Goal: Task Accomplishment & Management: Manage account settings

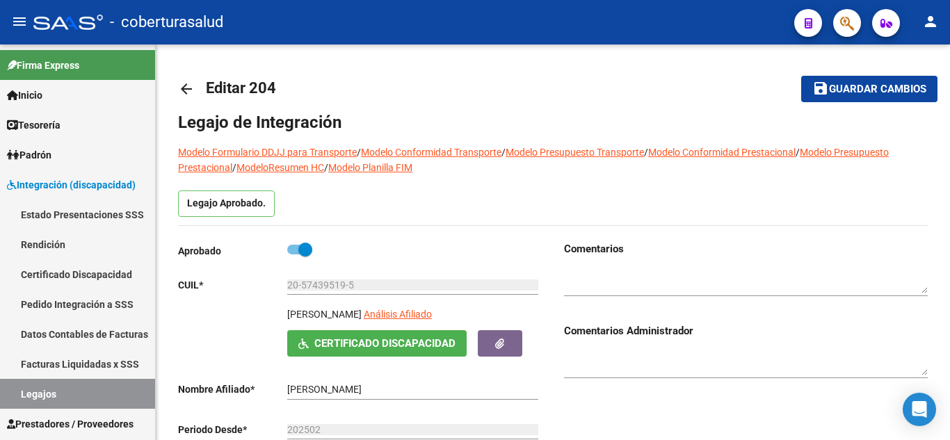
scroll to position [765, 0]
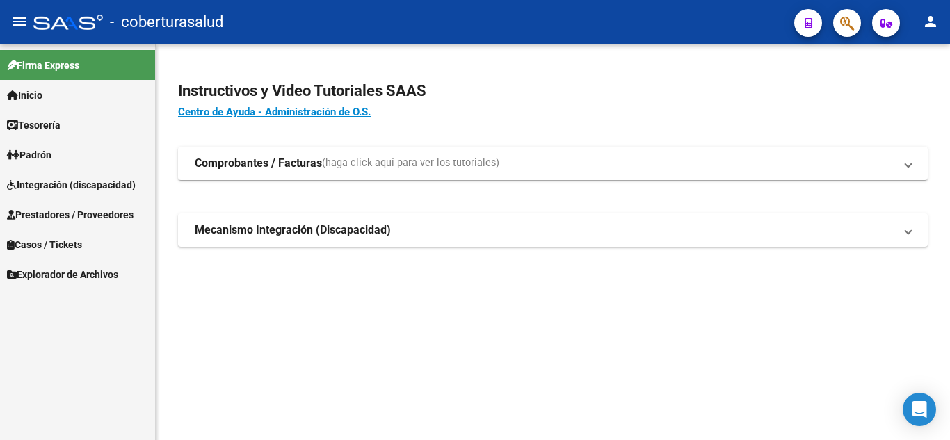
click at [47, 189] on span "Integración (discapacidad)" at bounding box center [71, 184] width 129 height 15
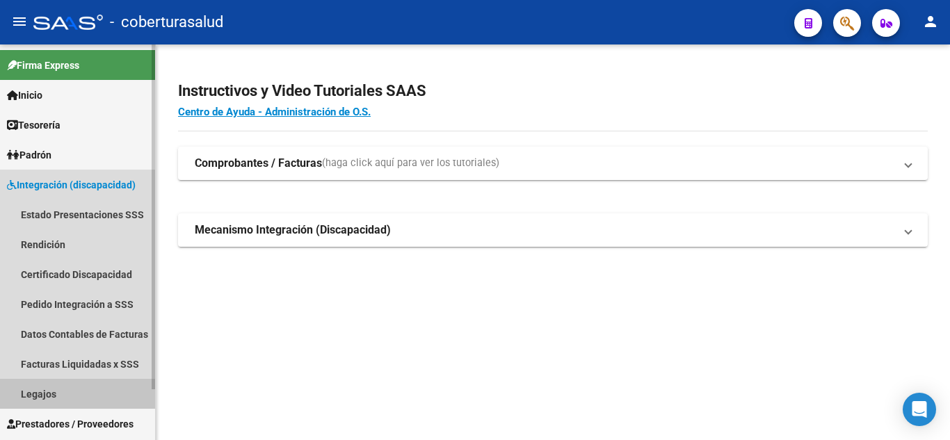
click at [34, 392] on link "Legajos" at bounding box center [77, 394] width 155 height 30
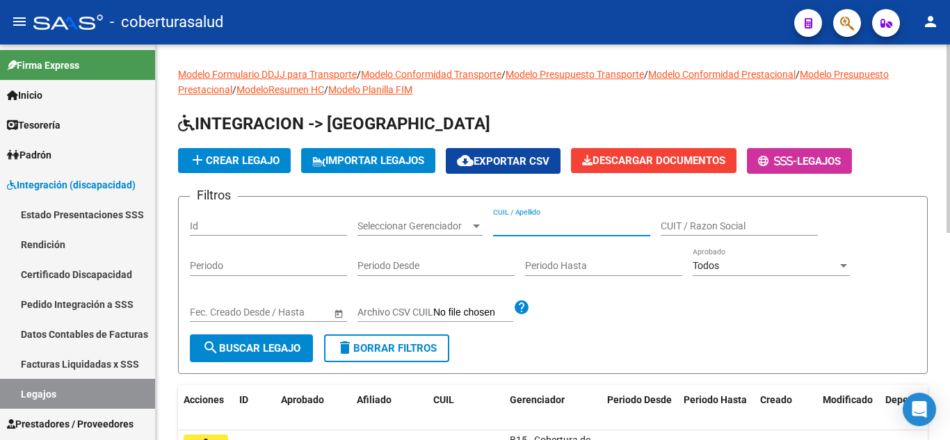
click at [521, 220] on input "CUIL / Apellido" at bounding box center [571, 226] width 157 height 12
paste input "27494064508"
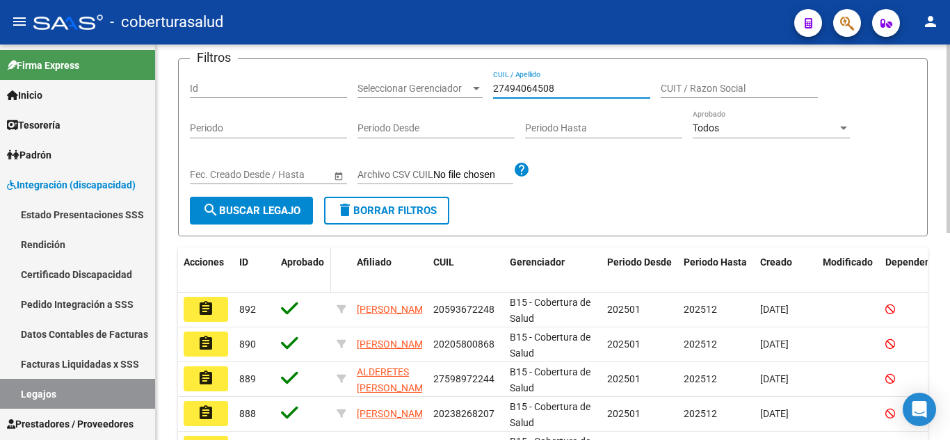
scroll to position [139, 0]
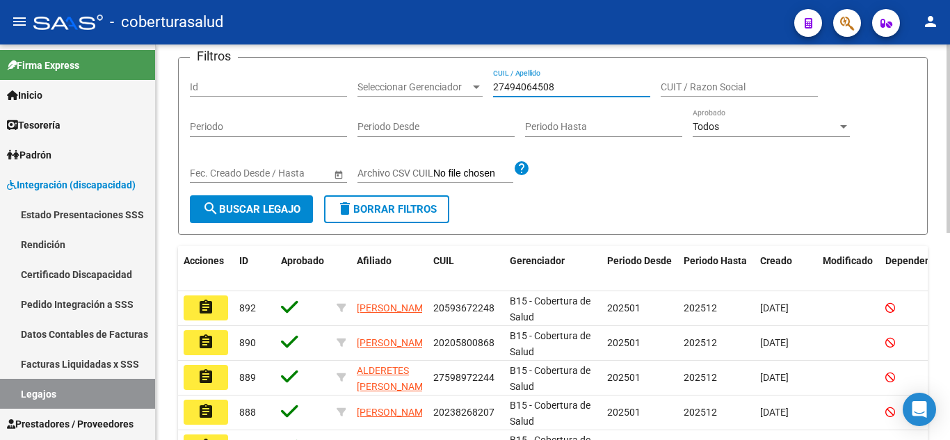
type input "27494064508"
click at [283, 220] on button "search Buscar Legajo" at bounding box center [251, 209] width 123 height 28
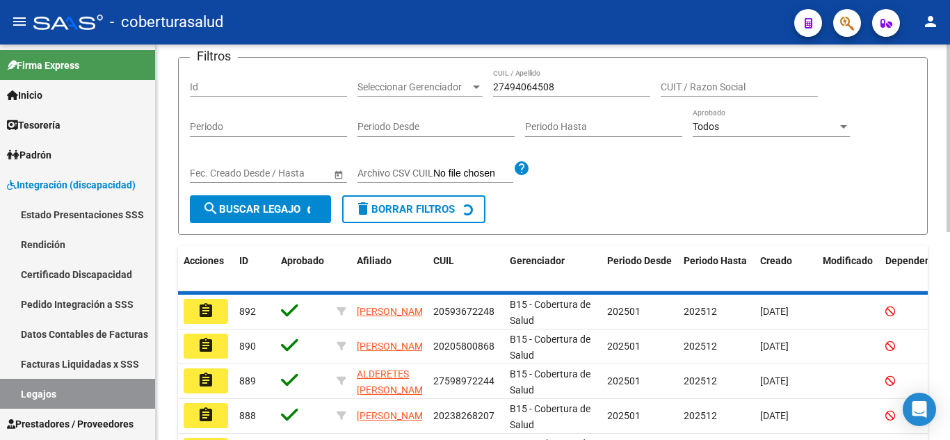
scroll to position [121, 0]
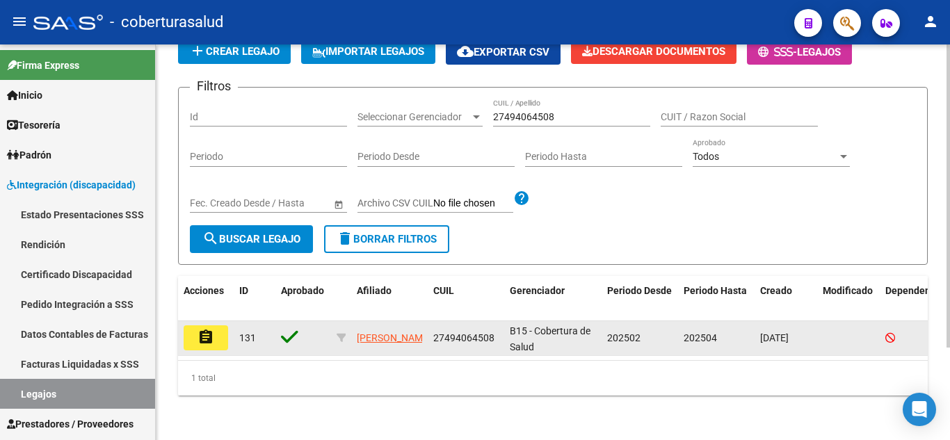
click at [208, 329] on mat-icon "assignment" at bounding box center [206, 337] width 17 height 17
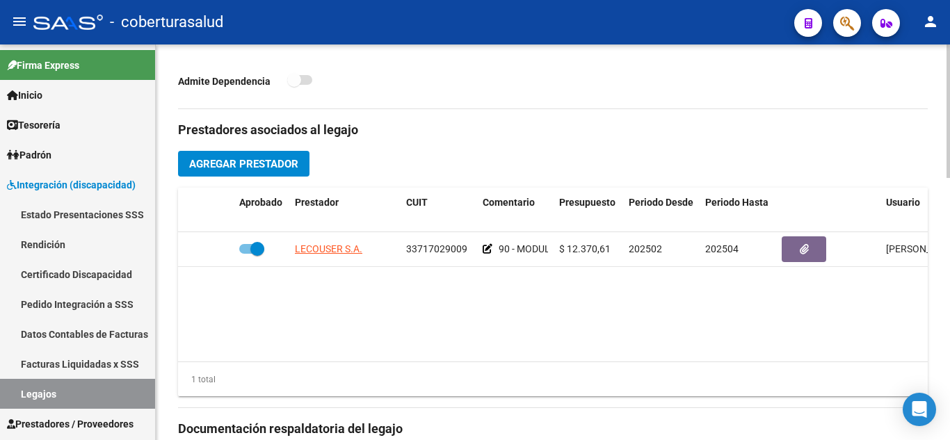
scroll to position [428, 0]
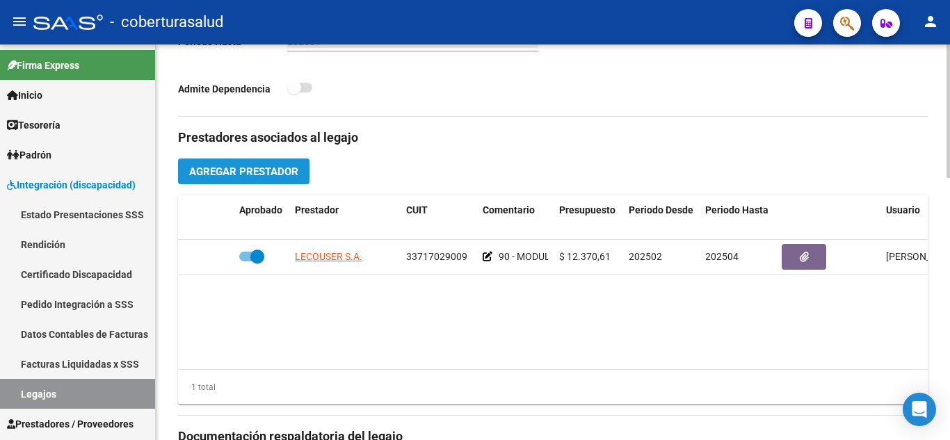
click at [255, 176] on span "Agregar Prestador" at bounding box center [243, 172] width 109 height 13
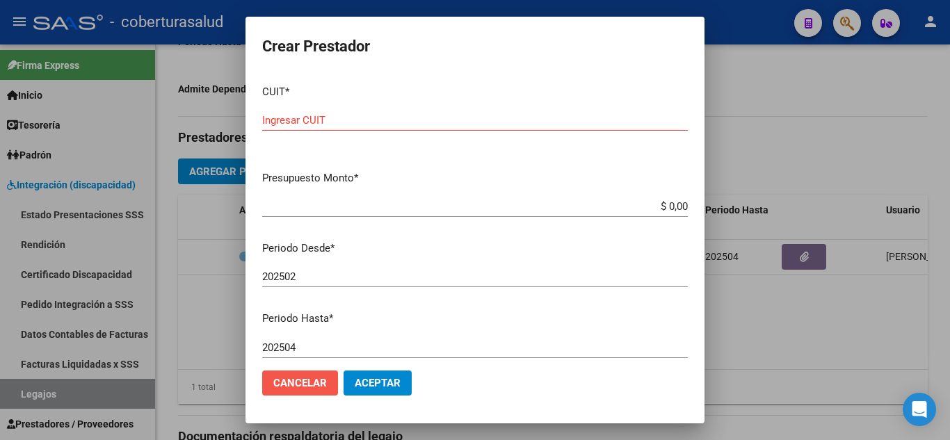
click at [309, 384] on span "Cancelar" at bounding box center [300, 383] width 54 height 13
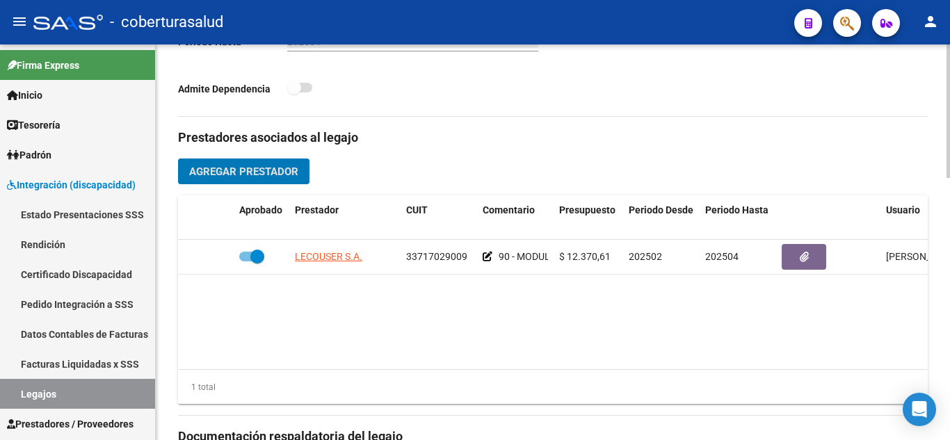
click at [285, 174] on span "Agregar Prestador" at bounding box center [243, 172] width 109 height 13
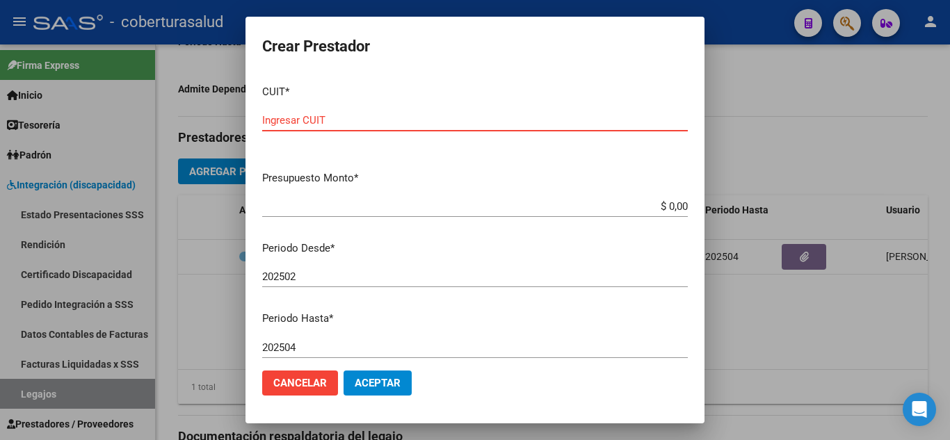
click at [447, 120] on input "Ingresar CUIT" at bounding box center [475, 120] width 426 height 13
paste input "27-33976548-6"
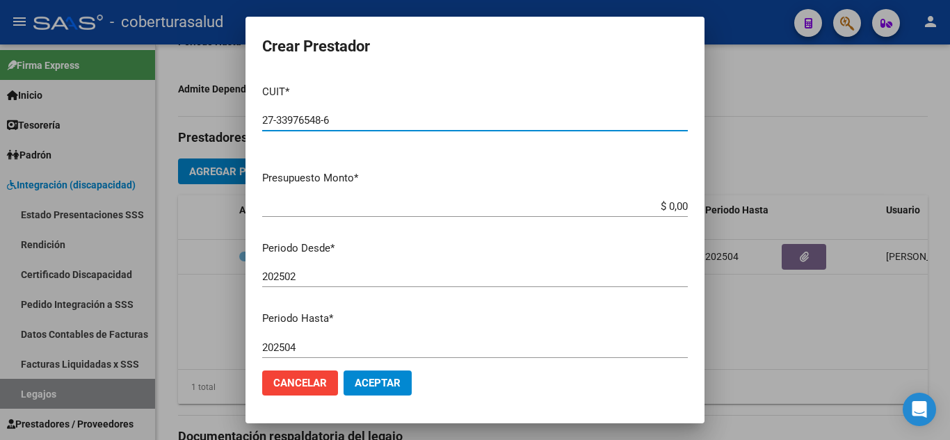
type input "27-33976548-6"
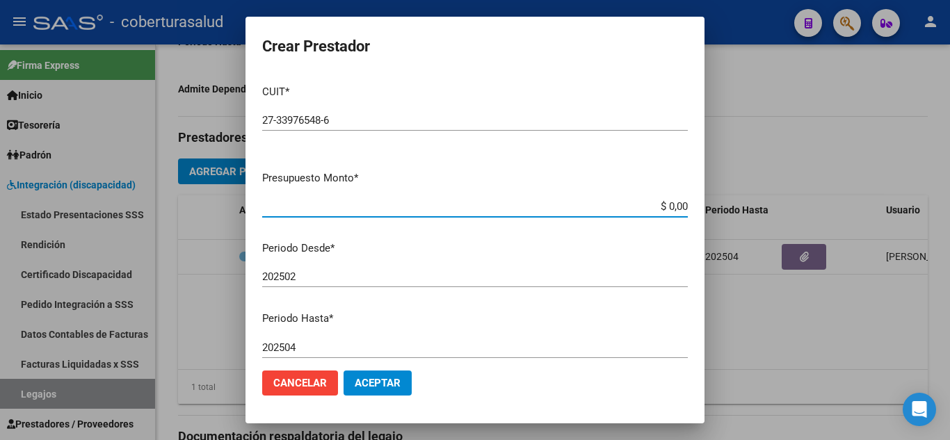
click at [677, 205] on app-form-text-field "Presupuesto Monto * $ 0,00 Ingresar el monto" at bounding box center [480, 191] width 437 height 43
type input "$ 108.844,14"
drag, startPoint x: 322, startPoint y: 384, endPoint x: 331, endPoint y: 367, distance: 19.0
click at [325, 384] on span "Cancelar" at bounding box center [300, 383] width 54 height 13
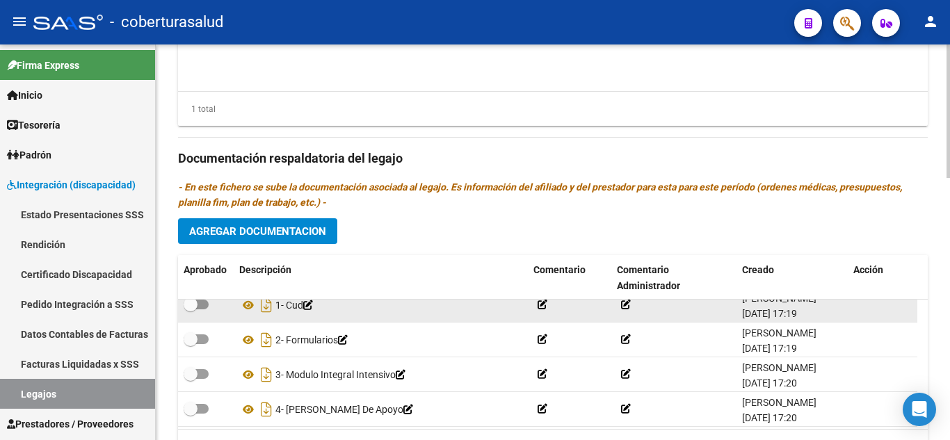
scroll to position [15, 0]
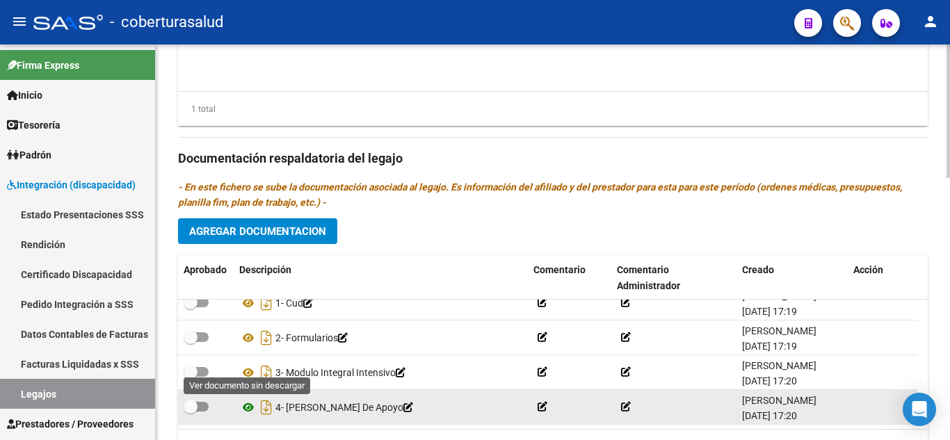
click at [252, 405] on icon at bounding box center [248, 407] width 18 height 17
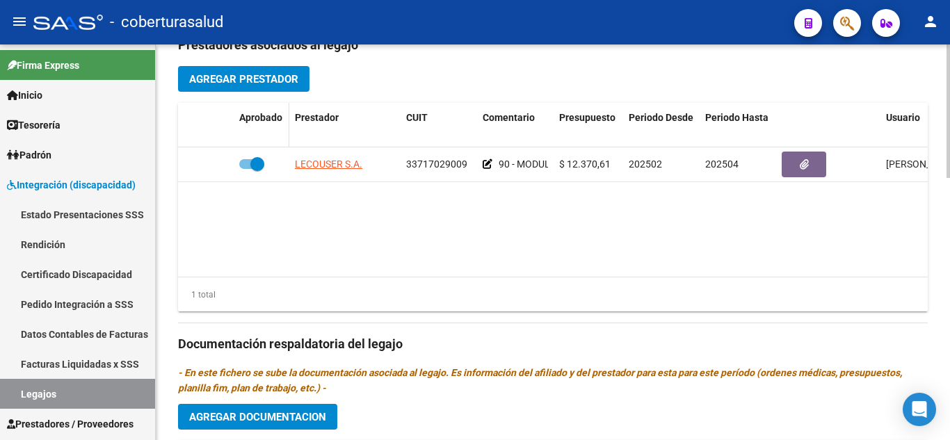
scroll to position [497, 0]
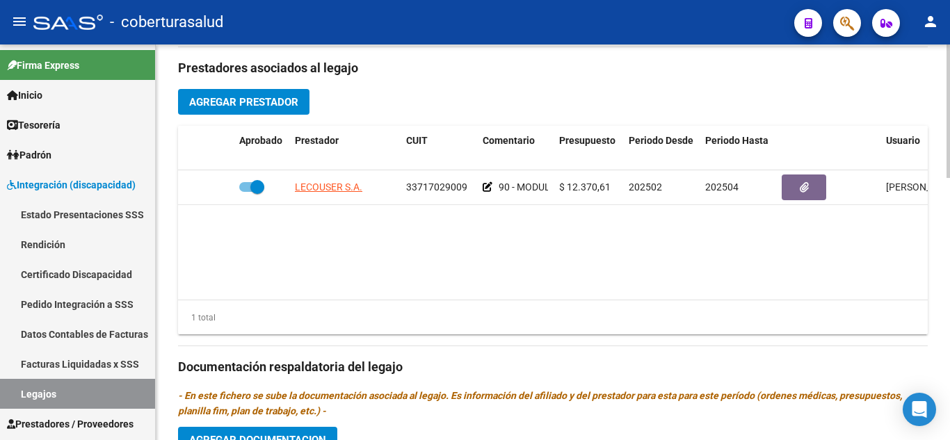
click at [279, 105] on span "Agregar Prestador" at bounding box center [243, 102] width 109 height 13
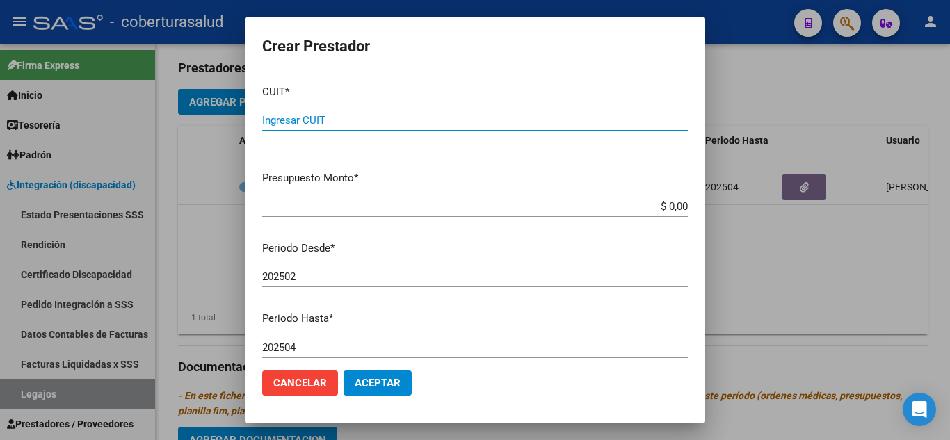
click at [436, 102] on div "CUIT * Ingresar CUIT" at bounding box center [475, 117] width 426 height 86
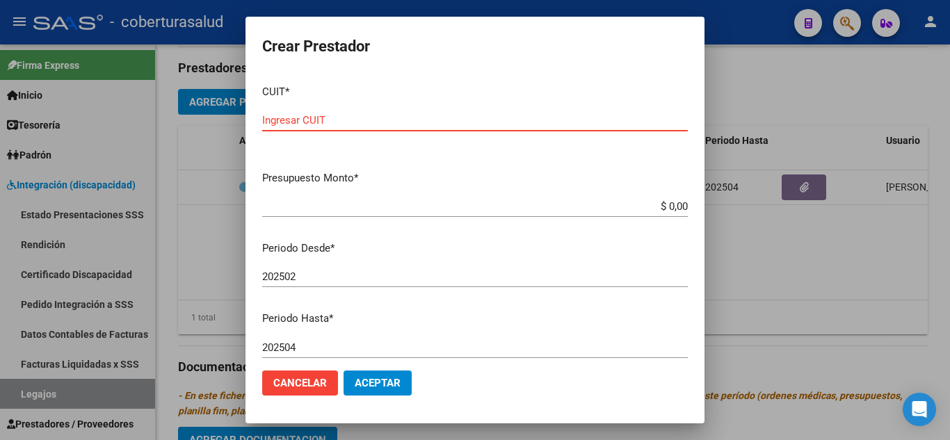
click at [427, 118] on input "Ingresar CUIT" at bounding box center [475, 120] width 426 height 13
paste input "27-33976548-6"
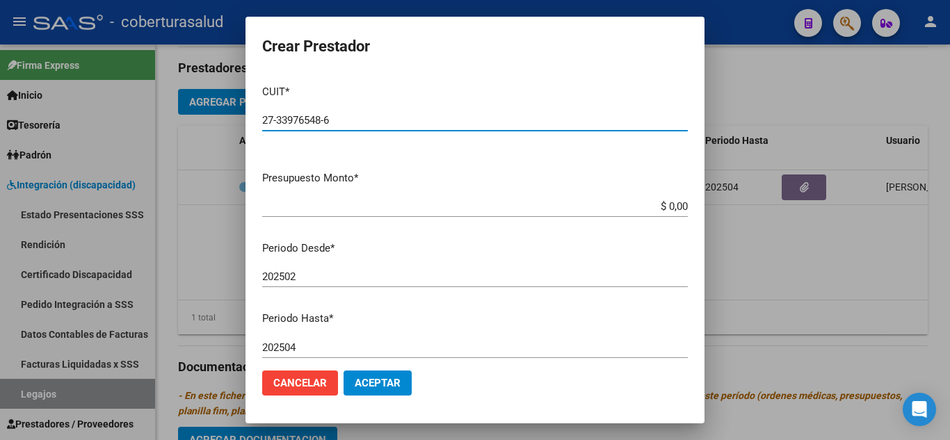
type input "27-33976548-6"
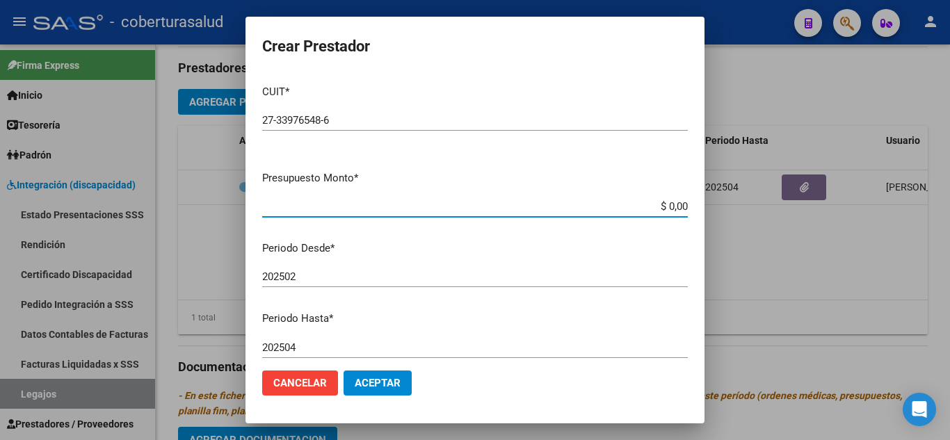
click at [675, 207] on input "$ 0,00" at bounding box center [475, 206] width 426 height 13
type input "$ 307.654,37"
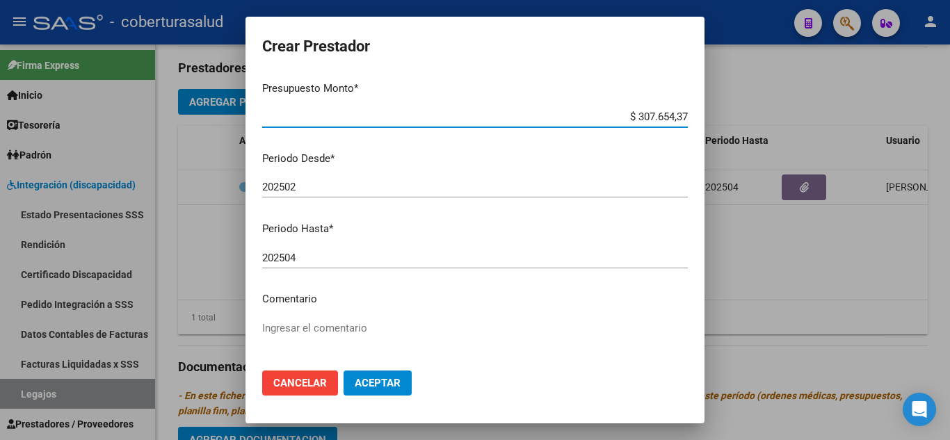
scroll to position [191, 0]
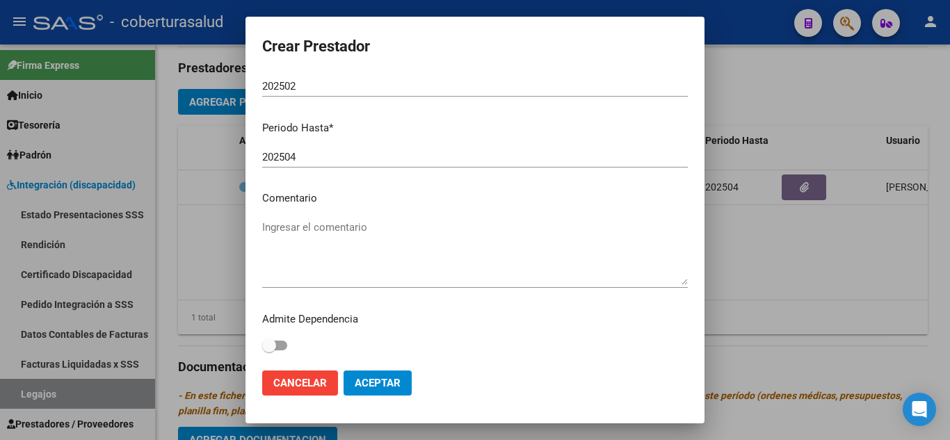
click at [324, 234] on textarea "Ingresar el comentario" at bounding box center [475, 252] width 426 height 65
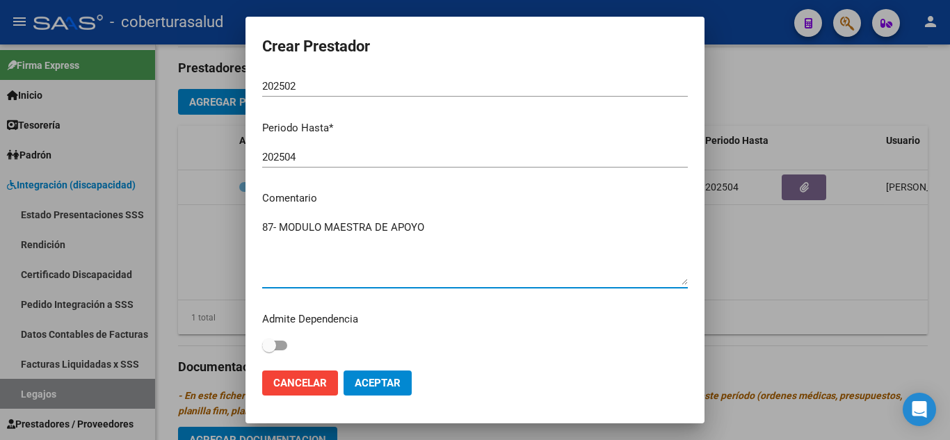
type textarea "87- MODULO MAESTRA DE APOYO"
click at [383, 384] on span "Aceptar" at bounding box center [378, 383] width 46 height 13
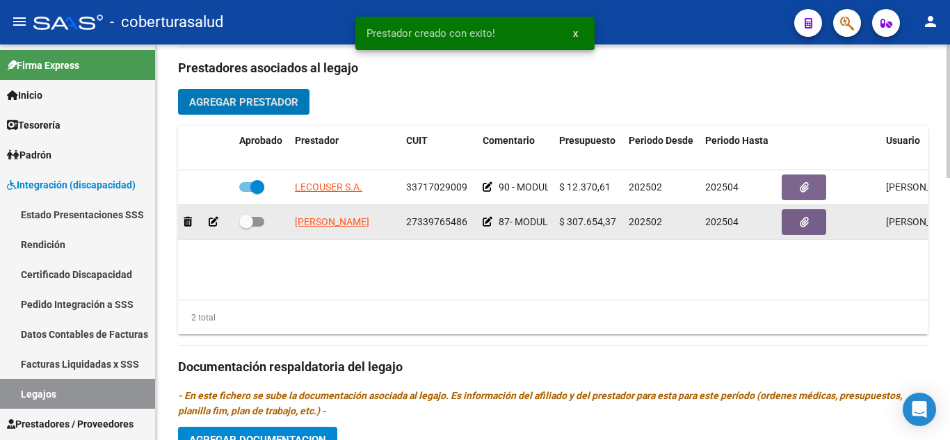
click at [243, 223] on span at bounding box center [246, 222] width 14 height 14
click at [246, 227] on input "checkbox" at bounding box center [246, 227] width 1 height 1
checkbox input "true"
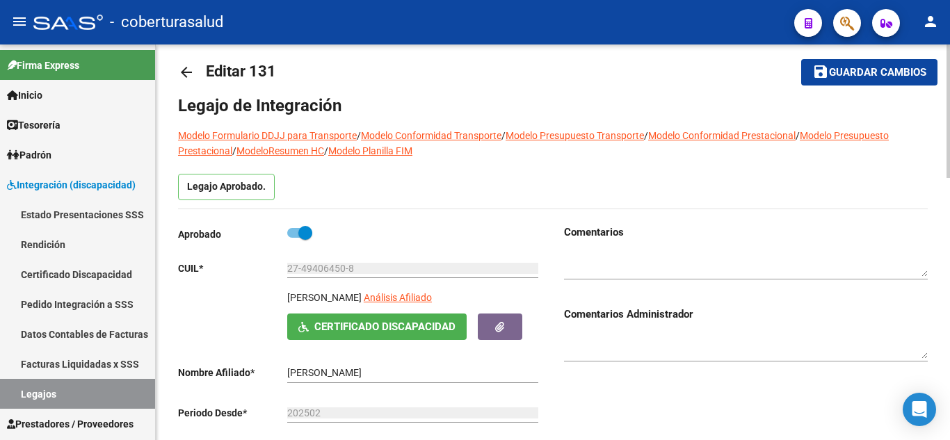
scroll to position [0, 0]
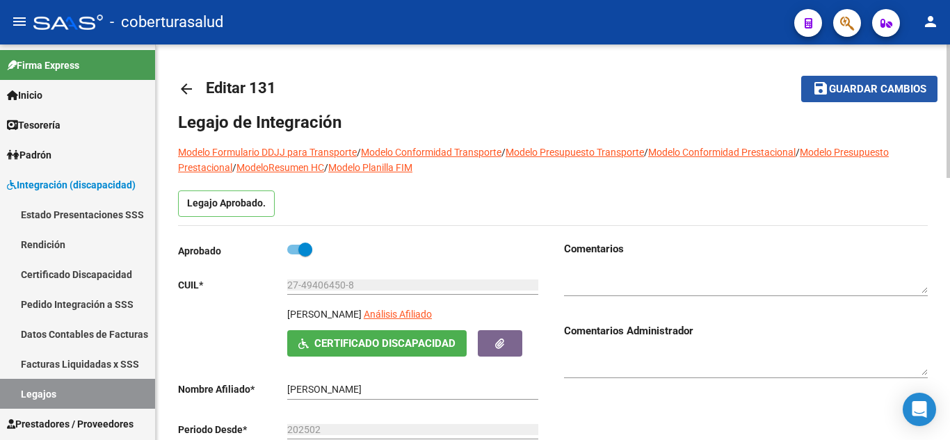
click at [869, 94] on span "Guardar cambios" at bounding box center [877, 89] width 97 height 13
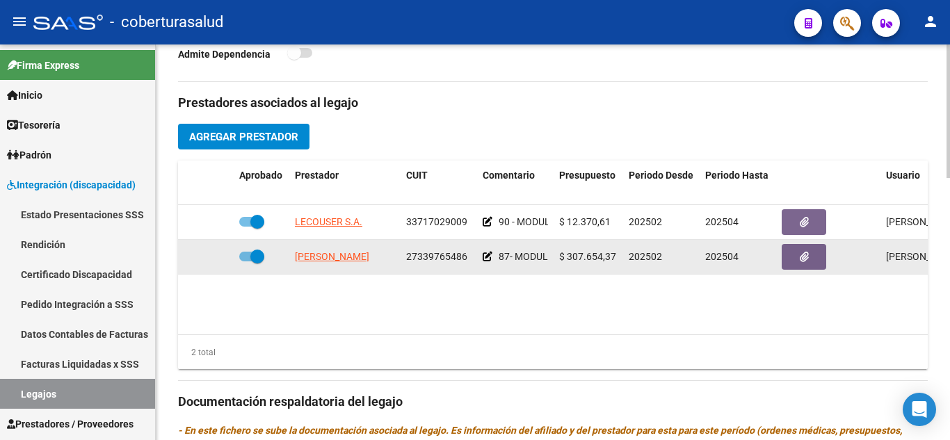
scroll to position [487, 0]
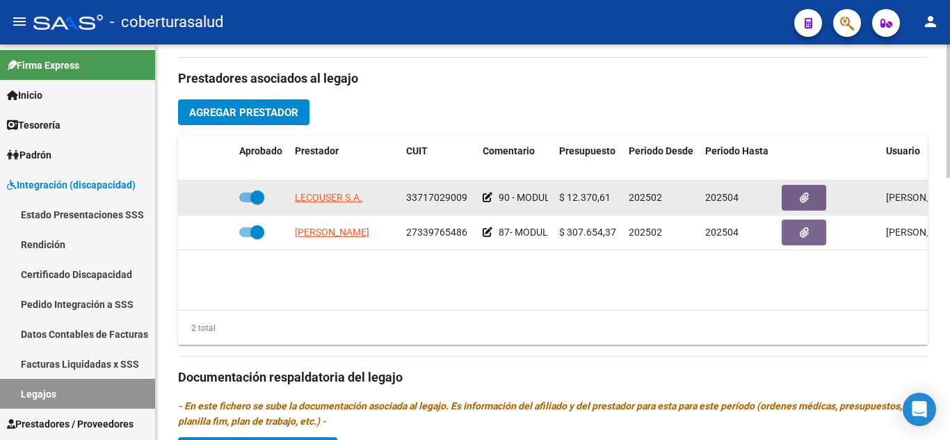
click at [259, 196] on span at bounding box center [257, 198] width 14 height 14
click at [246, 202] on input "checkbox" at bounding box center [246, 202] width 1 height 1
checkbox input "false"
click at [211, 200] on icon at bounding box center [214, 198] width 10 height 10
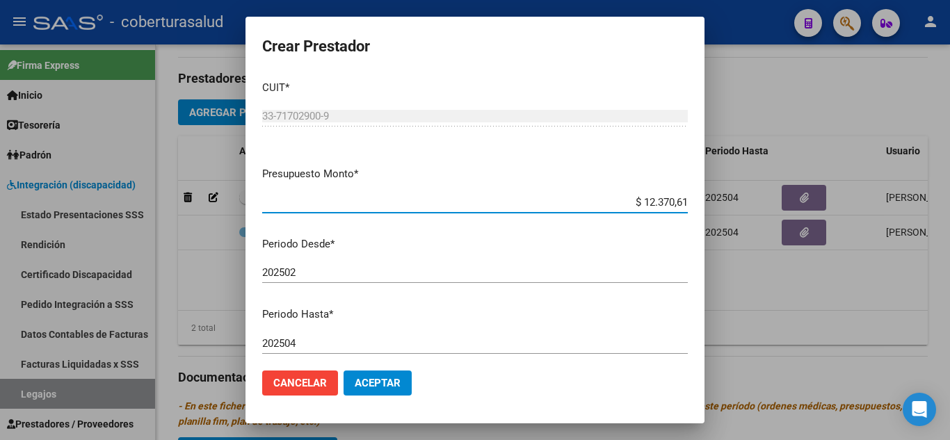
scroll to position [0, 0]
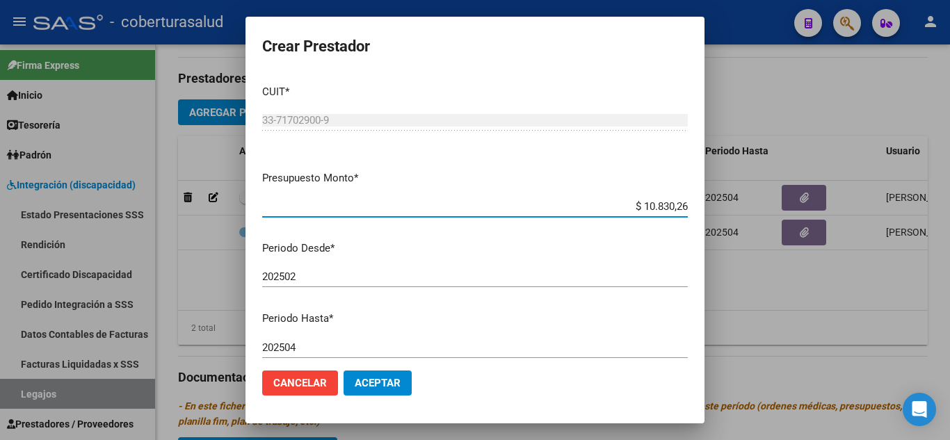
type input "$ 108.302,62"
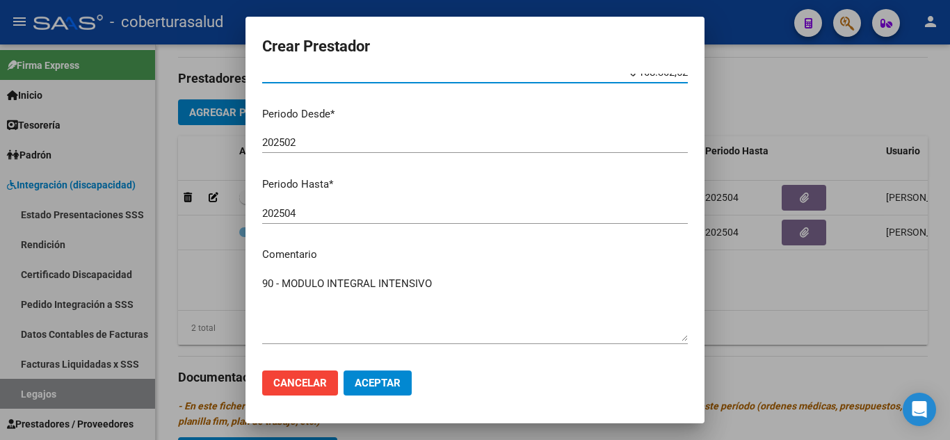
scroll to position [191, 0]
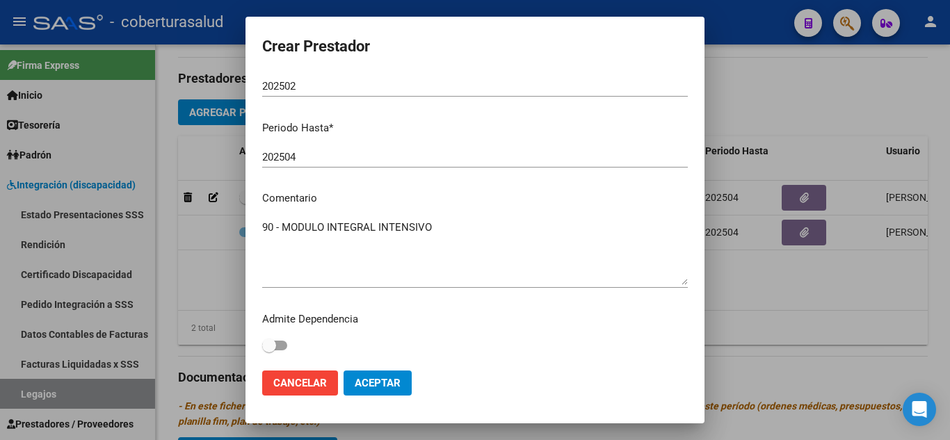
click at [399, 383] on span "Aceptar" at bounding box center [378, 383] width 46 height 13
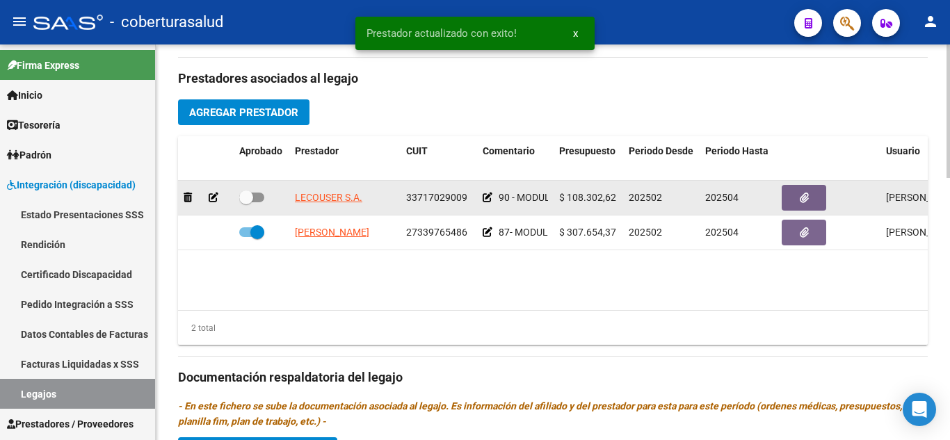
click at [248, 193] on span at bounding box center [246, 198] width 14 height 14
click at [246, 202] on input "checkbox" at bounding box center [246, 202] width 1 height 1
checkbox input "true"
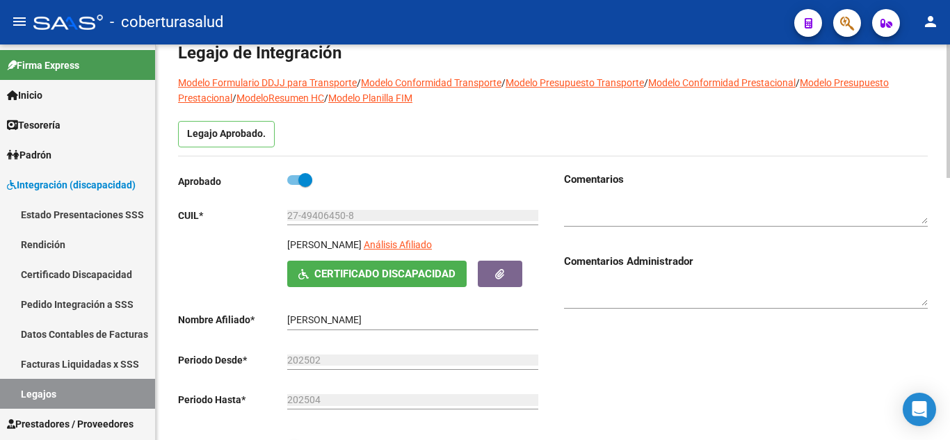
scroll to position [0, 0]
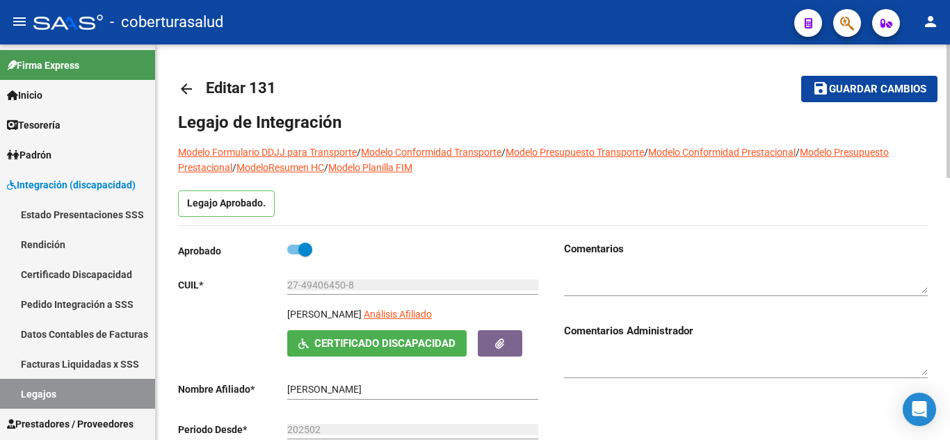
click at [910, 86] on span "Guardar cambios" at bounding box center [877, 89] width 97 height 13
click at [81, 389] on link "Legajos" at bounding box center [77, 394] width 155 height 30
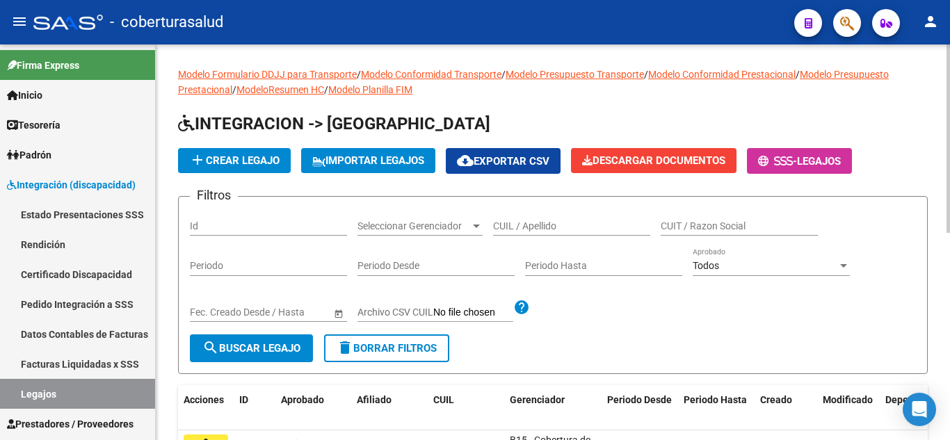
click at [563, 224] on input "CUIL / Apellido" at bounding box center [571, 226] width 157 height 12
paste input "20509459534"
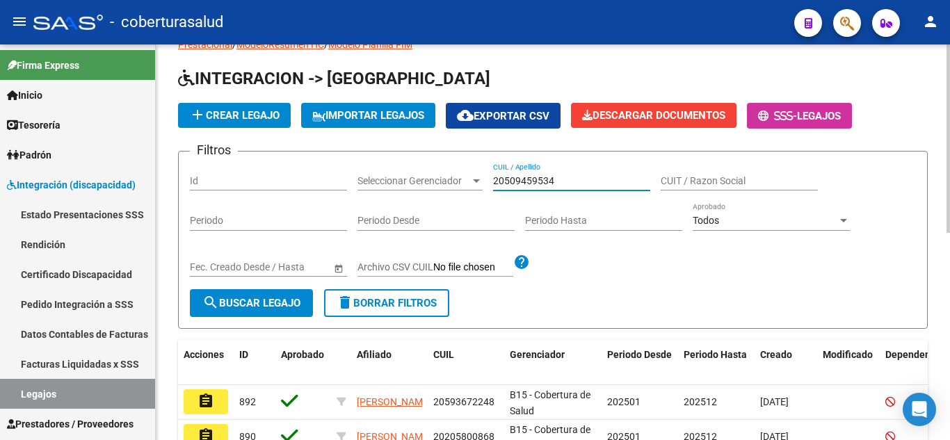
scroll to position [70, 0]
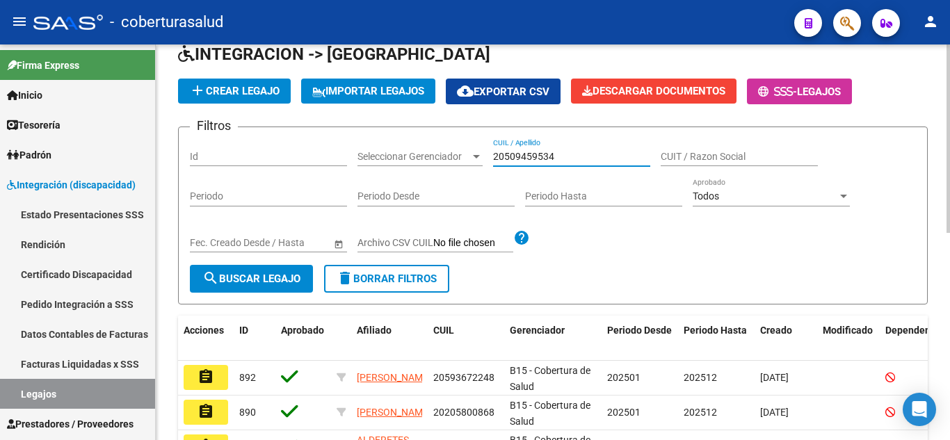
type input "20509459534"
click at [282, 273] on span "search Buscar Legajo" at bounding box center [251, 279] width 98 height 13
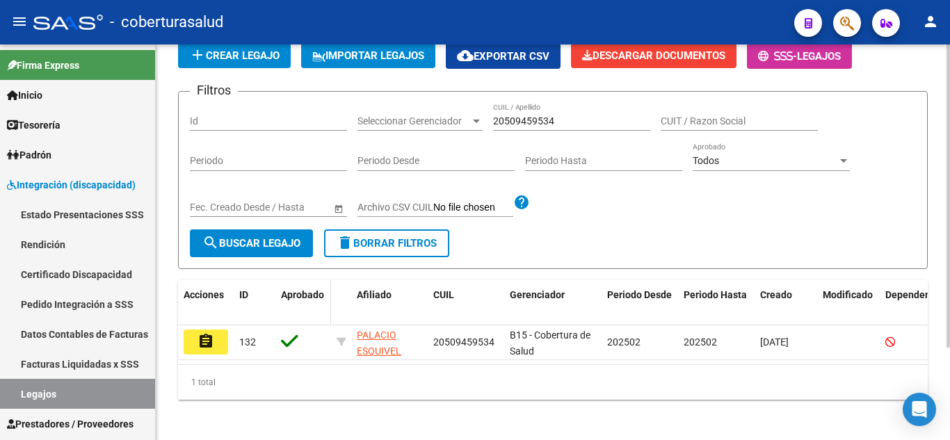
scroll to position [121, 0]
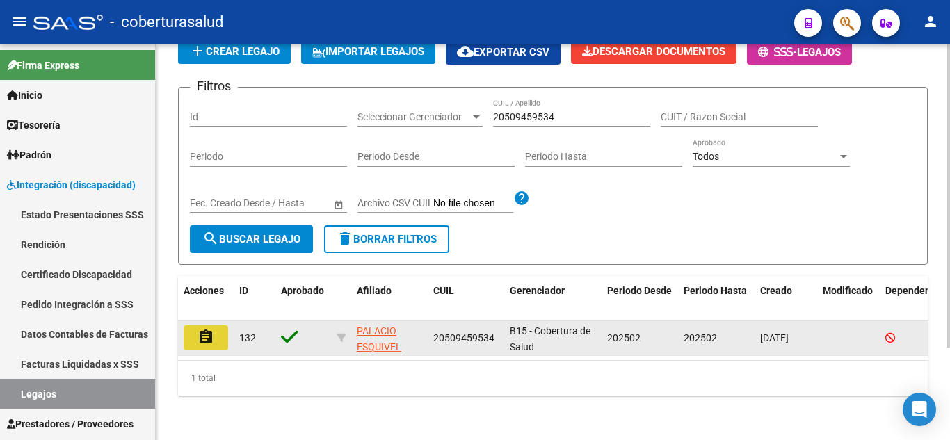
click at [215, 329] on button "assignment" at bounding box center [206, 337] width 45 height 25
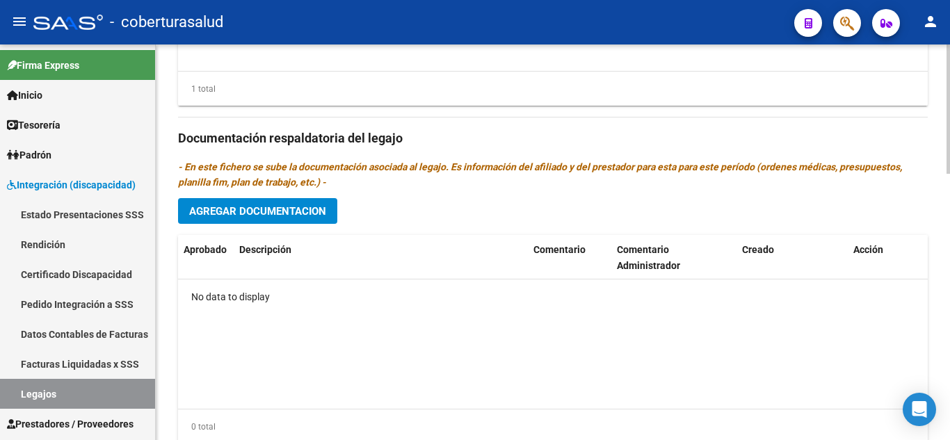
scroll to position [814, 0]
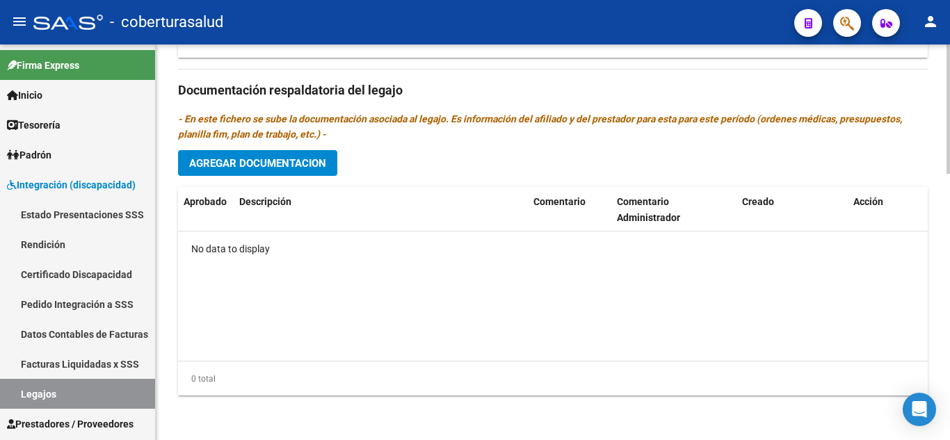
click at [290, 148] on div "Prestadores asociados al legajo Agregar Prestador Aprobado Prestador CUIT Comen…" at bounding box center [553, 88] width 750 height 636
click at [295, 167] on span "Agregar Documentacion" at bounding box center [257, 163] width 137 height 13
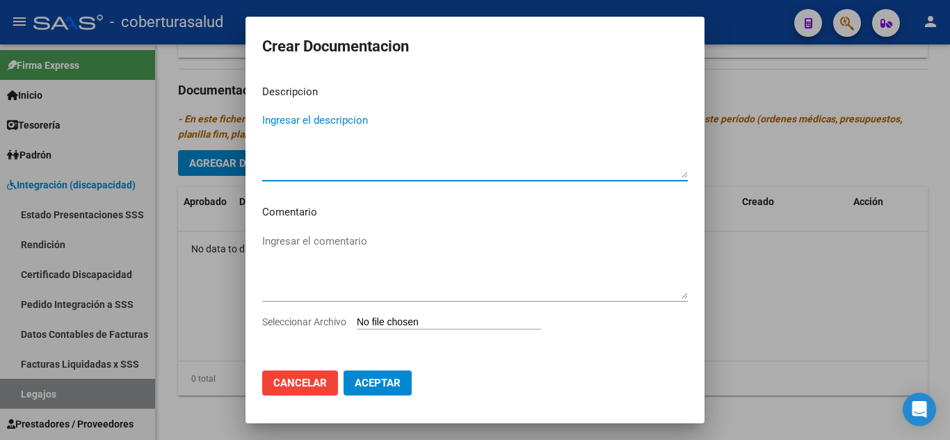
click at [401, 323] on input "Seleccionar Archivo" at bounding box center [449, 322] width 184 height 13
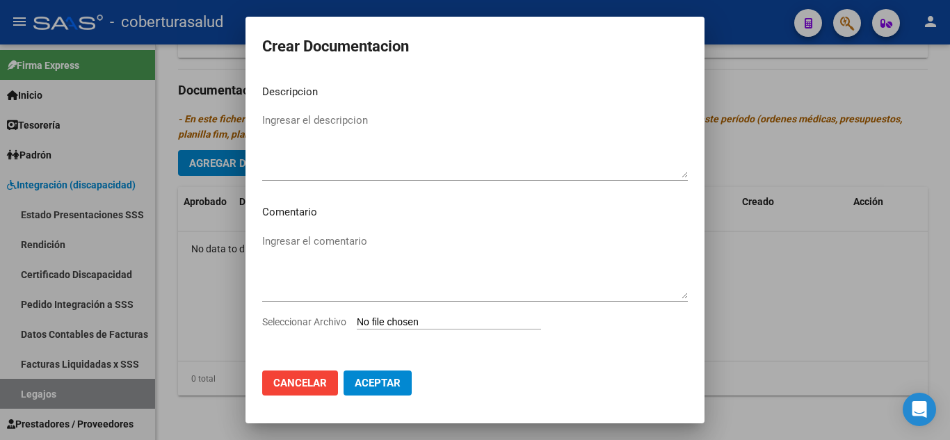
type input "C:\fakepath\1-CUD.pdf"
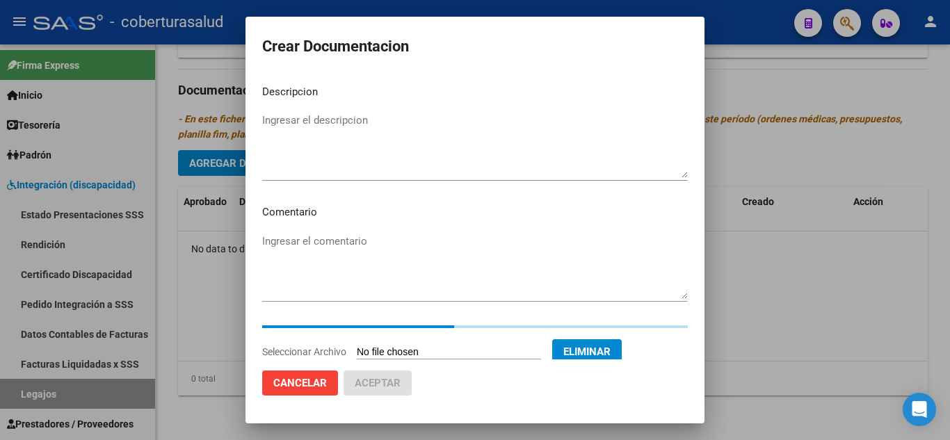
click at [367, 135] on textarea "Ingresar el descripcion" at bounding box center [475, 145] width 426 height 65
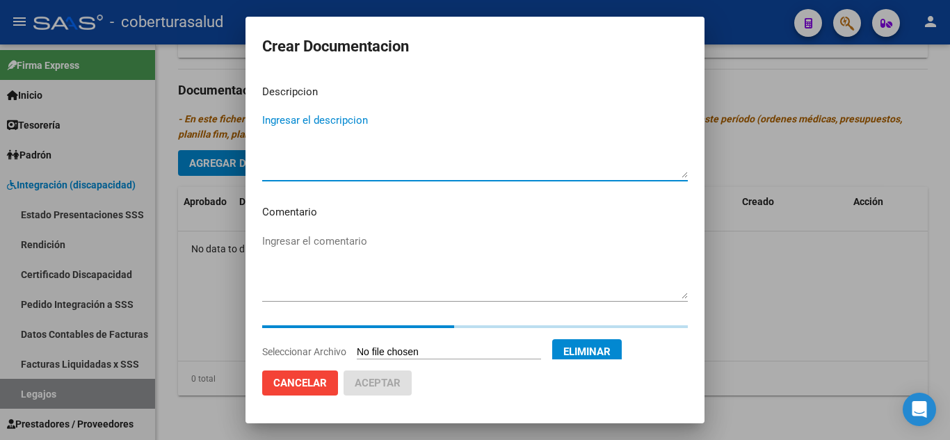
paste textarea "1-CUD"
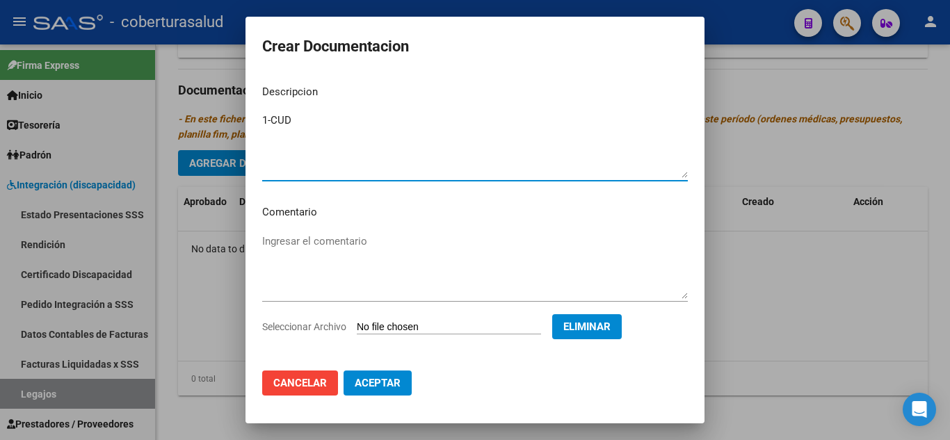
click at [271, 121] on textarea "1-CUD" at bounding box center [475, 145] width 426 height 65
type textarea "1- CUD"
click at [392, 385] on span "Aceptar" at bounding box center [378, 383] width 46 height 13
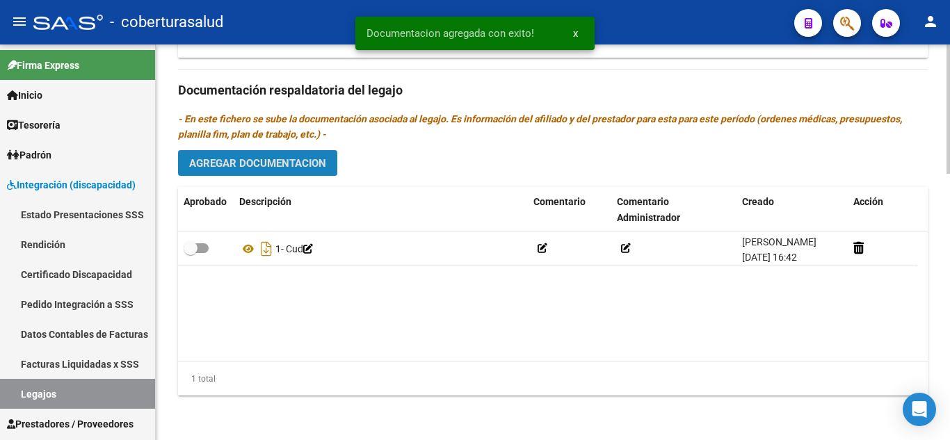
click at [318, 158] on span "Agregar Documentacion" at bounding box center [257, 163] width 137 height 13
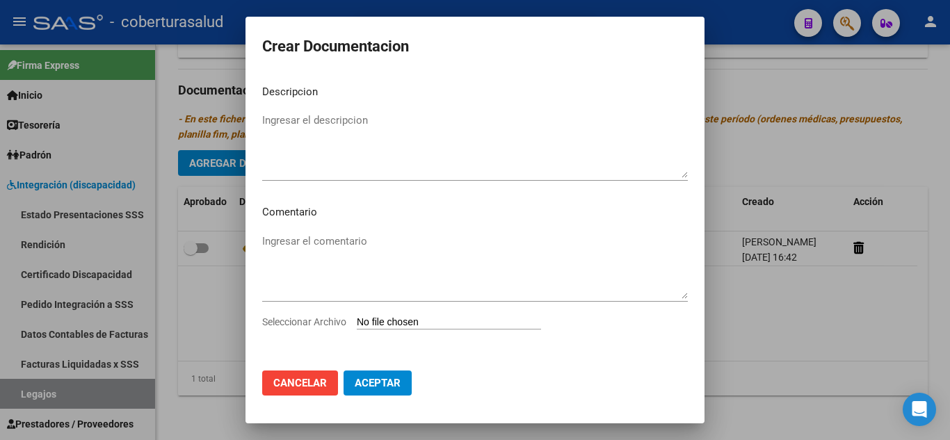
click at [396, 324] on input "Seleccionar Archivo" at bounding box center [449, 322] width 184 height 13
type input "C:\fakepath\2-FORMULARIOS.pdf"
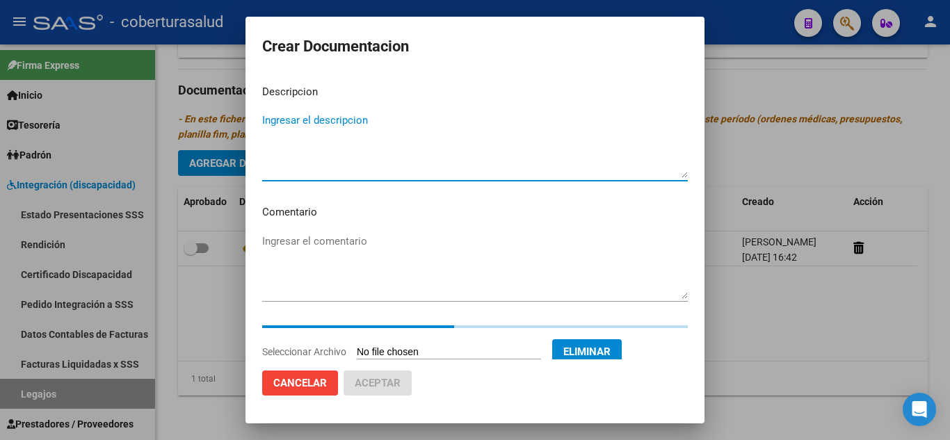
click at [338, 124] on textarea "Ingresar el descripcion" at bounding box center [475, 145] width 426 height 65
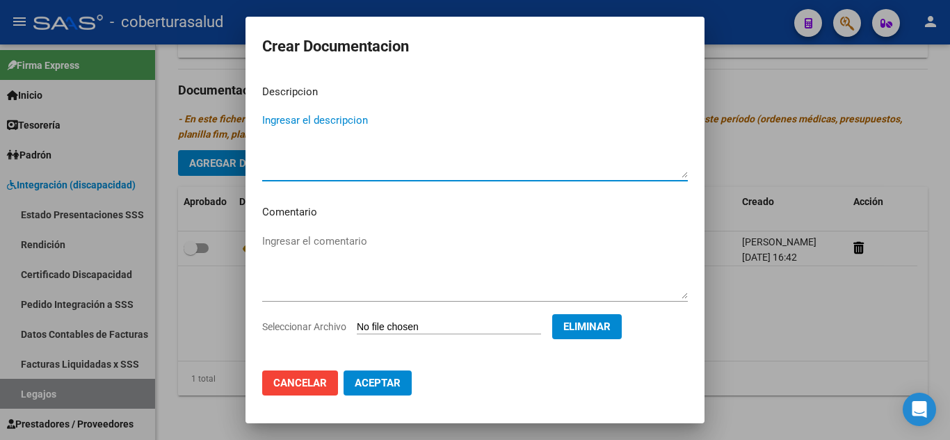
paste textarea "2-FORMULARIOS"
click at [271, 118] on textarea "2-FORMULARIOS" at bounding box center [475, 145] width 426 height 65
type textarea "2- FORMULARIOS"
click at [368, 384] on span "Aceptar" at bounding box center [378, 383] width 46 height 13
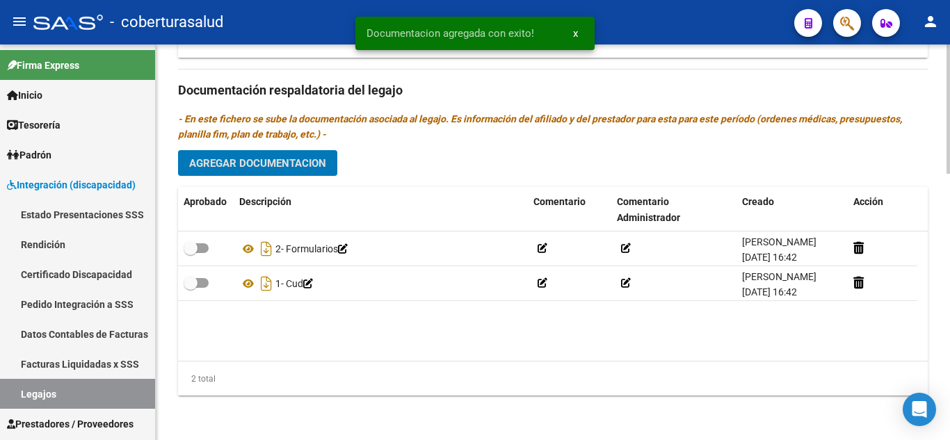
click at [294, 160] on span "Agregar Documentacion" at bounding box center [257, 163] width 137 height 13
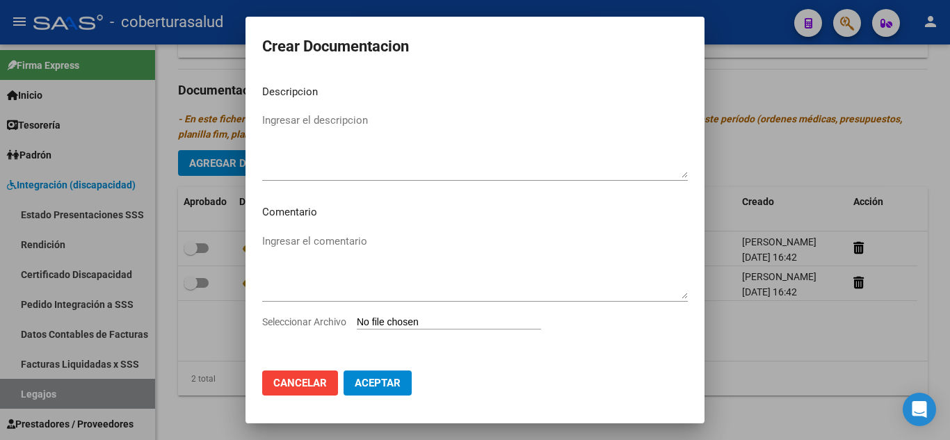
click at [423, 319] on input "Seleccionar Archivo" at bounding box center [449, 322] width 184 height 13
type input "C:\fakepath\3-MODULO INTEGRAL INTENSIVO.pdf"
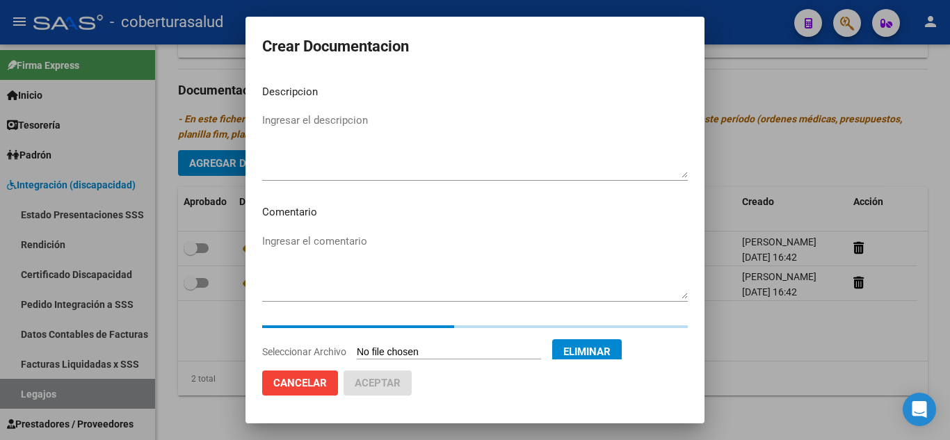
click at [362, 135] on textarea "Ingresar el descripcion" at bounding box center [475, 145] width 426 height 65
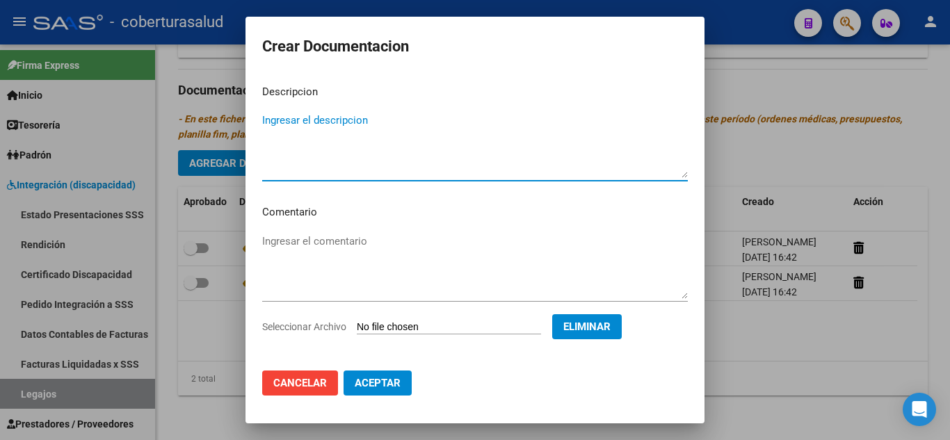
paste textarea "3-MODULO INTEGRAL INTENSIVO"
click at [271, 121] on textarea "3-MODULO INTEGRAL INTENSIVO" at bounding box center [475, 145] width 426 height 65
type textarea "3- MODULO INTEGRAL INTENSIVO"
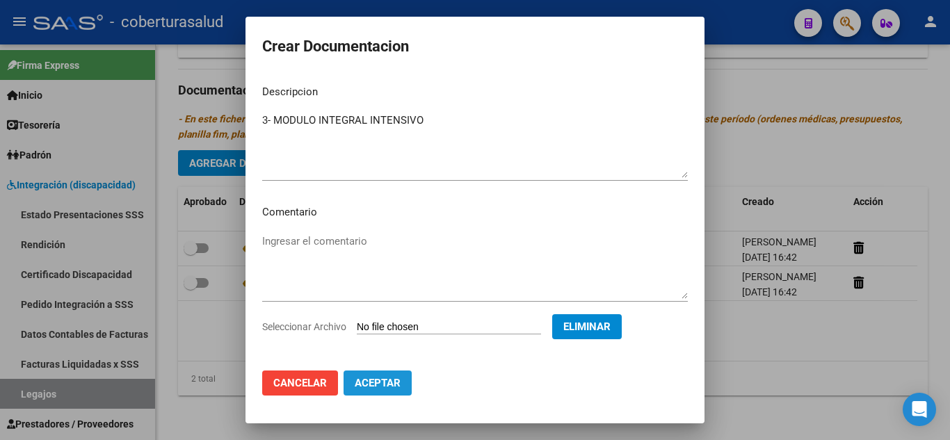
click at [392, 380] on span "Aceptar" at bounding box center [378, 383] width 46 height 13
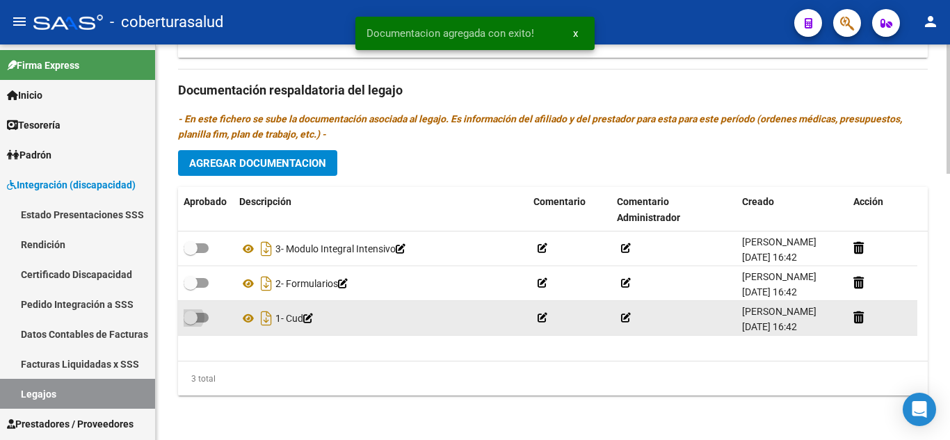
click at [205, 315] on span at bounding box center [196, 318] width 25 height 10
click at [191, 323] on input "checkbox" at bounding box center [190, 323] width 1 height 1
checkbox input "true"
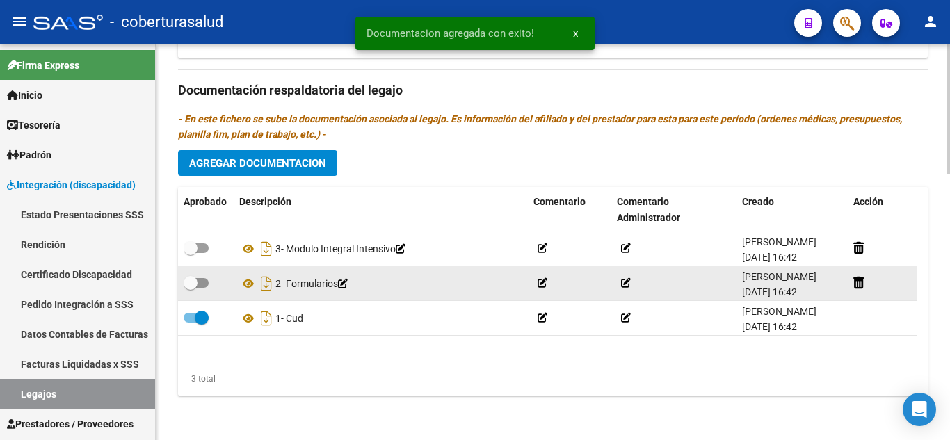
click at [210, 278] on div at bounding box center [206, 284] width 45 height 18
click at [198, 280] on span at bounding box center [196, 283] width 25 height 10
click at [191, 288] on input "checkbox" at bounding box center [190, 288] width 1 height 1
checkbox input "true"
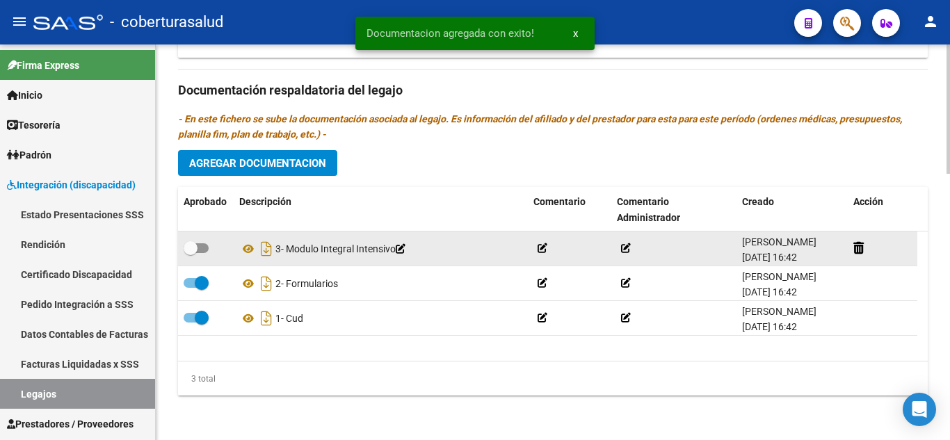
click at [204, 248] on span at bounding box center [196, 248] width 25 height 10
click at [191, 253] on input "checkbox" at bounding box center [190, 253] width 1 height 1
checkbox input "true"
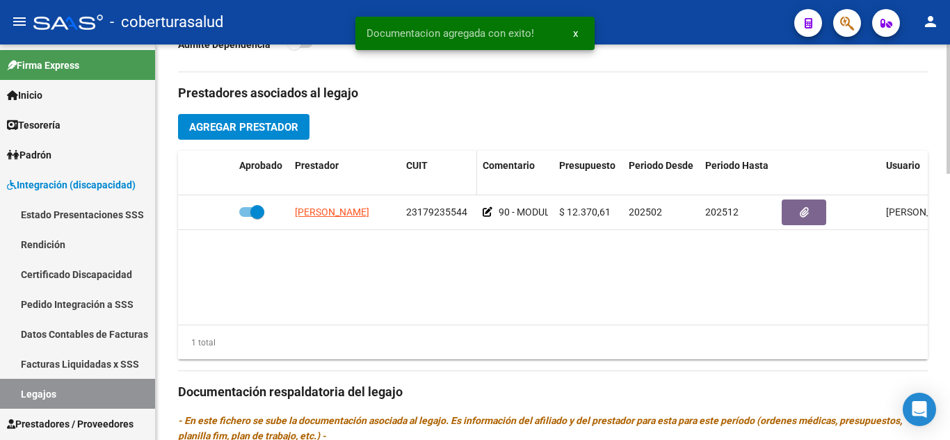
scroll to position [467, 0]
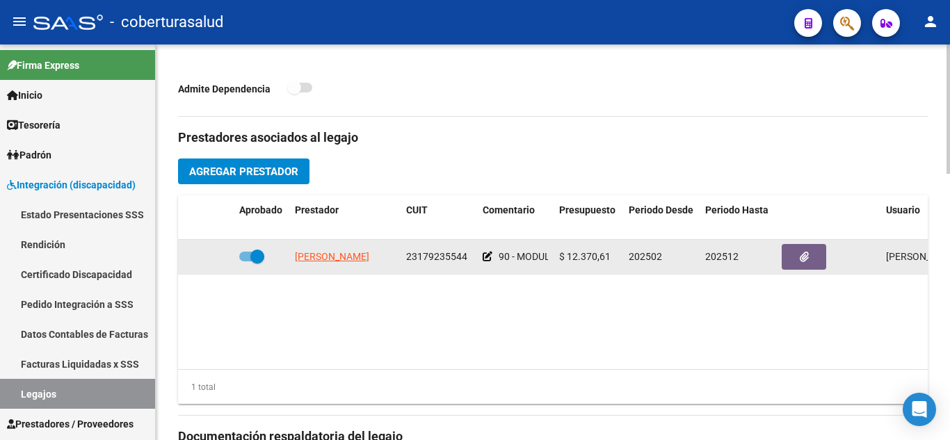
click at [259, 255] on span at bounding box center [257, 257] width 14 height 14
click at [246, 262] on input "checkbox" at bounding box center [246, 262] width 1 height 1
checkbox input "false"
click at [214, 258] on icon at bounding box center [214, 257] width 10 height 10
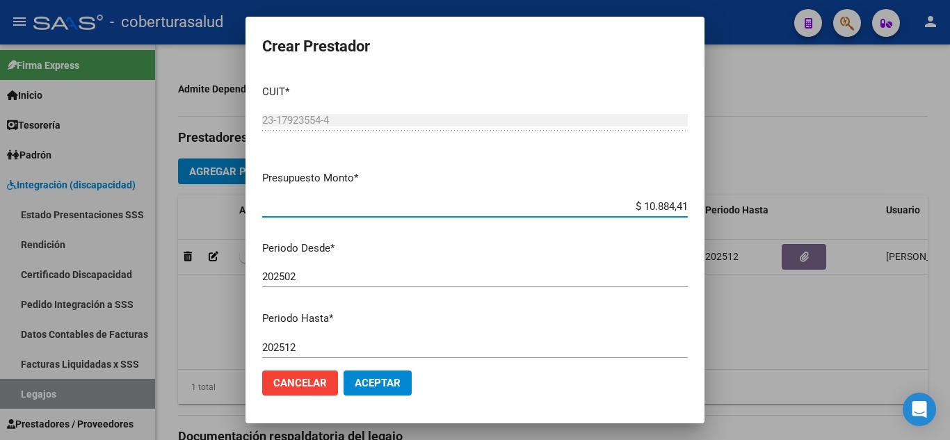
type input "$ 108.844,14"
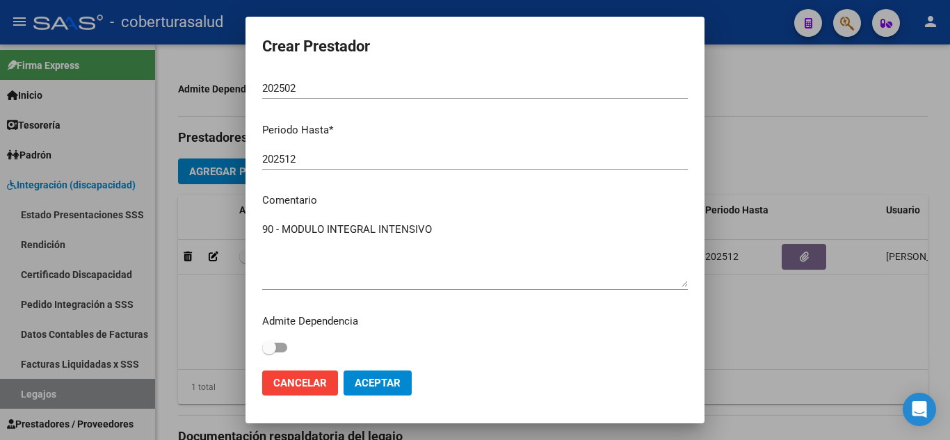
scroll to position [191, 0]
click at [389, 384] on span "Aceptar" at bounding box center [378, 383] width 46 height 13
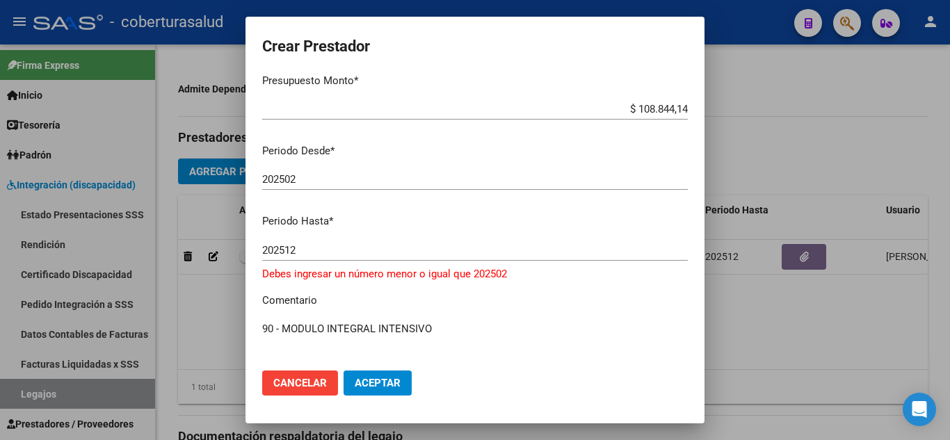
scroll to position [200, 0]
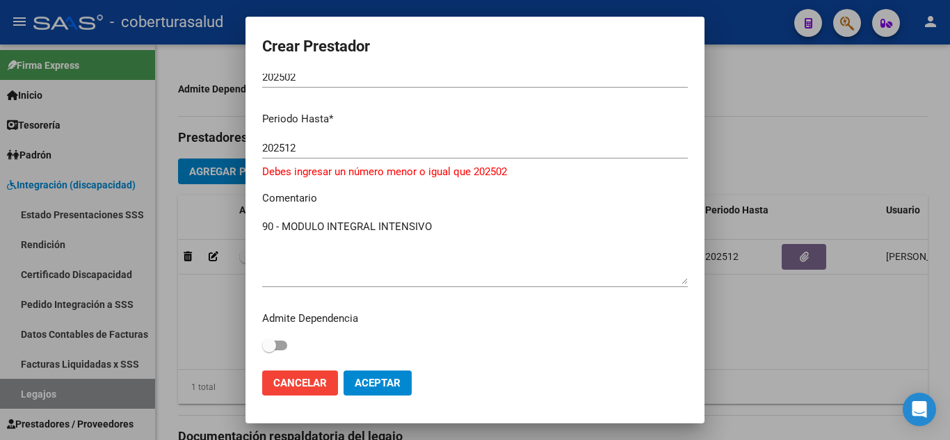
click at [325, 383] on span "Cancelar" at bounding box center [300, 383] width 54 height 13
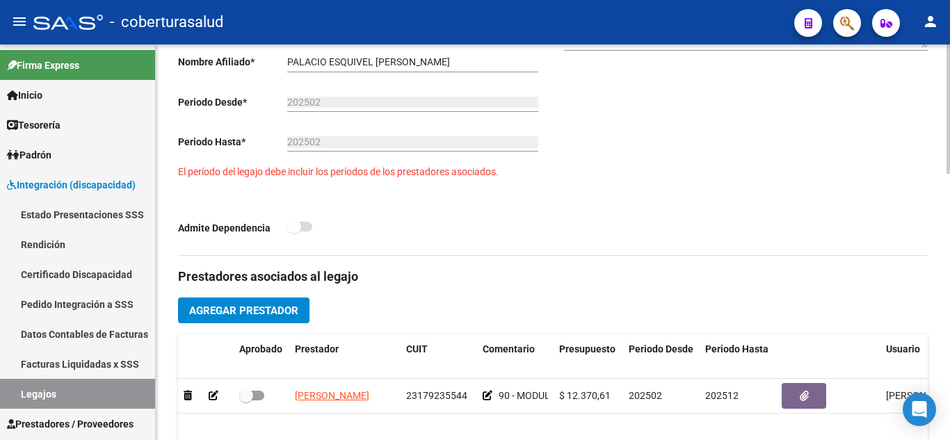
scroll to position [467, 0]
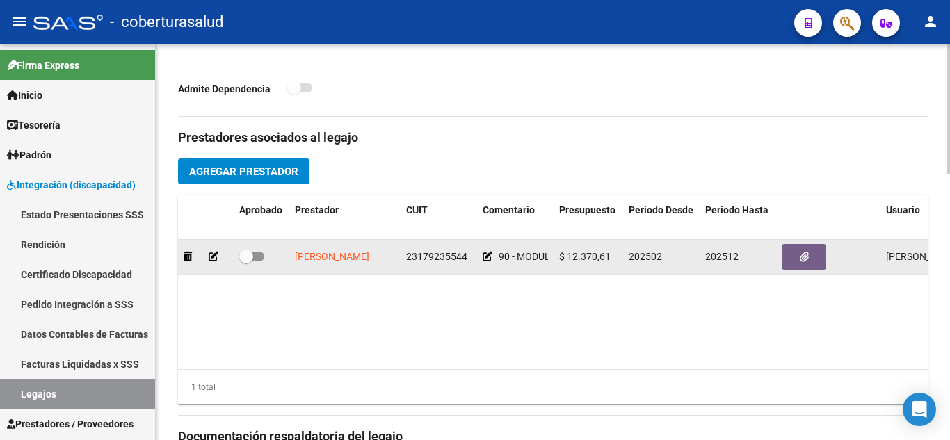
click at [214, 255] on icon at bounding box center [214, 257] width 10 height 10
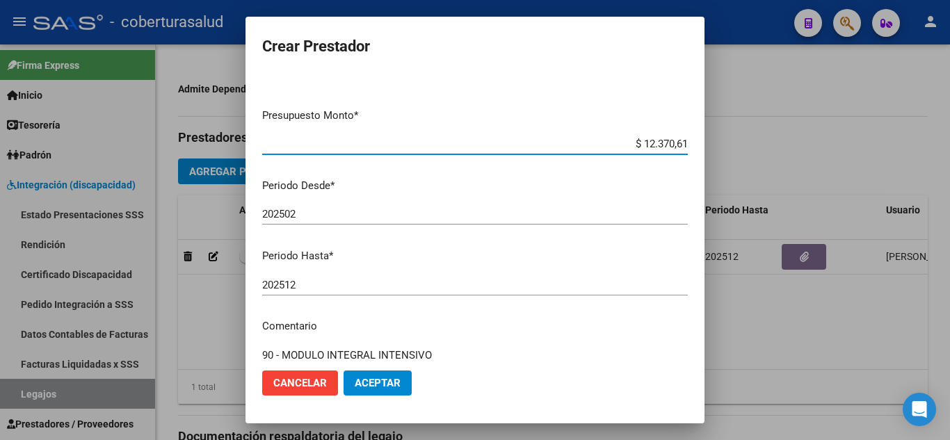
scroll to position [139, 0]
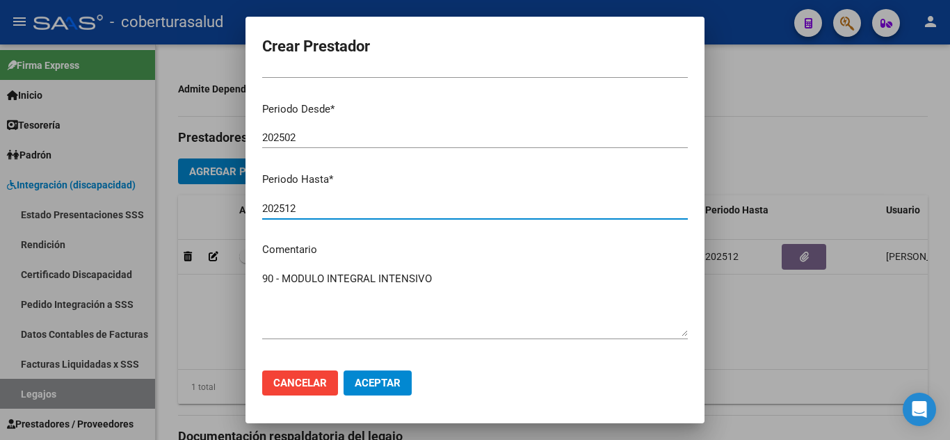
click at [301, 208] on input "202512" at bounding box center [475, 208] width 426 height 13
type input "202502"
click at [319, 384] on span "Cancelar" at bounding box center [300, 383] width 54 height 13
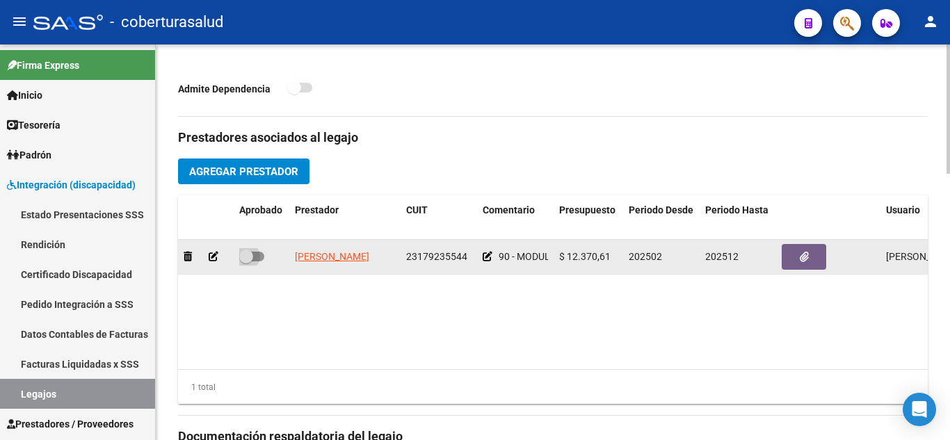
click at [246, 256] on span at bounding box center [246, 257] width 14 height 14
click at [246, 262] on input "checkbox" at bounding box center [246, 262] width 1 height 1
checkbox input "true"
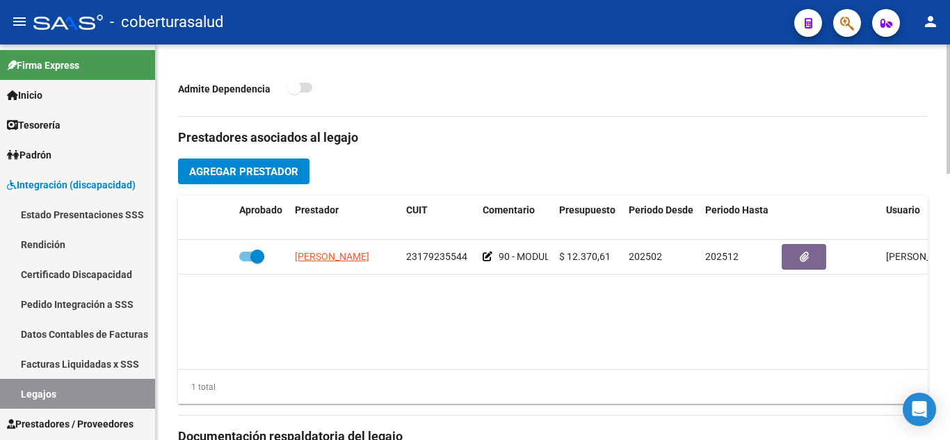
click at [387, 336] on datatable-body "GIMENEZ SILVIA LILIAN 23179235544 90 - MODULO INTEGRAL INTENSIVO $ 12.370,61 20…" at bounding box center [553, 304] width 750 height 129
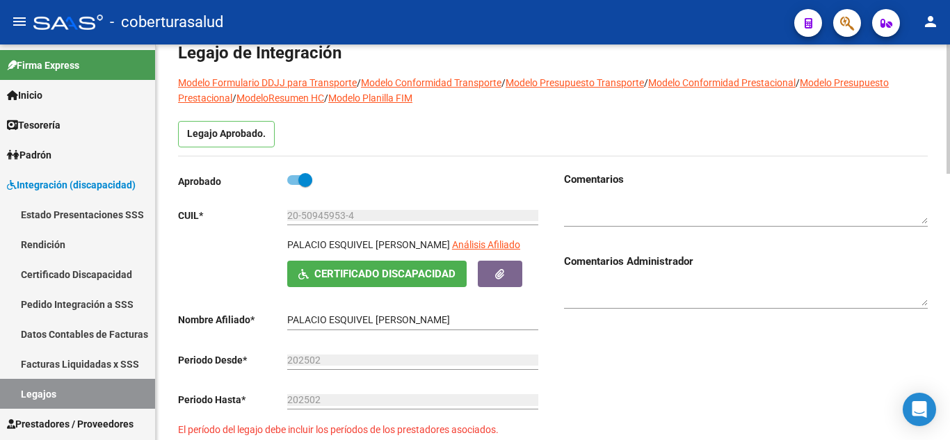
scroll to position [0, 0]
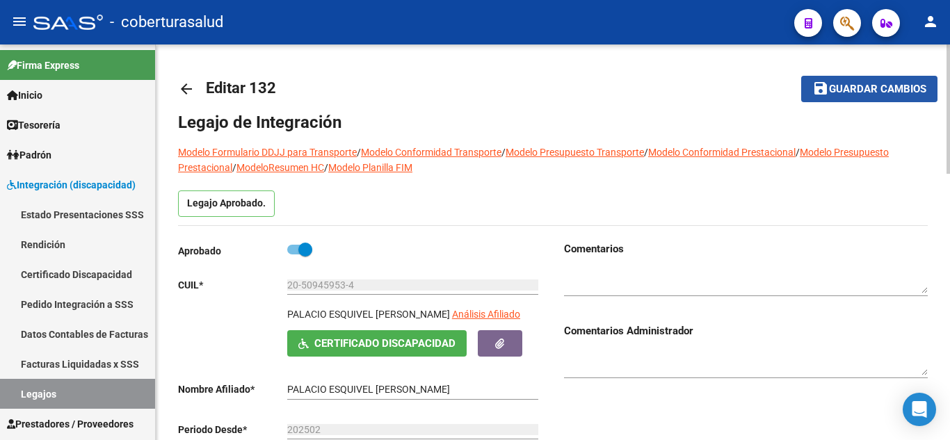
click at [847, 88] on span "Guardar cambios" at bounding box center [877, 89] width 97 height 13
click at [835, 85] on span "Guardar cambios" at bounding box center [877, 89] width 97 height 13
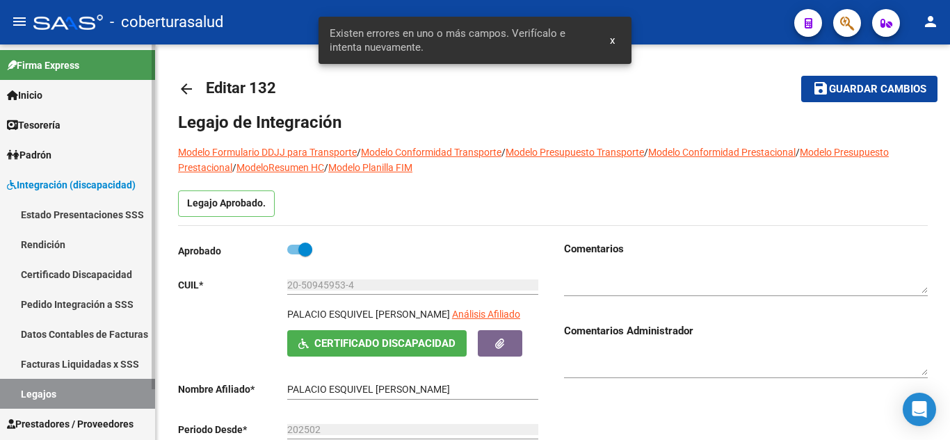
click at [71, 386] on link "Legajos" at bounding box center [77, 394] width 155 height 30
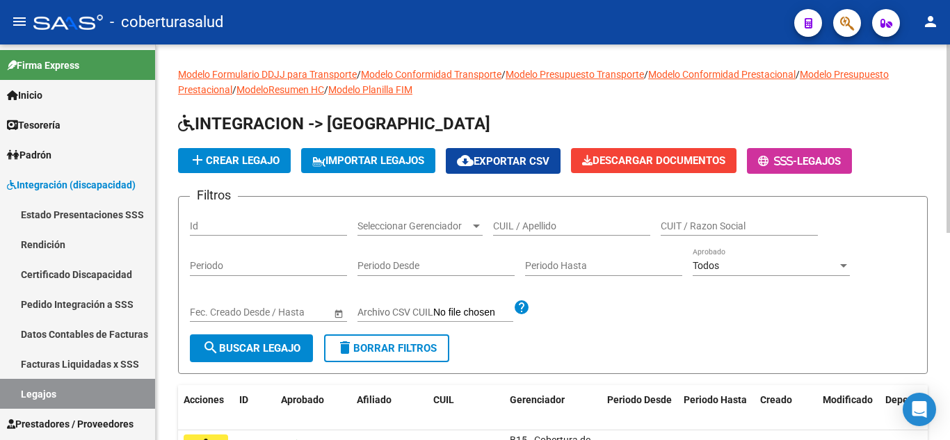
click at [535, 227] on input "CUIL / Apellido" at bounding box center [571, 226] width 157 height 12
paste input "20597396989"
type input "20597396989"
click at [251, 350] on span "search Buscar Legajo" at bounding box center [251, 348] width 98 height 13
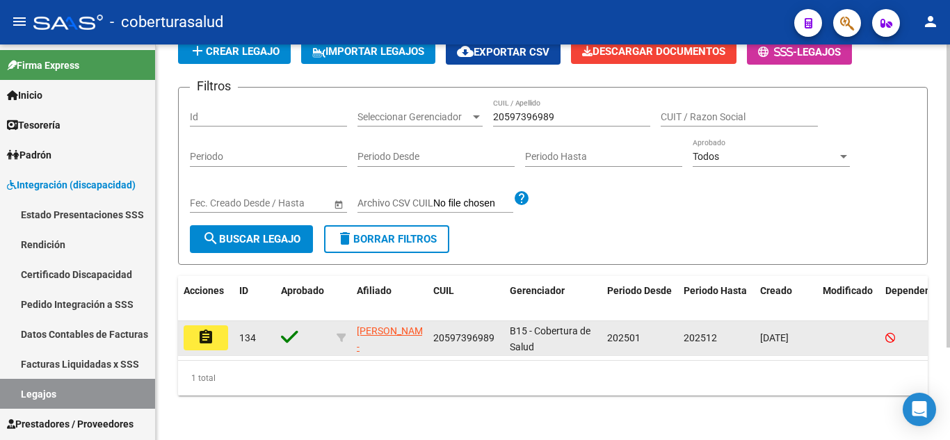
click at [210, 329] on mat-icon "assignment" at bounding box center [206, 337] width 17 height 17
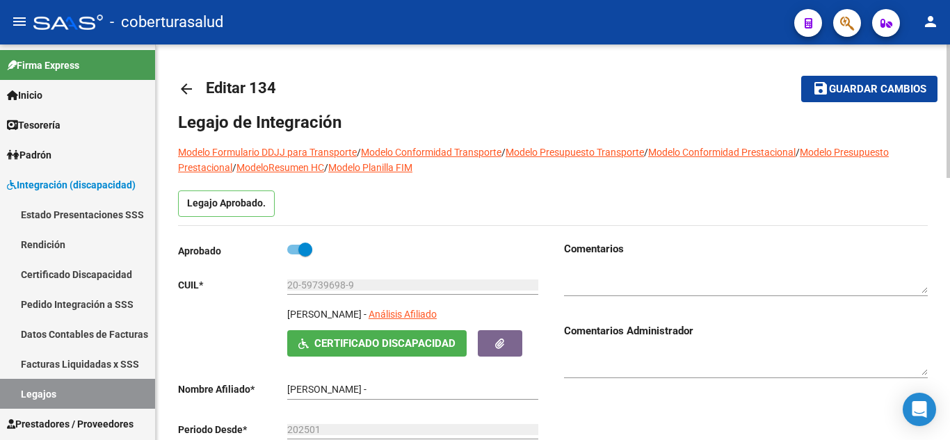
type input "CARVAJAL MORALES ALEJANDRO VALENTIN"
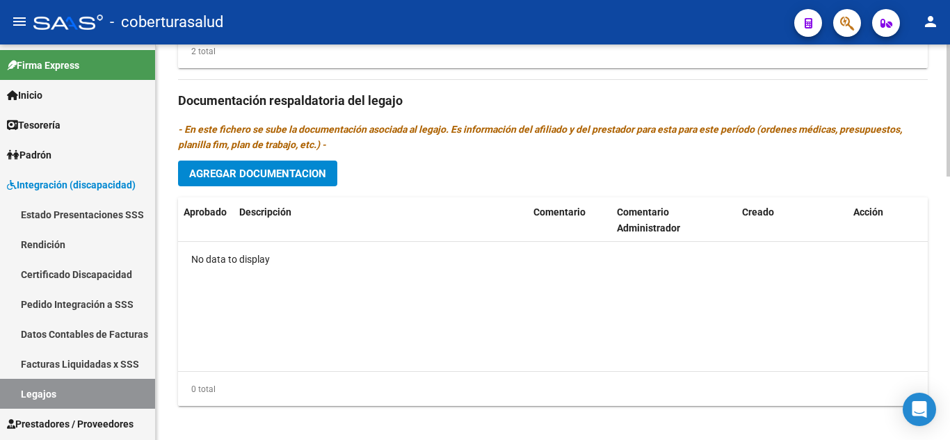
scroll to position [791, 0]
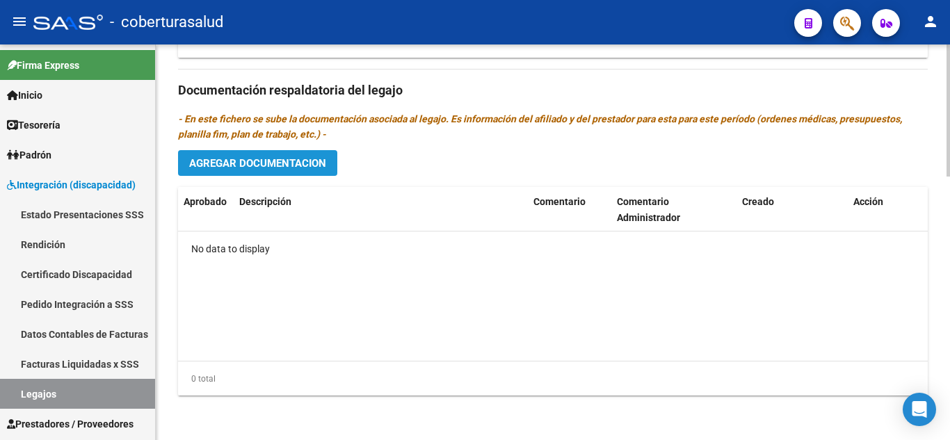
click at [285, 168] on span "Agregar Documentacion" at bounding box center [257, 163] width 137 height 13
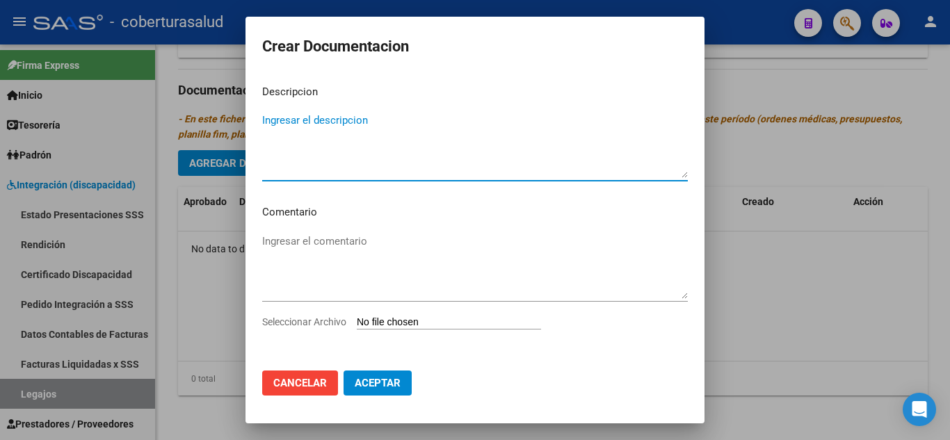
click at [403, 323] on input "Seleccionar Archivo" at bounding box center [449, 322] width 184 height 13
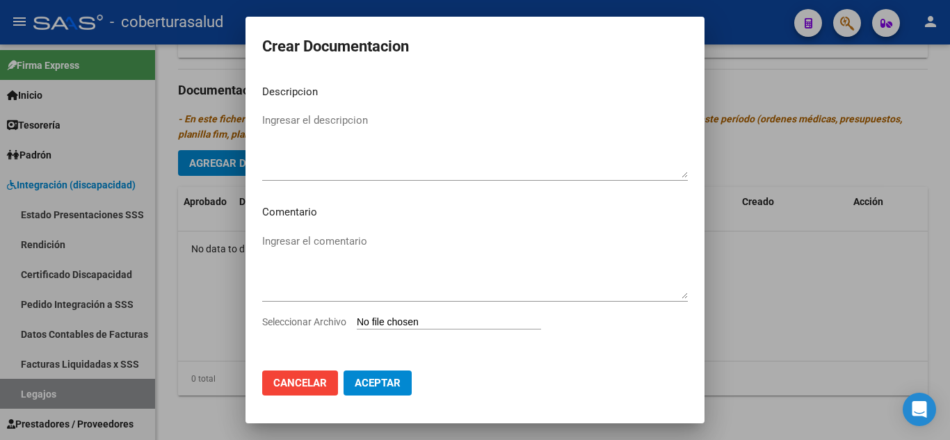
type input "C:\fakepath\1-CUD.pdf"
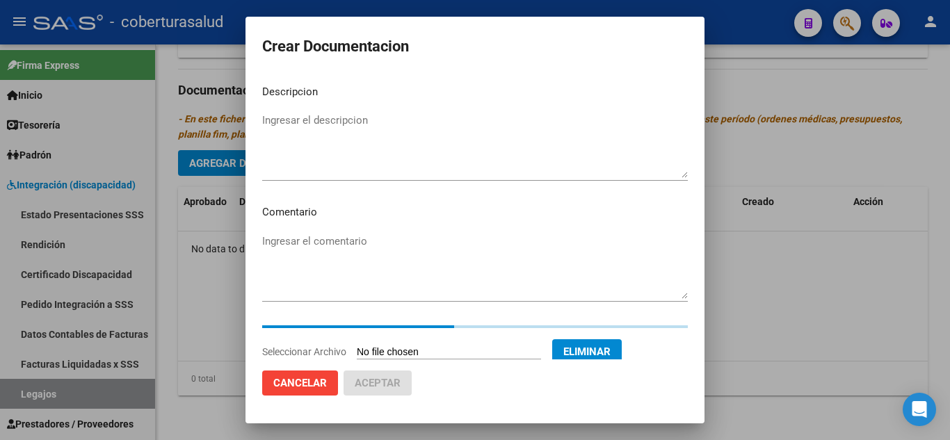
click at [314, 143] on textarea "Ingresar el descripcion" at bounding box center [475, 145] width 426 height 65
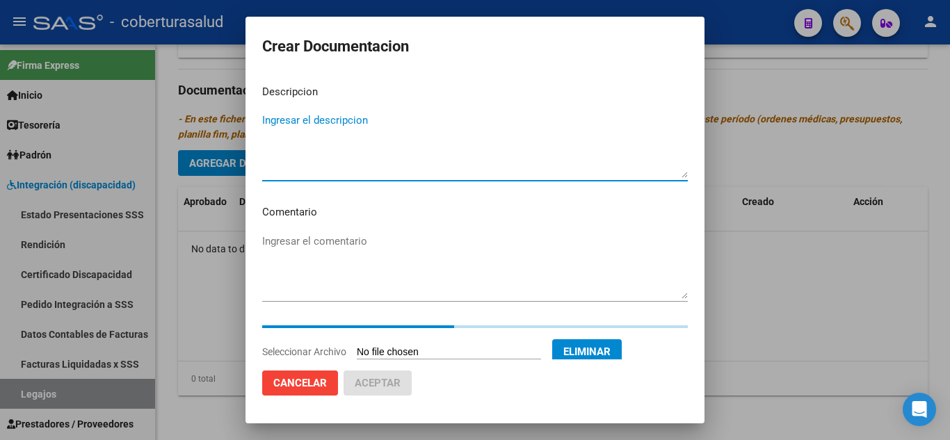
paste textarea "1-CUD"
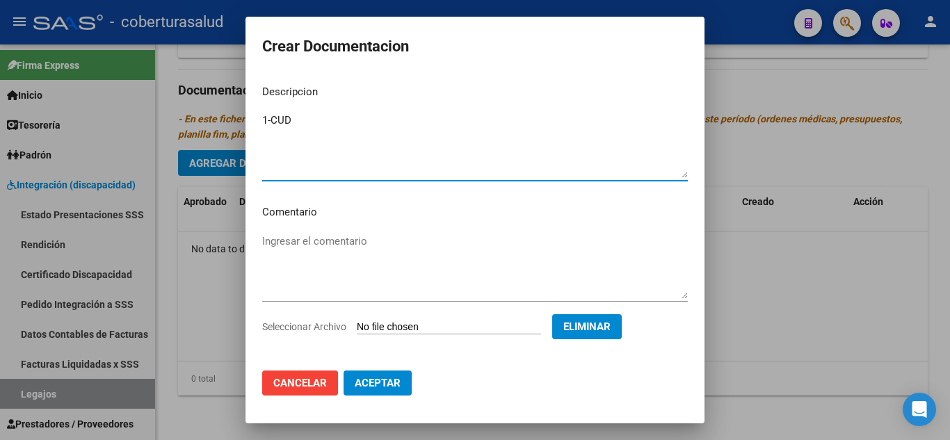
click at [272, 118] on textarea "1-CUD" at bounding box center [475, 145] width 426 height 65
type textarea "1- CUD"
click at [386, 381] on span "Aceptar" at bounding box center [378, 383] width 46 height 13
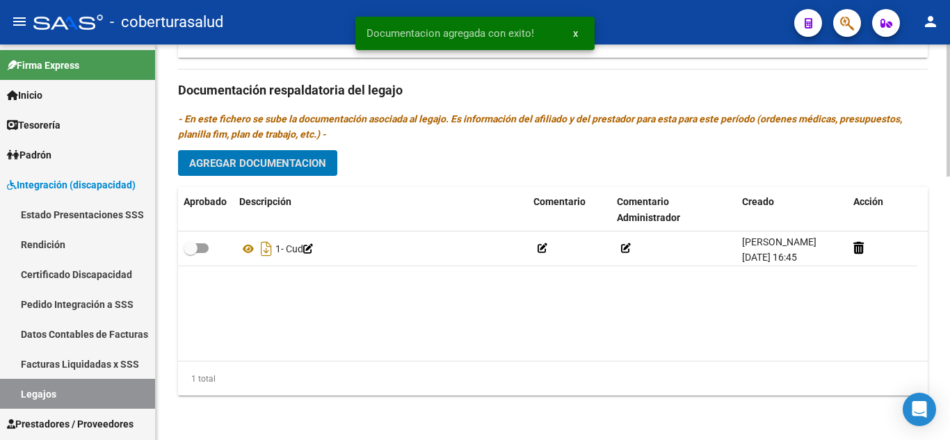
click at [290, 159] on span "Agregar Documentacion" at bounding box center [257, 163] width 137 height 13
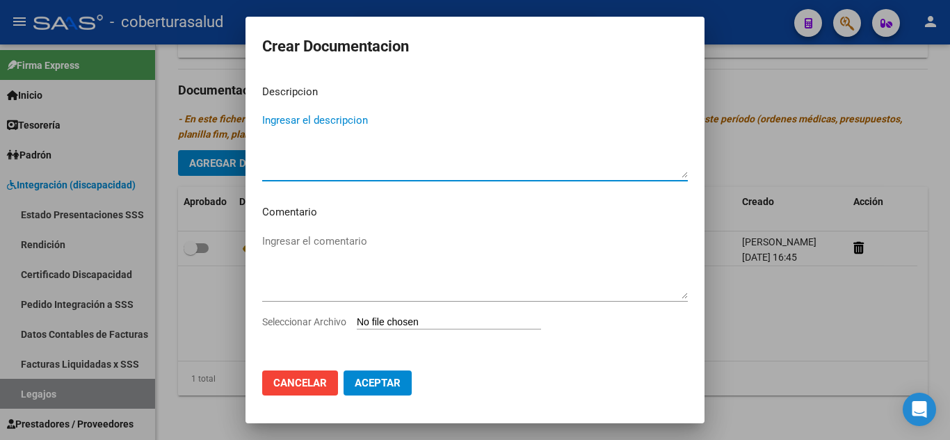
click at [392, 316] on input "Seleccionar Archivo" at bounding box center [449, 322] width 184 height 13
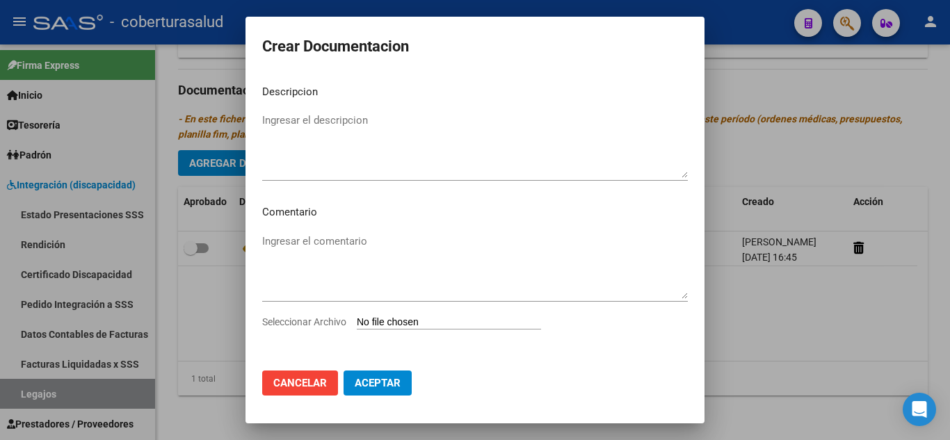
type input "C:\fakepath\2-FORMULARIOS.pdf"
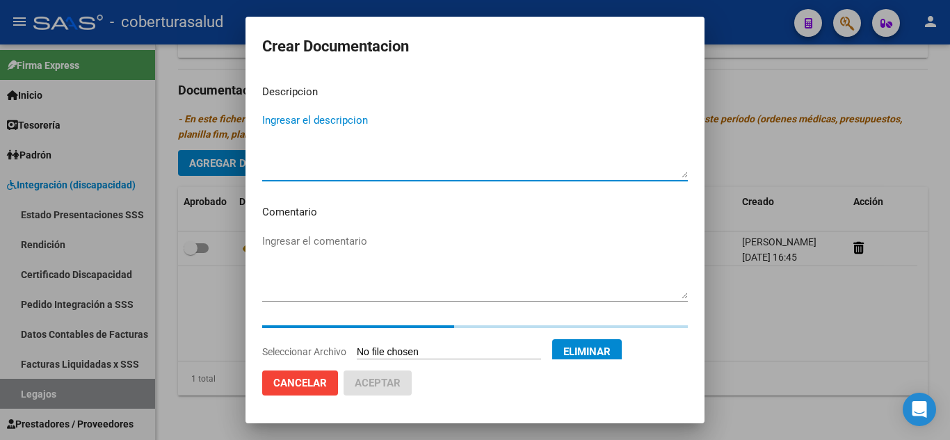
click at [392, 117] on textarea "Ingresar el descripcion" at bounding box center [475, 145] width 426 height 65
paste textarea "2-FORMULARIOS"
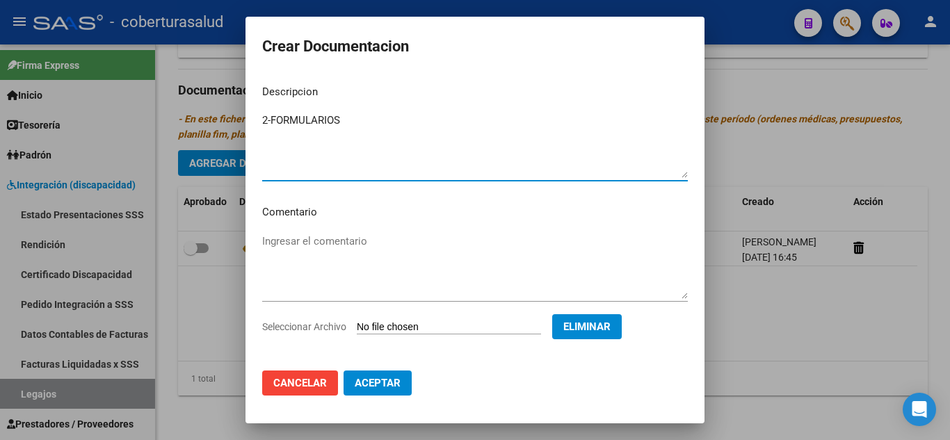
drag, startPoint x: 269, startPoint y: 114, endPoint x: 282, endPoint y: 122, distance: 15.6
click at [270, 114] on textarea "2-FORMULARIOS" at bounding box center [475, 145] width 426 height 65
type textarea "2- FORMULARIOS"
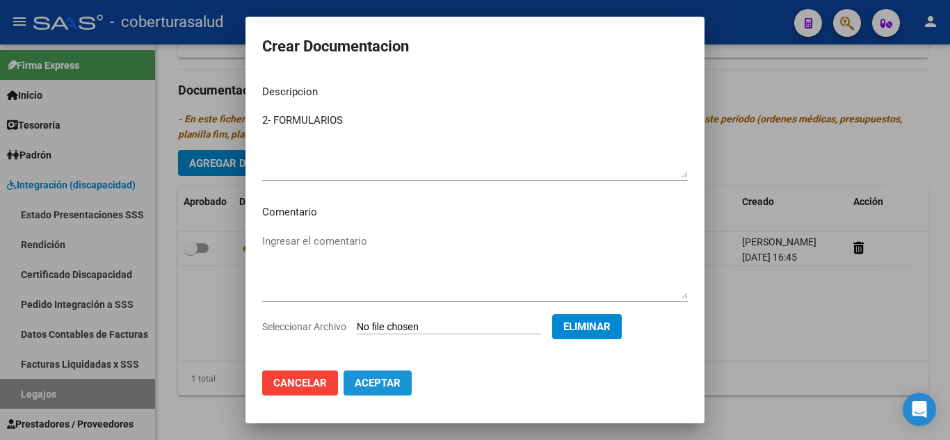
click at [398, 387] on span "Aceptar" at bounding box center [378, 383] width 46 height 13
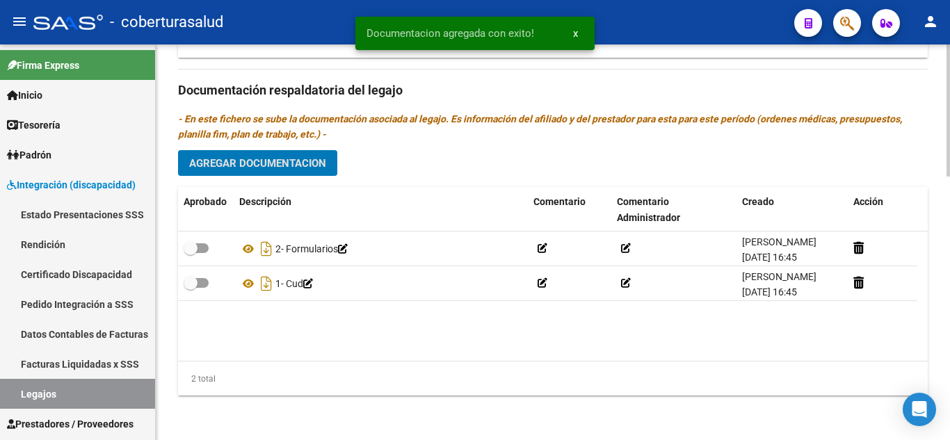
click at [280, 154] on button "Agregar Documentacion" at bounding box center [257, 163] width 159 height 26
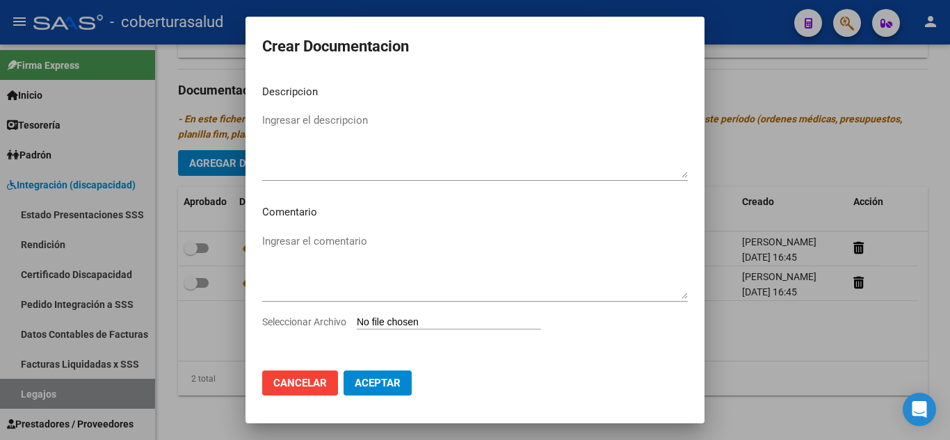
click at [388, 332] on div "Seleccionar Archivo" at bounding box center [475, 327] width 426 height 26
click at [391, 322] on input "Seleccionar Archivo" at bounding box center [449, 322] width 184 height 13
type input "C:\fakepath\3-ESTIMULACION TEMPRANA.pdf"
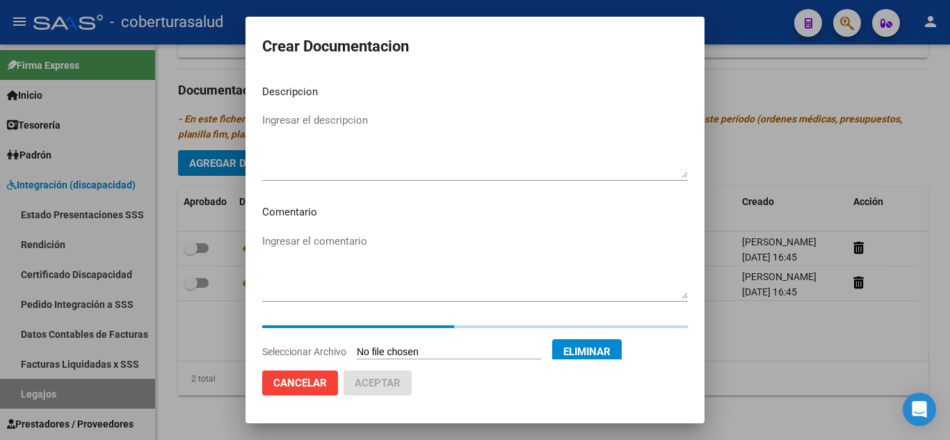
click at [362, 164] on textarea "Ingresar el descripcion" at bounding box center [475, 145] width 426 height 65
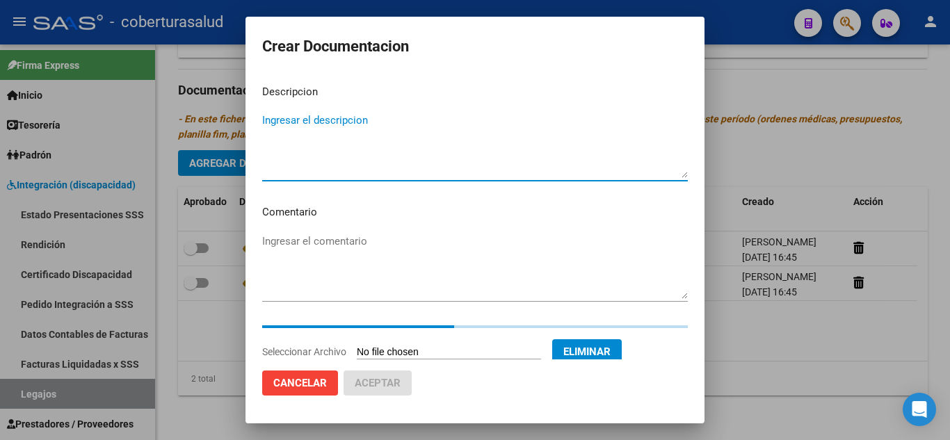
paste textarea "3-ESTIMULACION TEMPRANA"
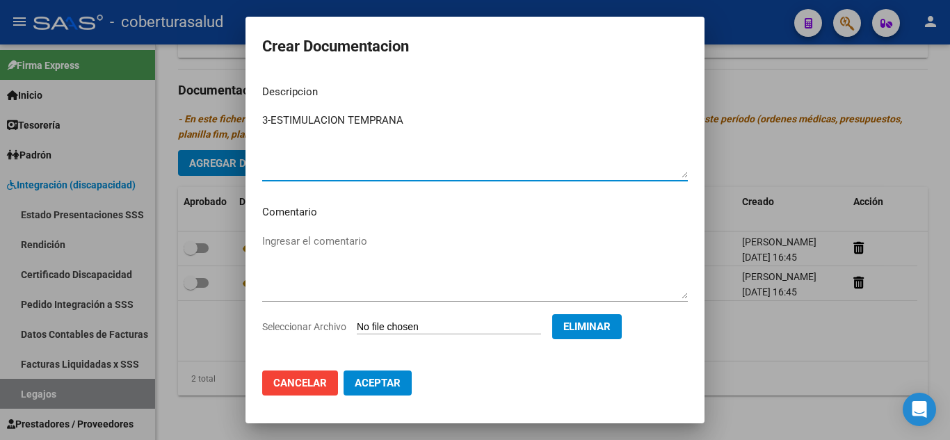
click at [271, 115] on textarea "3-ESTIMULACION TEMPRANA" at bounding box center [475, 145] width 426 height 65
type textarea "3- ESTIMULACION TEMPRANA"
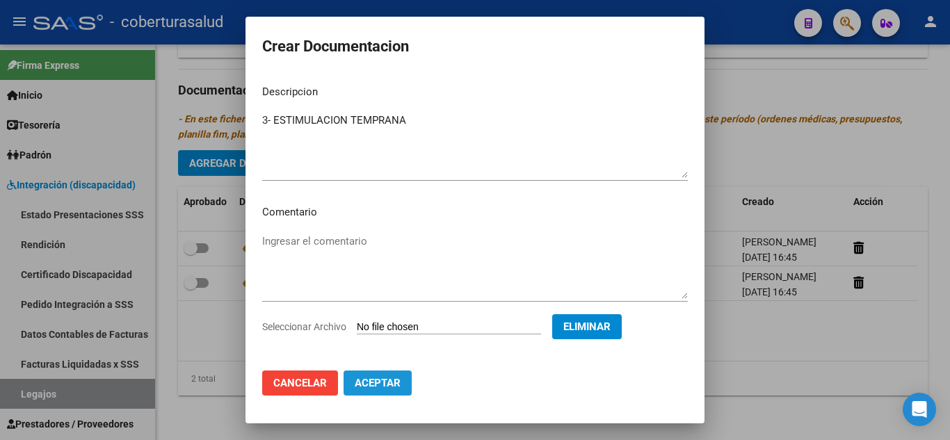
click at [398, 382] on span "Aceptar" at bounding box center [378, 383] width 46 height 13
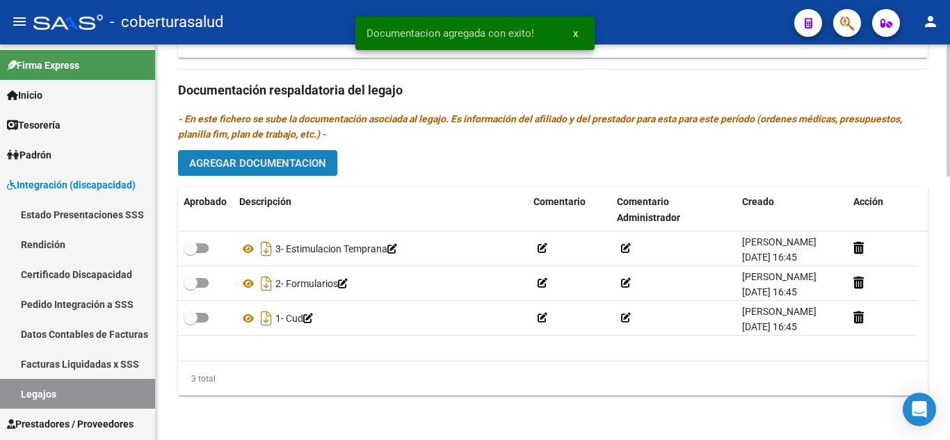
click at [291, 164] on span "Agregar Documentacion" at bounding box center [257, 163] width 137 height 13
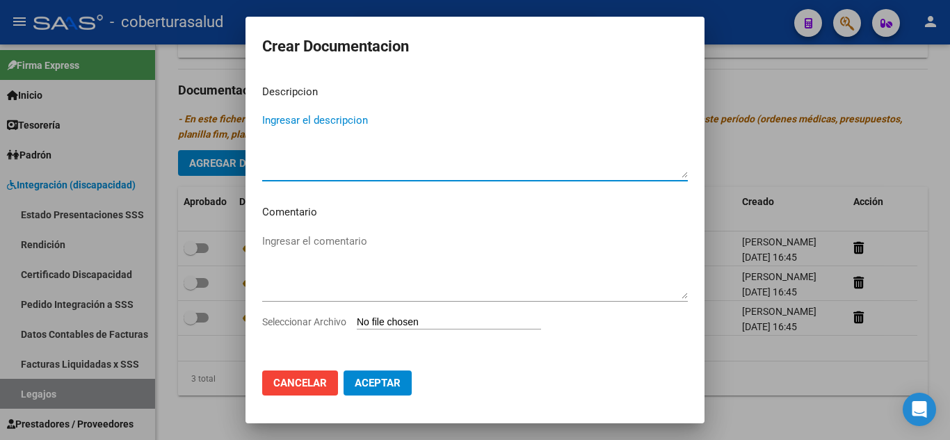
click at [394, 320] on input "Seleccionar Archivo" at bounding box center [449, 322] width 184 height 13
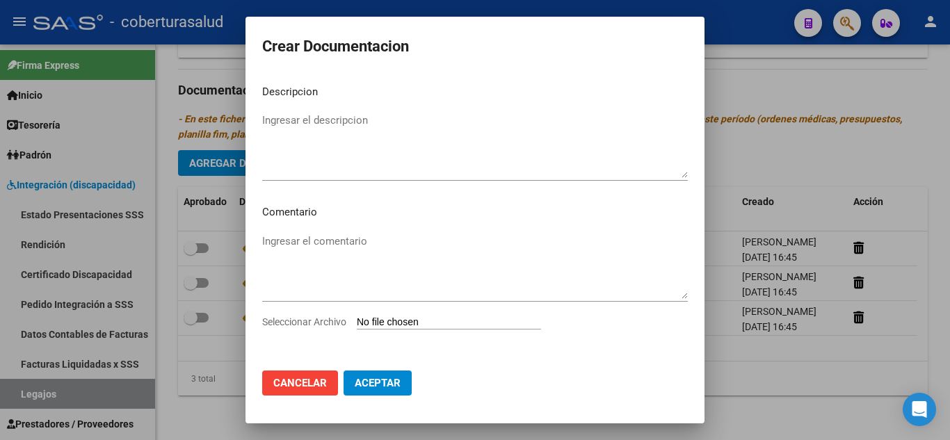
type input "C:\fakepath\4-TRANSPORTE SIN DEPENDENCIA.pdf"
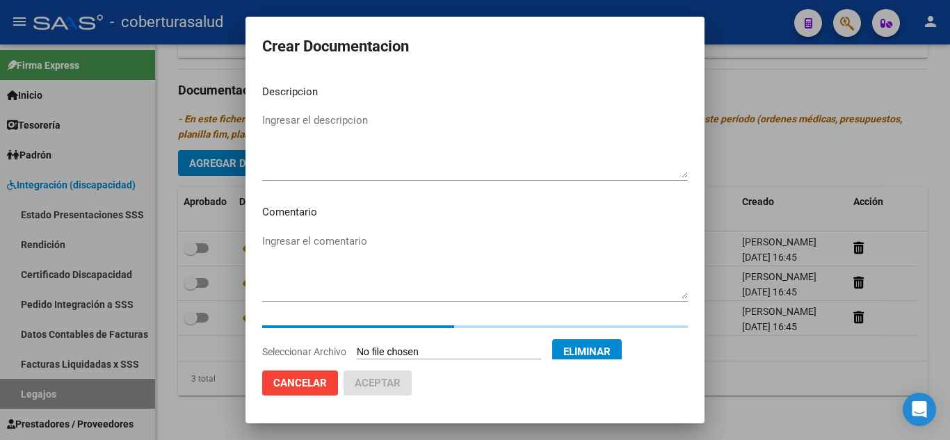
click at [368, 114] on textarea "Ingresar el descripcion" at bounding box center [475, 145] width 426 height 65
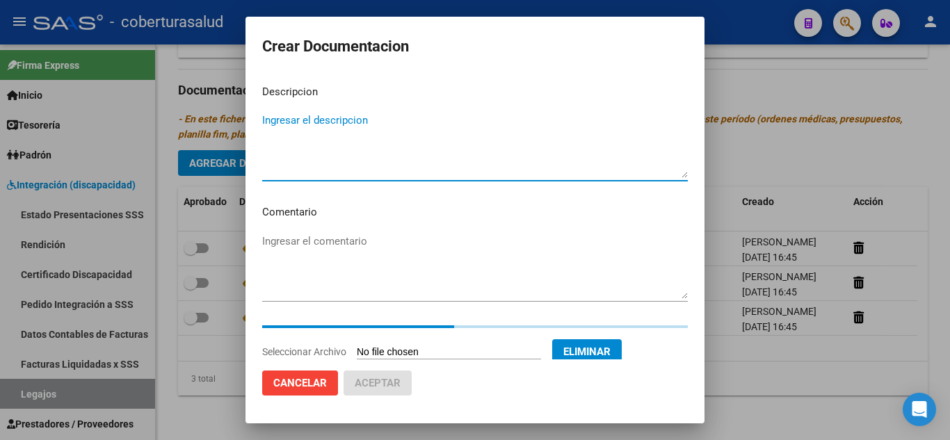
paste textarea "4-TRANSPORTE SIN DEPENDENCIA"
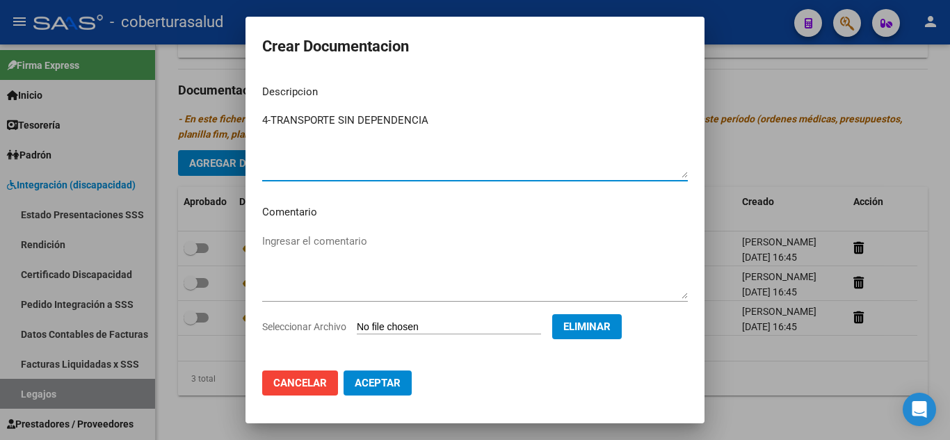
click at [273, 115] on textarea "4-TRANSPORTE SIN DEPENDENCIA" at bounding box center [475, 145] width 426 height 65
type textarea "4- TRANSPORTE SIN DEPENDENCIA"
click at [396, 391] on button "Aceptar" at bounding box center [378, 383] width 68 height 25
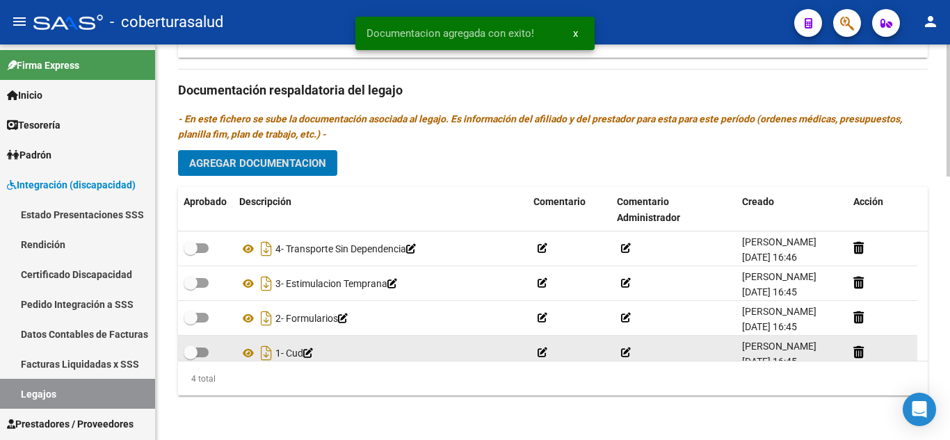
click at [201, 357] on label at bounding box center [196, 352] width 25 height 17
click at [191, 357] on input "checkbox" at bounding box center [190, 357] width 1 height 1
checkbox input "true"
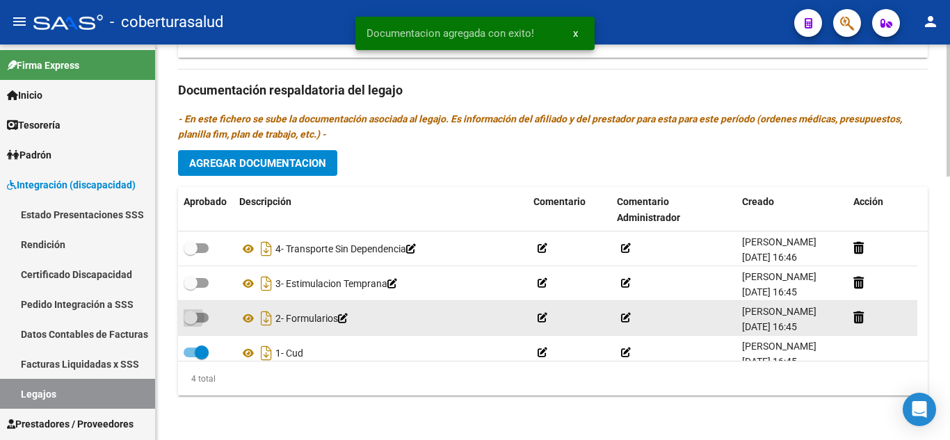
click at [200, 312] on label at bounding box center [196, 317] width 25 height 17
click at [191, 323] on input "checkbox" at bounding box center [190, 323] width 1 height 1
checkbox input "true"
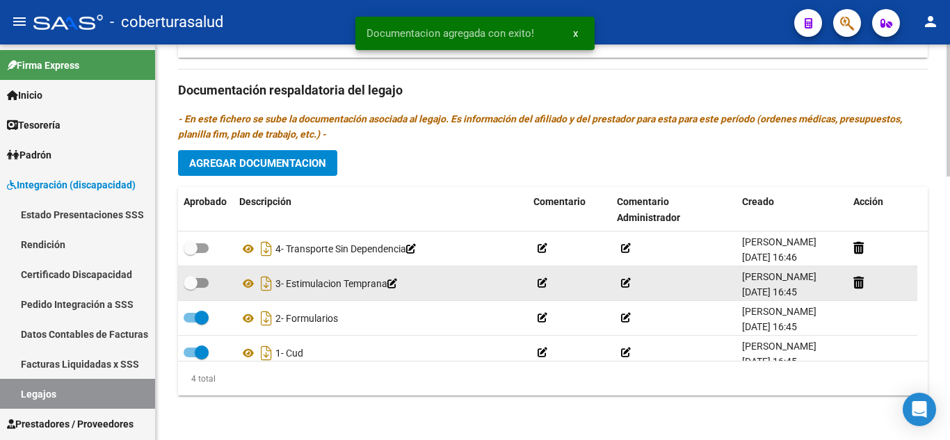
click at [193, 280] on span at bounding box center [191, 283] width 14 height 14
click at [191, 288] on input "checkbox" at bounding box center [190, 288] width 1 height 1
checkbox input "true"
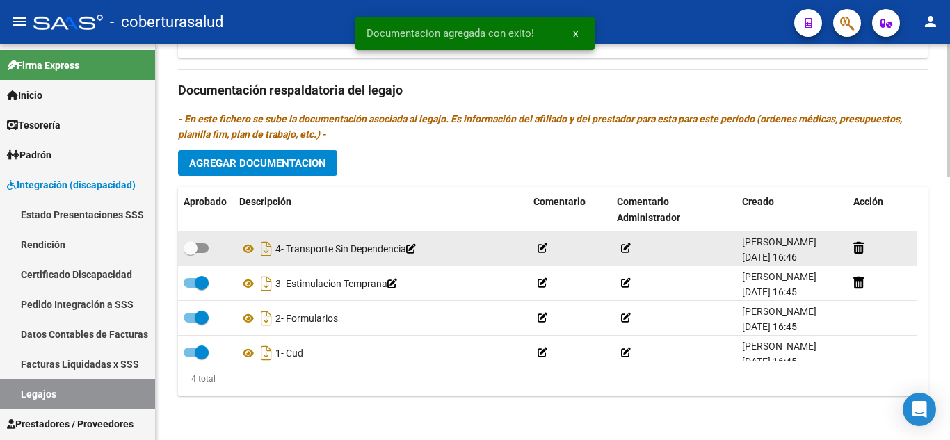
click at [195, 240] on label at bounding box center [196, 248] width 25 height 17
click at [191, 253] on input "checkbox" at bounding box center [190, 253] width 1 height 1
checkbox input "true"
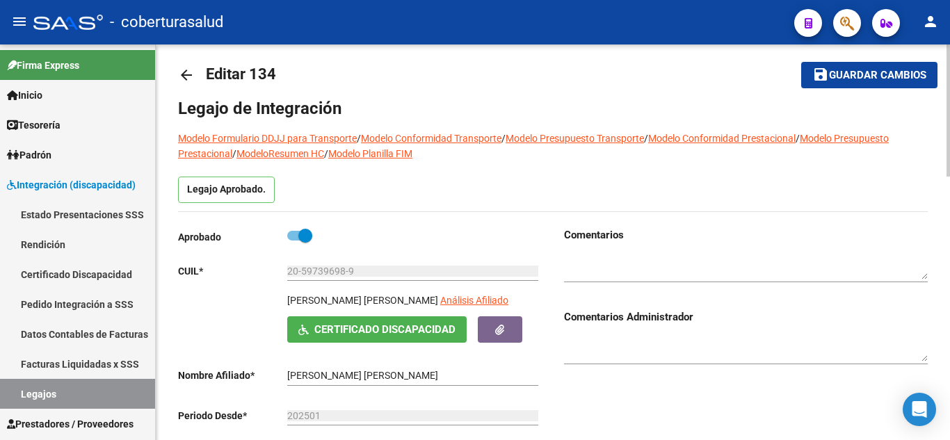
scroll to position [0, 0]
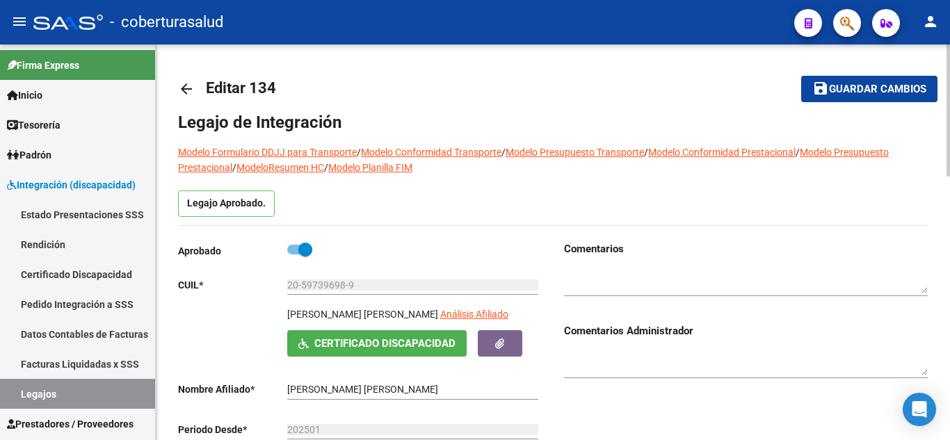
click at [838, 79] on button "save Guardar cambios" at bounding box center [869, 89] width 136 height 26
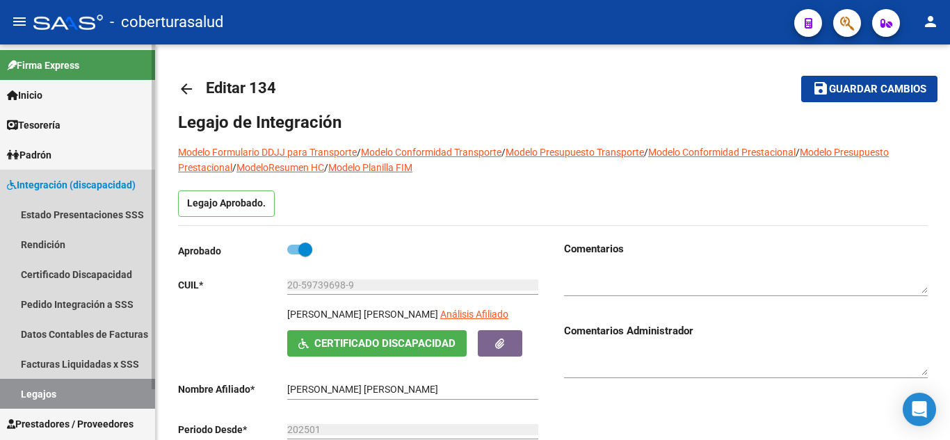
click at [68, 393] on link "Legajos" at bounding box center [77, 394] width 155 height 30
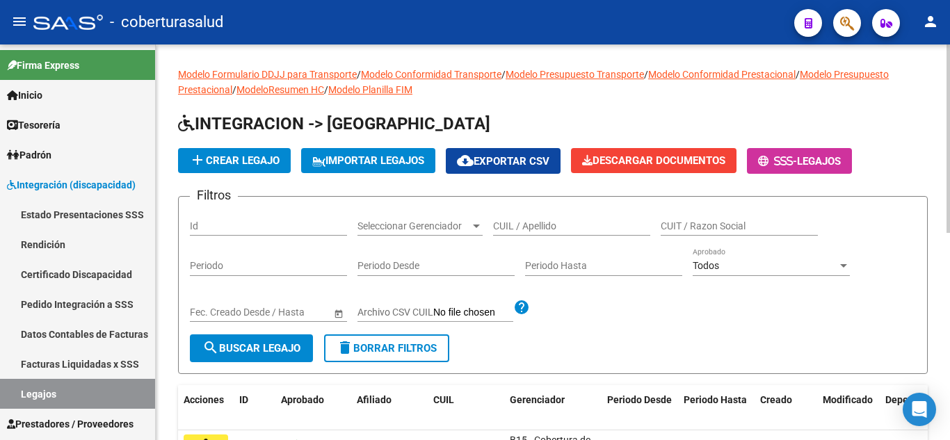
click at [566, 227] on input "CUIL / Apellido" at bounding box center [571, 226] width 157 height 12
paste input "20567553796"
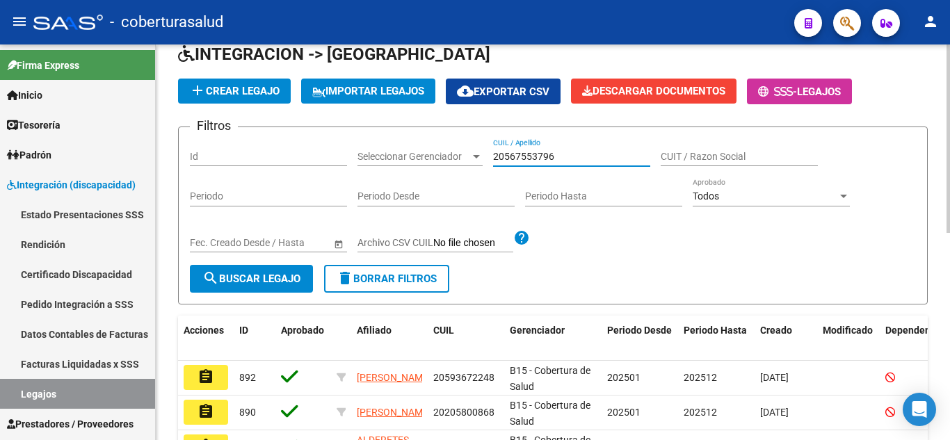
type input "20567553796"
click at [286, 268] on button "search Buscar Legajo" at bounding box center [251, 279] width 123 height 28
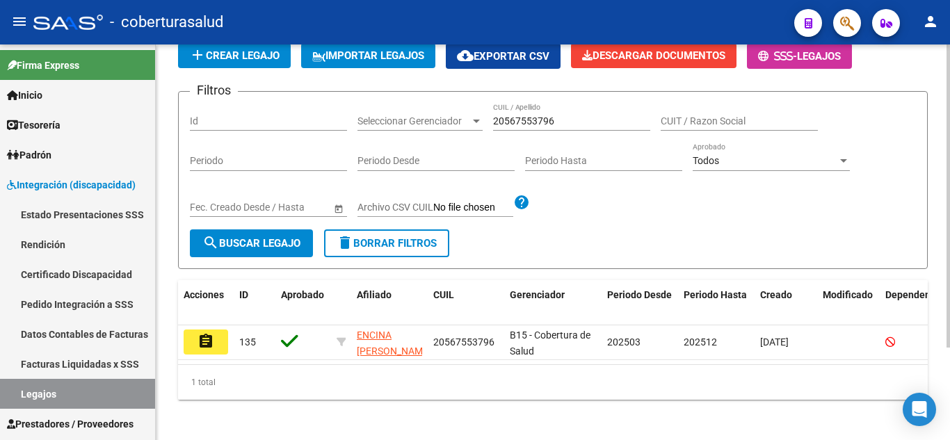
scroll to position [121, 0]
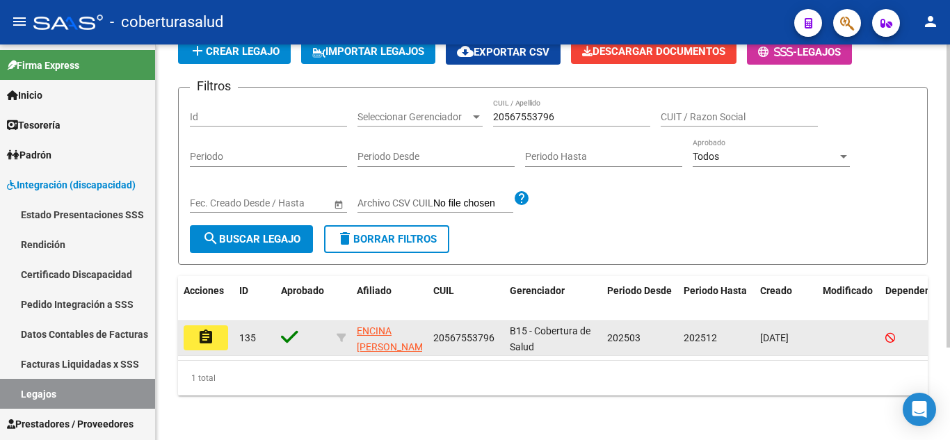
click at [209, 330] on mat-icon "assignment" at bounding box center [206, 337] width 17 height 17
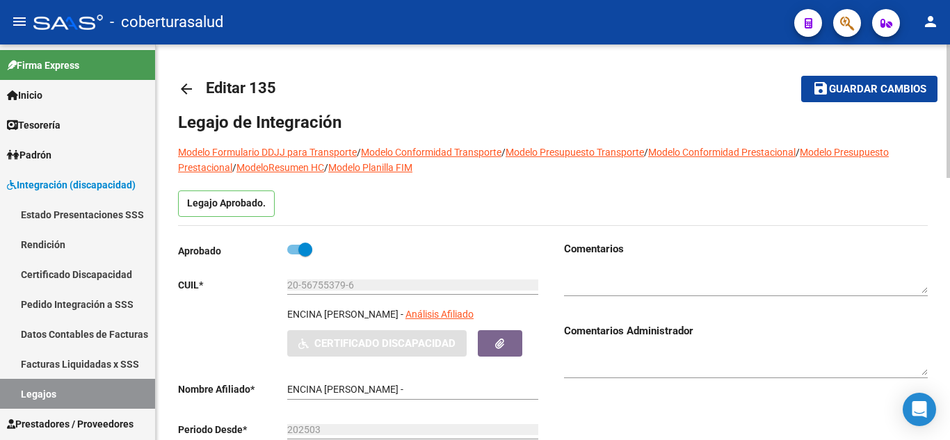
type input "ENCINA ABALOS FRANCISCO MAXIMO"
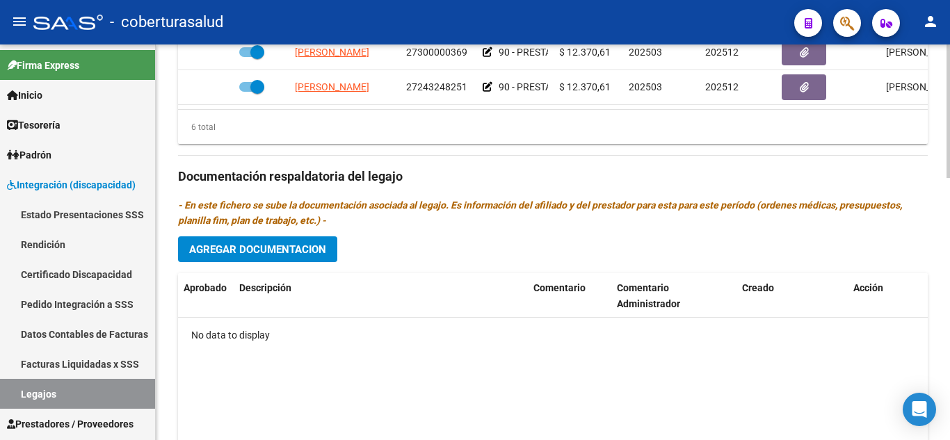
scroll to position [765, 0]
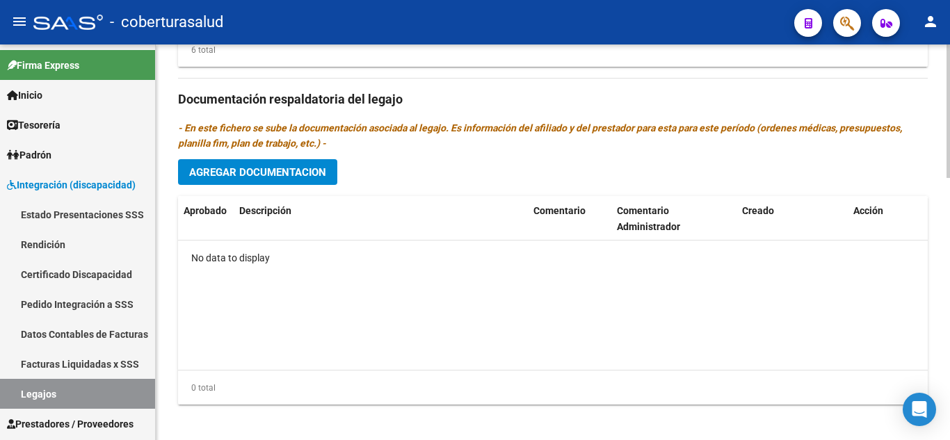
click at [296, 170] on span "Agregar Documentacion" at bounding box center [257, 172] width 137 height 13
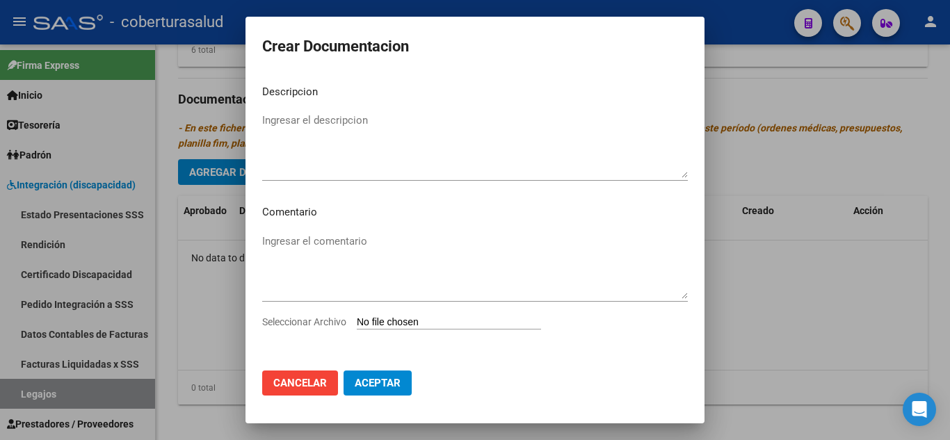
click at [435, 321] on input "Seleccionar Archivo" at bounding box center [449, 322] width 184 height 13
type input "C:\fakepath\1-CUD.pdf"
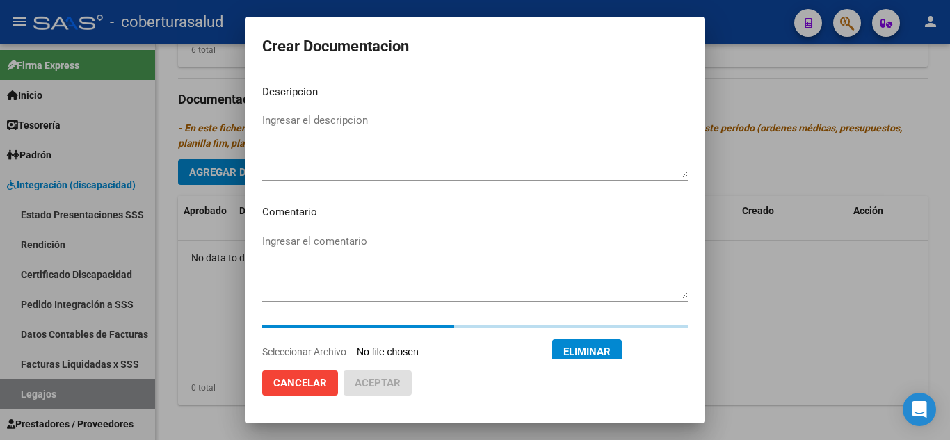
click at [376, 124] on textarea "Ingresar el descripcion" at bounding box center [475, 145] width 426 height 65
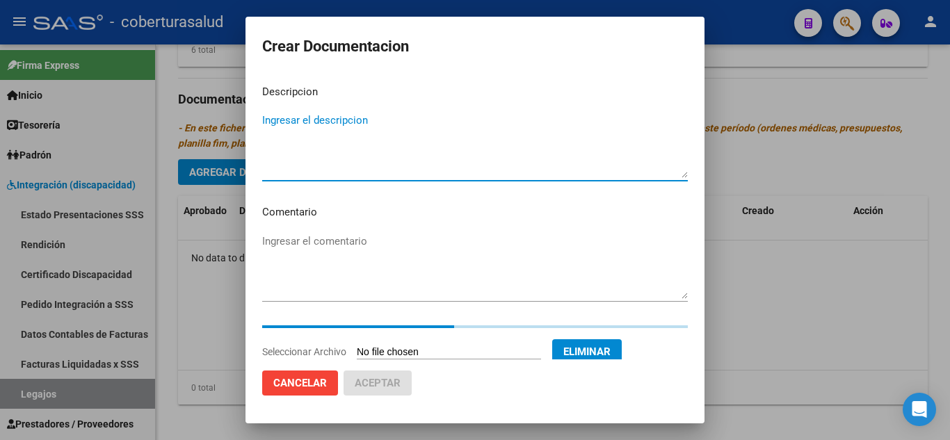
paste textarea "1-CUD"
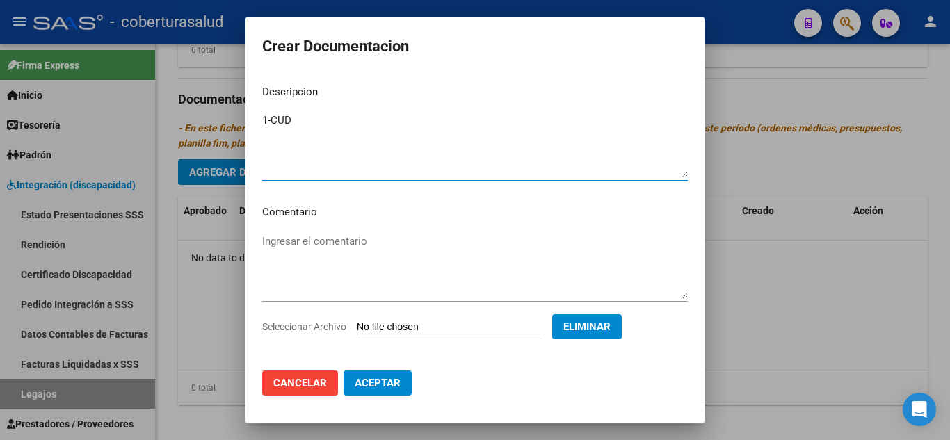
click at [269, 115] on textarea "1-CUD" at bounding box center [475, 145] width 426 height 65
type textarea "1- CUD"
click at [396, 381] on span "Aceptar" at bounding box center [378, 383] width 46 height 13
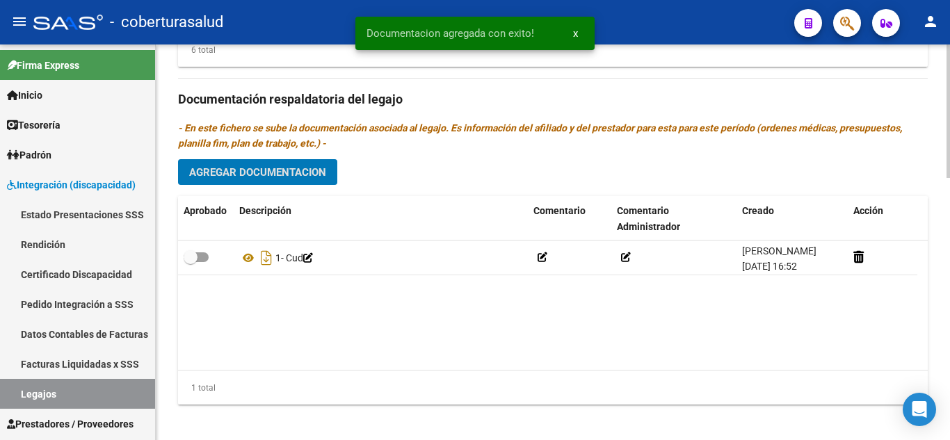
click at [290, 167] on span "Agregar Documentacion" at bounding box center [257, 172] width 137 height 13
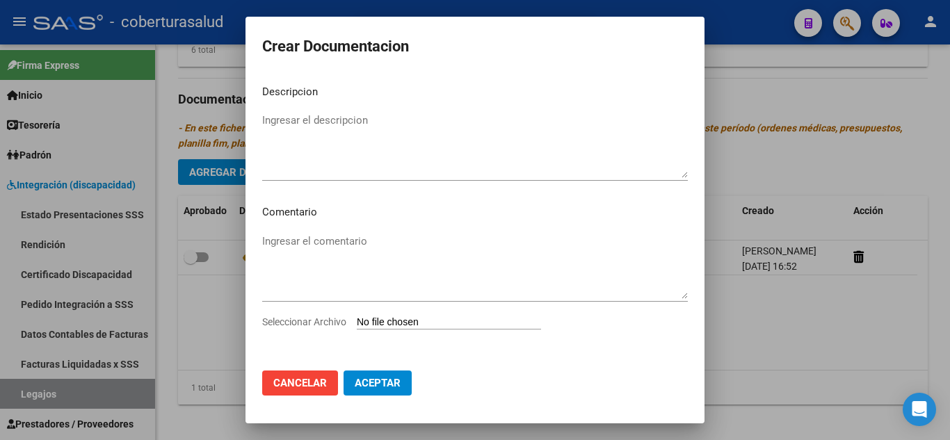
click at [409, 321] on input "Seleccionar Archivo" at bounding box center [449, 322] width 184 height 13
type input "C:\fakepath\2-FORMULARIOS.pdf"
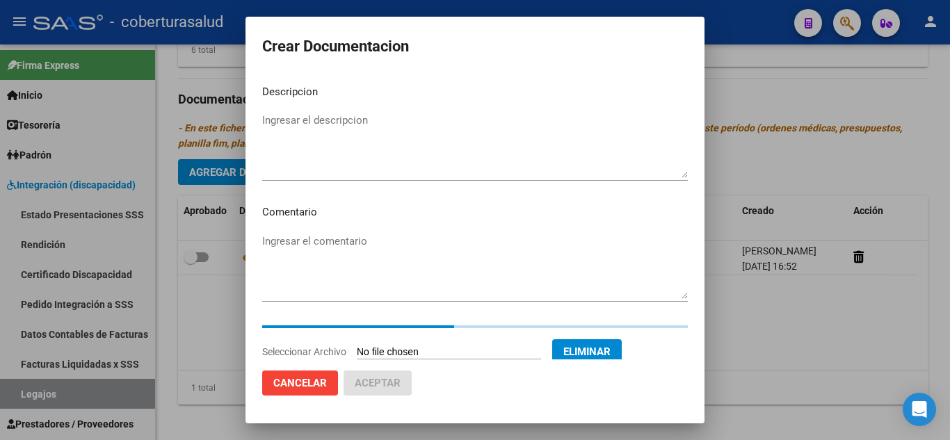
click at [350, 117] on textarea "Ingresar el descripcion" at bounding box center [475, 145] width 426 height 65
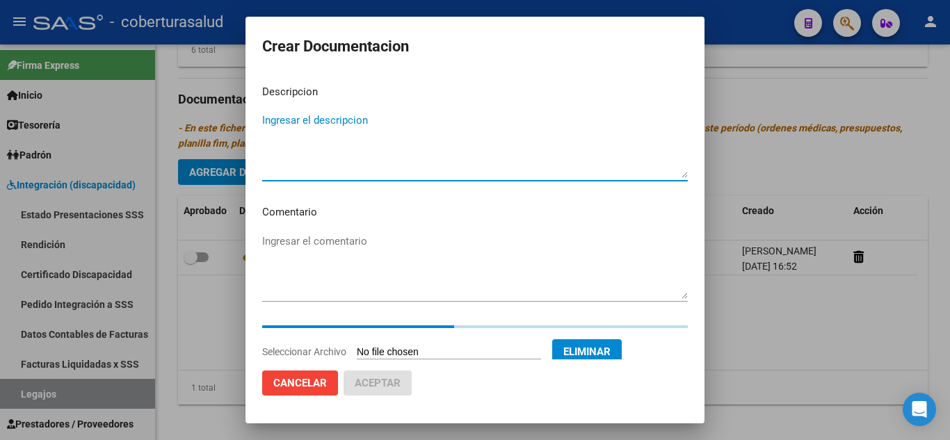
paste textarea "2-FORMULARIOS"
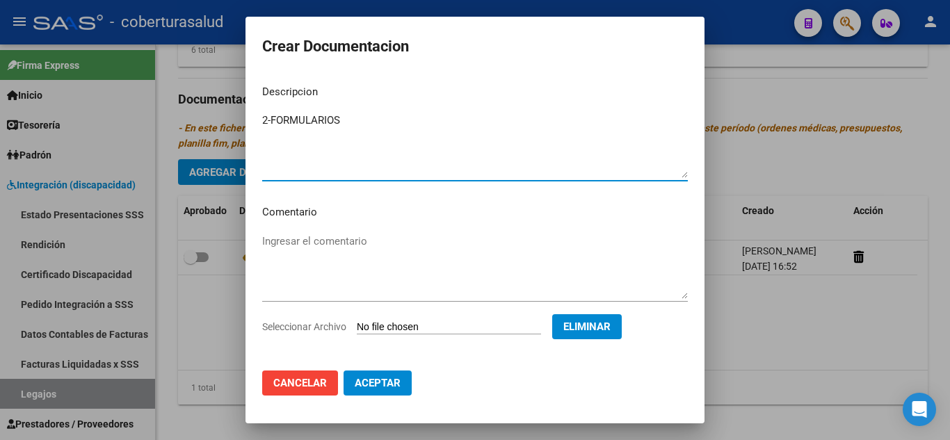
click at [273, 122] on textarea "2-FORMULARIOS" at bounding box center [475, 145] width 426 height 65
type textarea "2- FORMULARIOS"
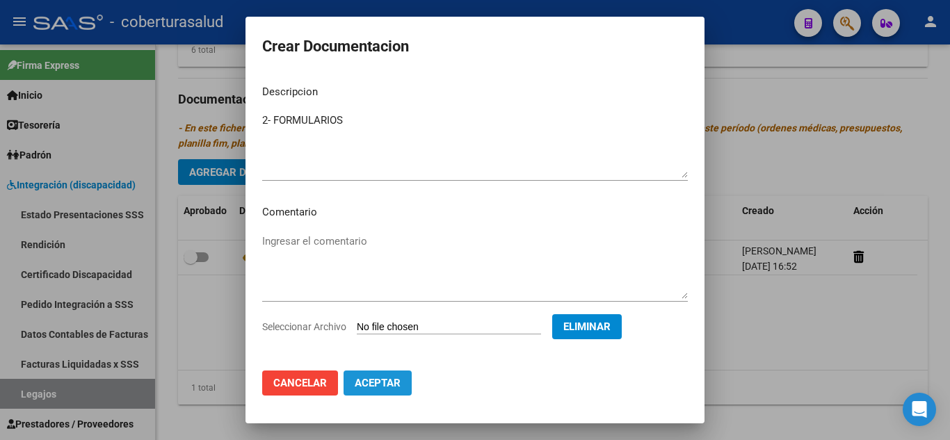
click at [391, 389] on span "Aceptar" at bounding box center [378, 383] width 46 height 13
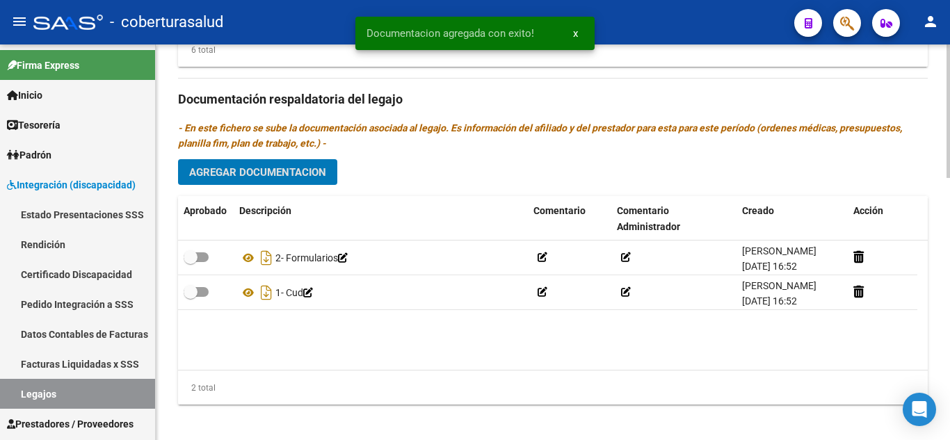
click at [290, 172] on span "Agregar Documentacion" at bounding box center [257, 172] width 137 height 13
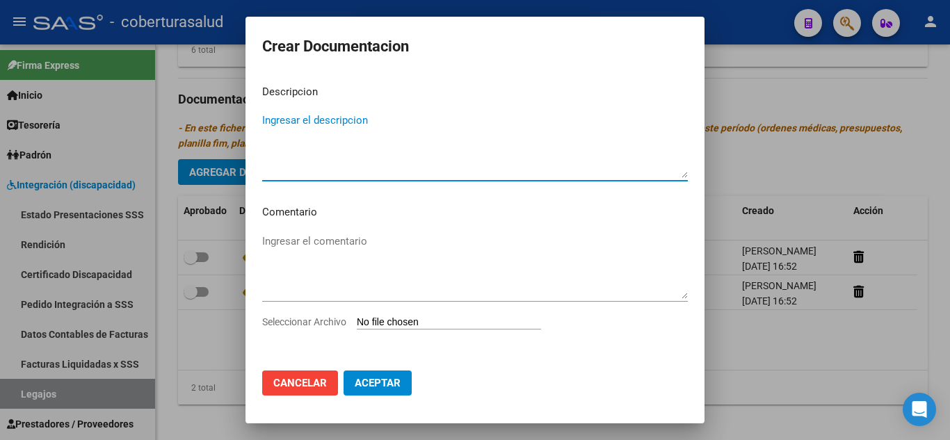
click at [428, 321] on input "Seleccionar Archivo" at bounding box center [449, 322] width 184 height 13
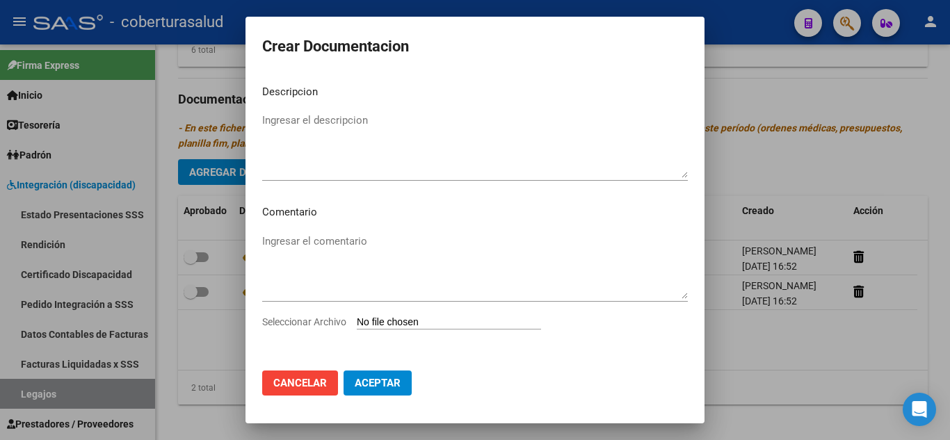
type input "C:\fakepath\3-MODULO MAESTRA DE APOYO.pdf"
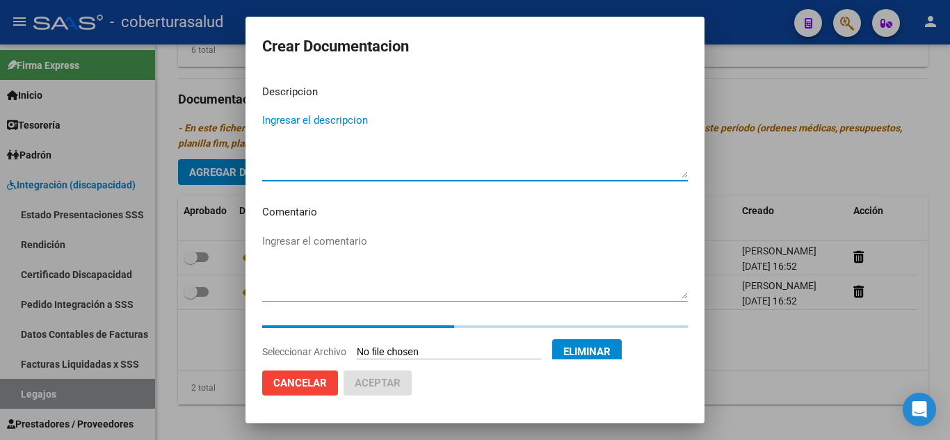
click at [384, 152] on textarea "Ingresar el descripcion" at bounding box center [475, 145] width 426 height 65
paste textarea "3-MODULO MAESTRA DE APOYO"
click at [273, 120] on textarea "3-MODULO MAESTRA DE APOYO" at bounding box center [475, 145] width 426 height 65
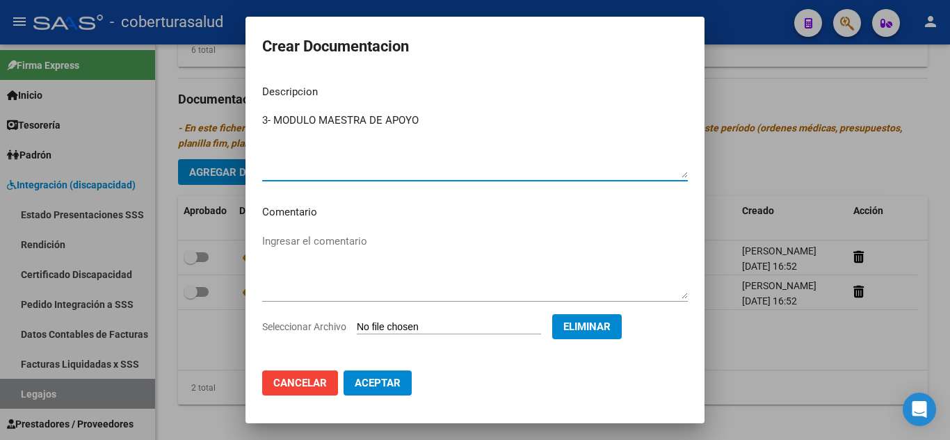
type textarea "3- MODULO MAESTRA DE APOYO"
click at [404, 384] on button "Aceptar" at bounding box center [378, 383] width 68 height 25
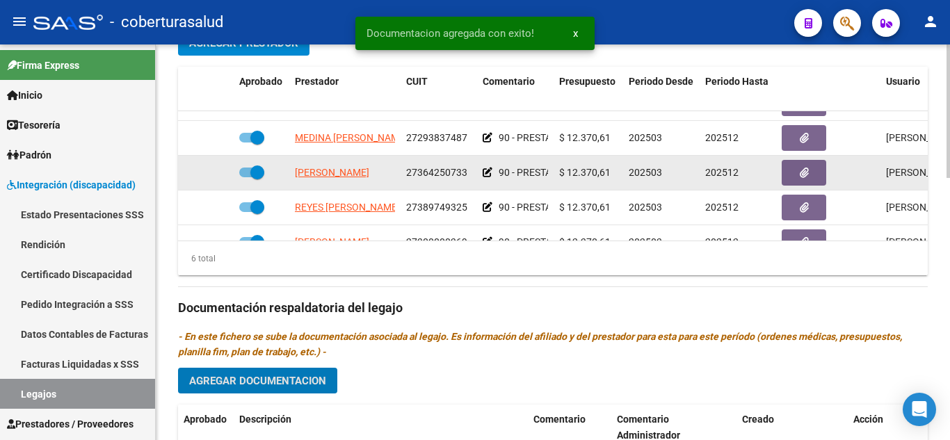
scroll to position [0, 0]
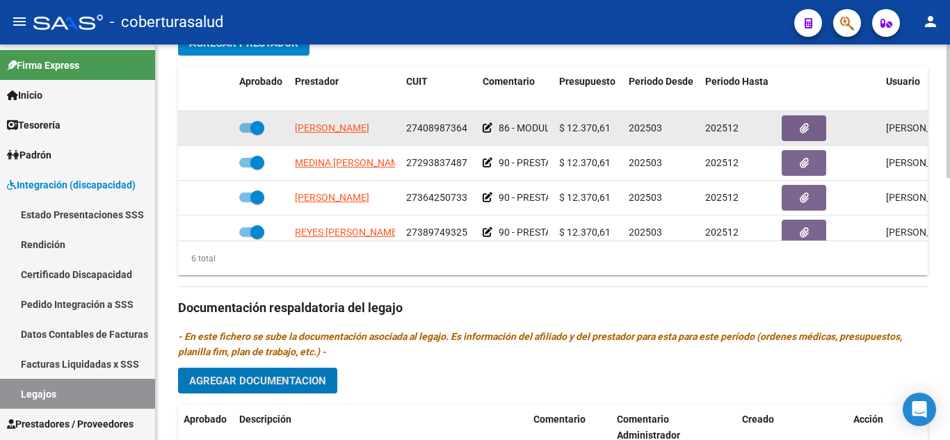
click at [487, 127] on icon at bounding box center [488, 128] width 10 height 10
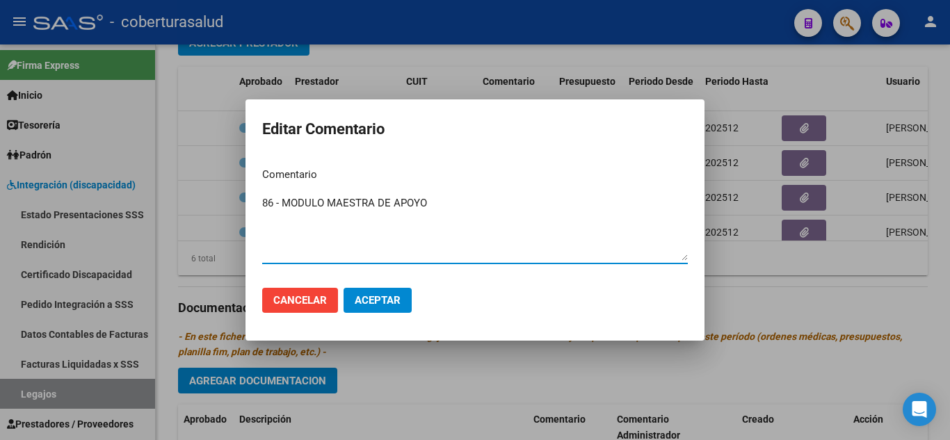
drag, startPoint x: 271, startPoint y: 201, endPoint x: 287, endPoint y: 215, distance: 20.7
click at [271, 202] on textarea "86 - MODULO MAESTRA DE APOYO" at bounding box center [475, 227] width 426 height 65
type textarea "87 - MODULO MAESTRA DE APOYO"
click at [364, 295] on span "Aceptar" at bounding box center [378, 300] width 46 height 13
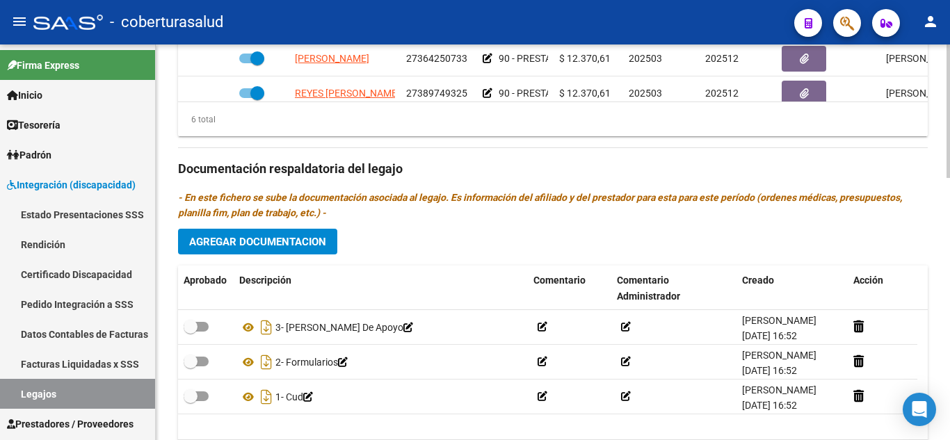
scroll to position [775, 0]
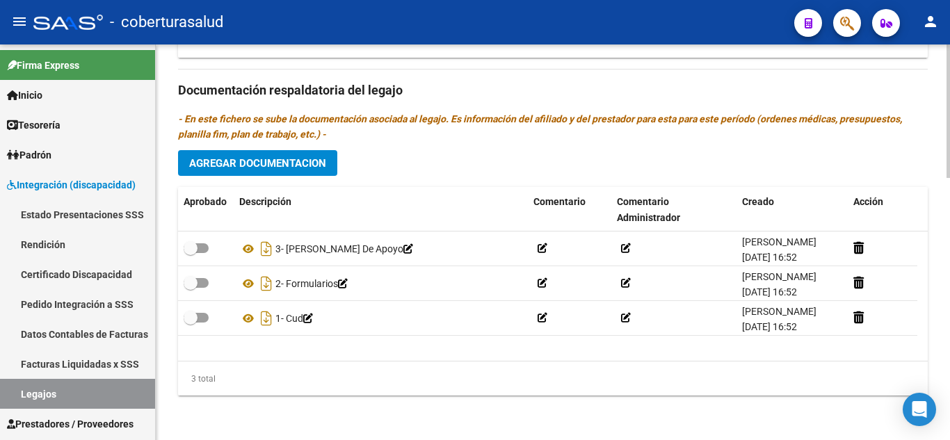
click at [259, 163] on span "Agregar Documentacion" at bounding box center [257, 163] width 137 height 13
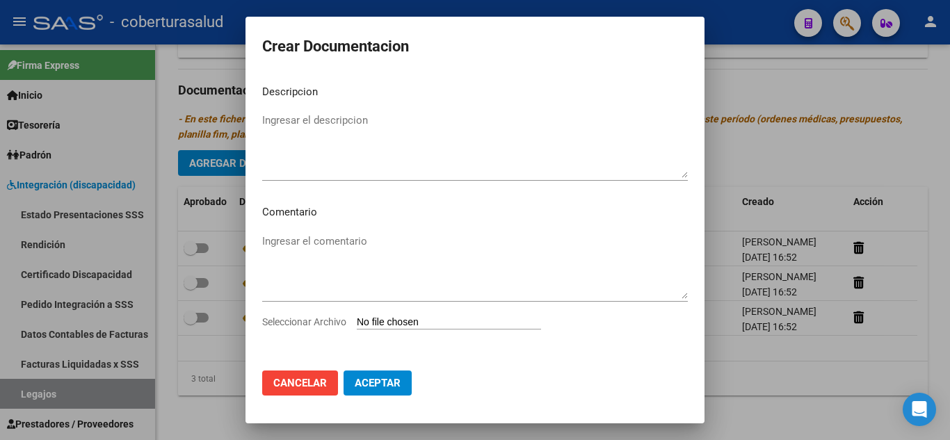
click at [389, 330] on input "Seleccionar Archivo" at bounding box center [449, 322] width 184 height 13
type input "C:\fakepath\4-PRESTACION DE APOYO EN PSICOLOGIA.pdf"
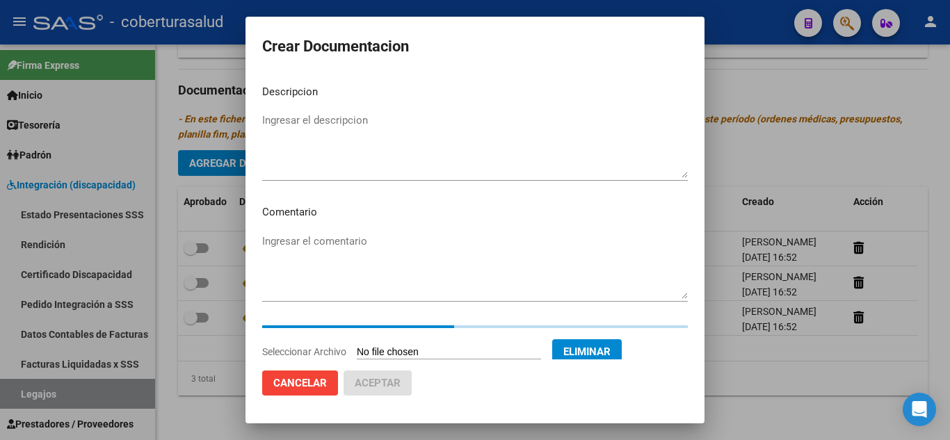
click at [392, 161] on textarea "Ingresar el descripcion" at bounding box center [475, 145] width 426 height 65
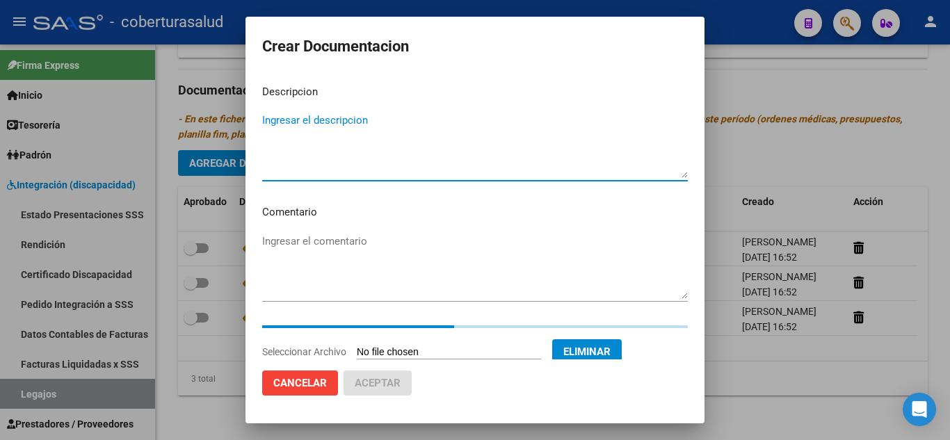
paste textarea "4-PRESTACION DE APOYO EN PSICOLOGIA"
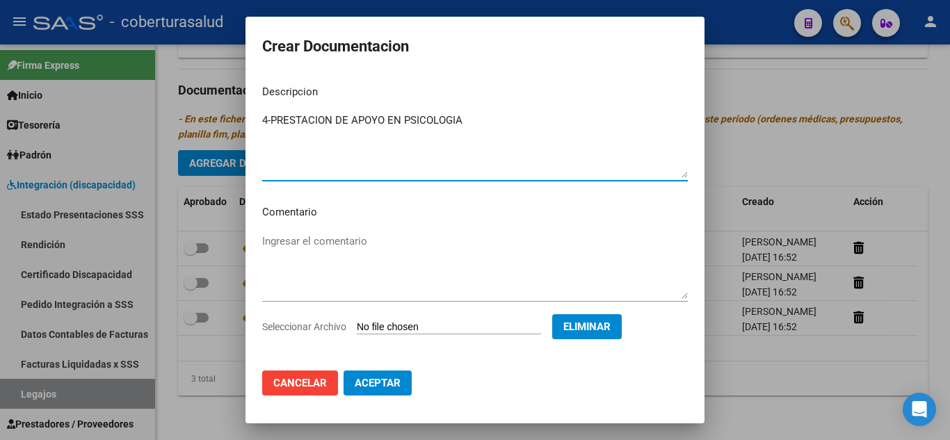
click at [271, 118] on textarea "4-PRESTACION DE APOYO EN PSICOLOGIA" at bounding box center [475, 145] width 426 height 65
type textarea "4- PRESTACION DE APOYO EN PSICOLOGIA"
click at [380, 385] on span "Aceptar" at bounding box center [378, 383] width 46 height 13
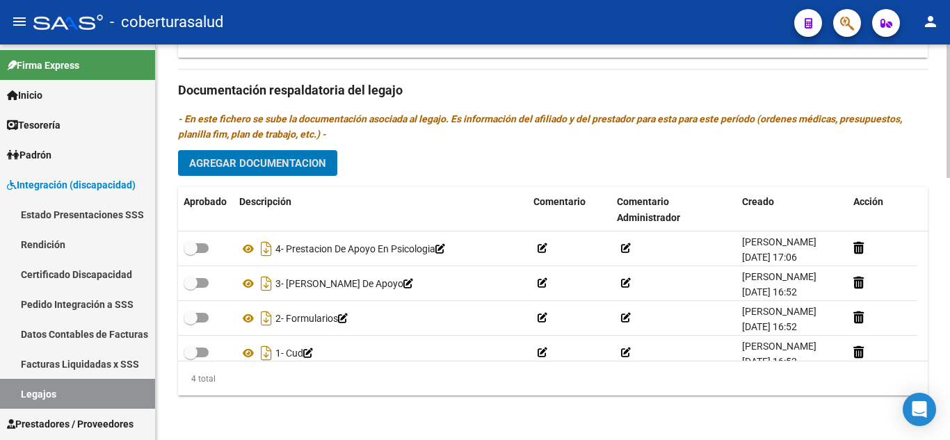
click at [287, 172] on button "Agregar Documentacion" at bounding box center [257, 163] width 159 height 26
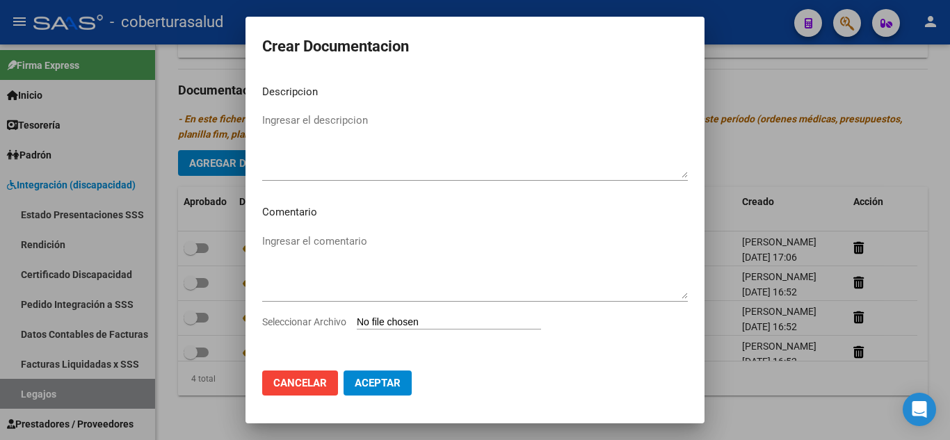
click at [403, 330] on input "Seleccionar Archivo" at bounding box center [449, 322] width 184 height 13
type input "C:\fakepath\5-PRESTACION DE APOYO EN FONOAUDIOLOGIA.pdf"
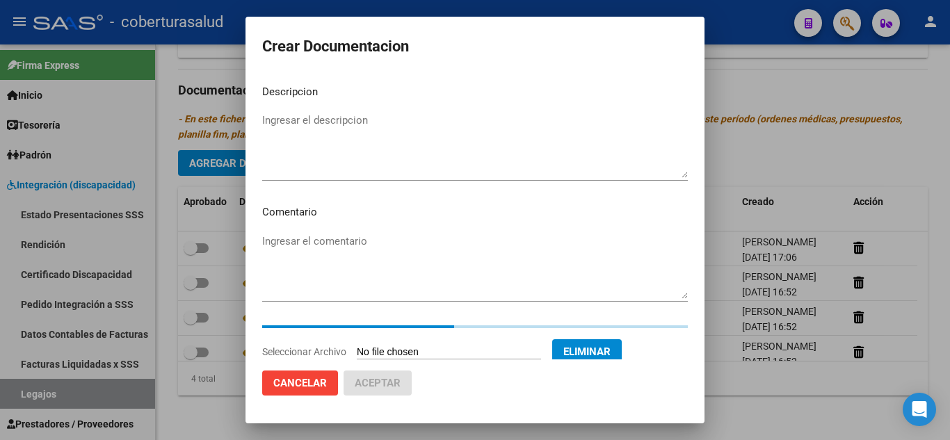
click at [368, 166] on textarea "Ingresar el descripcion" at bounding box center [475, 145] width 426 height 65
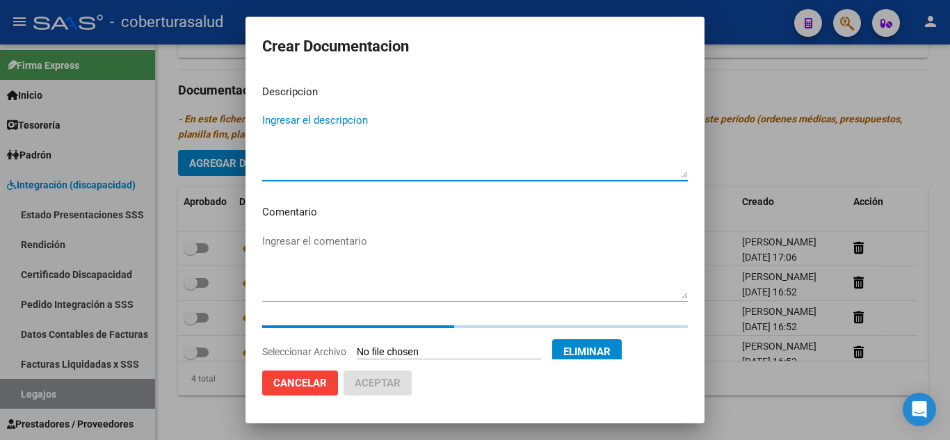
paste textarea "5-PRESTACION DE APOYO EN FONOAUDIOLOGIA"
click at [271, 119] on textarea "5-PRESTACION DE APOYO EN FONOAUDIOLOGIA" at bounding box center [475, 145] width 426 height 65
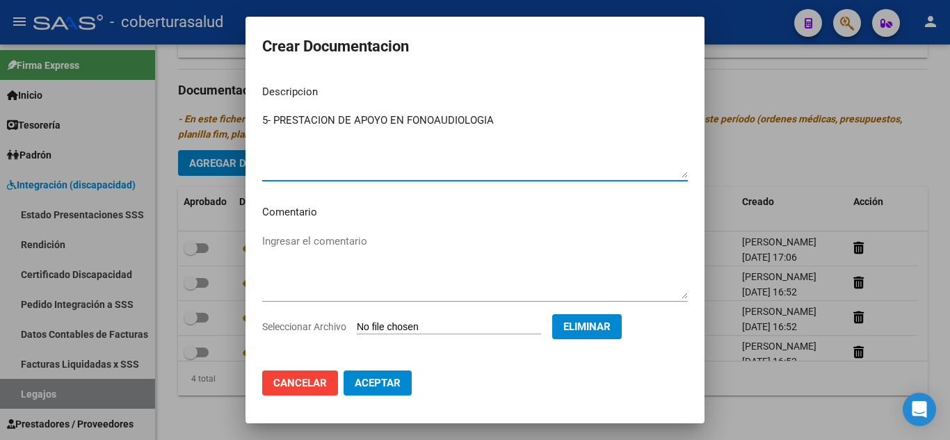
type textarea "5- PRESTACION DE APOYO EN FONOAUDIOLOGIA"
click at [394, 384] on span "Aceptar" at bounding box center [378, 383] width 46 height 13
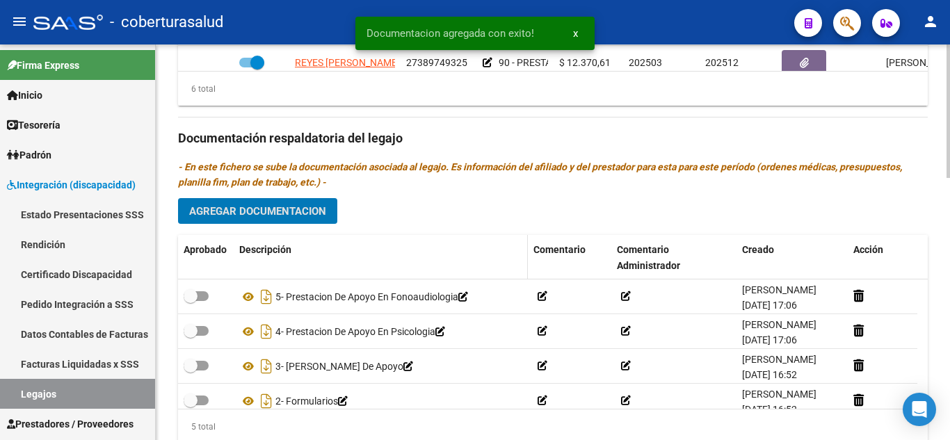
scroll to position [706, 0]
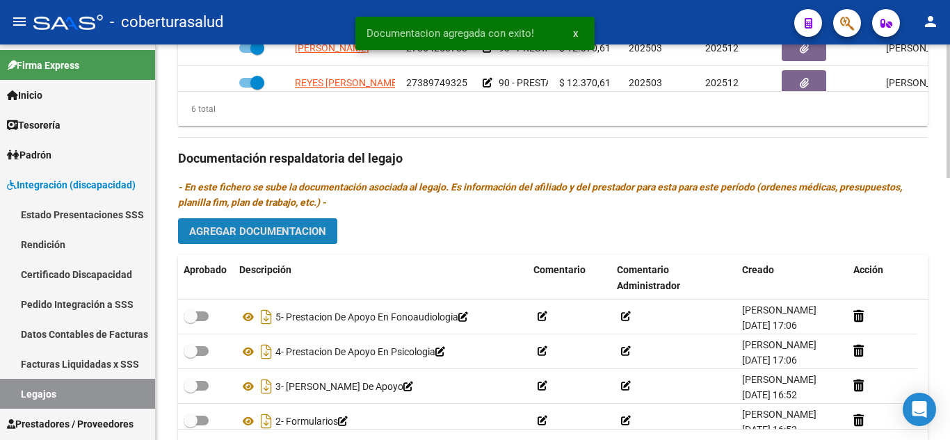
click at [303, 228] on span "Agregar Documentacion" at bounding box center [257, 231] width 137 height 13
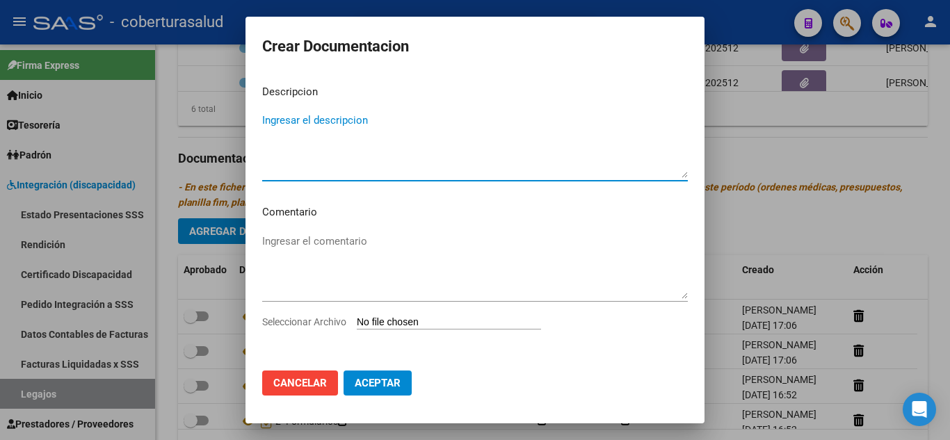
click at [384, 313] on div "Ingresar el comentario" at bounding box center [475, 273] width 426 height 84
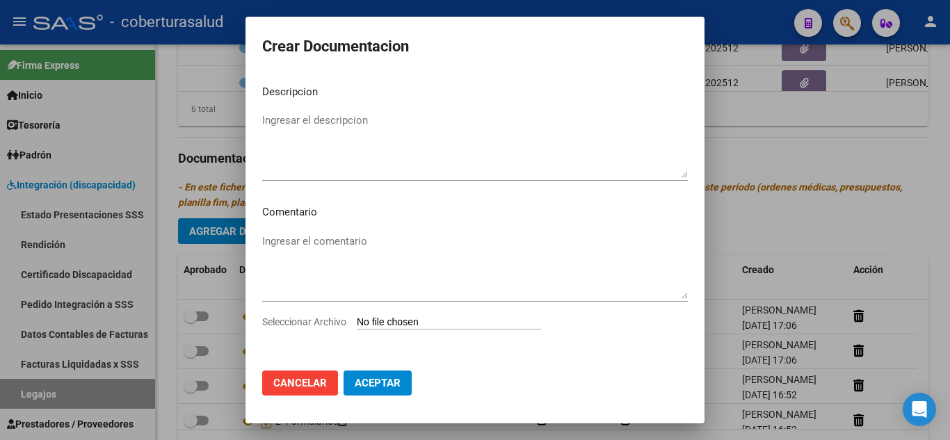
click at [383, 323] on input "Seleccionar Archivo" at bounding box center [449, 322] width 184 height 13
type input "C:\fakepath\6-PRESTACION DE APOYO EN TERAPIA OCUPACIONAL.pdf"
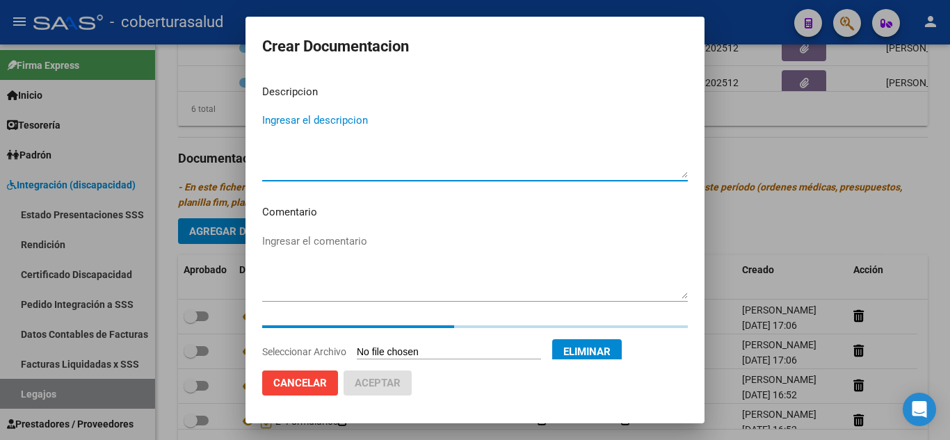
click at [304, 155] on textarea "Ingresar el descripcion" at bounding box center [475, 145] width 426 height 65
paste textarea "6-PRESTACION DE APOYO EN TERAPIA OCUPACIONAL"
click at [273, 116] on textarea "6-PRESTACION DE APOYO EN TERAPIA OCUPACIONAL" at bounding box center [475, 145] width 426 height 65
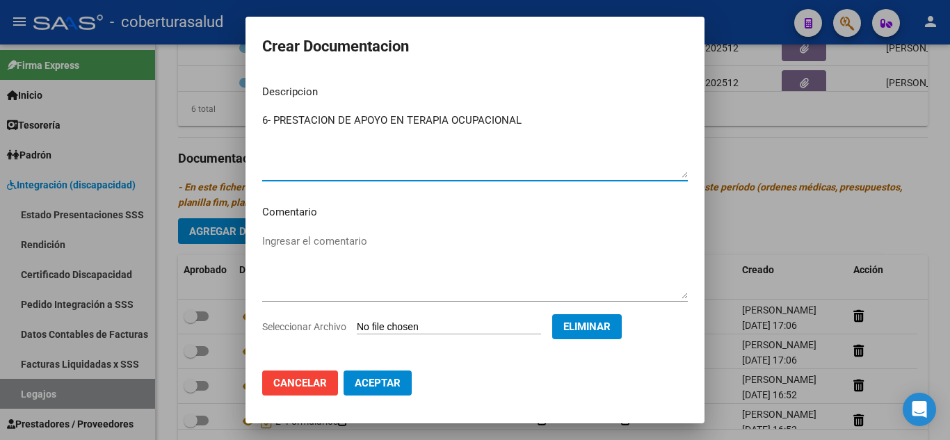
type textarea "6- PRESTACION DE APOYO EN TERAPIA OCUPACIONAL"
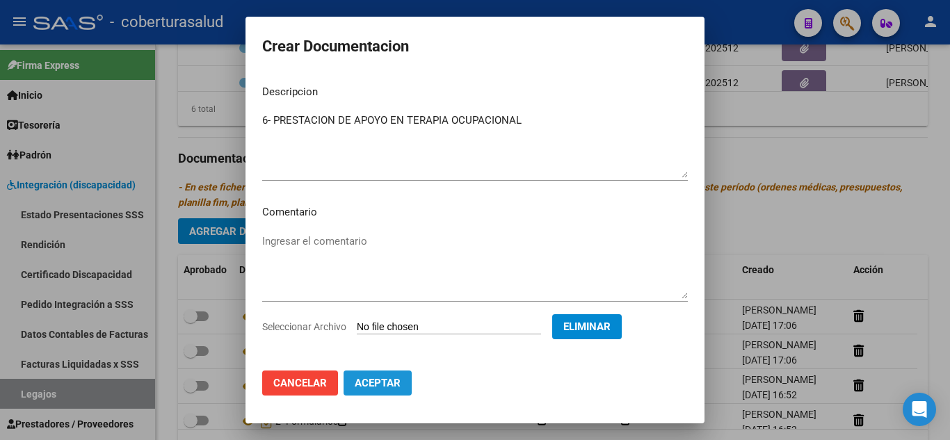
click at [396, 383] on span "Aceptar" at bounding box center [378, 383] width 46 height 13
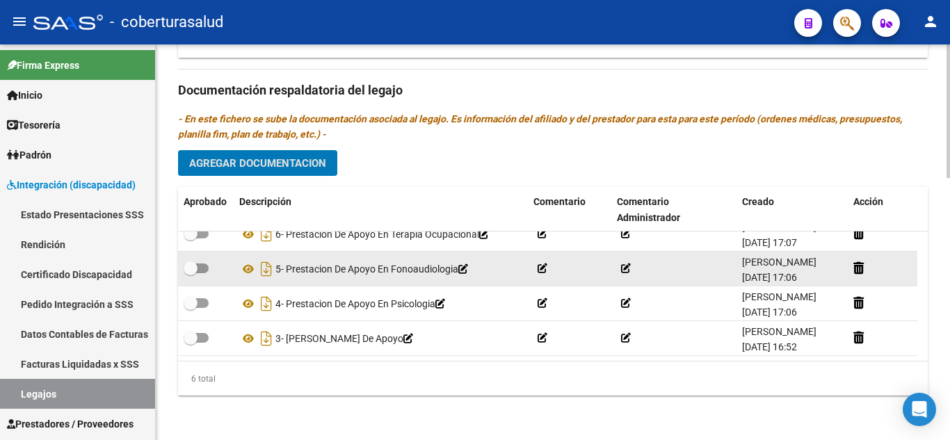
scroll to position [0, 0]
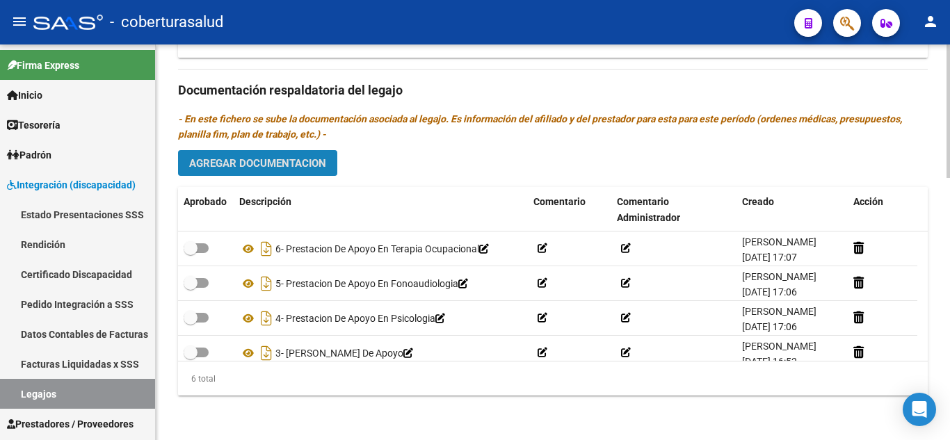
click at [297, 167] on span "Agregar Documentacion" at bounding box center [257, 163] width 137 height 13
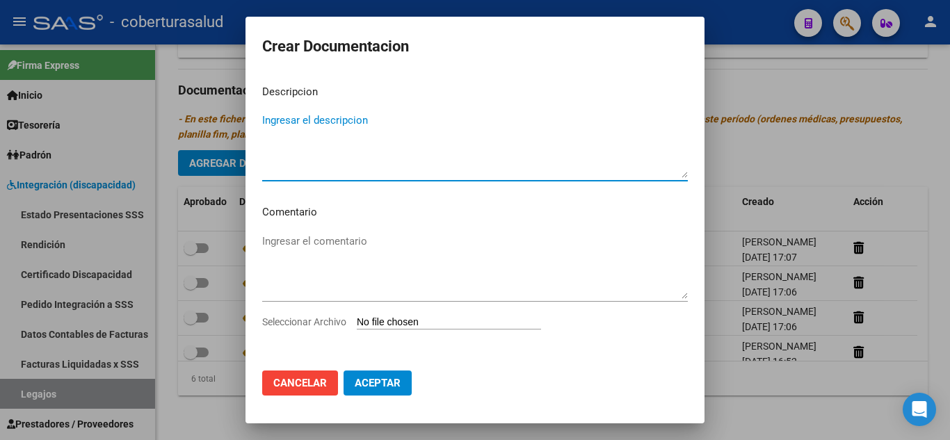
click at [426, 321] on input "Seleccionar Archivo" at bounding box center [449, 322] width 184 height 13
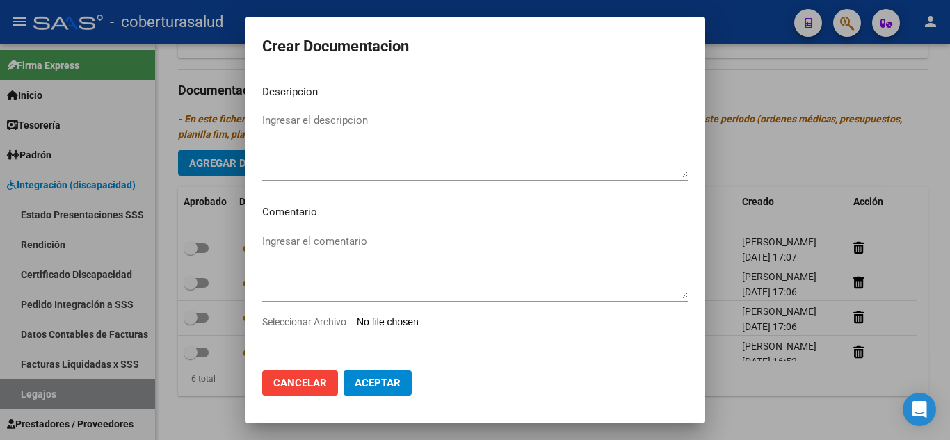
type input "C:\fakepath\7-PRESTACION DE APOYO EN PSICOMOTRICIDAD.pdf"
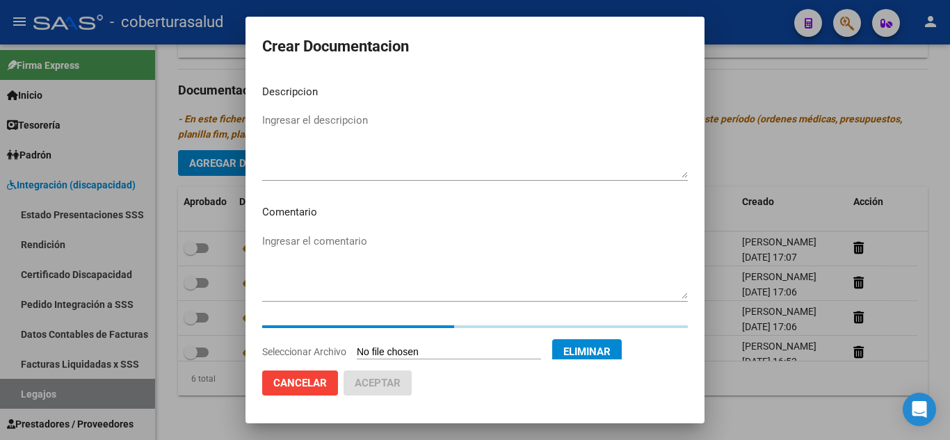
click at [296, 131] on textarea "Ingresar el descripcion" at bounding box center [475, 145] width 426 height 65
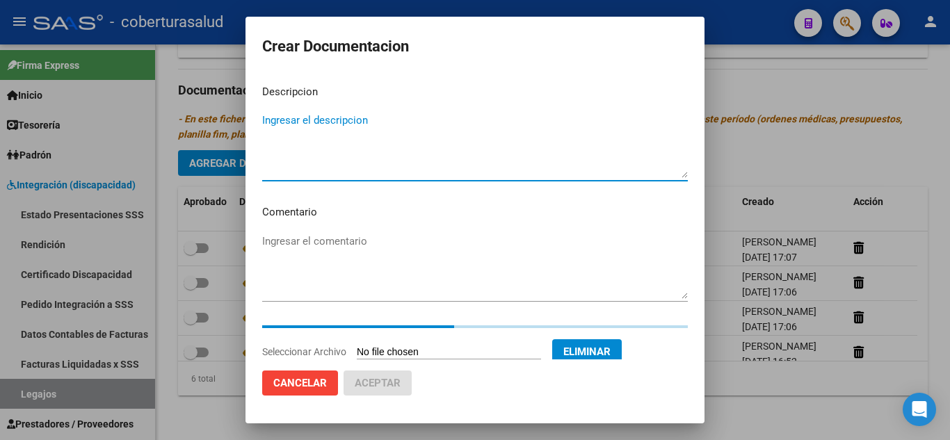
paste textarea "7-PRESTACION DE APOYO EN PSICOMOTRICIDAD"
click at [272, 118] on textarea "7-PRESTACION DE APOYO EN PSICOMOTRICIDAD" at bounding box center [475, 145] width 426 height 65
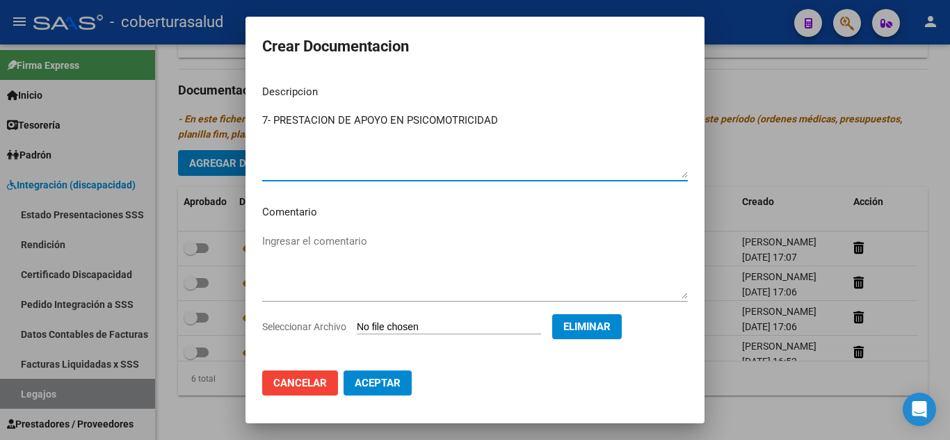
type textarea "7- PRESTACION DE APOYO EN PSICOMOTRICIDAD"
click at [383, 377] on span "Aceptar" at bounding box center [378, 383] width 46 height 13
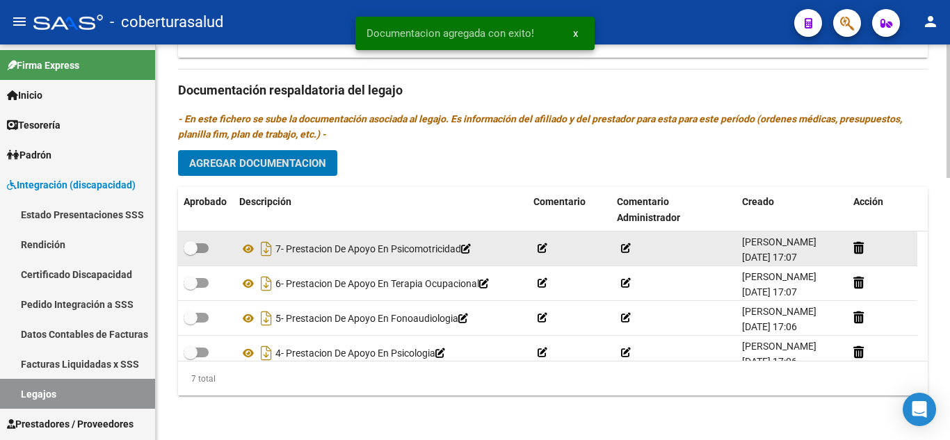
scroll to position [706, 0]
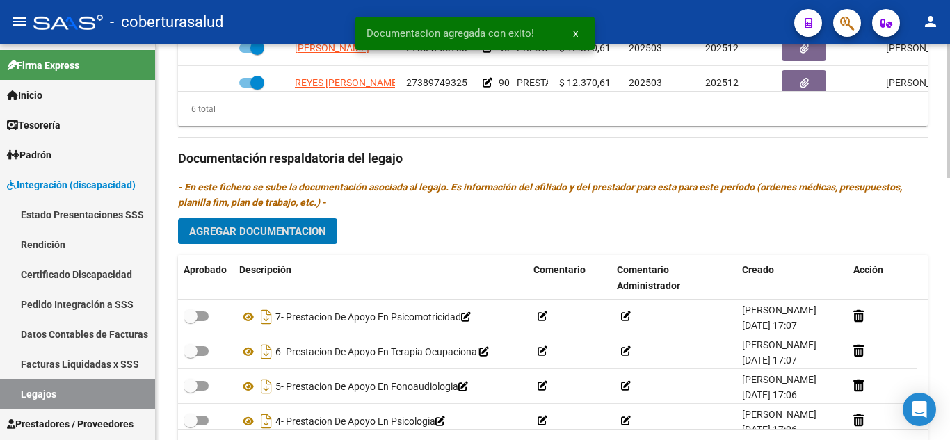
click at [288, 234] on span "Agregar Documentacion" at bounding box center [257, 231] width 137 height 13
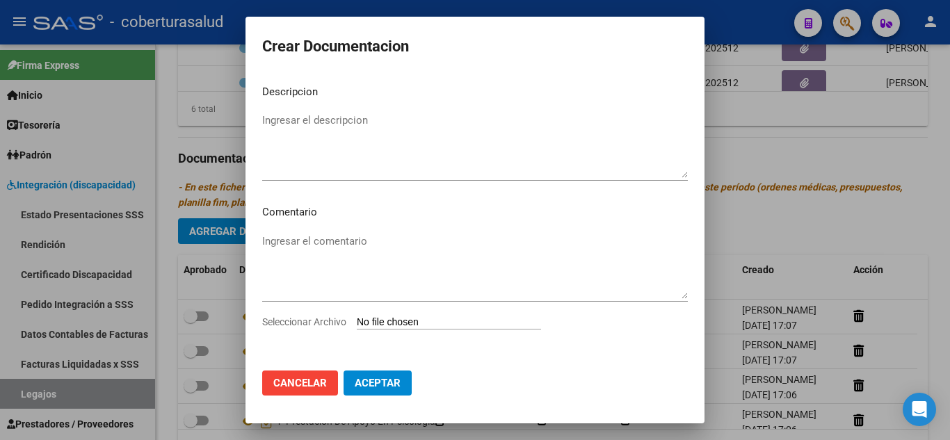
click at [428, 323] on input "Seleccionar Archivo" at bounding box center [449, 322] width 184 height 13
type input "C:\fakepath\8-PRESTACION DE APOYO EN PSICOPEDAGOGIA.pdf"
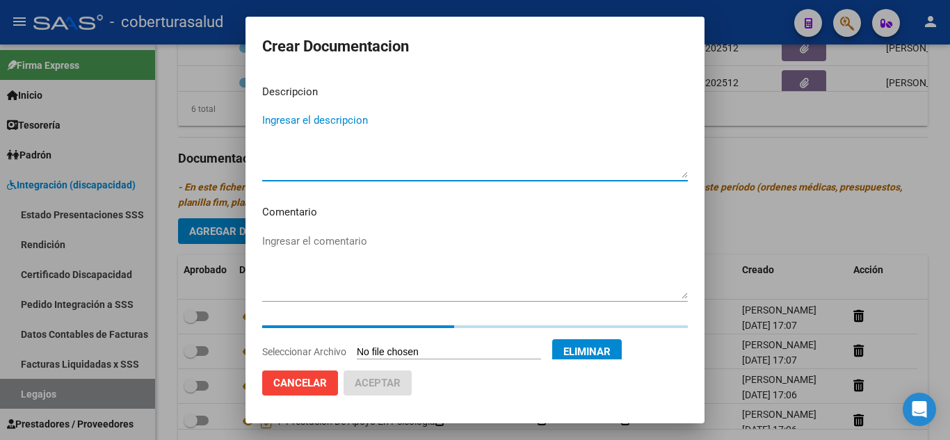
click at [387, 152] on textarea "Ingresar el descripcion" at bounding box center [475, 145] width 426 height 65
paste textarea "8-PRESTACION DE APOYO EN PSICOPEDAGOGIA"
click at [271, 117] on textarea "8-PRESTACION DE APOYO EN PSICOPEDAGOGIA" at bounding box center [475, 145] width 426 height 65
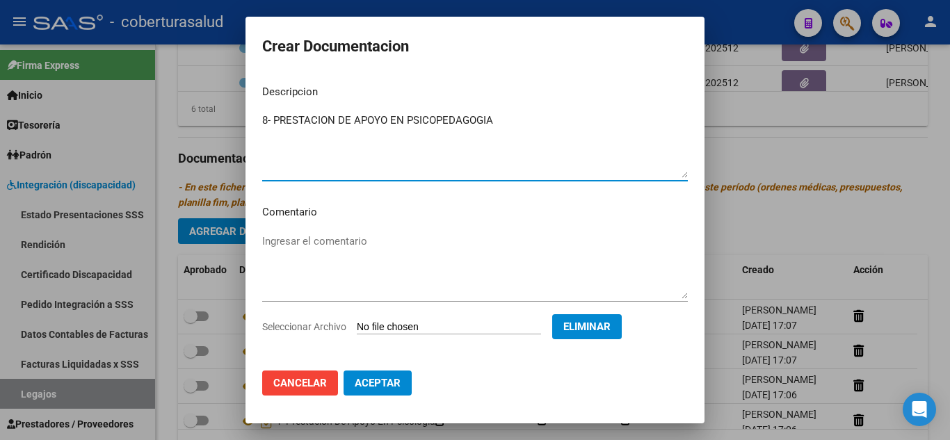
type textarea "8- PRESTACION DE APOYO EN PSICOPEDAGOGIA"
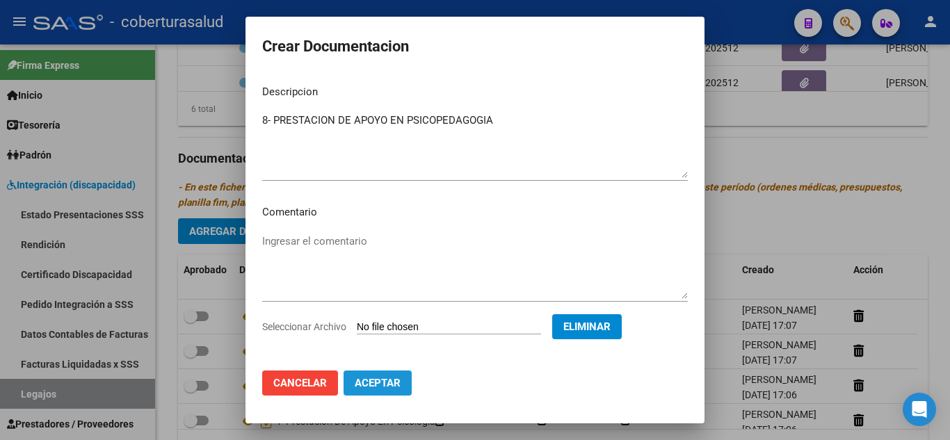
click at [379, 373] on button "Aceptar" at bounding box center [378, 383] width 68 height 25
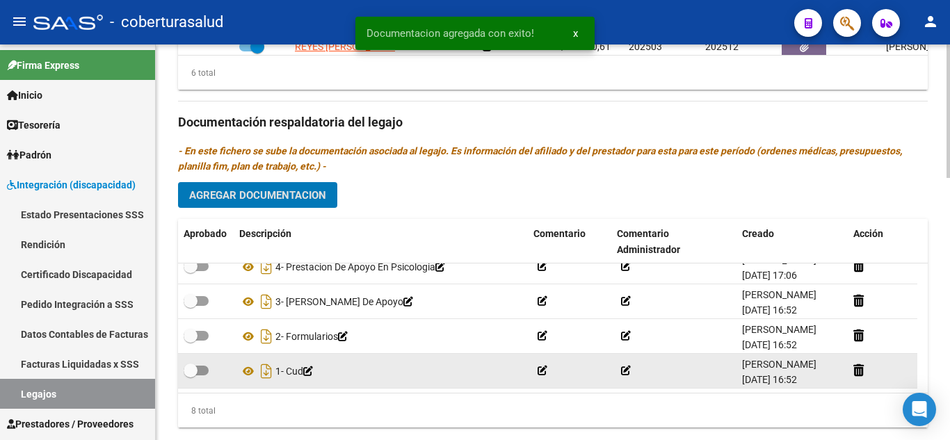
scroll to position [775, 0]
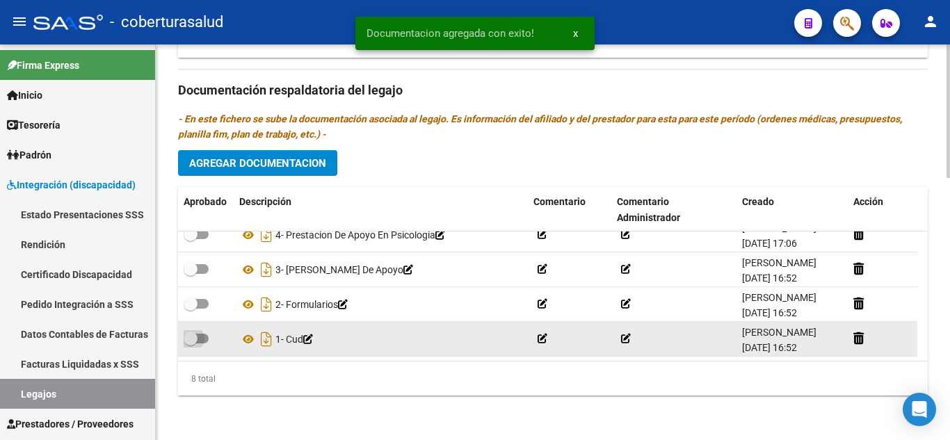
click at [204, 339] on span at bounding box center [196, 339] width 25 height 10
click at [191, 344] on input "checkbox" at bounding box center [190, 344] width 1 height 1
checkbox input "true"
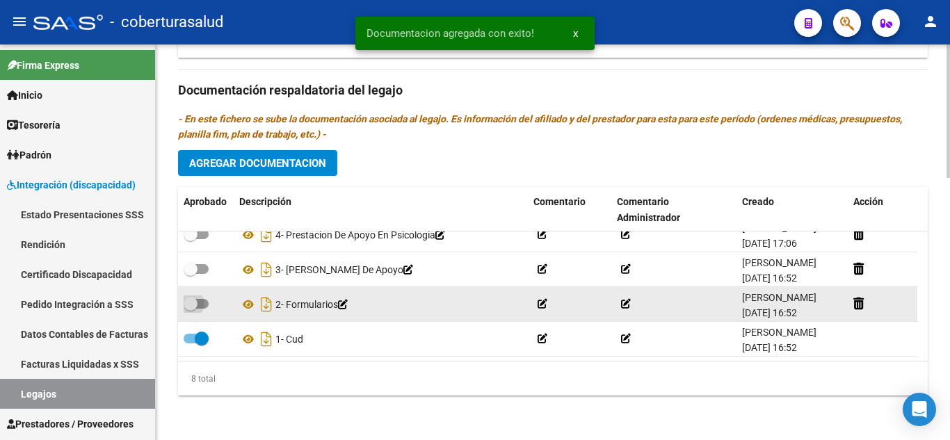
click at [208, 300] on span at bounding box center [196, 304] width 25 height 10
click at [191, 309] on input "checkbox" at bounding box center [190, 309] width 1 height 1
checkbox input "true"
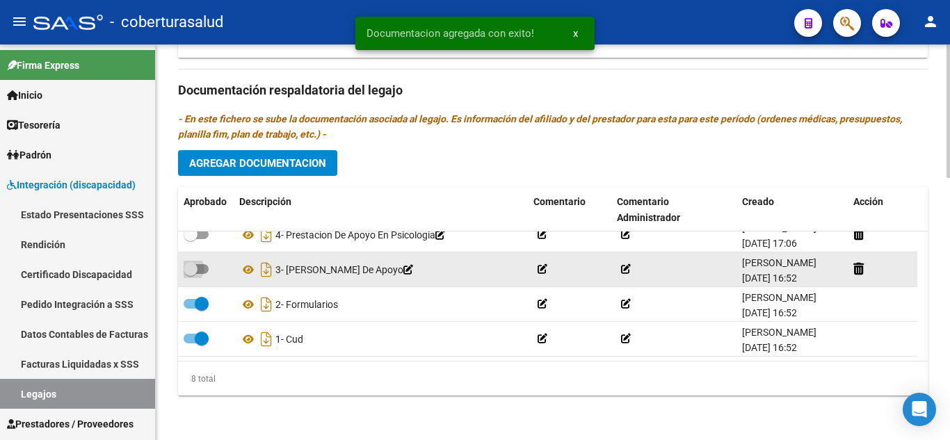
click at [198, 273] on span at bounding box center [196, 269] width 25 height 10
click at [191, 274] on input "checkbox" at bounding box center [190, 274] width 1 height 1
checkbox input "true"
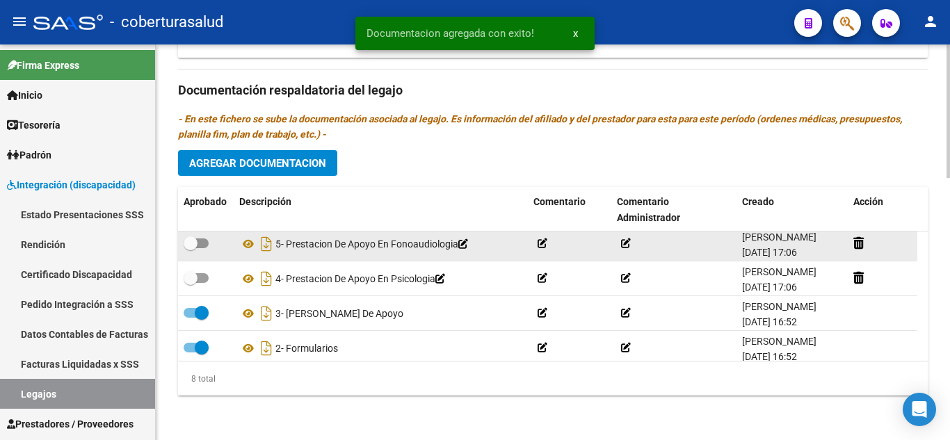
scroll to position [84, 0]
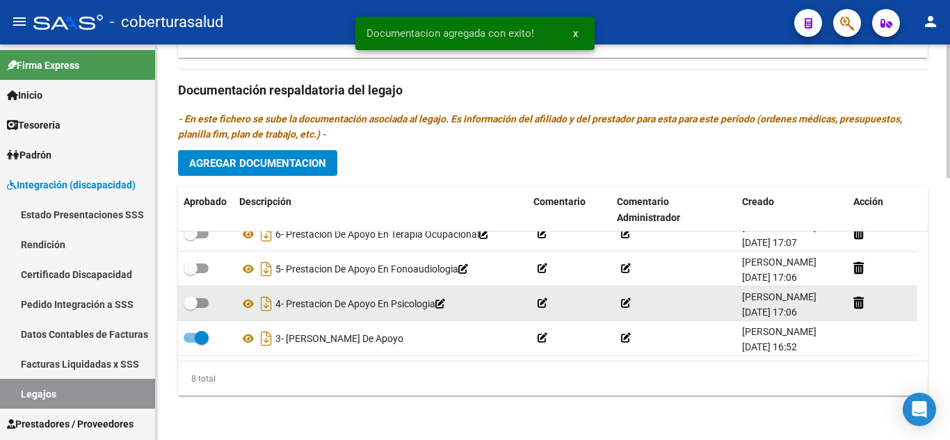
click at [202, 312] on div at bounding box center [206, 304] width 45 height 18
click at [199, 298] on span at bounding box center [196, 303] width 25 height 10
click at [191, 308] on input "checkbox" at bounding box center [190, 308] width 1 height 1
checkbox input "true"
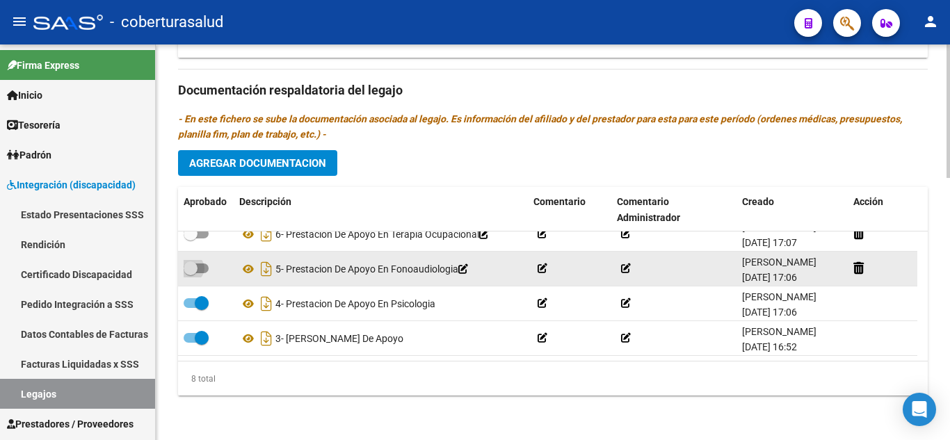
click at [202, 268] on span at bounding box center [196, 269] width 25 height 10
click at [191, 273] on input "checkbox" at bounding box center [190, 273] width 1 height 1
checkbox input "true"
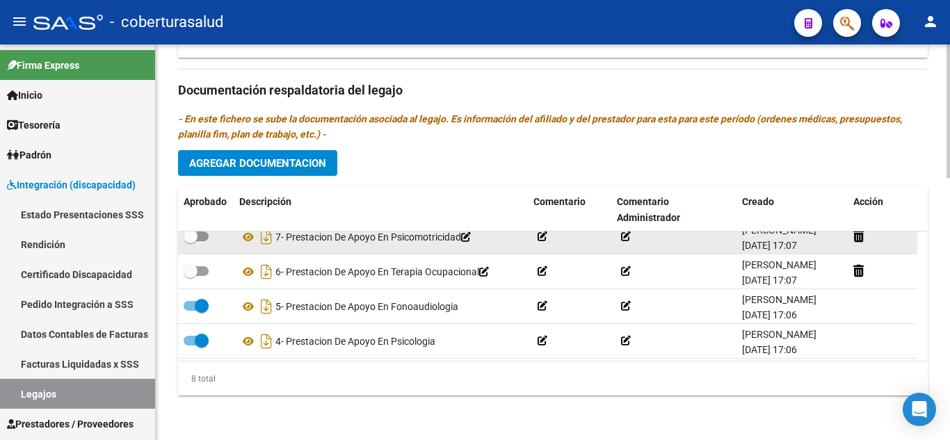
scroll to position [15, 0]
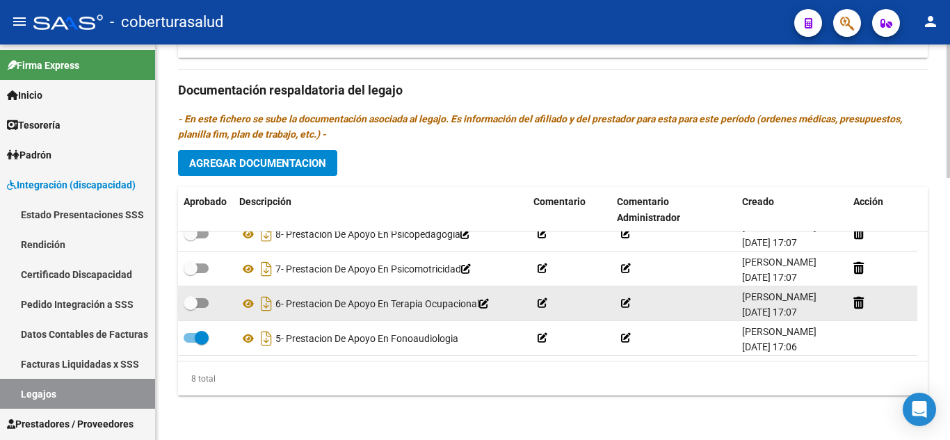
click at [197, 302] on span at bounding box center [191, 303] width 14 height 14
click at [191, 308] on input "checkbox" at bounding box center [190, 308] width 1 height 1
checkbox input "true"
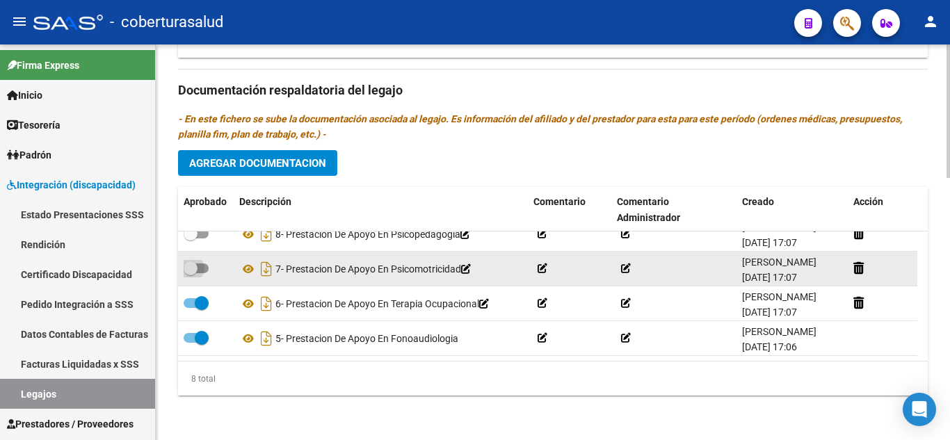
click at [207, 270] on span at bounding box center [196, 269] width 25 height 10
click at [191, 273] on input "checkbox" at bounding box center [190, 273] width 1 height 1
checkbox input "true"
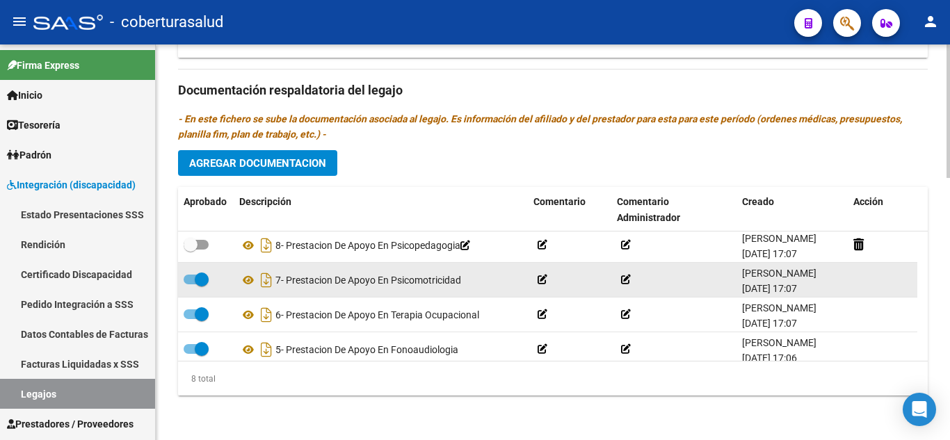
scroll to position [0, 0]
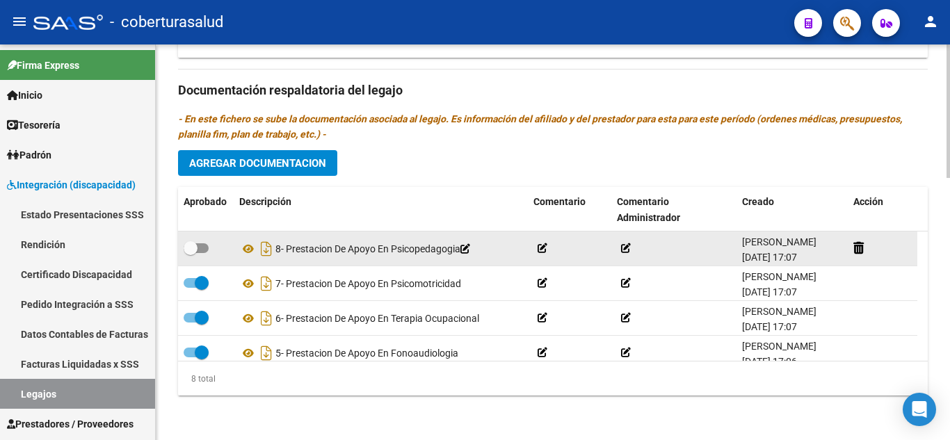
click at [199, 246] on span at bounding box center [196, 248] width 25 height 10
click at [191, 253] on input "checkbox" at bounding box center [190, 253] width 1 height 1
checkbox input "true"
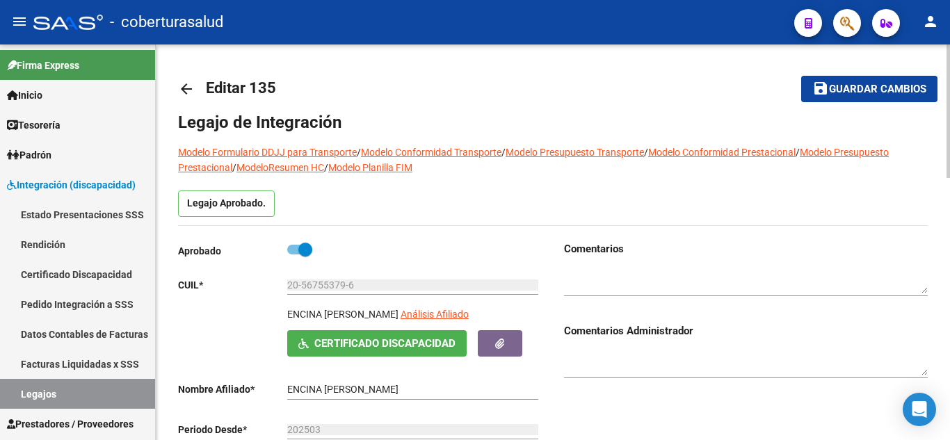
click at [552, 97] on mat-toolbar-row "arrow_back Editar 135" at bounding box center [470, 89] width 585 height 45
click at [855, 86] on span "Guardar cambios" at bounding box center [877, 89] width 97 height 13
click at [835, 103] on mat-toolbar-row "save Guardar cambios" at bounding box center [857, 89] width 159 height 45
click at [834, 93] on span "Guardar cambios" at bounding box center [877, 89] width 97 height 13
click at [839, 90] on span "Guardar cambios" at bounding box center [877, 89] width 97 height 13
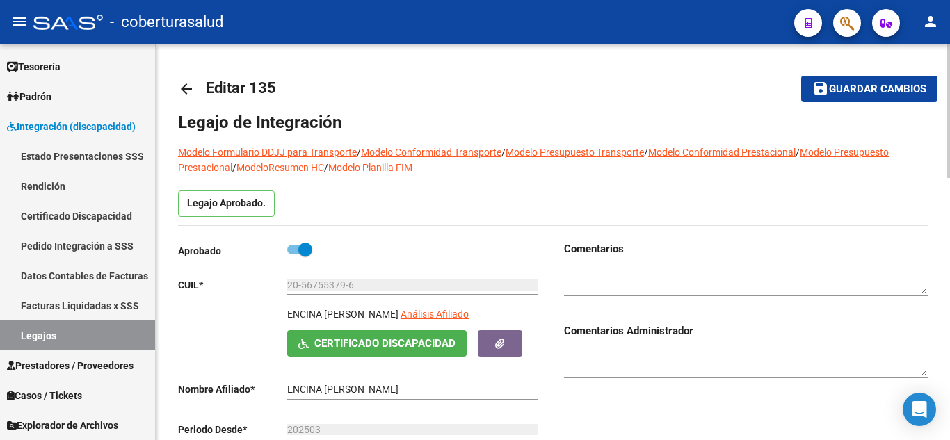
click at [878, 90] on span "Guardar cambios" at bounding box center [877, 89] width 97 height 13
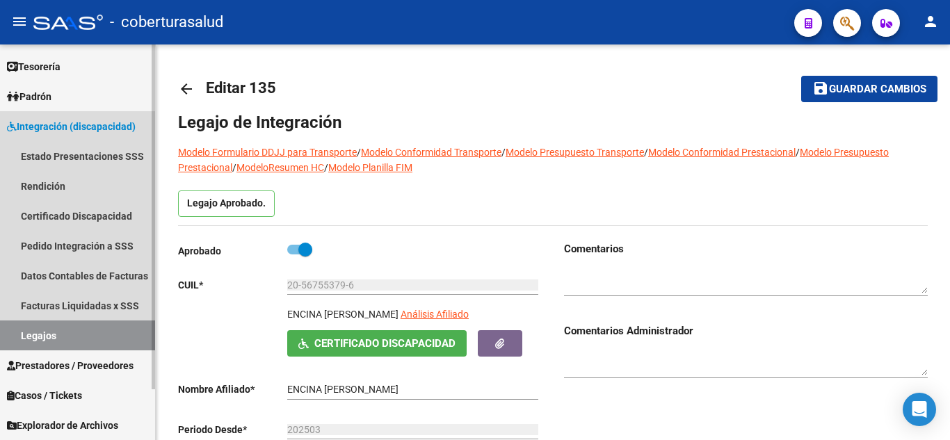
click at [65, 339] on link "Legajos" at bounding box center [77, 336] width 155 height 30
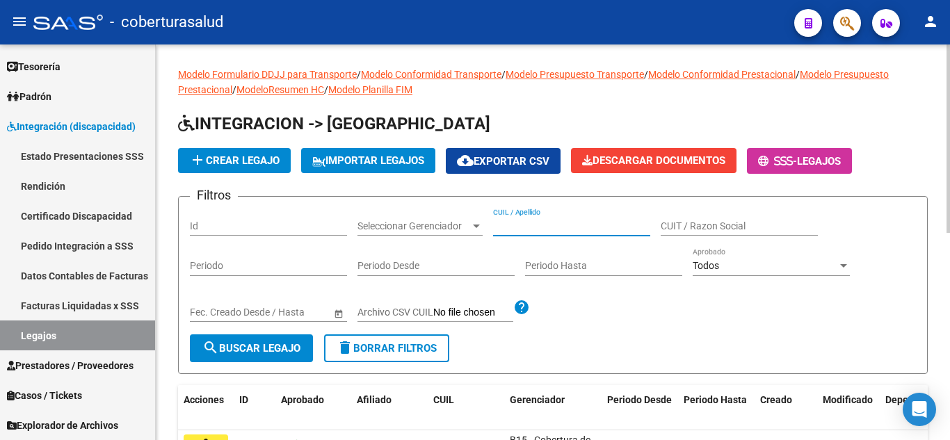
click at [512, 221] on input "CUIL / Apellido" at bounding box center [571, 226] width 157 height 12
paste input "20482000615"
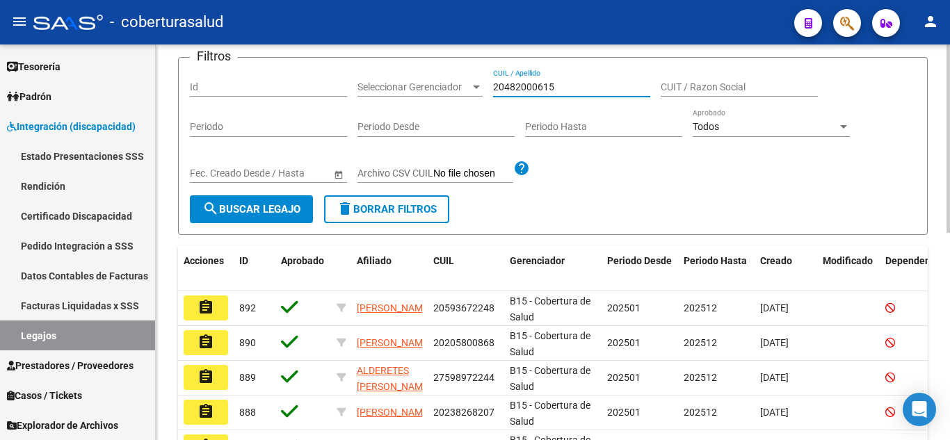
type input "20482000615"
click at [259, 209] on span "search Buscar Legajo" at bounding box center [251, 209] width 98 height 13
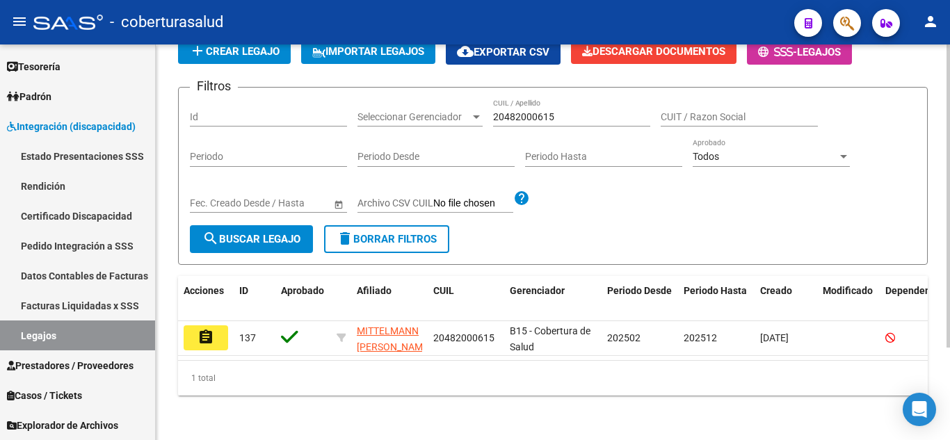
scroll to position [121, 0]
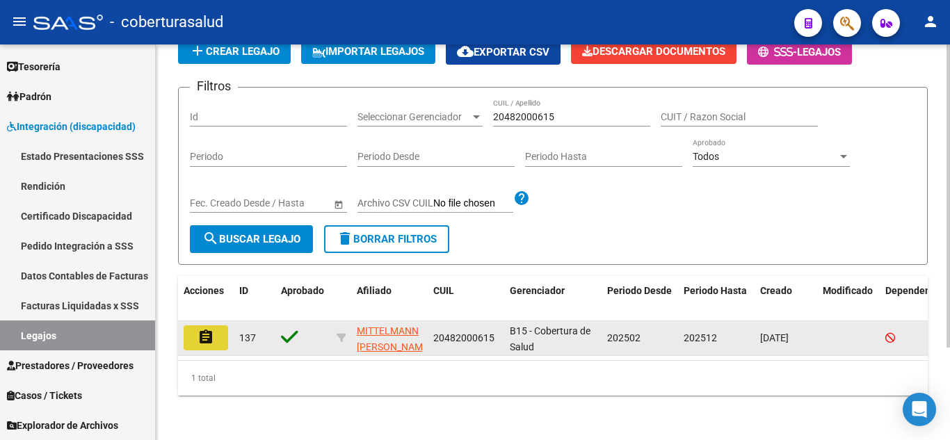
click at [214, 329] on mat-icon "assignment" at bounding box center [206, 337] width 17 height 17
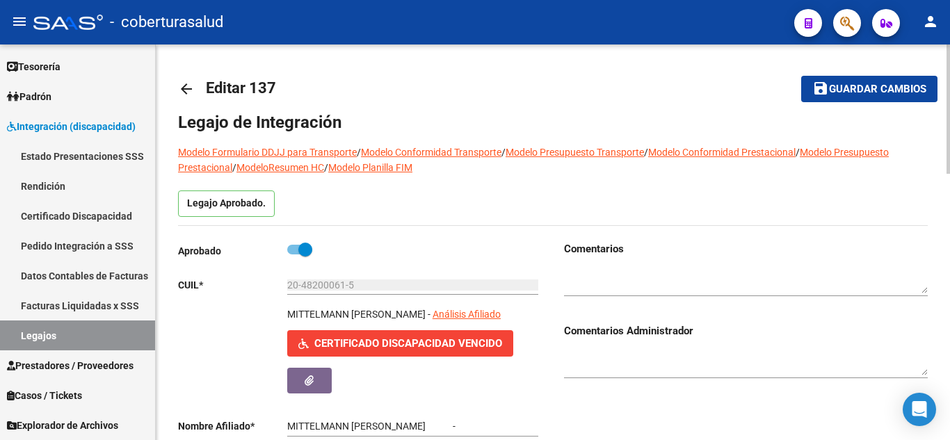
type input "MITTELMANN ETIENNE"
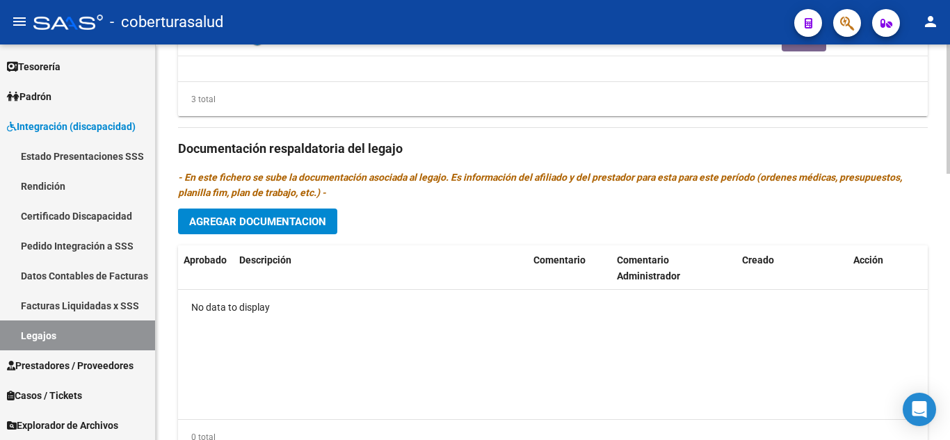
scroll to position [812, 0]
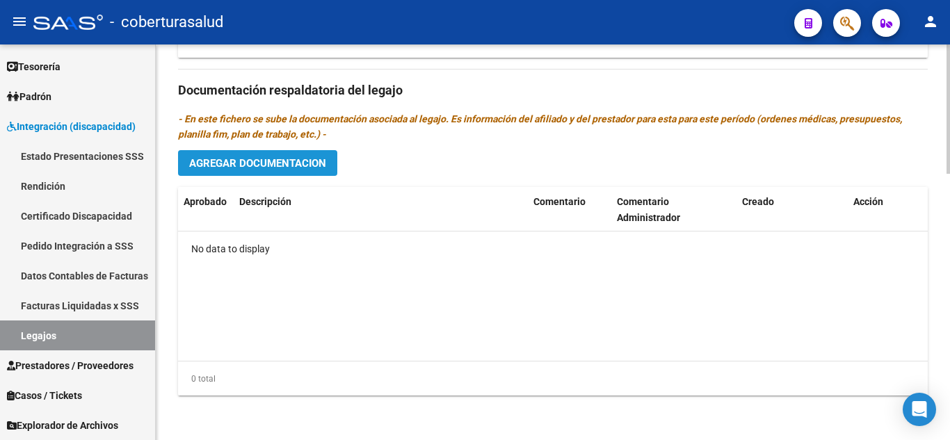
click at [270, 162] on span "Agregar Documentacion" at bounding box center [257, 163] width 137 height 13
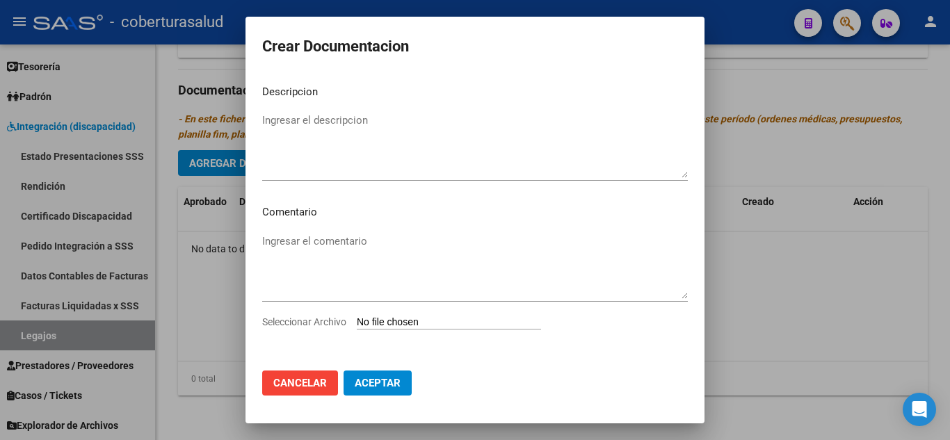
click at [438, 323] on input "Seleccionar Archivo" at bounding box center [449, 322] width 184 height 13
click at [432, 323] on input "Seleccionar Archivo" at bounding box center [449, 322] width 184 height 13
type input "C:\fakepath\1-CUD.pdf"
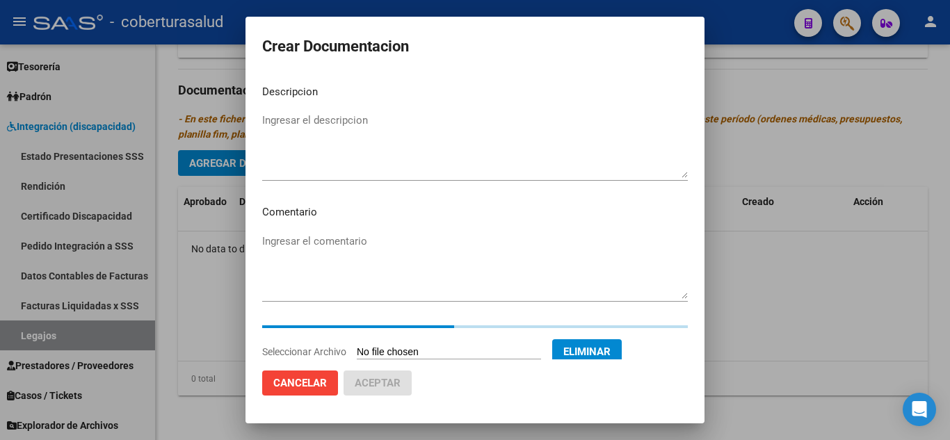
click at [353, 144] on textarea "Ingresar el descripcion" at bounding box center [475, 145] width 426 height 65
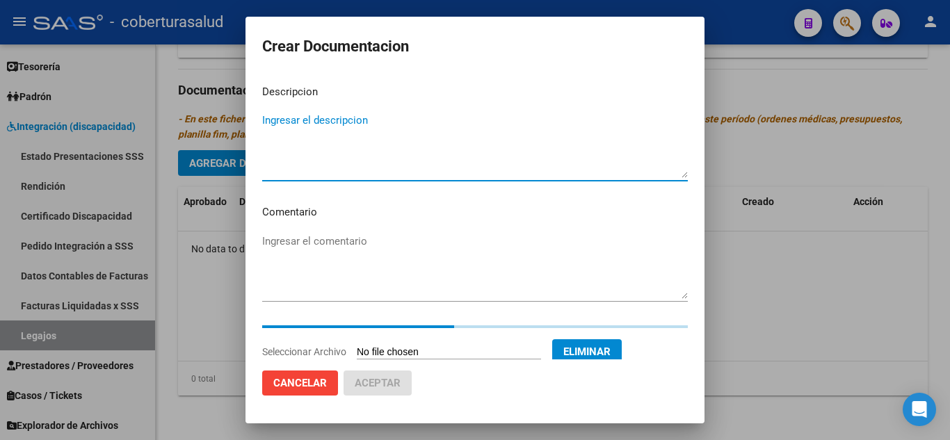
paste textarea "1-CUD"
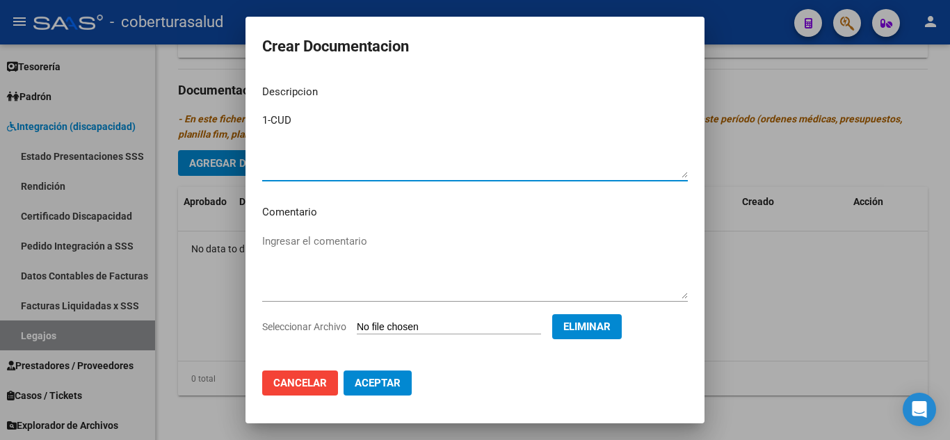
click at [269, 119] on textarea "1-CUD" at bounding box center [475, 145] width 426 height 65
type textarea "1- CUD"
click at [396, 384] on span "Aceptar" at bounding box center [378, 383] width 46 height 13
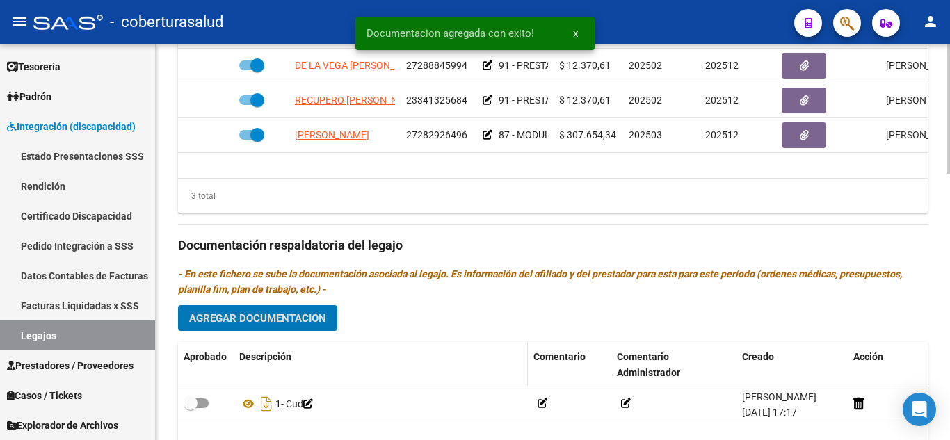
scroll to position [743, 0]
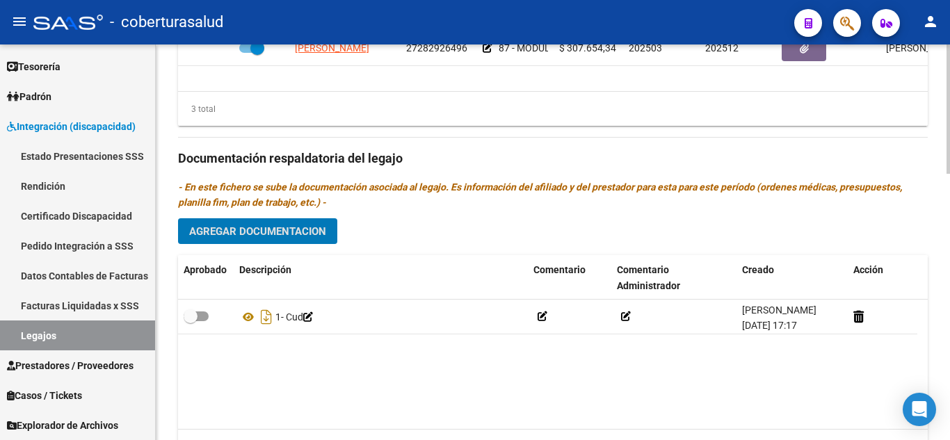
click at [296, 232] on span "Agregar Documentacion" at bounding box center [257, 231] width 137 height 13
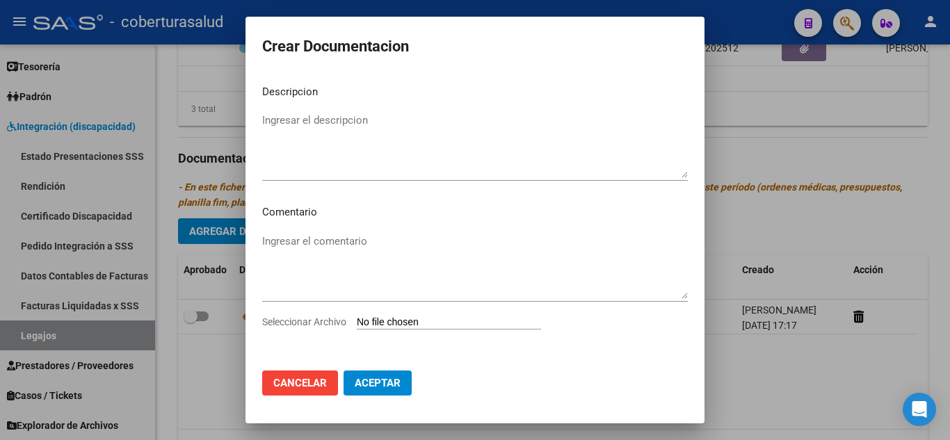
click at [409, 325] on input "Seleccionar Archivo" at bounding box center [449, 322] width 184 height 13
type input "C:\fakepath\2-FORMULARIOS.pdf"
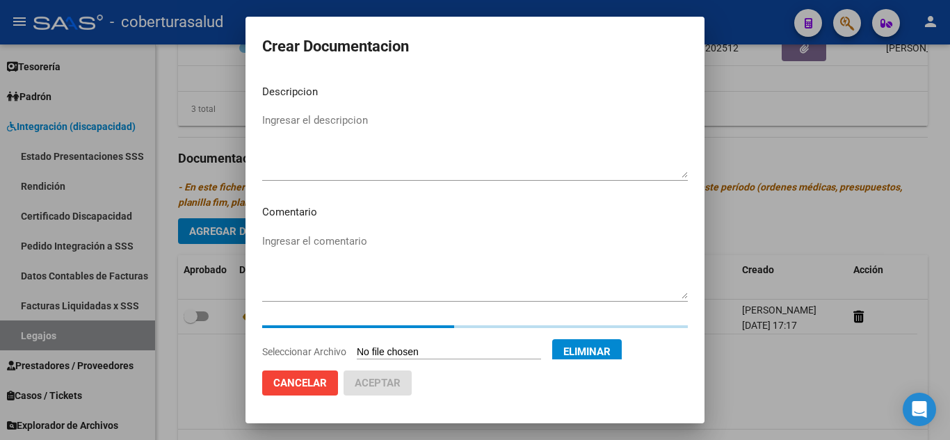
click at [387, 156] on textarea "Ingresar el descripcion" at bounding box center [475, 145] width 426 height 65
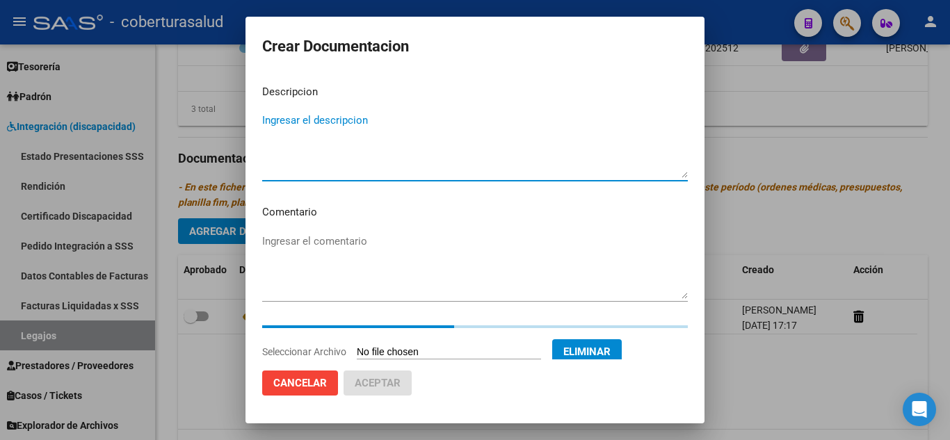
paste textarea "2-FORMULARIOS"
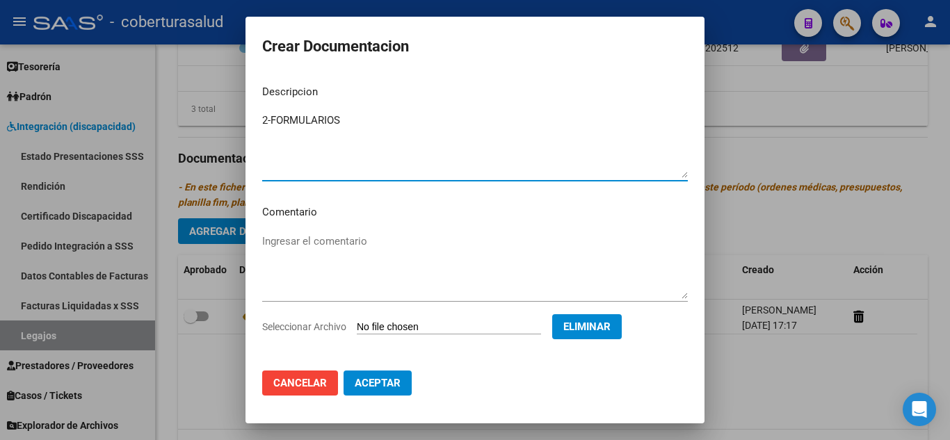
click at [274, 119] on textarea "2-FORMULARIOS" at bounding box center [475, 145] width 426 height 65
type textarea "2- FORMULARIOS"
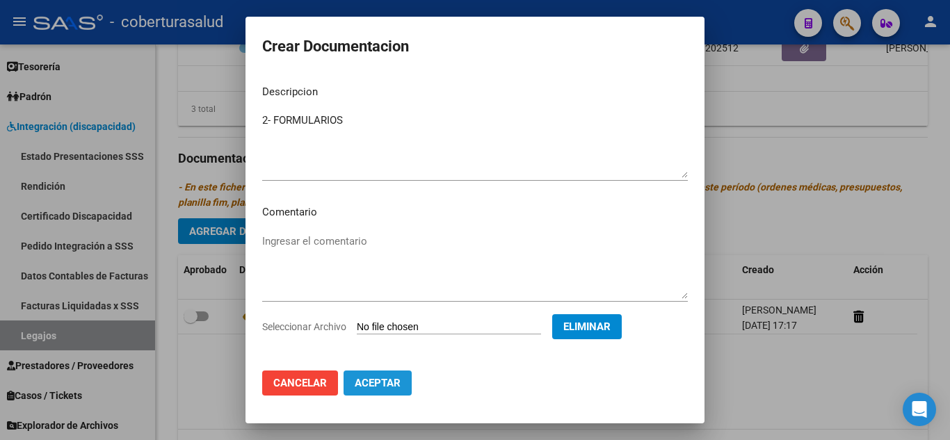
click at [385, 385] on span "Aceptar" at bounding box center [378, 383] width 46 height 13
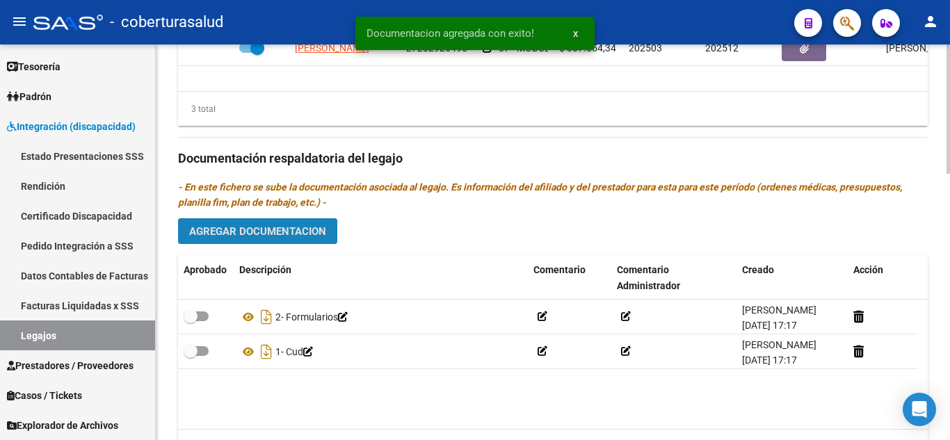
click at [296, 223] on button "Agregar Documentacion" at bounding box center [257, 231] width 159 height 26
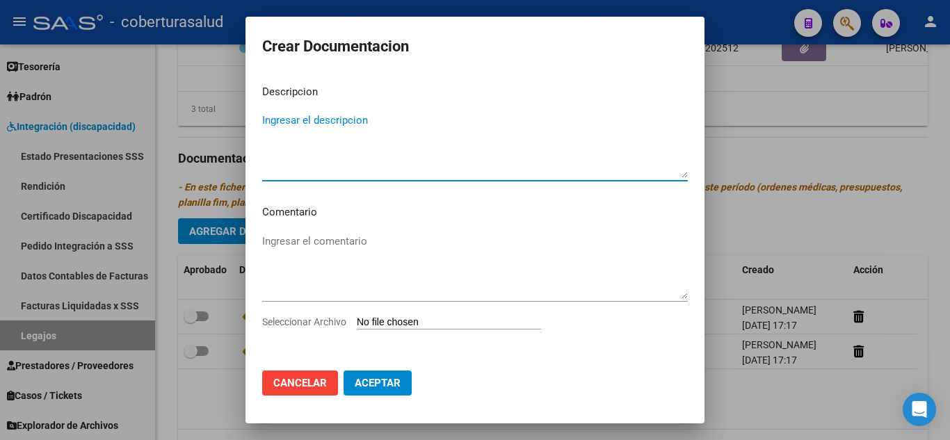
click at [419, 326] on input "Seleccionar Archivo" at bounding box center [449, 322] width 184 height 13
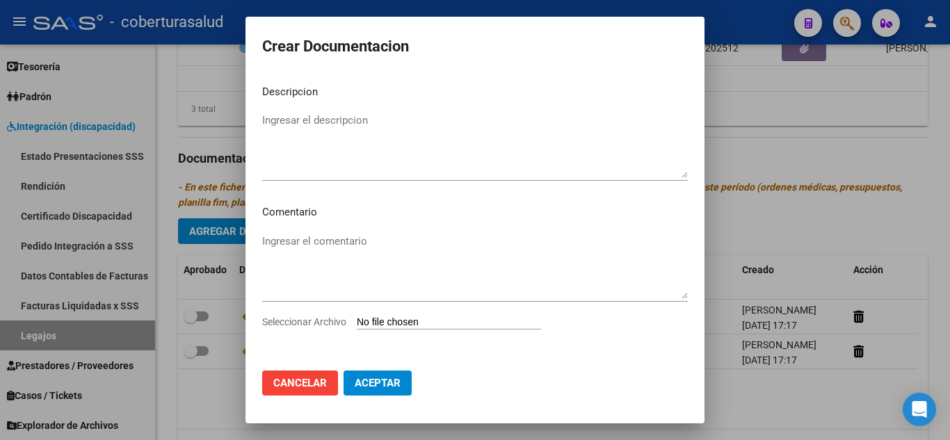
type input "C:\fakepath\3-PRESTACION DE APOYO EN PSICOLOGIA.pdf"
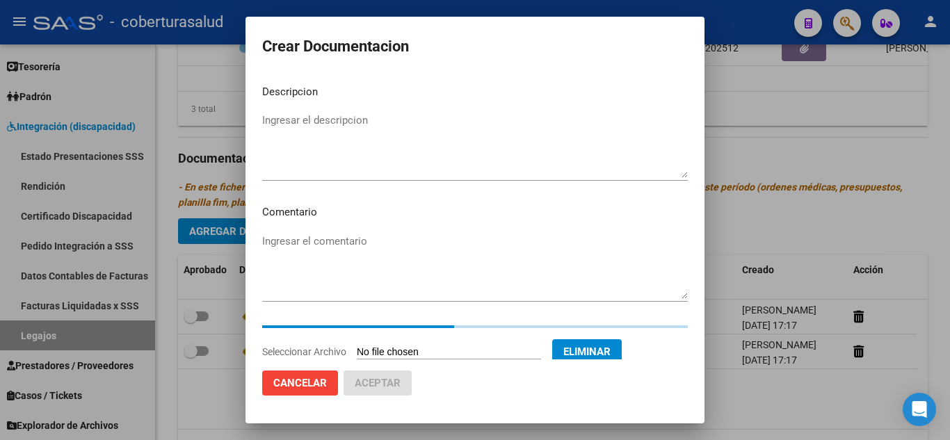
click at [389, 127] on textarea "Ingresar el descripcion" at bounding box center [475, 145] width 426 height 65
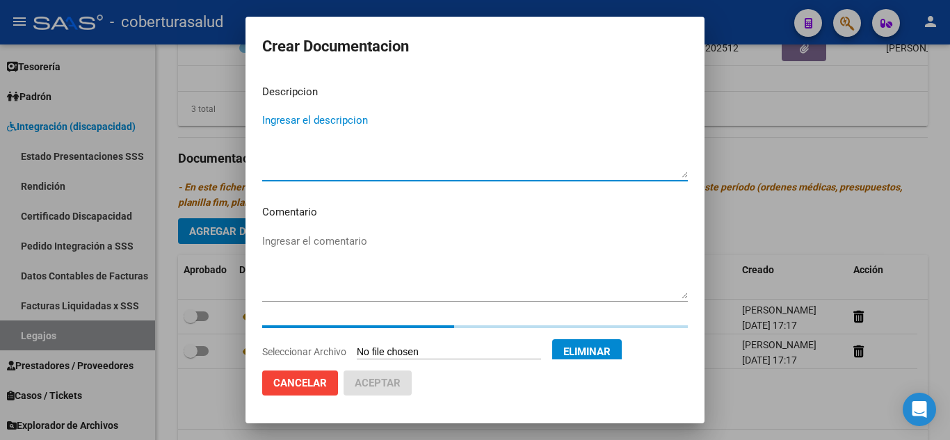
paste textarea "3-PRESTACION DE APOYO EN PSICOLOGIA"
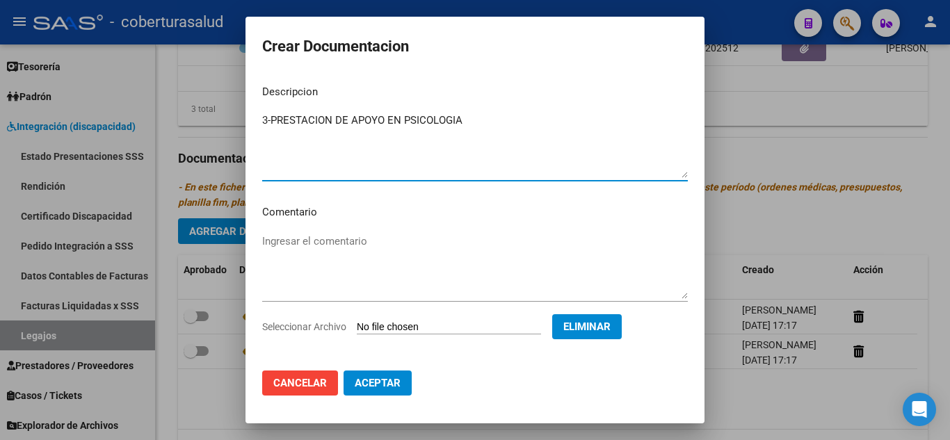
click at [271, 117] on textarea "3-PRESTACION DE APOYO EN PSICOLOGIA" at bounding box center [475, 145] width 426 height 65
type textarea "3- PRESTACION DE APOYO EN PSICOLOGIA"
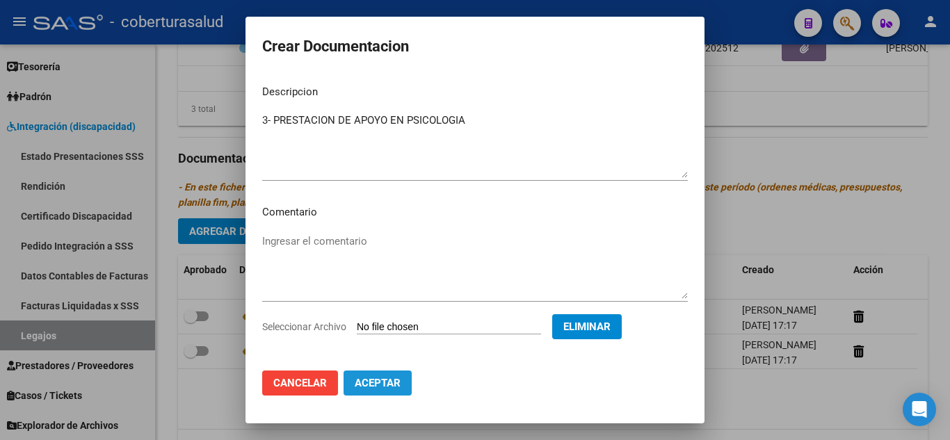
click at [392, 390] on button "Aceptar" at bounding box center [378, 383] width 68 height 25
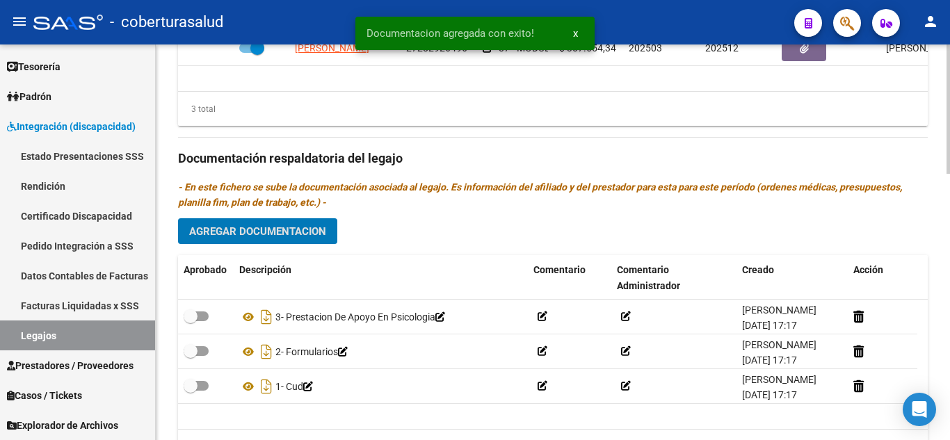
click at [268, 228] on span "Agregar Documentacion" at bounding box center [257, 231] width 137 height 13
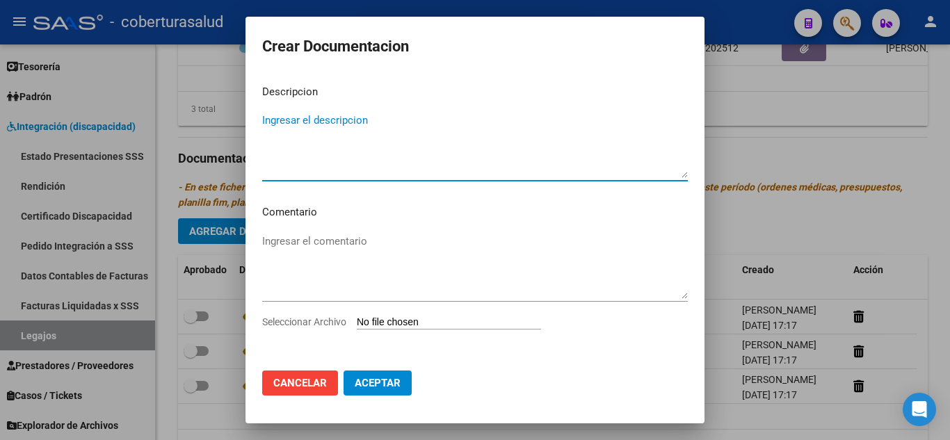
click at [428, 321] on input "Seleccionar Archivo" at bounding box center [449, 322] width 184 height 13
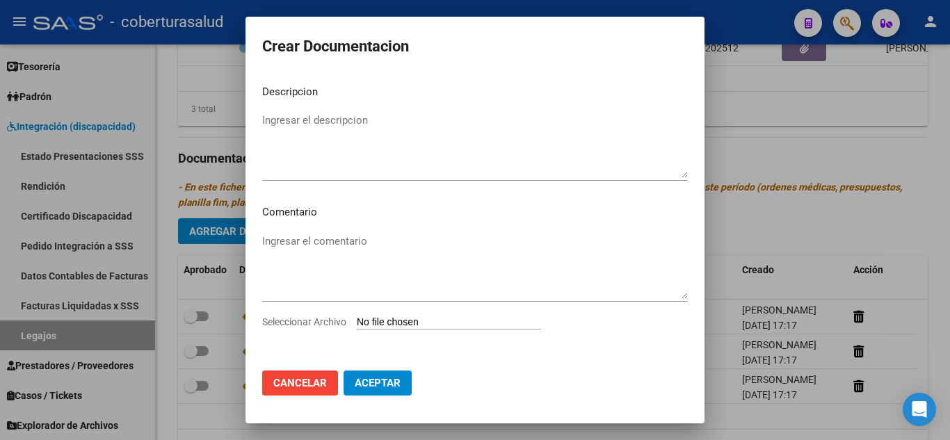
type input "C:\fakepath\4-PRESTACION DE APOYO EN FONOAUDIOLOGIA.pdf"
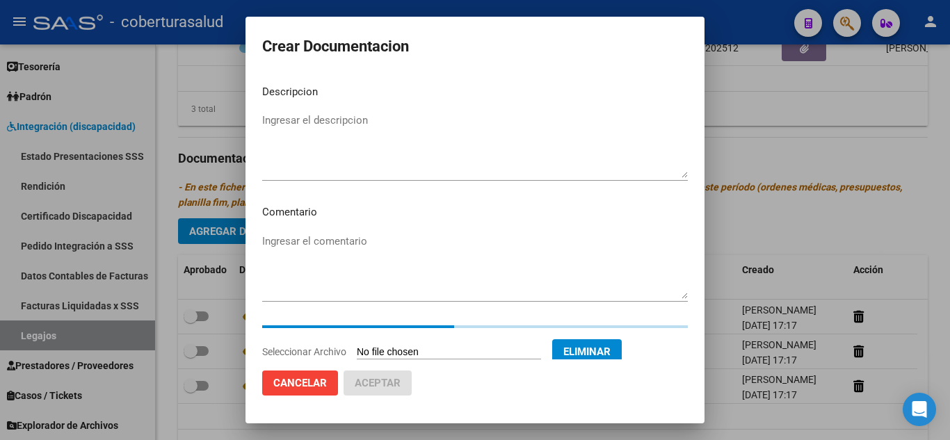
click at [366, 127] on textarea "Ingresar el descripcion" at bounding box center [475, 145] width 426 height 65
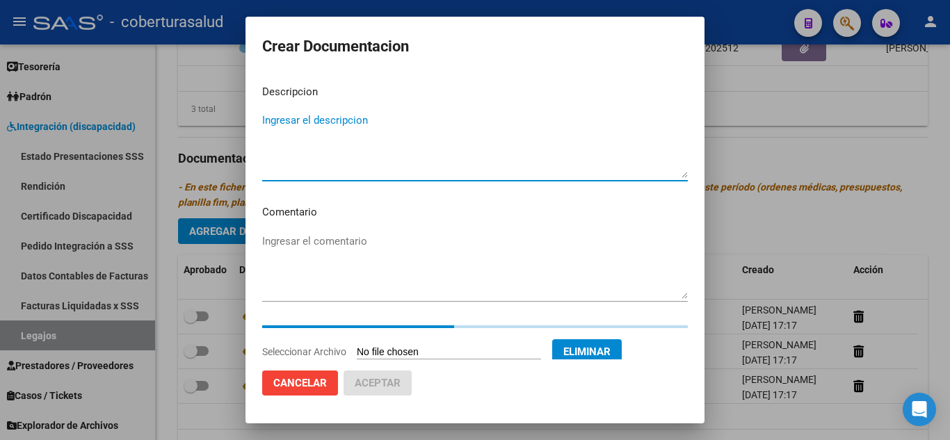
paste textarea "4-PRESTACION DE APOYO EN FONOAUDIOLOGIA"
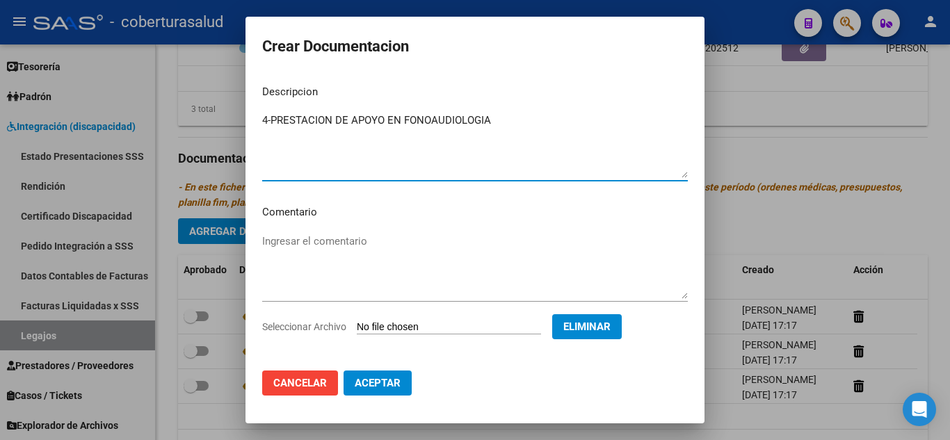
click at [269, 120] on textarea "4-PRESTACION DE APOYO EN FONOAUDIOLOGIA" at bounding box center [475, 145] width 426 height 65
type textarea "4- PRESTACION DE APOYO EN FONOAUDIOLOGIA"
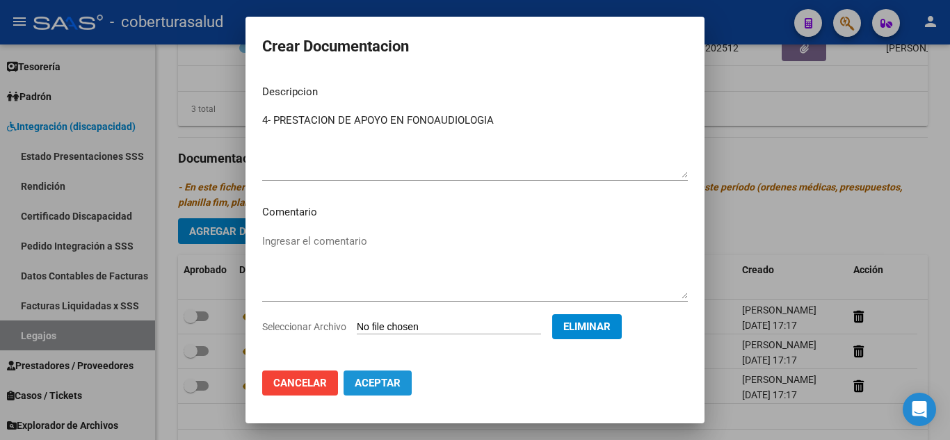
click at [387, 376] on button "Aceptar" at bounding box center [378, 383] width 68 height 25
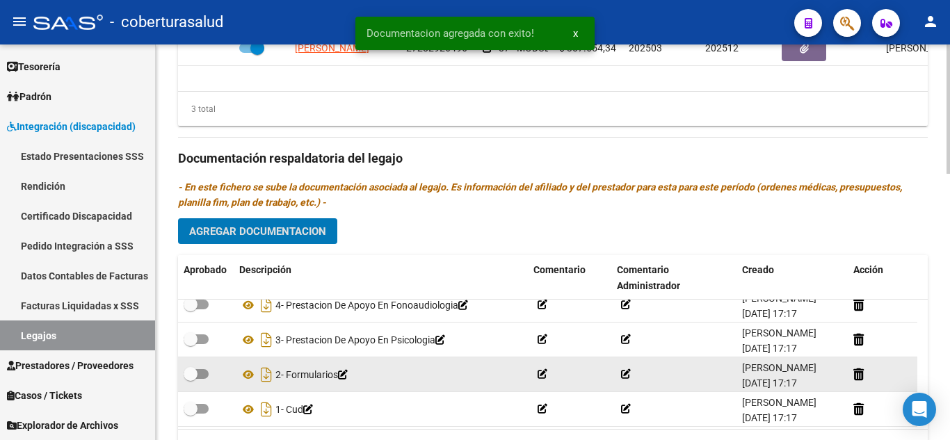
scroll to position [15, 0]
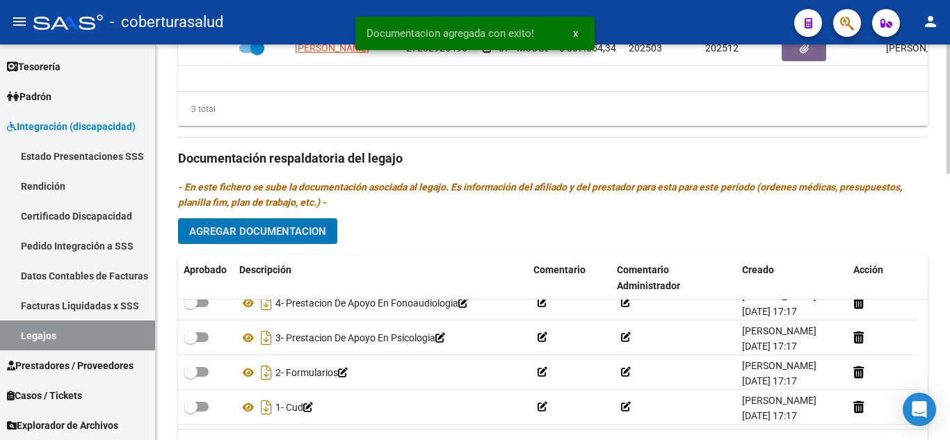
click at [309, 238] on span "Agregar Documentacion" at bounding box center [257, 231] width 137 height 13
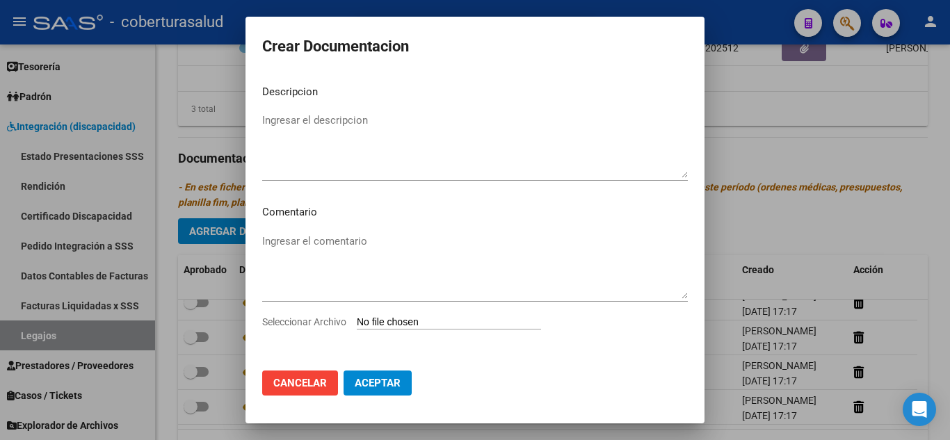
click at [403, 323] on input "Seleccionar Archivo" at bounding box center [449, 322] width 184 height 13
type input "C:\fakepath\5-MODULO MAESTRA DE APOYO.pdf"
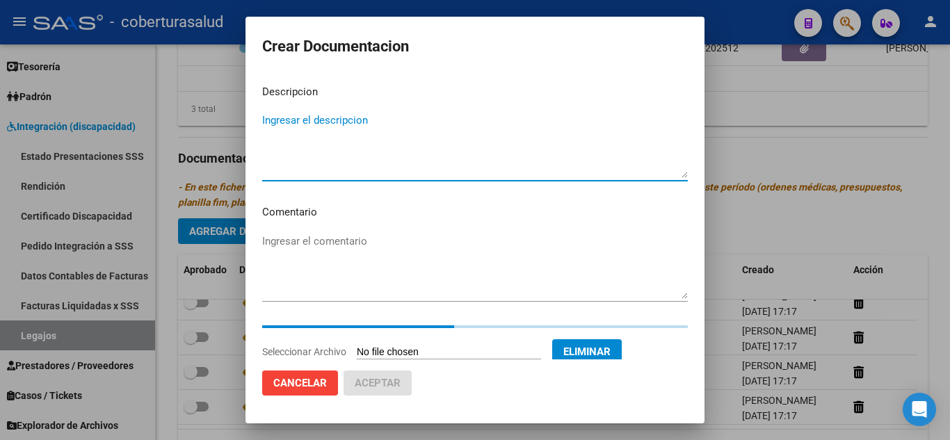
click at [326, 147] on textarea "Ingresar el descripcion" at bounding box center [475, 145] width 426 height 65
paste textarea "5-MODULO MAESTRA DE APOYO"
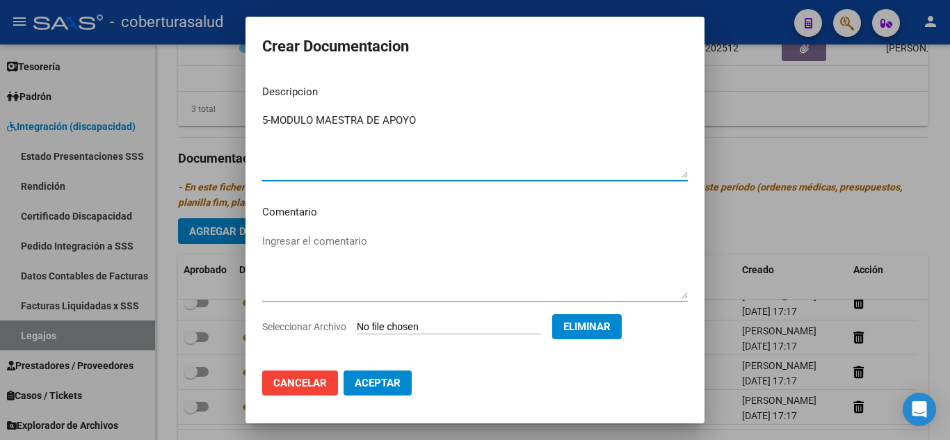
click at [273, 118] on textarea "5-MODULO MAESTRA DE APOYO" at bounding box center [475, 145] width 426 height 65
type textarea "5- MODULO MAESTRA DE APOYO"
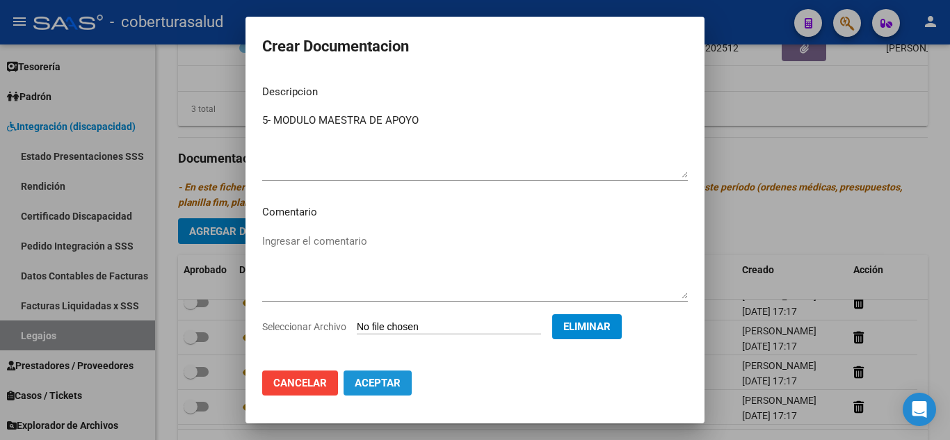
click at [396, 385] on span "Aceptar" at bounding box center [378, 383] width 46 height 13
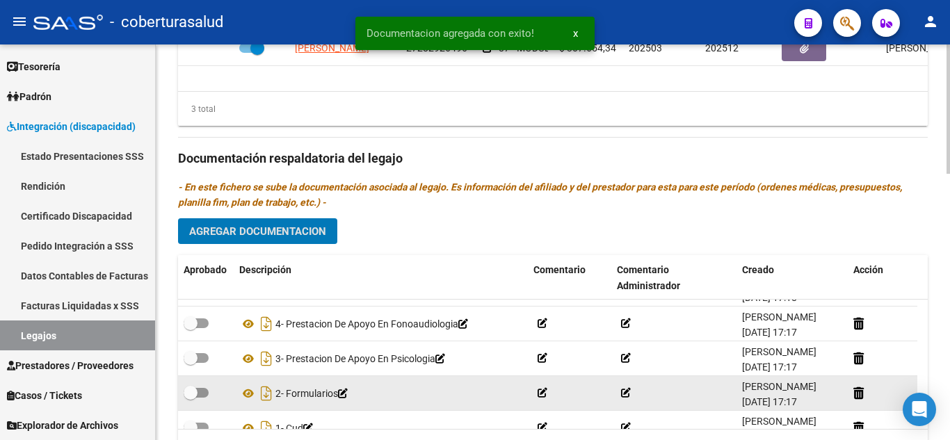
scroll to position [49, 0]
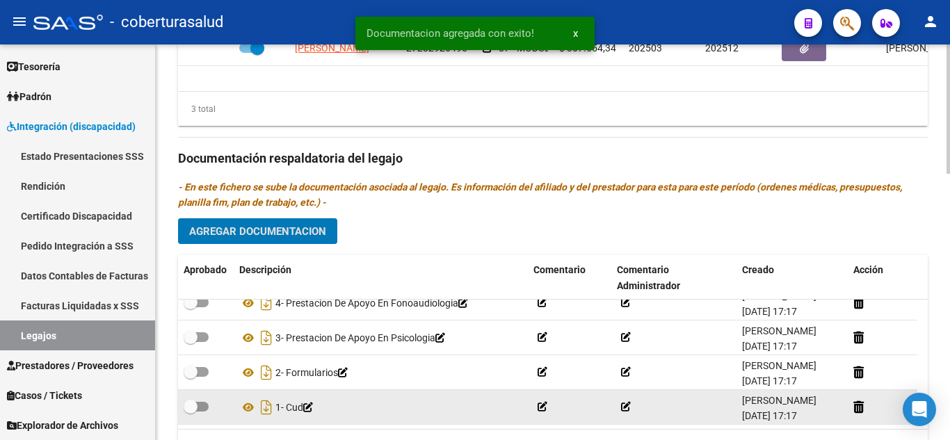
click at [197, 410] on span at bounding box center [191, 407] width 14 height 14
click at [191, 412] on input "checkbox" at bounding box center [190, 412] width 1 height 1
checkbox input "true"
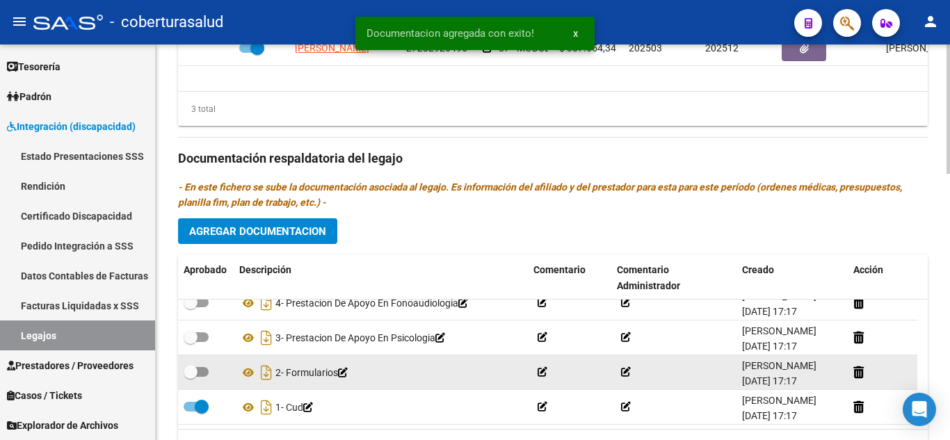
click at [195, 370] on span at bounding box center [191, 372] width 14 height 14
click at [191, 377] on input "checkbox" at bounding box center [190, 377] width 1 height 1
checkbox input "true"
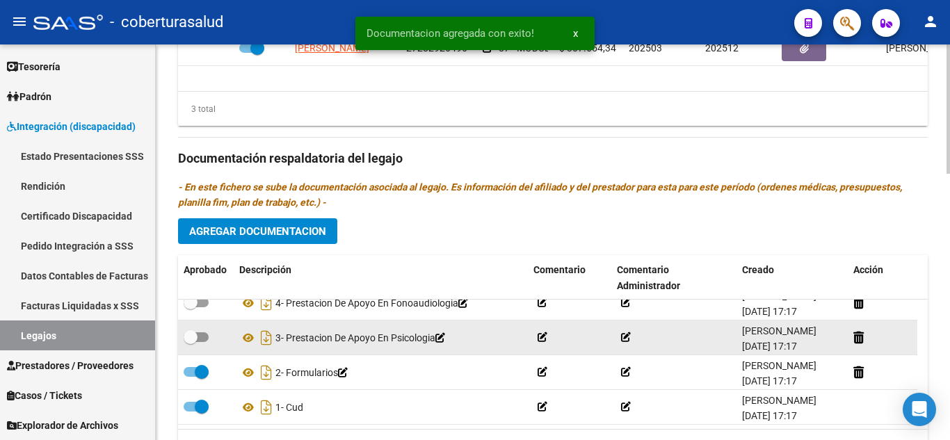
click at [201, 335] on span at bounding box center [196, 337] width 25 height 10
click at [191, 342] on input "checkbox" at bounding box center [190, 342] width 1 height 1
checkbox input "true"
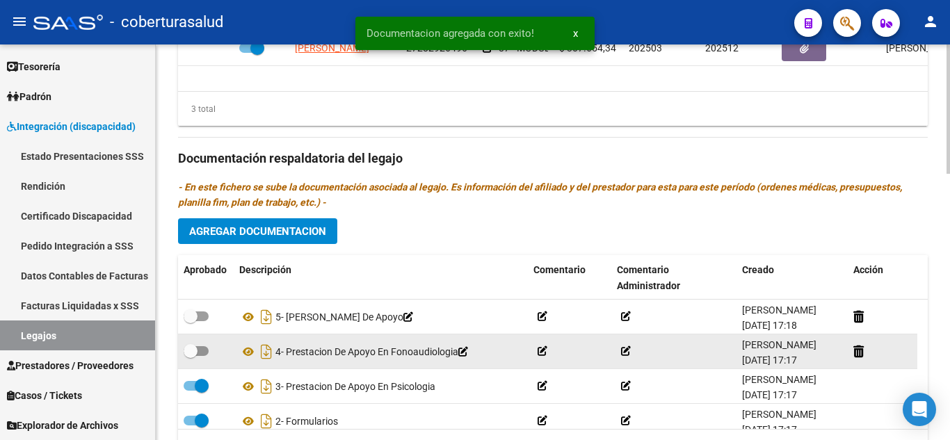
click at [200, 350] on span at bounding box center [196, 351] width 25 height 10
click at [191, 356] on input "checkbox" at bounding box center [190, 356] width 1 height 1
checkbox input "true"
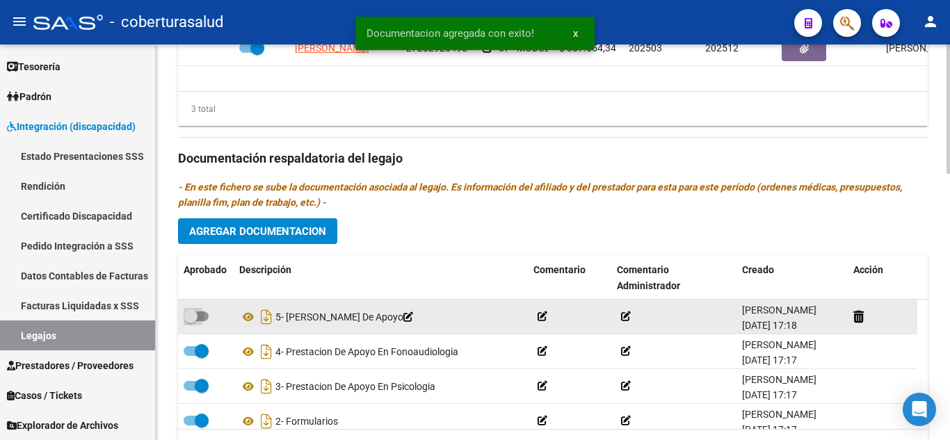
click at [205, 316] on span at bounding box center [196, 317] width 25 height 10
click at [191, 321] on input "checkbox" at bounding box center [190, 321] width 1 height 1
checkbox input "true"
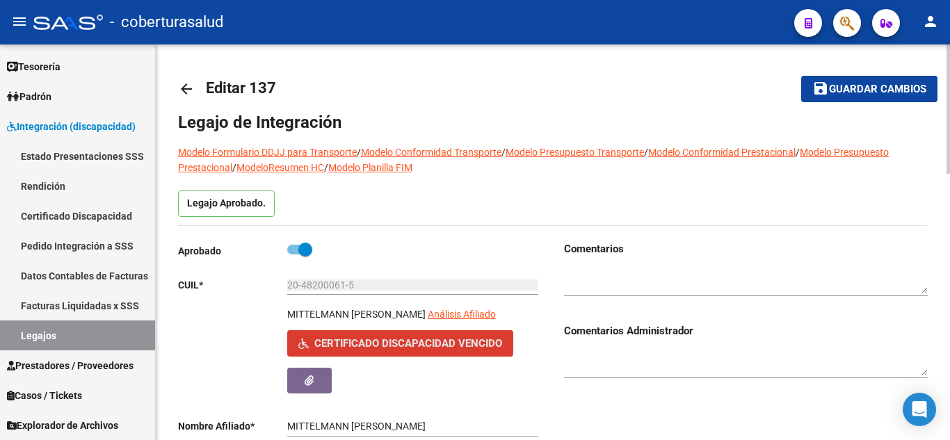
click at [391, 338] on span "Certificado Discapacidad Vencido" at bounding box center [408, 344] width 188 height 13
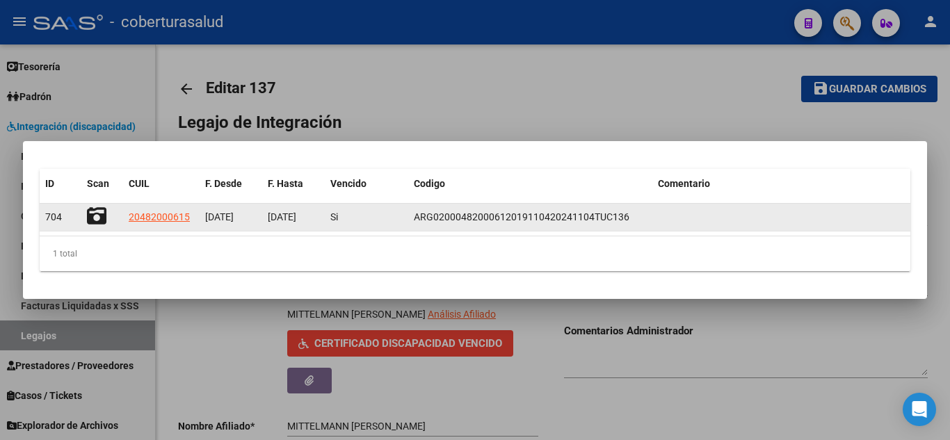
click at [94, 215] on icon at bounding box center [96, 216] width 19 height 19
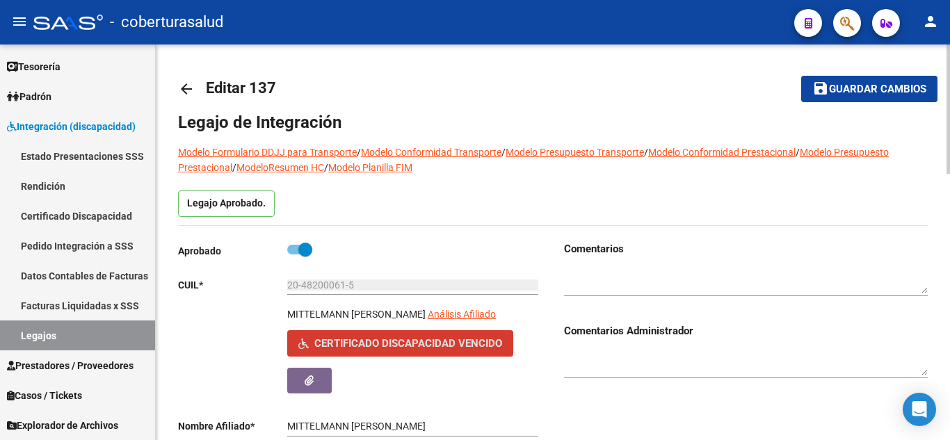
click at [891, 84] on span "Guardar cambios" at bounding box center [877, 89] width 97 height 13
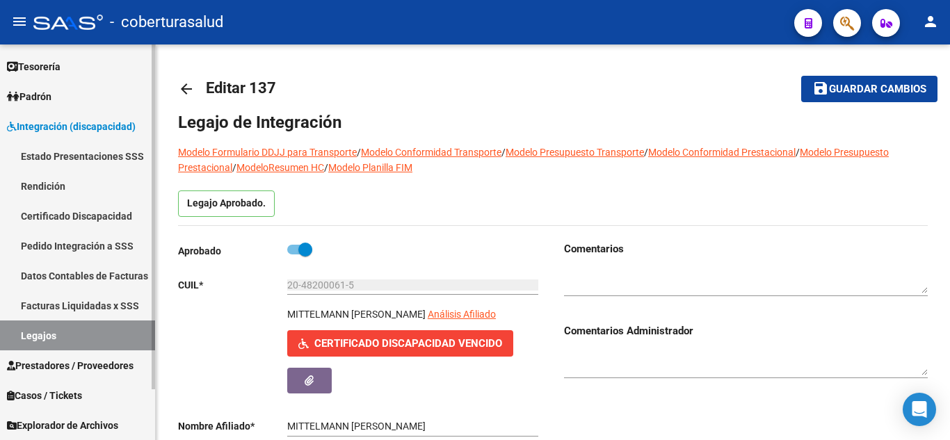
click at [47, 336] on link "Legajos" at bounding box center [77, 336] width 155 height 30
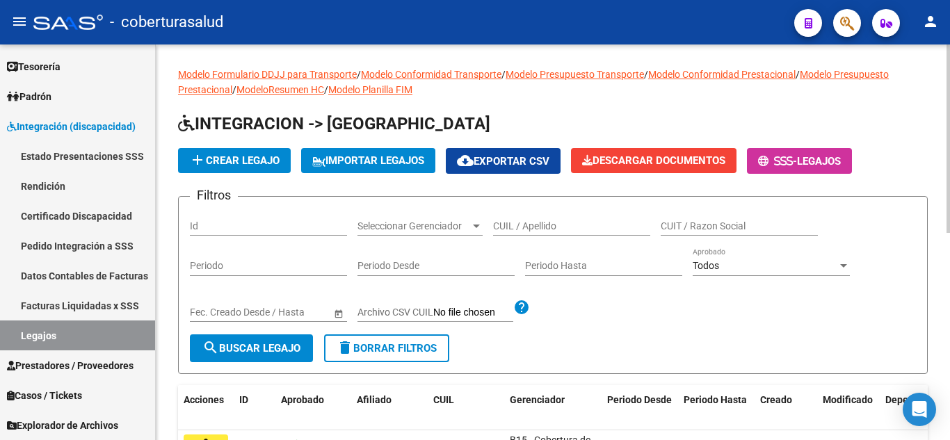
click at [538, 220] on input "CUIL / Apellido" at bounding box center [571, 226] width 157 height 12
paste input "27552569658"
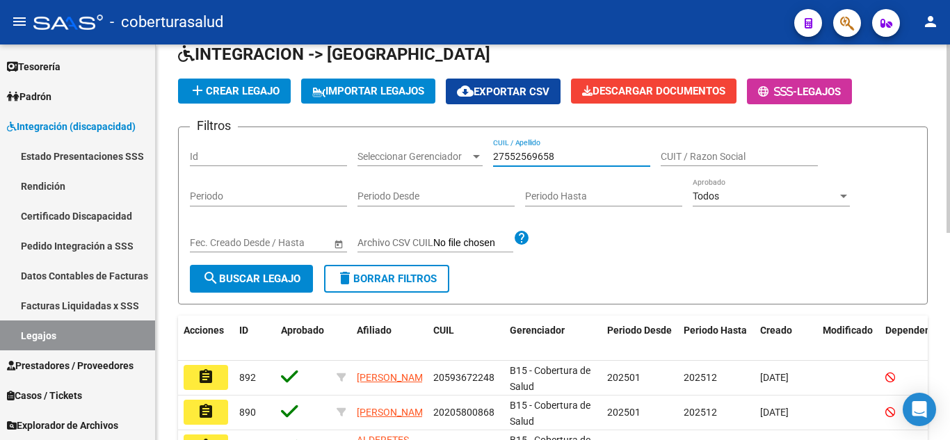
type input "27552569658"
click at [244, 287] on button "search Buscar Legajo" at bounding box center [251, 279] width 123 height 28
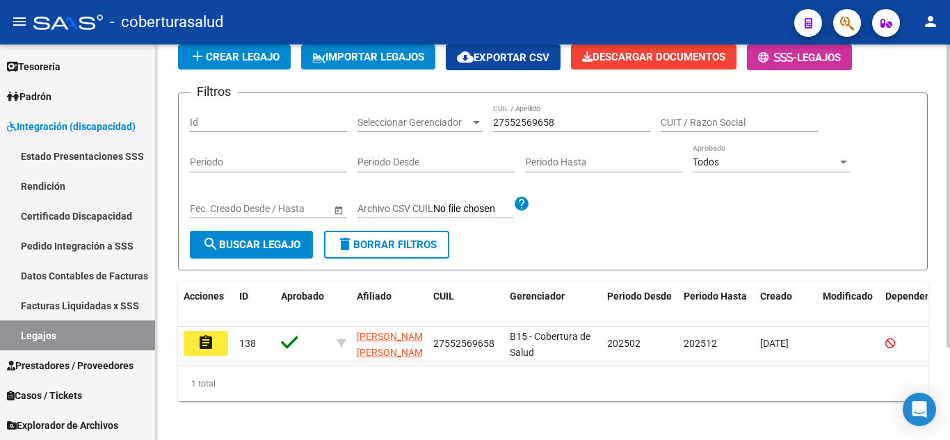
scroll to position [121, 0]
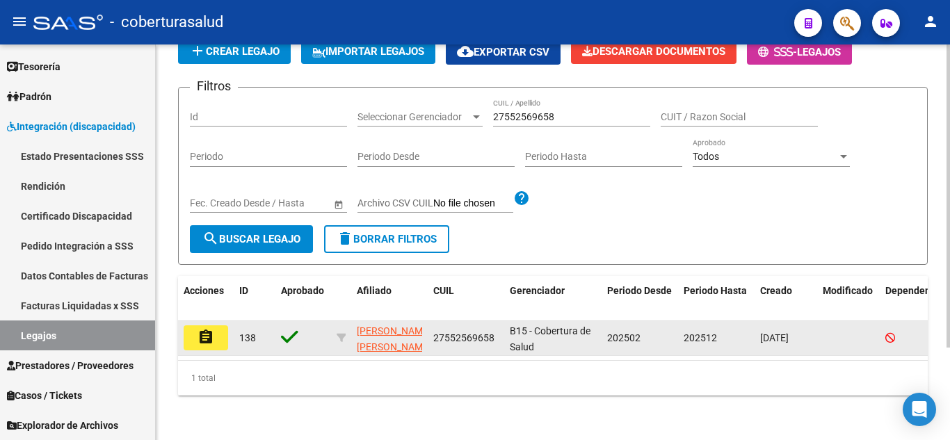
click at [214, 325] on button "assignment" at bounding box center [206, 337] width 45 height 25
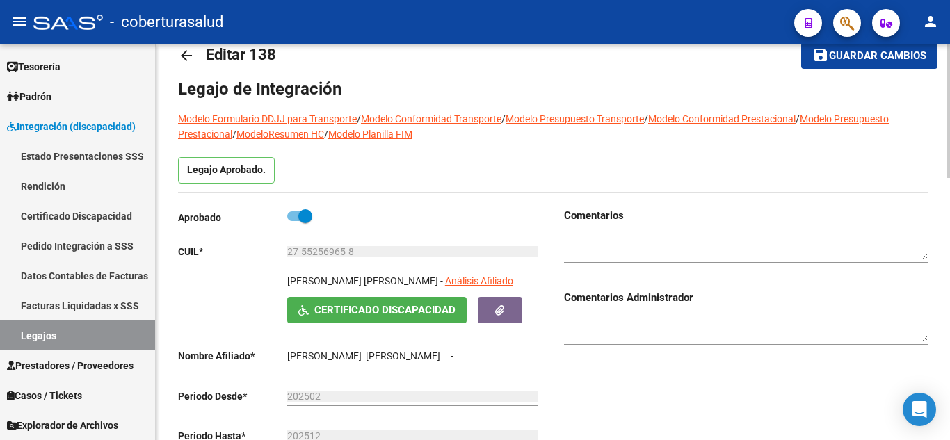
type input "RIVAS GELFMAN SOL LUDMILA"
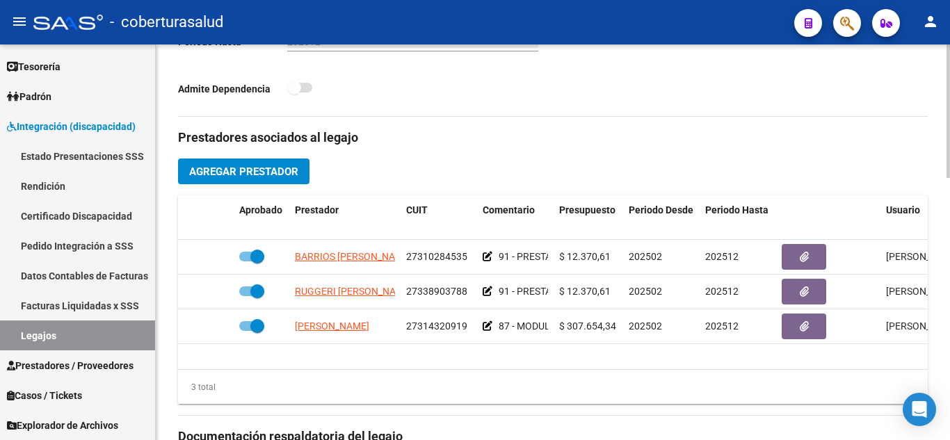
scroll to position [775, 0]
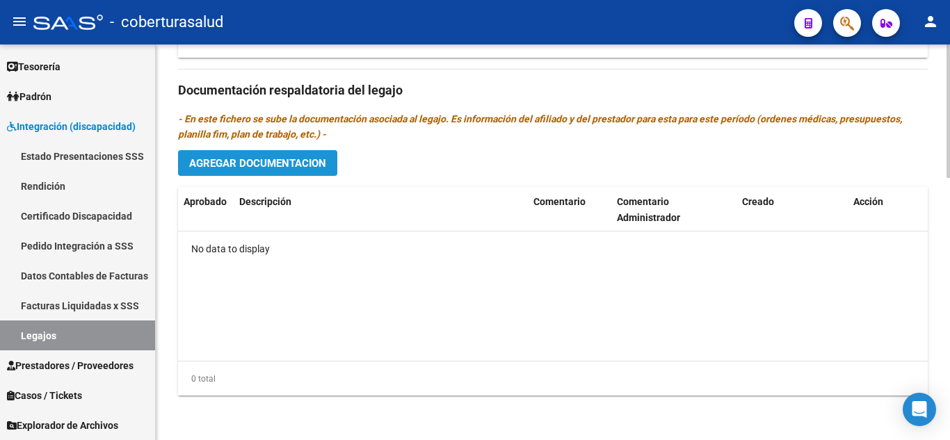
click at [295, 163] on span "Agregar Documentacion" at bounding box center [257, 163] width 137 height 13
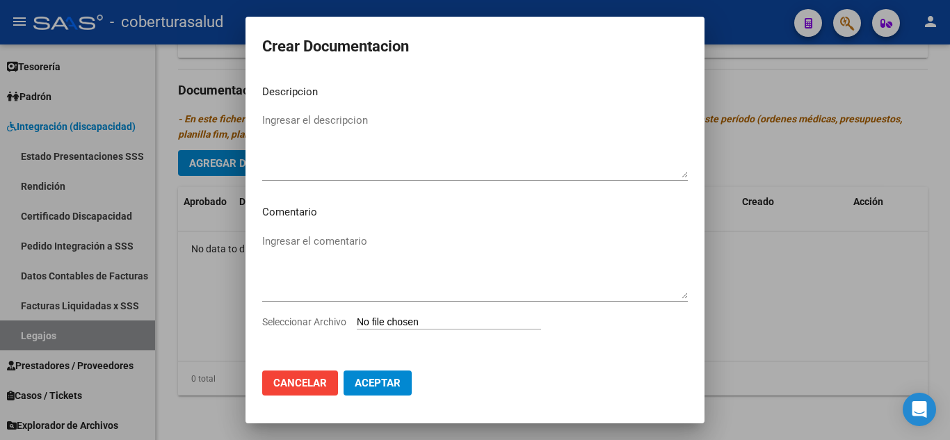
click at [404, 319] on input "Seleccionar Archivo" at bounding box center [449, 322] width 184 height 13
type input "C:\fakepath\1-CUD.pdf"
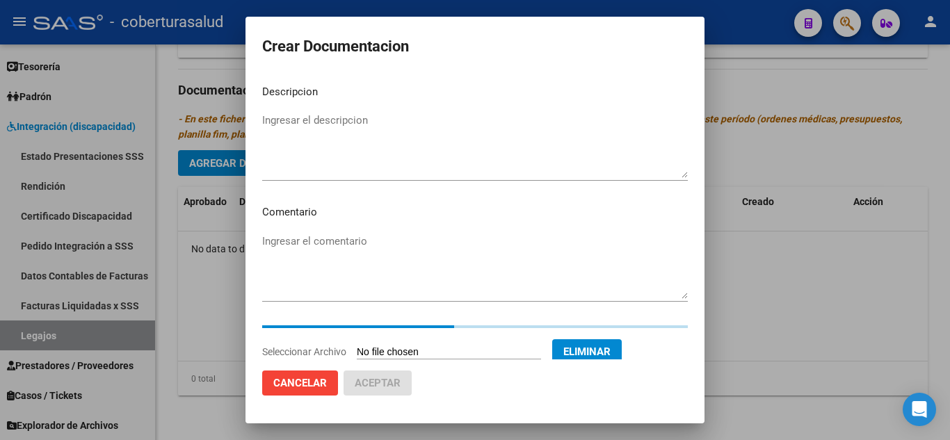
click at [332, 92] on p "Descripcion" at bounding box center [475, 92] width 426 height 16
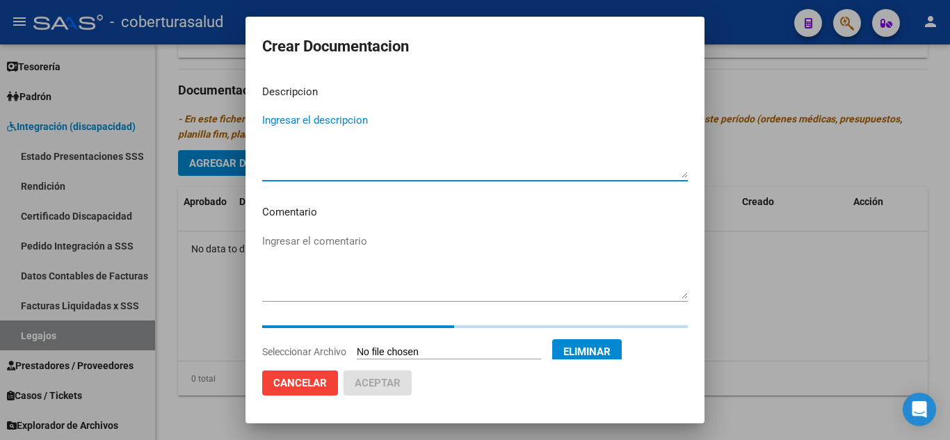
click at [333, 124] on textarea "Ingresar el descripcion" at bounding box center [475, 145] width 426 height 65
paste textarea "1-CUD"
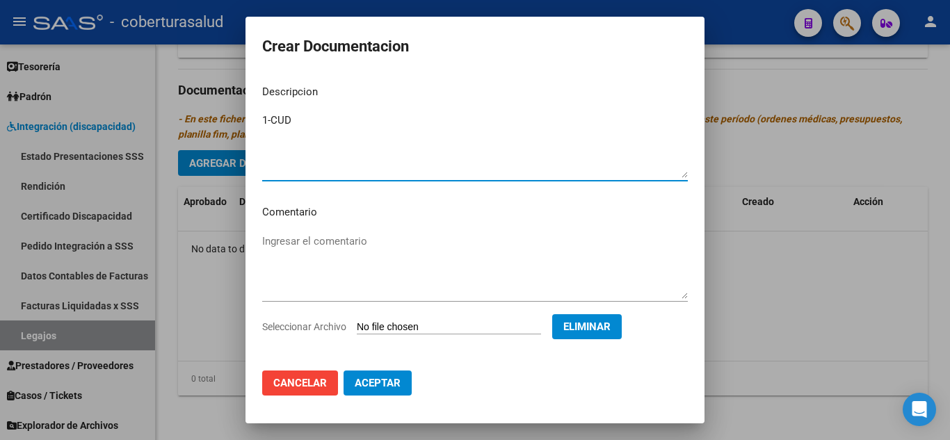
click at [273, 116] on textarea "1-CUD" at bounding box center [475, 145] width 426 height 65
type textarea "1- CUD"
click at [381, 380] on span "Aceptar" at bounding box center [378, 383] width 46 height 13
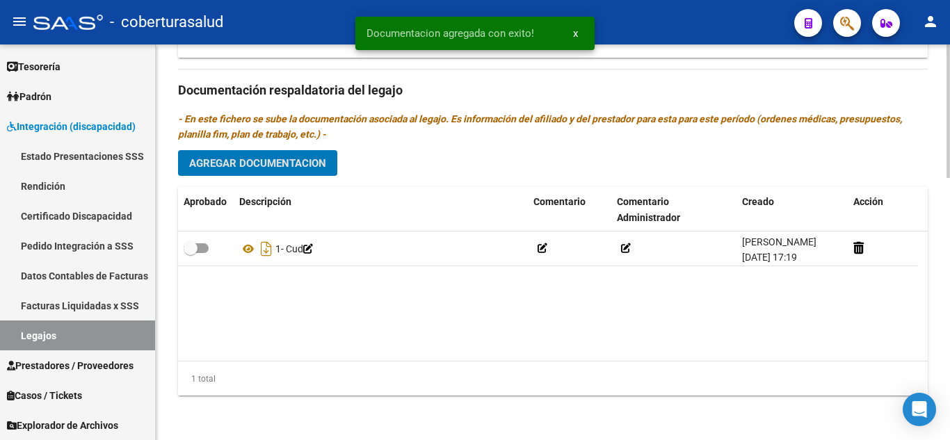
click at [289, 159] on span "Agregar Documentacion" at bounding box center [257, 163] width 137 height 13
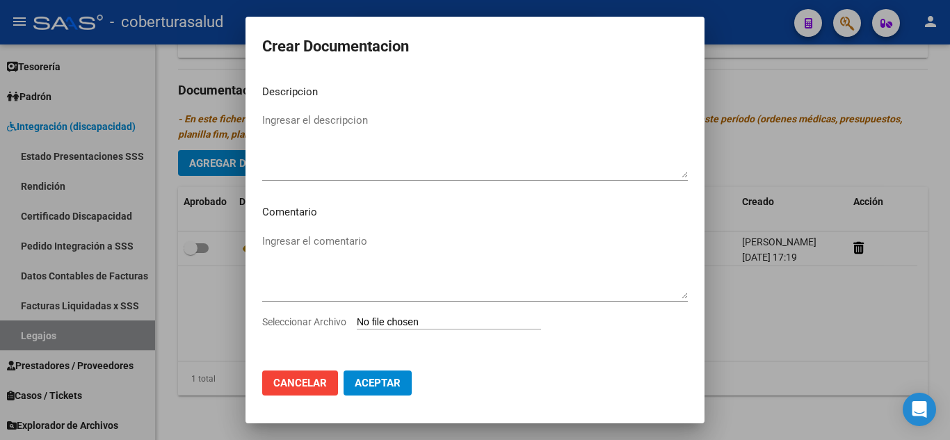
click at [407, 328] on input "Seleccionar Archivo" at bounding box center [449, 322] width 184 height 13
type input "C:\fakepath\2-FORMULARIOS.pdf"
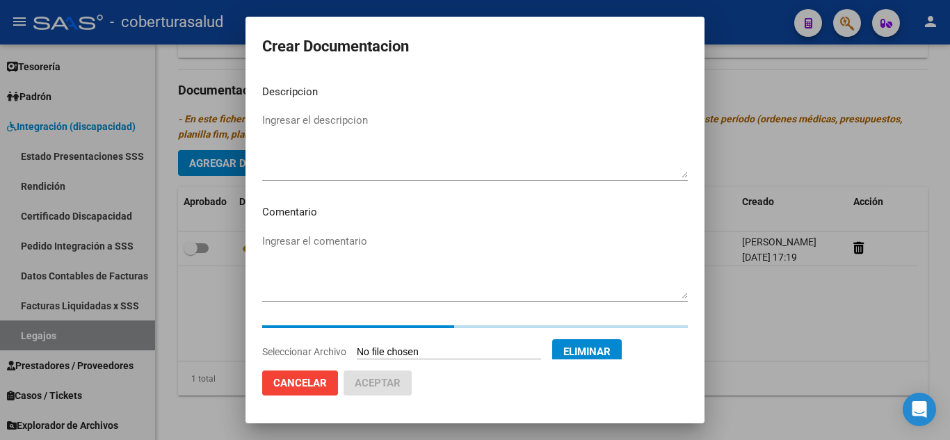
click at [312, 122] on textarea "Ingresar el descripcion" at bounding box center [475, 145] width 426 height 65
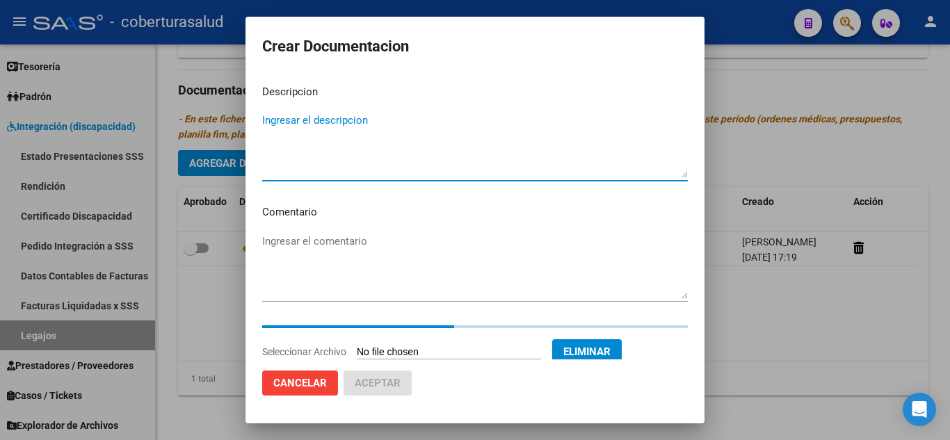
paste textarea "2-FORMULARIOS"
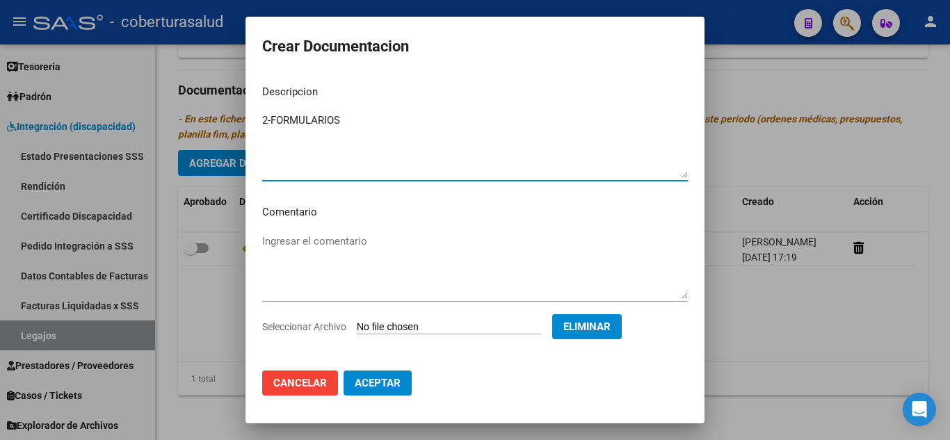
click at [270, 115] on textarea "2-FORMULARIOS" at bounding box center [475, 145] width 426 height 65
type textarea "2- FORMULARIOS"
click at [397, 381] on span "Aceptar" at bounding box center [378, 383] width 46 height 13
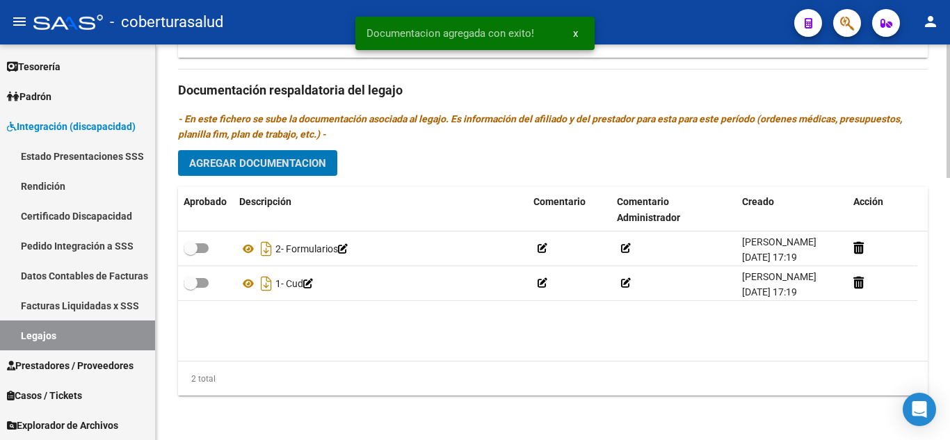
click at [287, 163] on span "Agregar Documentacion" at bounding box center [257, 163] width 137 height 13
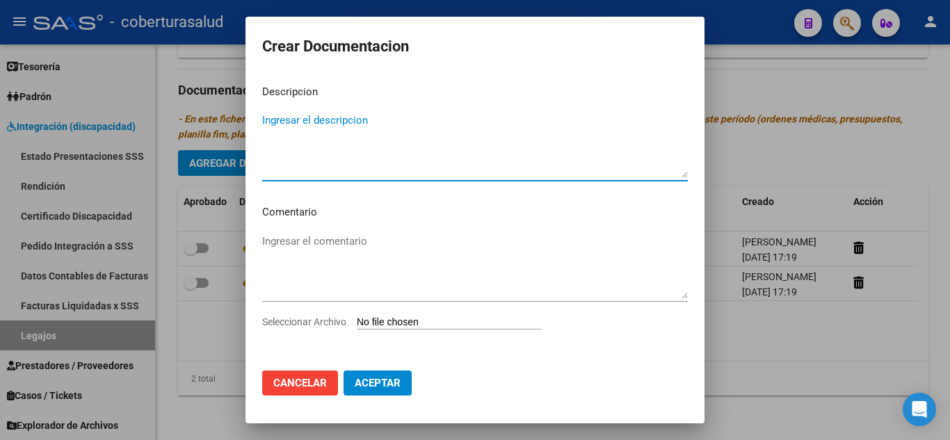
click at [431, 311] on div "Ingresar el comentario" at bounding box center [475, 273] width 426 height 84
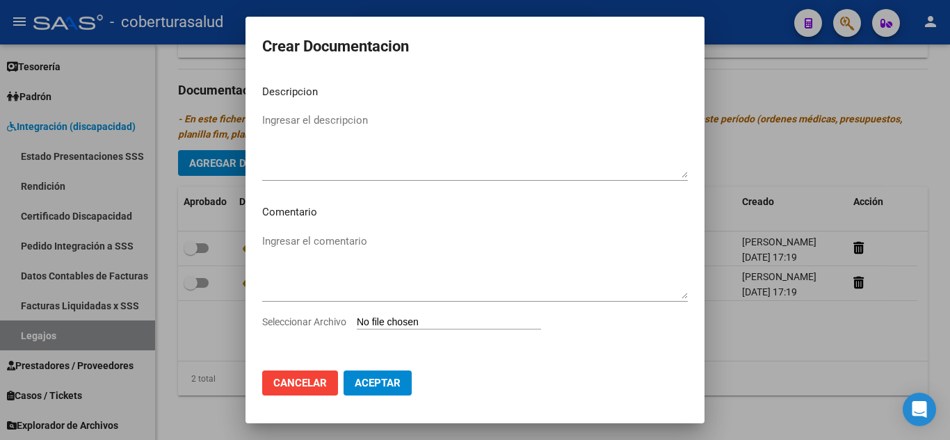
click at [421, 315] on div "Seleccionar Archivo" at bounding box center [475, 327] width 426 height 26
click at [416, 323] on input "Seleccionar Archivo" at bounding box center [449, 322] width 184 height 13
type input "C:\fakepath\3-PRESTACION DE APOYO EN PSICOPEDAGOGIA.pdf"
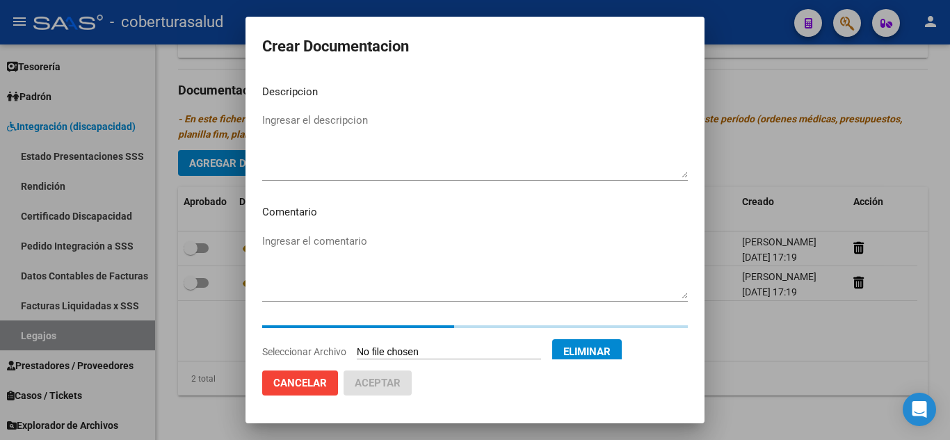
click at [300, 118] on textarea "Ingresar el descripcion" at bounding box center [475, 145] width 426 height 65
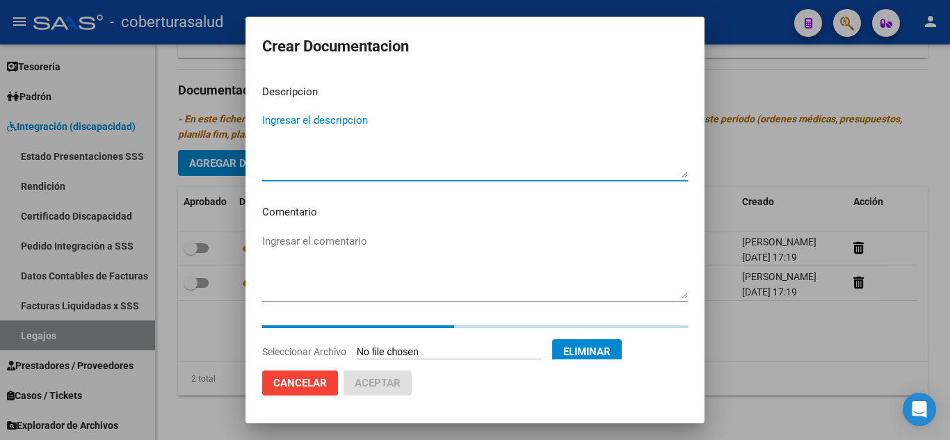
paste textarea "3-PRESTACION DE APOYO EN PSICOPEDAGOGIA"
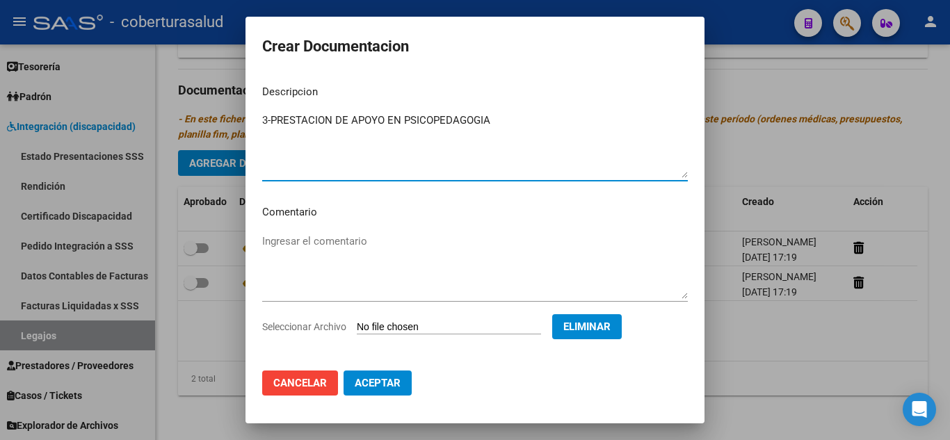
click at [270, 120] on textarea "3-PRESTACION DE APOYO EN PSICOPEDAGOGIA" at bounding box center [475, 145] width 426 height 65
type textarea "3- PRESTACION DE APOYO EN PSICOPEDAGOGIA"
click at [387, 367] on mat-dialog-actions "Cancelar Aceptar" at bounding box center [475, 383] width 426 height 47
click at [389, 384] on span "Aceptar" at bounding box center [378, 383] width 46 height 13
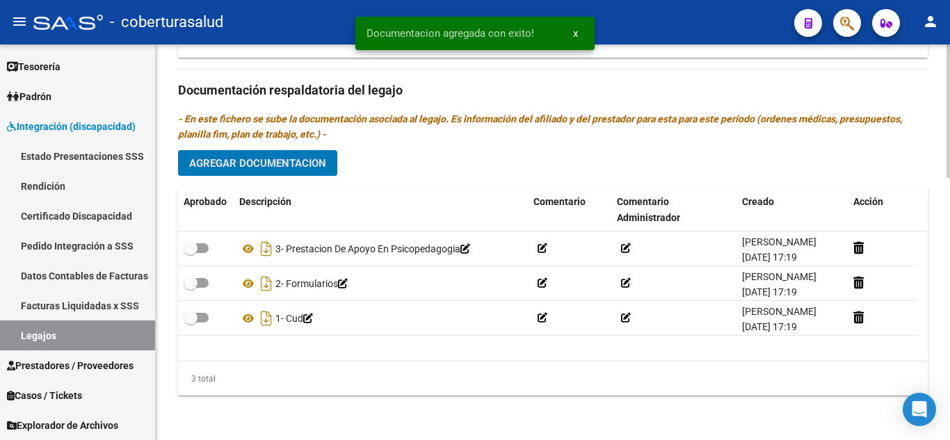
click at [300, 167] on span "Agregar Documentacion" at bounding box center [257, 163] width 137 height 13
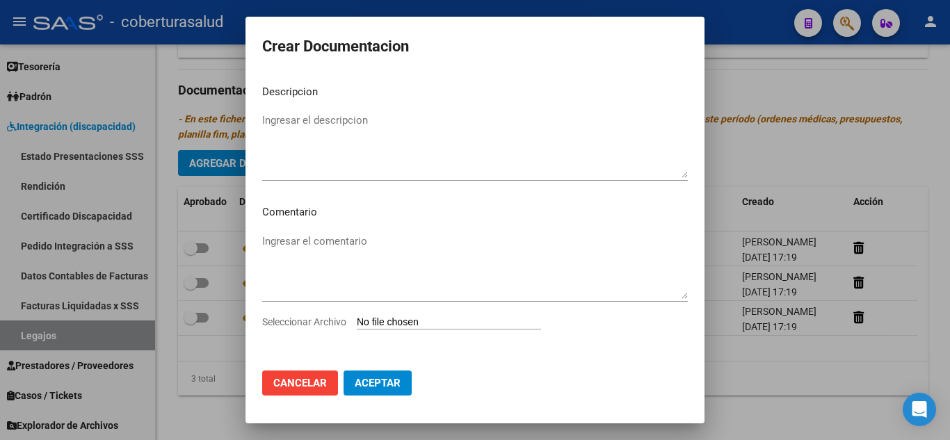
click at [414, 327] on input "Seleccionar Archivo" at bounding box center [449, 322] width 184 height 13
type input "C:\fakepath\4-PRESTACION DE APOYO EN PSICOLOGIA.pdf"
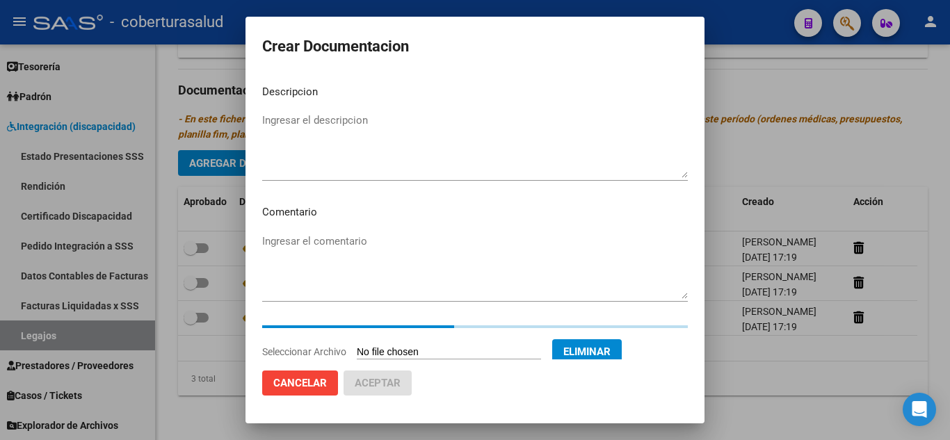
click at [352, 139] on textarea "Ingresar el descripcion" at bounding box center [475, 145] width 426 height 65
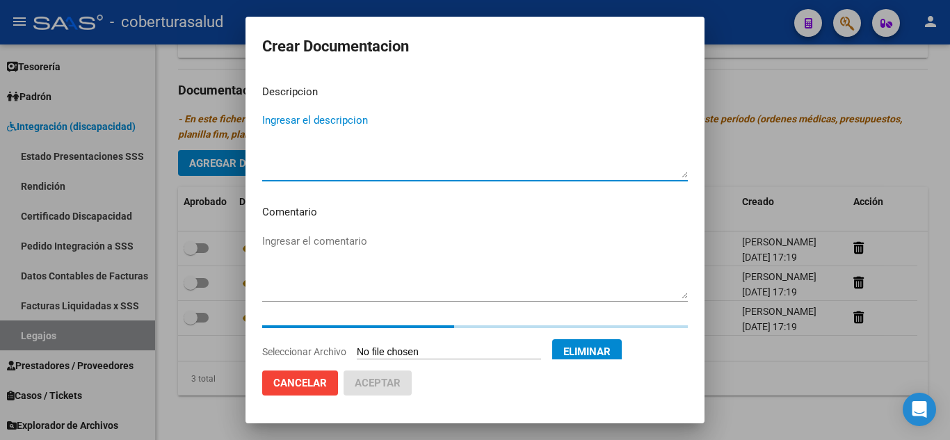
paste textarea "4-PRESTACION DE APOYO EN PSICOLOGIA"
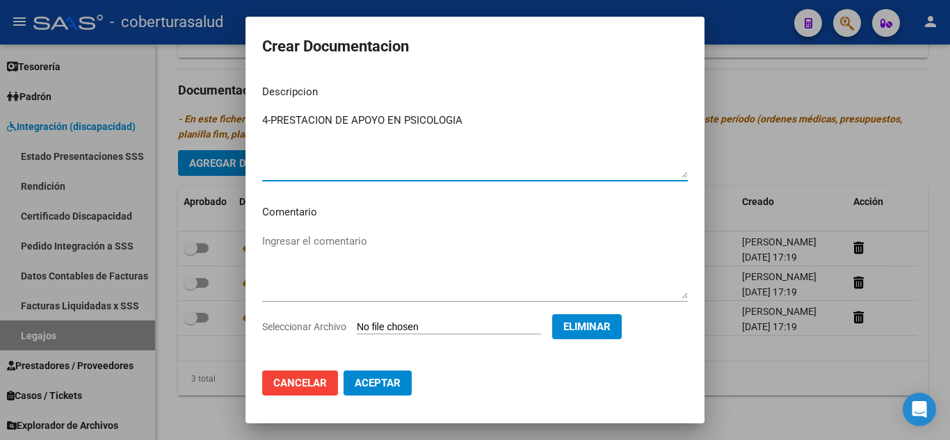
click at [271, 118] on textarea "4-PRESTACION DE APOYO EN PSICOLOGIA" at bounding box center [475, 145] width 426 height 65
type textarea "4- PRESTACION DE APOYO EN PSICOLOGIA"
click at [393, 386] on span "Aceptar" at bounding box center [378, 383] width 46 height 13
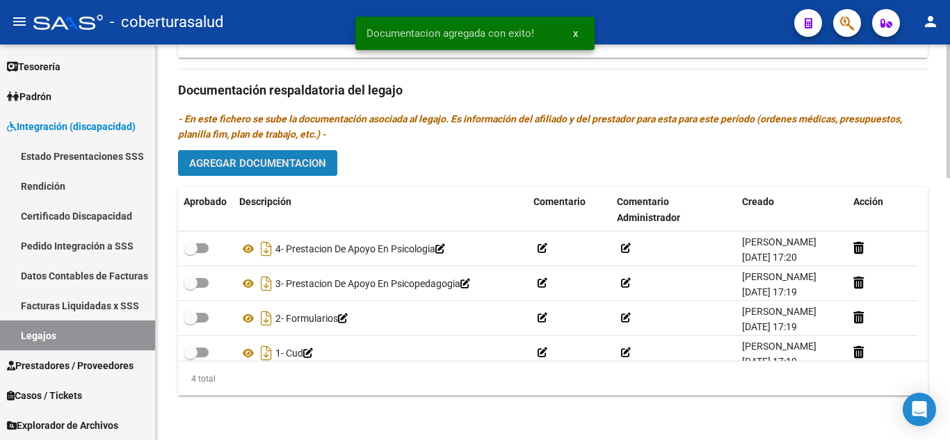
click at [264, 168] on span "Agregar Documentacion" at bounding box center [257, 163] width 137 height 13
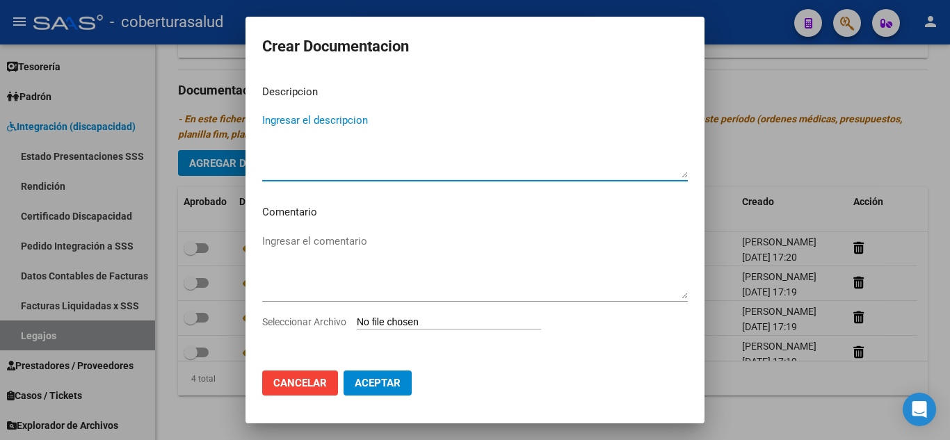
click at [424, 322] on input "Seleccionar Archivo" at bounding box center [449, 322] width 184 height 13
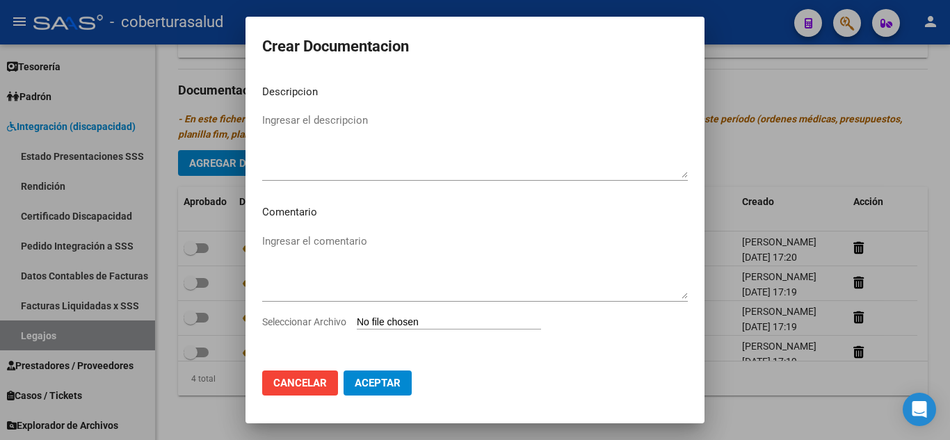
type input "C:\fakepath\5-MODULO MAESTRA DE APOYO.pdf"
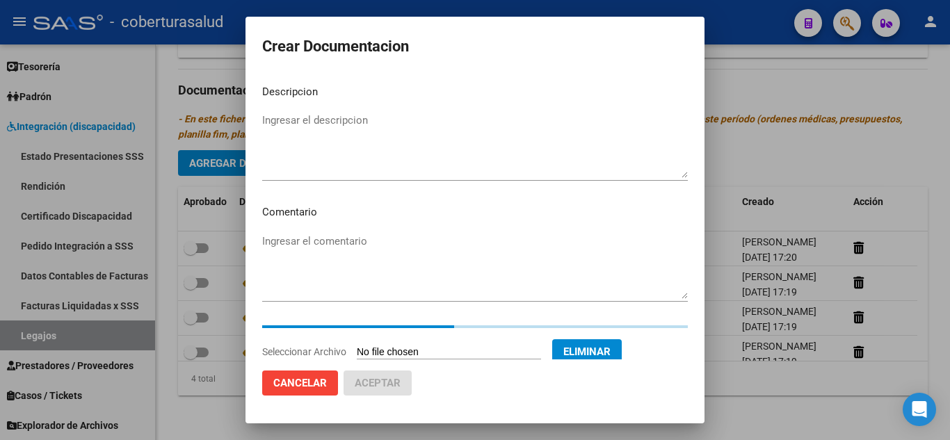
click at [329, 130] on textarea "Ingresar el descripcion" at bounding box center [475, 145] width 426 height 65
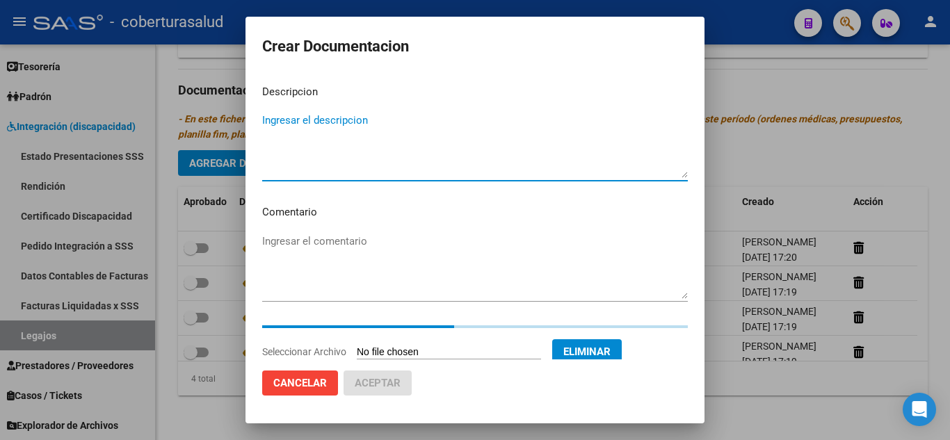
paste textarea "5-MODULO MAESTRA DE APOYO"
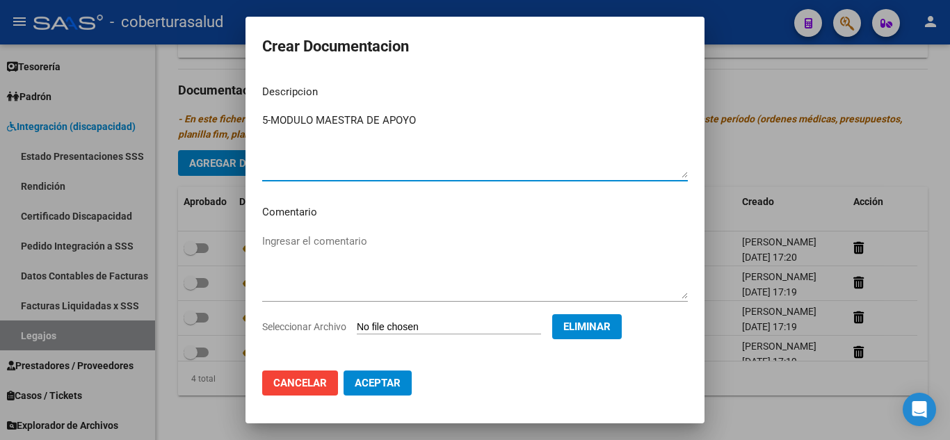
click at [271, 120] on textarea "5-MODULO MAESTRA DE APOYO" at bounding box center [475, 145] width 426 height 65
type textarea "5- MODULO MAESTRA DE APOYO"
click at [390, 379] on span "Aceptar" at bounding box center [378, 383] width 46 height 13
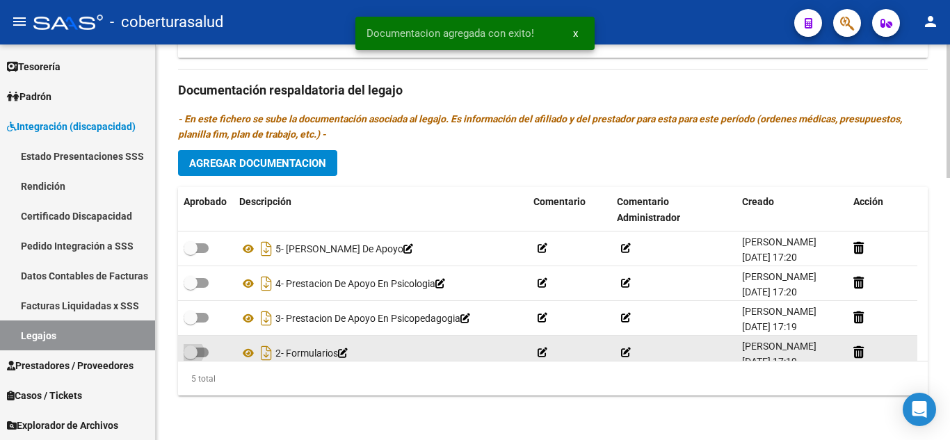
click at [207, 355] on span at bounding box center [196, 353] width 25 height 10
click at [191, 357] on input "checkbox" at bounding box center [190, 357] width 1 height 1
checkbox input "true"
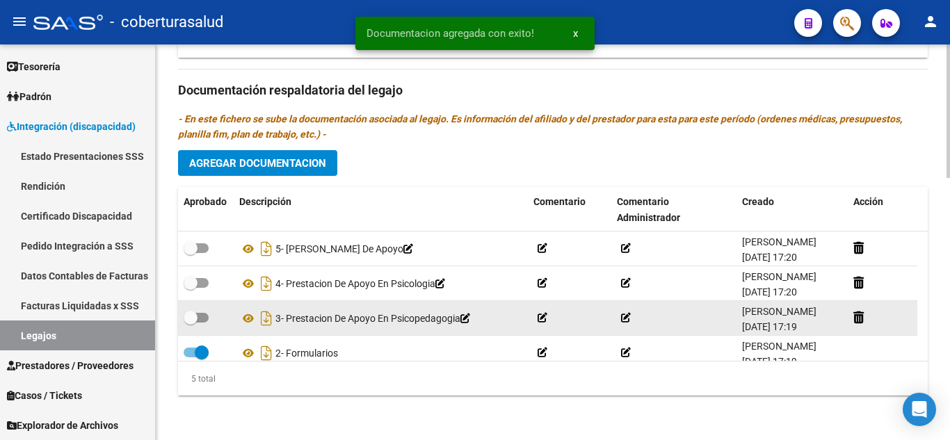
click at [192, 301] on datatable-body-cell at bounding box center [206, 318] width 56 height 34
click at [195, 311] on span at bounding box center [191, 318] width 14 height 14
click at [191, 323] on input "checkbox" at bounding box center [190, 323] width 1 height 1
checkbox input "true"
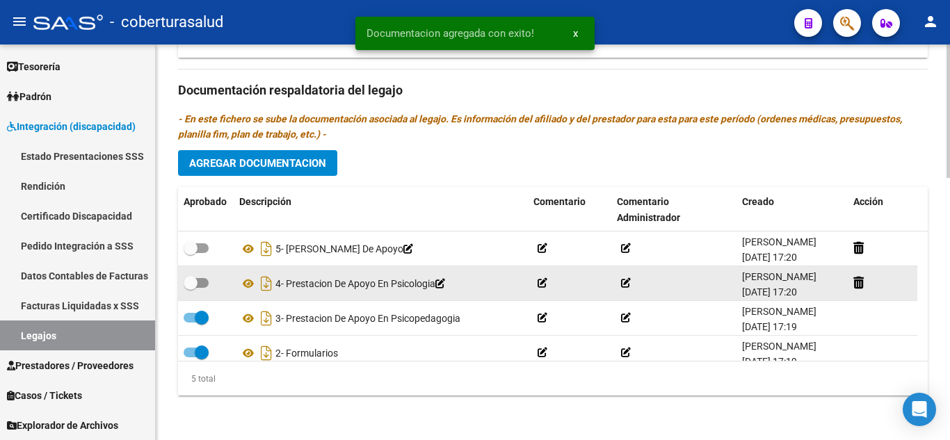
click at [195, 278] on span at bounding box center [191, 283] width 14 height 14
click at [191, 288] on input "checkbox" at bounding box center [190, 288] width 1 height 1
checkbox input "true"
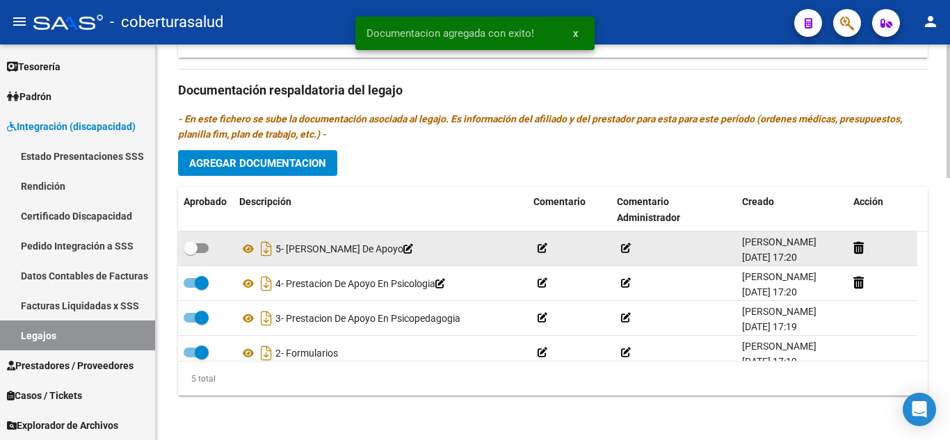
click at [208, 238] on datatable-body-cell at bounding box center [206, 249] width 56 height 34
click at [207, 243] on label at bounding box center [196, 248] width 25 height 17
click at [191, 253] on input "checkbox" at bounding box center [190, 253] width 1 height 1
checkbox input "true"
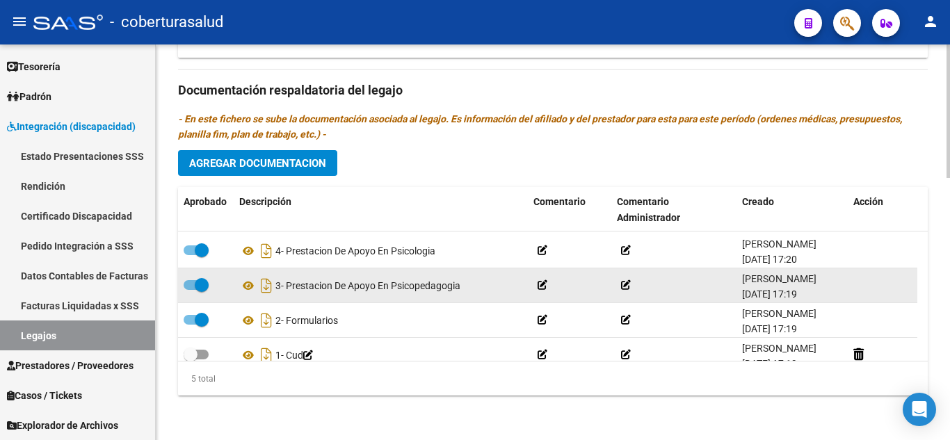
scroll to position [49, 0]
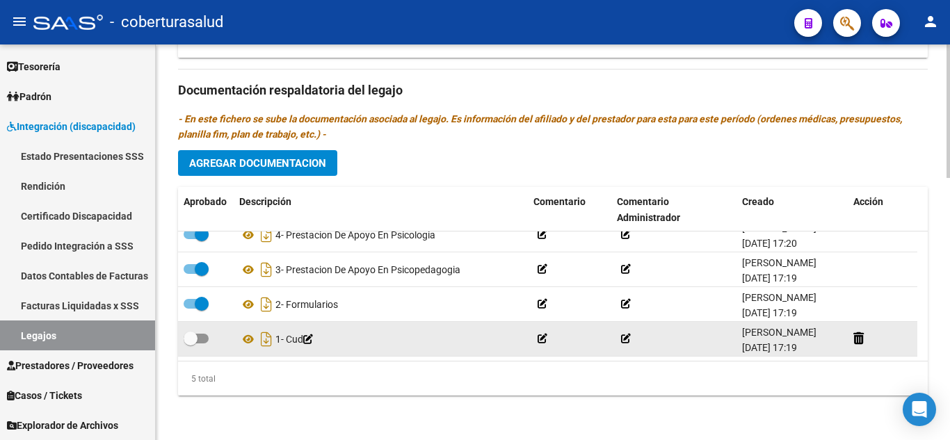
click at [202, 335] on span at bounding box center [196, 339] width 25 height 10
click at [191, 344] on input "checkbox" at bounding box center [190, 344] width 1 height 1
checkbox input "true"
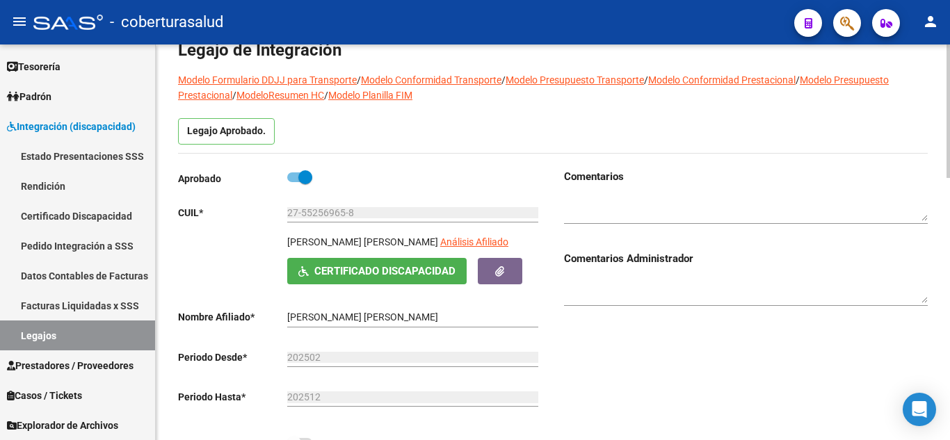
scroll to position [0, 0]
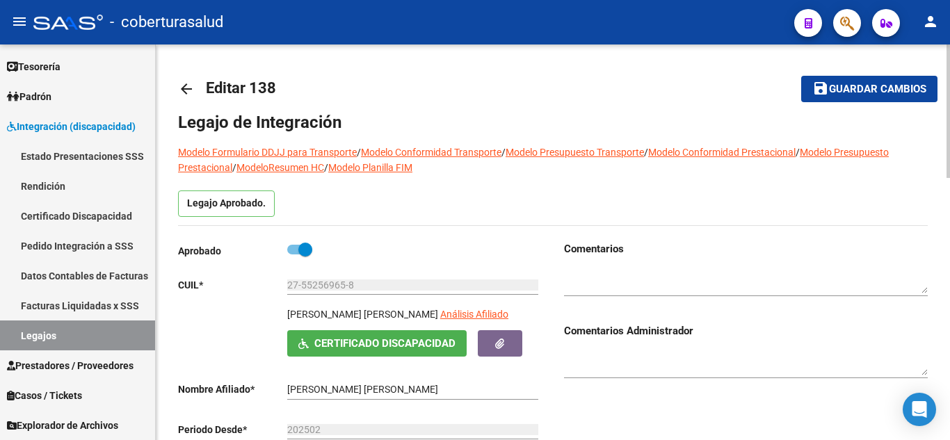
click at [893, 88] on span "Guardar cambios" at bounding box center [877, 89] width 97 height 13
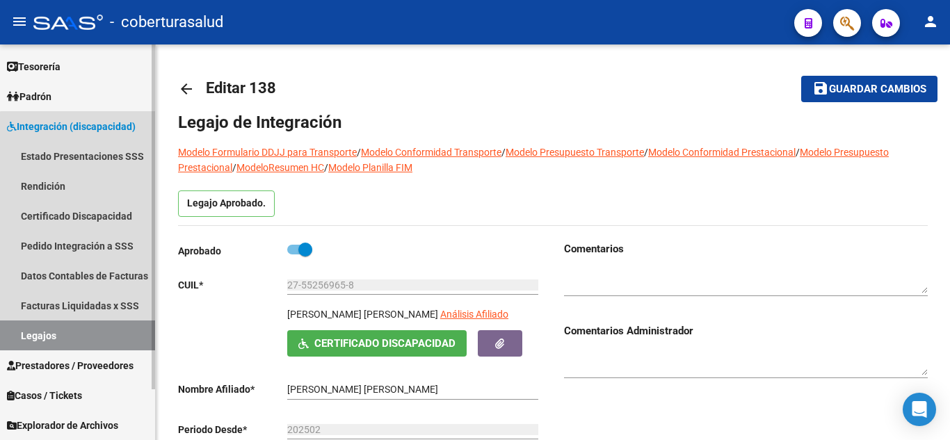
click at [79, 335] on link "Legajos" at bounding box center [77, 336] width 155 height 30
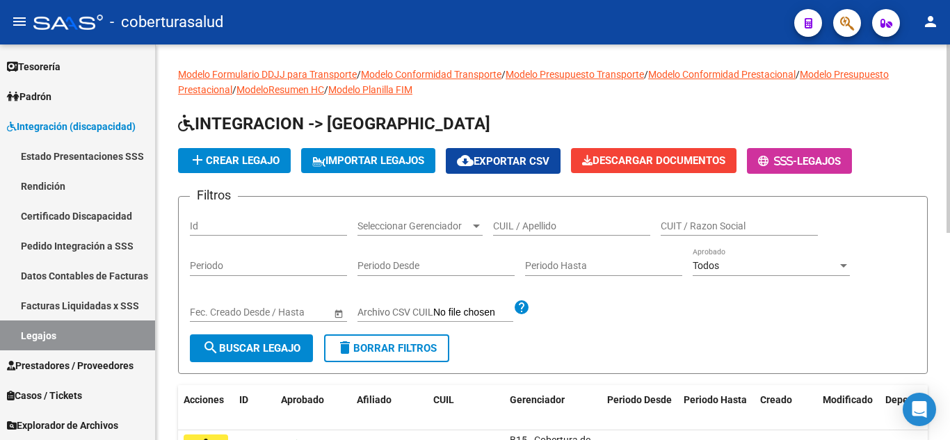
click at [530, 214] on div "CUIL / Apellido" at bounding box center [571, 222] width 157 height 28
paste input "20569701164"
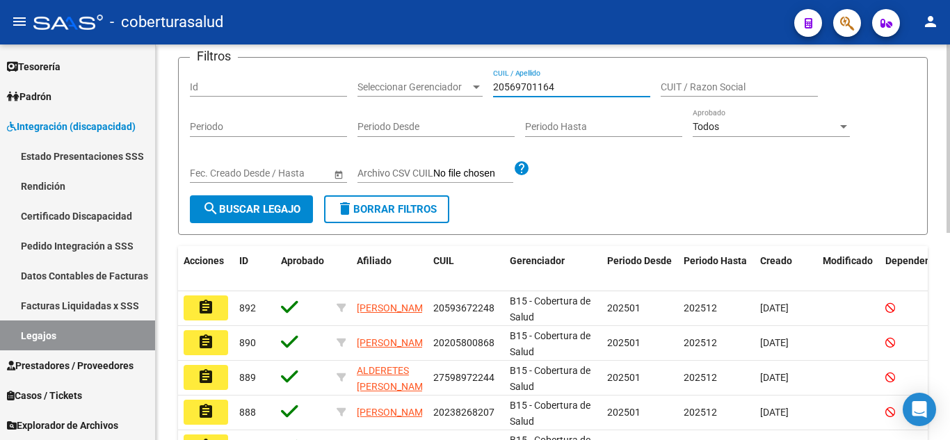
type input "20569701164"
click at [286, 210] on span "search Buscar Legajo" at bounding box center [251, 209] width 98 height 13
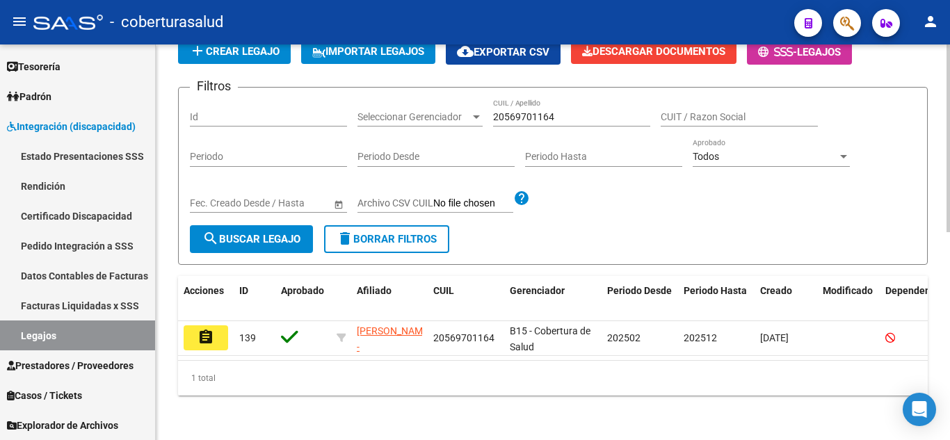
scroll to position [121, 0]
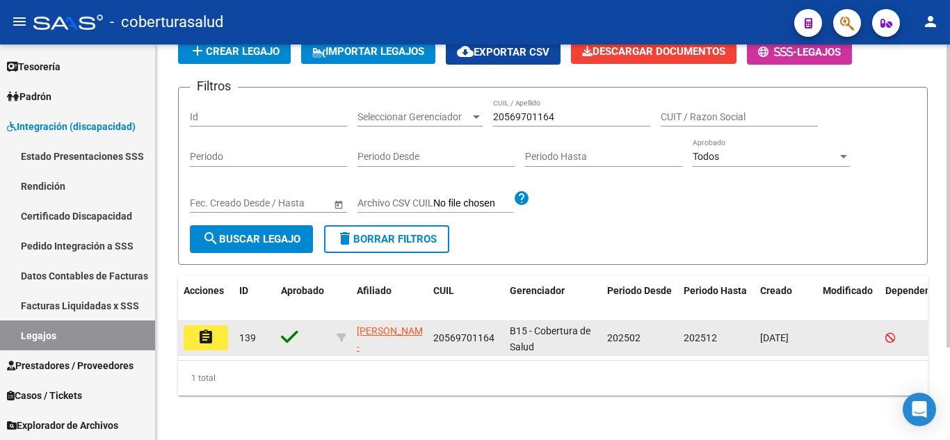
click at [218, 327] on button "assignment" at bounding box center [206, 337] width 45 height 25
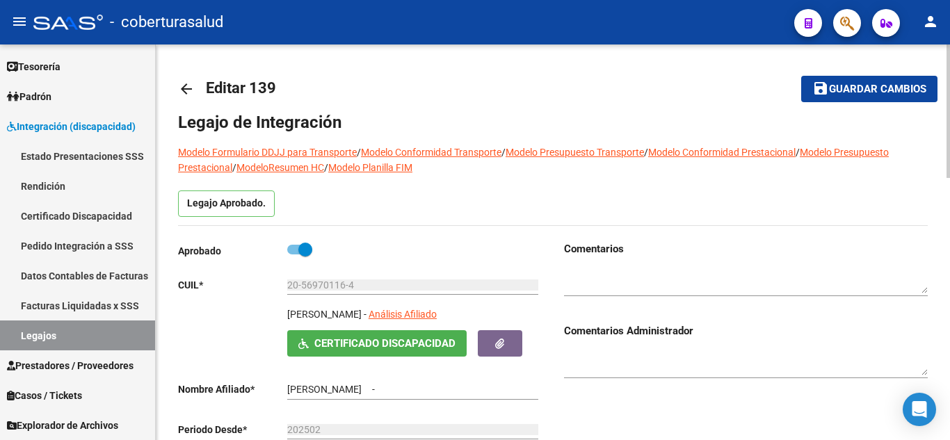
type input "ROJAS MAMANI GERONIMO LUCA"
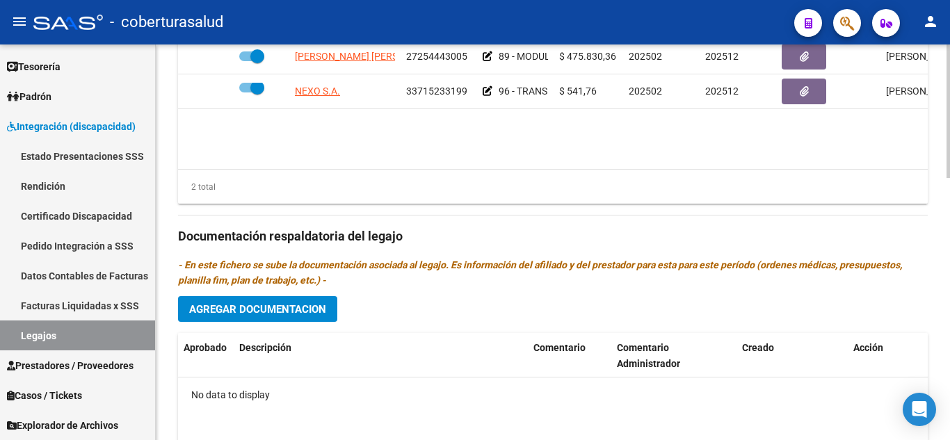
scroll to position [765, 0]
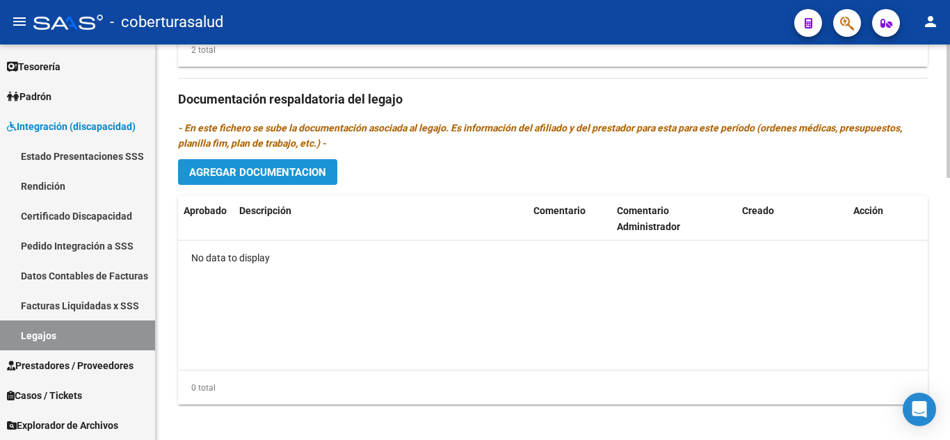
click at [264, 163] on button "Agregar Documentacion" at bounding box center [257, 172] width 159 height 26
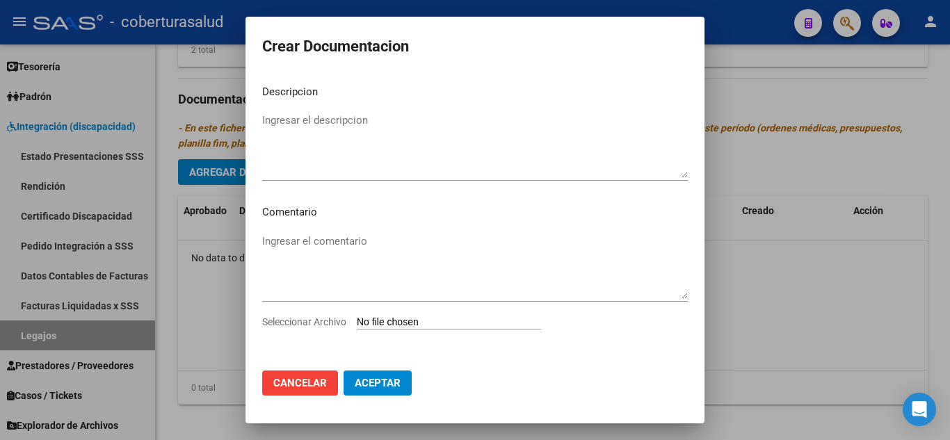
click at [398, 321] on input "Seleccionar Archivo" at bounding box center [449, 322] width 184 height 13
type input "C:\fakepath\1-CUD.pdf"
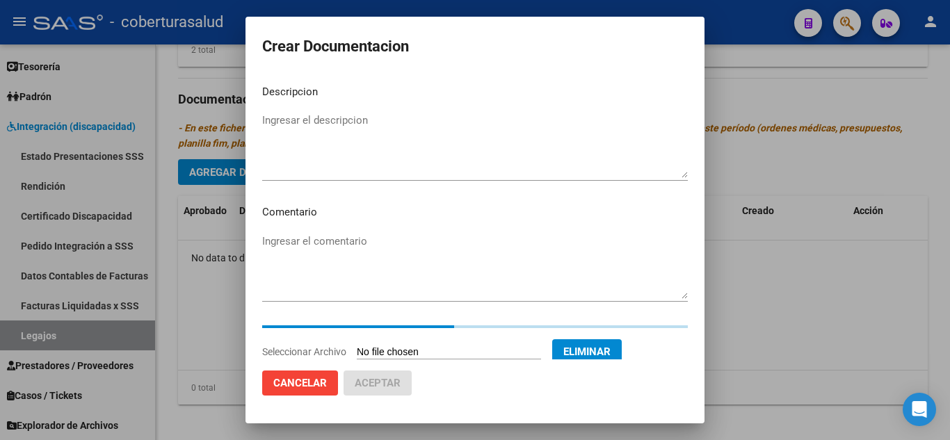
click at [312, 116] on textarea "Ingresar el descripcion" at bounding box center [475, 145] width 426 height 65
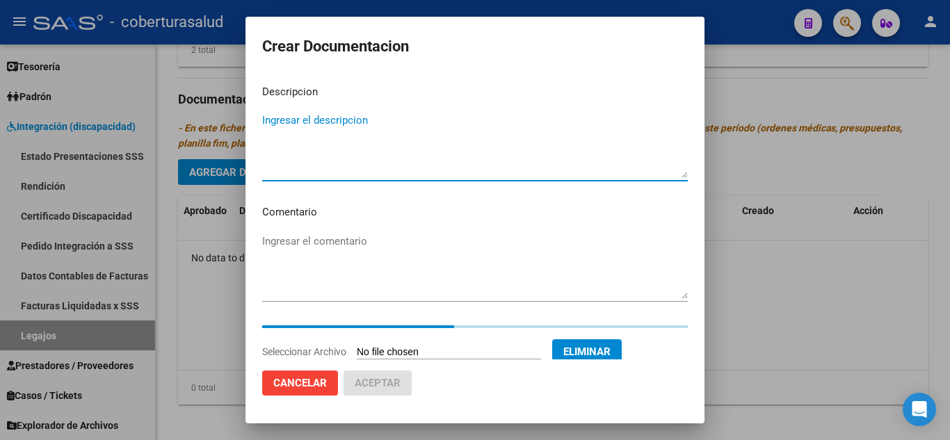
paste textarea "1-CUD"
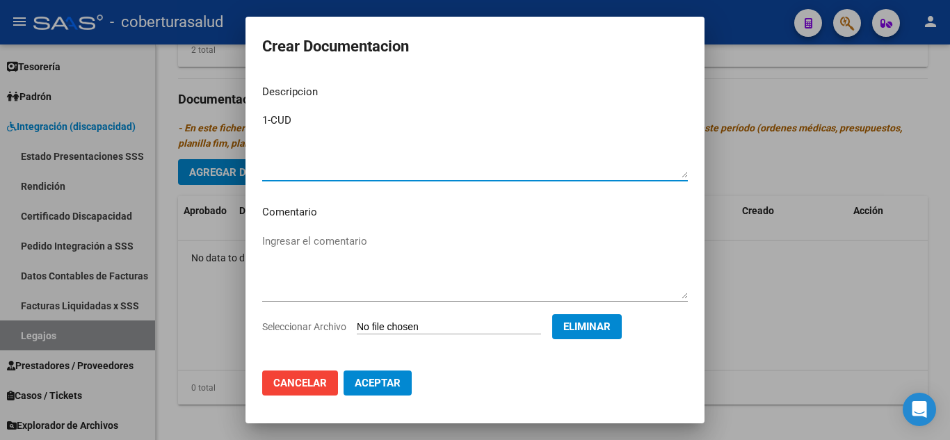
click at [271, 119] on textarea "1-CUD" at bounding box center [475, 145] width 426 height 65
type textarea "1- CUD"
click at [389, 377] on span "Aceptar" at bounding box center [378, 383] width 46 height 13
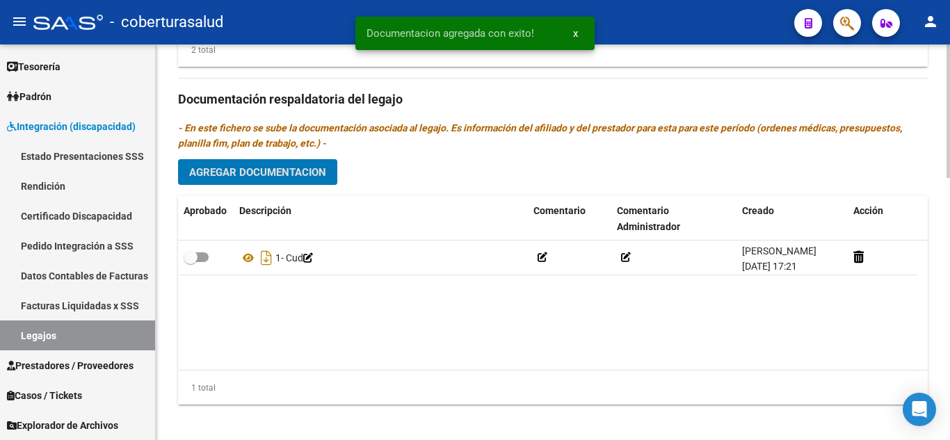
click at [295, 163] on button "Agregar Documentacion" at bounding box center [257, 172] width 159 height 26
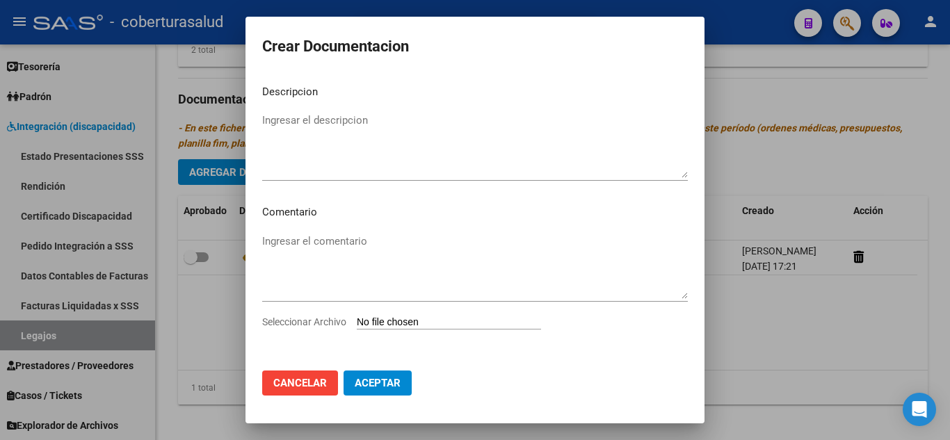
click at [398, 319] on input "Seleccionar Archivo" at bounding box center [449, 322] width 184 height 13
type input "C:\fakepath\2-FORMULARIOS.pdf"
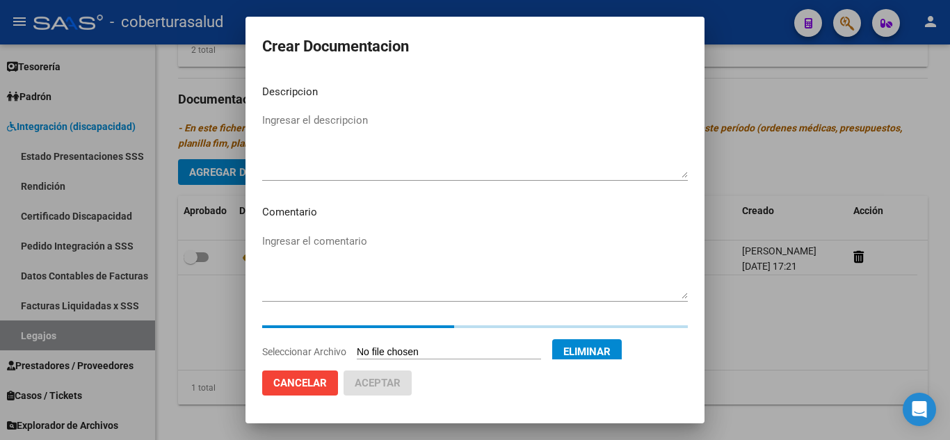
click at [348, 125] on textarea "Ingresar el descripcion" at bounding box center [475, 145] width 426 height 65
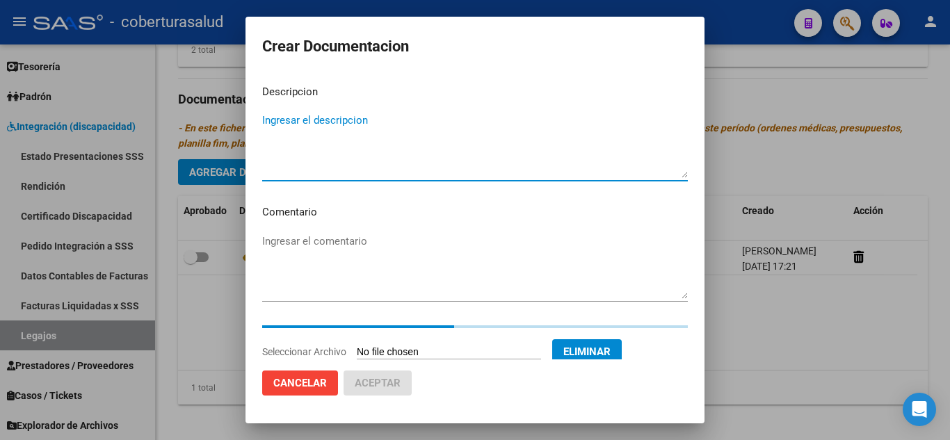
paste textarea "2-FORMULARIOS"
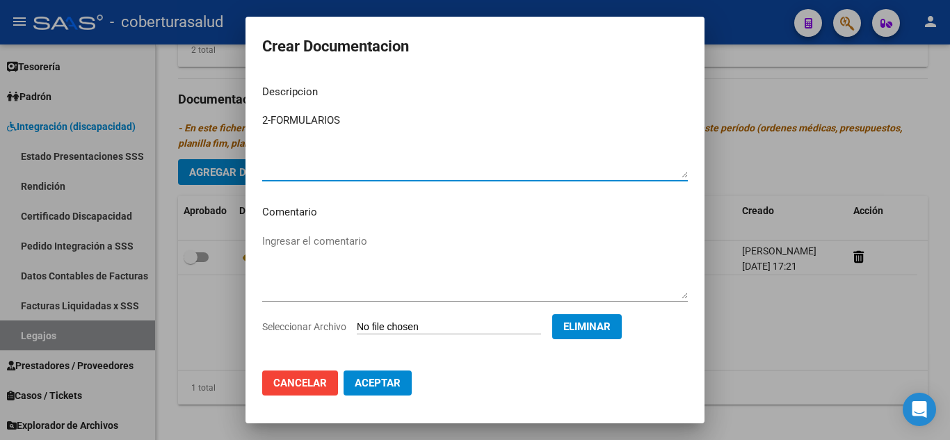
click at [271, 120] on textarea "2-FORMULARIOS" at bounding box center [475, 145] width 426 height 65
type textarea "2- FORMULARIOS"
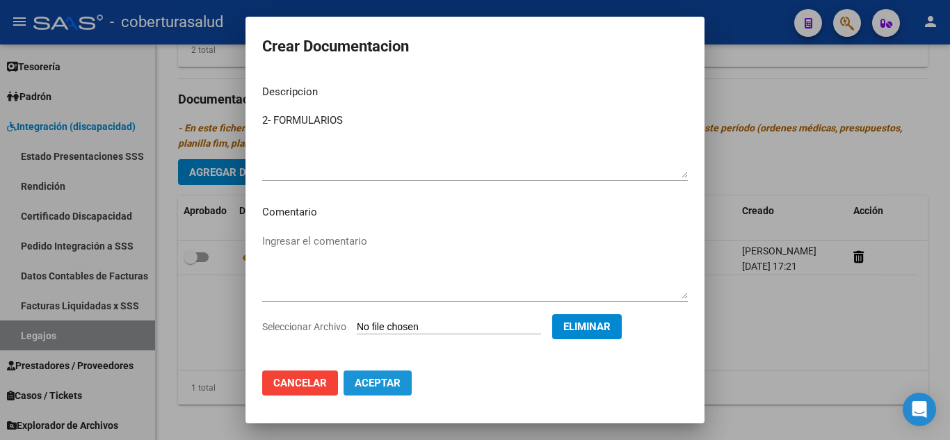
click at [376, 373] on button "Aceptar" at bounding box center [378, 383] width 68 height 25
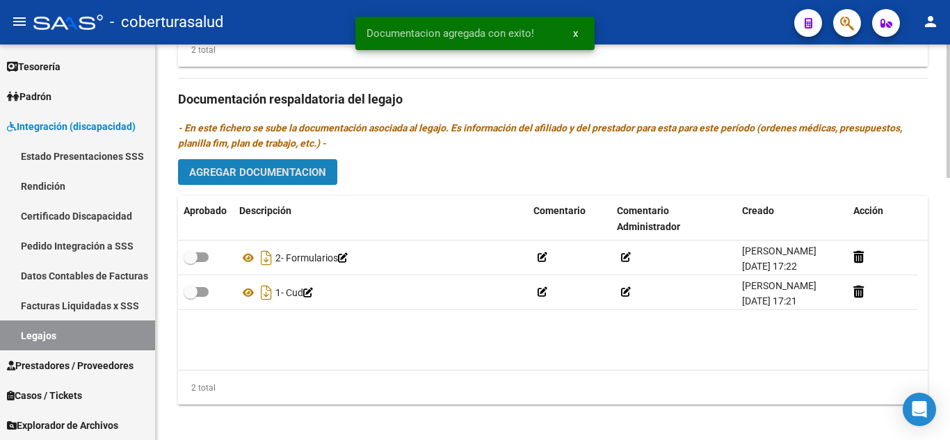
click at [285, 161] on button "Agregar Documentacion" at bounding box center [257, 172] width 159 height 26
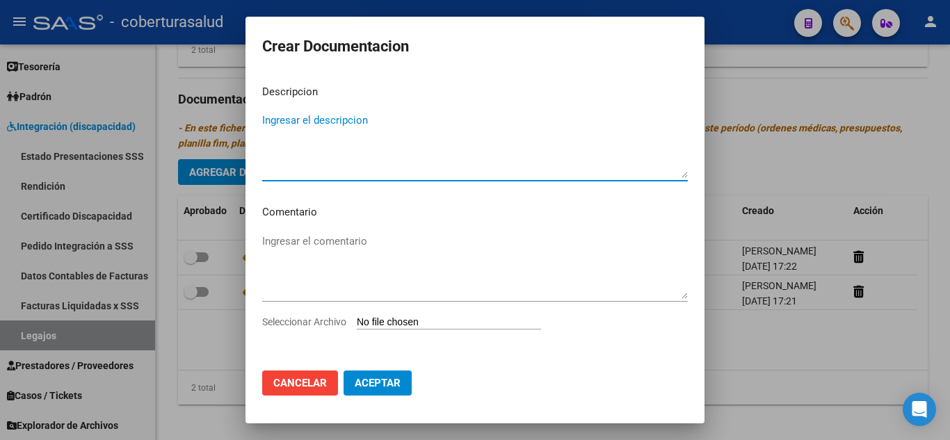
click at [393, 325] on input "Seleccionar Archivo" at bounding box center [449, 322] width 184 height 13
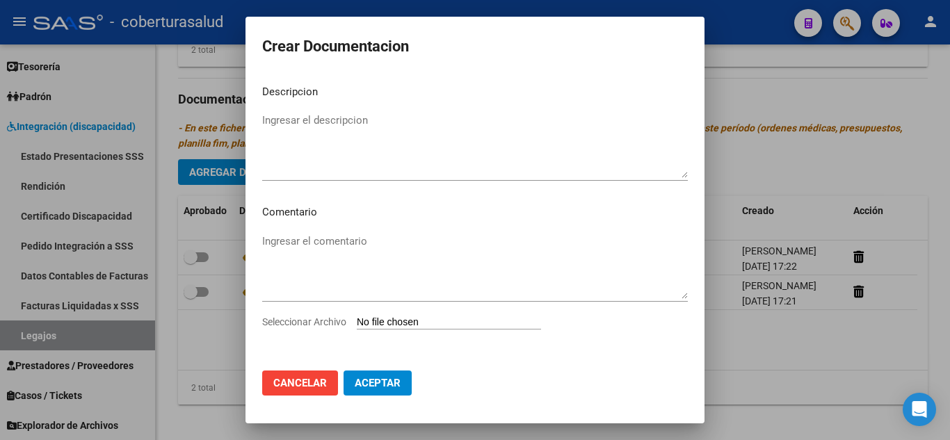
type input "C:\fakepath\3-MODULO DE APOYO A AL INTEGRACION ESCOLAR.pdf"
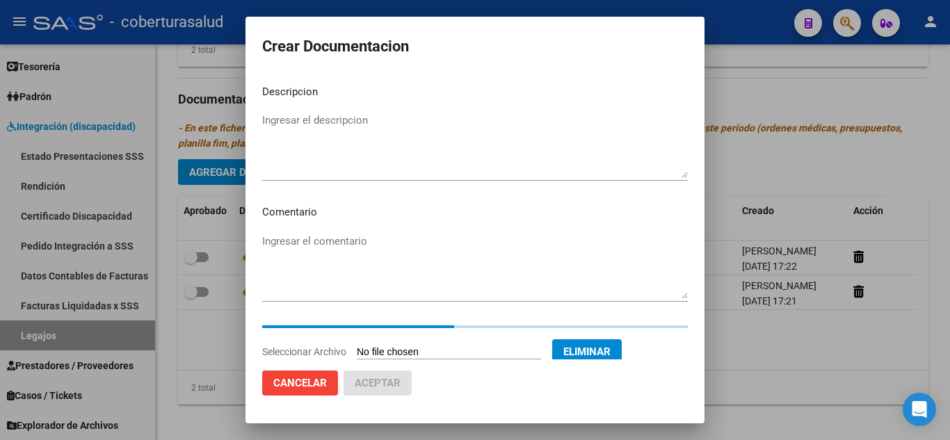
click at [415, 105] on mat-dialog-content "Descripcion Ingresar el descripcion Comentario Ingresar el comentario Seleccion…" at bounding box center [475, 217] width 459 height 286
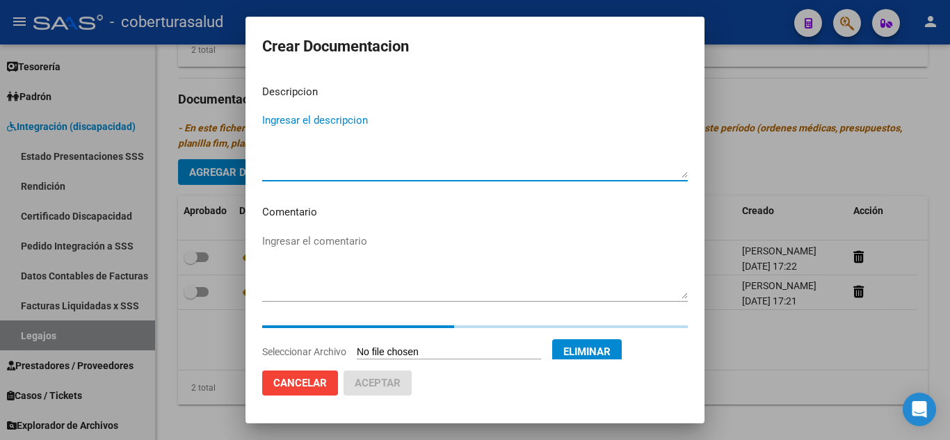
click at [405, 136] on textarea "Ingresar el descripcion" at bounding box center [475, 145] width 426 height 65
paste textarea "3-MODULO DE APOYO A AL INTEGRACION ESCOLAR"
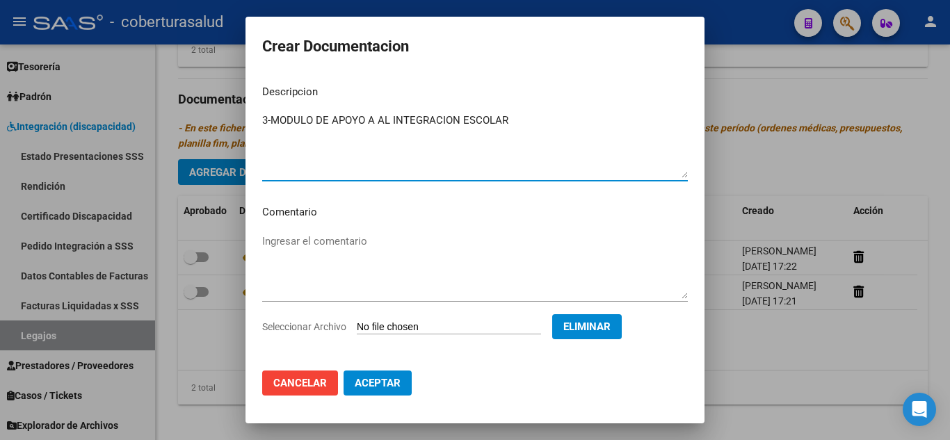
click at [271, 120] on textarea "3-MODULO DE APOYO A AL INTEGRACION ESCOLAR" at bounding box center [475, 145] width 426 height 65
type textarea "3- MODULO DE APOYO A AL INTEGRACION ESCOLAR"
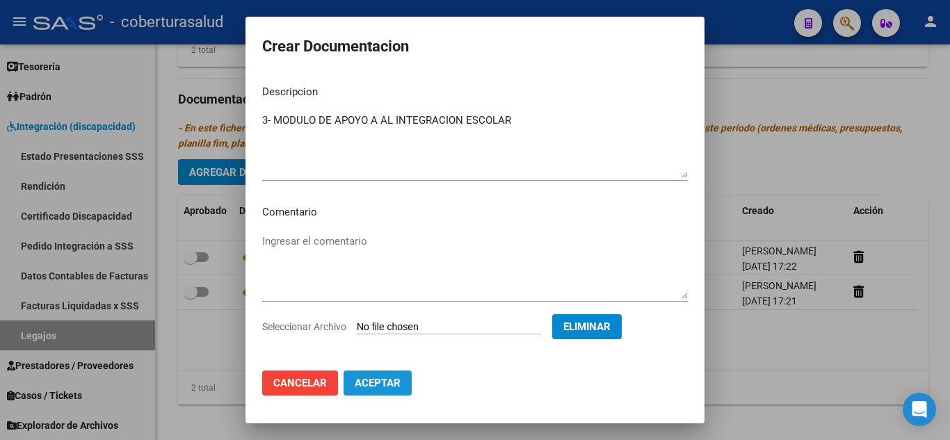
click at [365, 374] on button "Aceptar" at bounding box center [378, 383] width 68 height 25
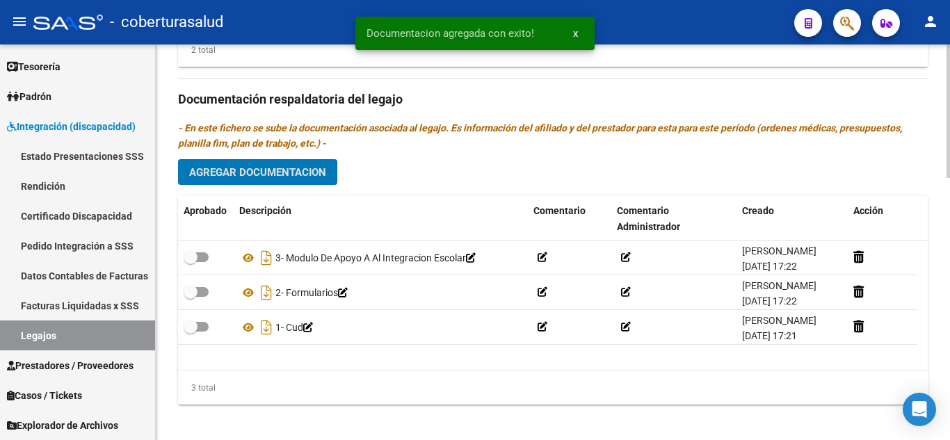
click at [305, 177] on span "Agregar Documentacion" at bounding box center [257, 172] width 137 height 13
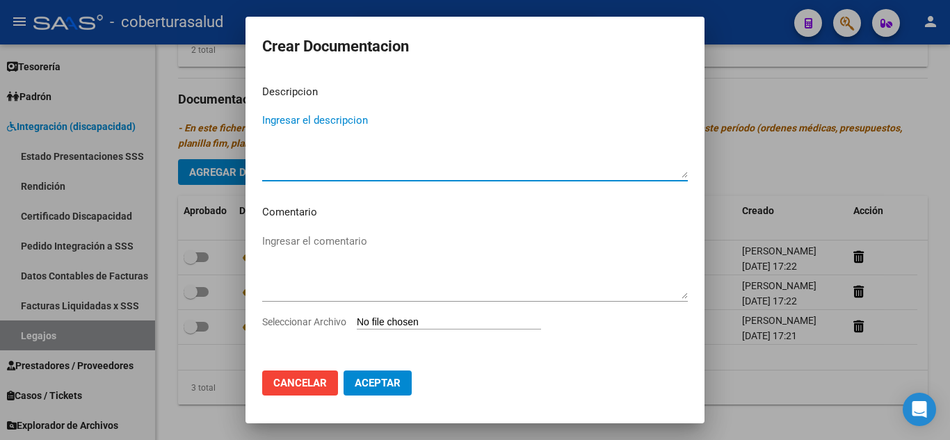
click at [431, 320] on input "Seleccionar Archivo" at bounding box center [449, 322] width 184 height 13
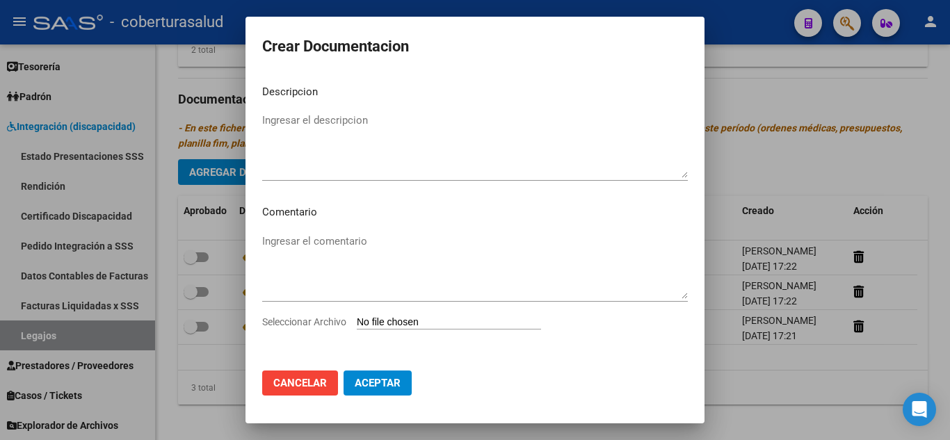
type input "C:\fakepath\4-TRANSPORTE CON DEPENDENCIA.pdf"
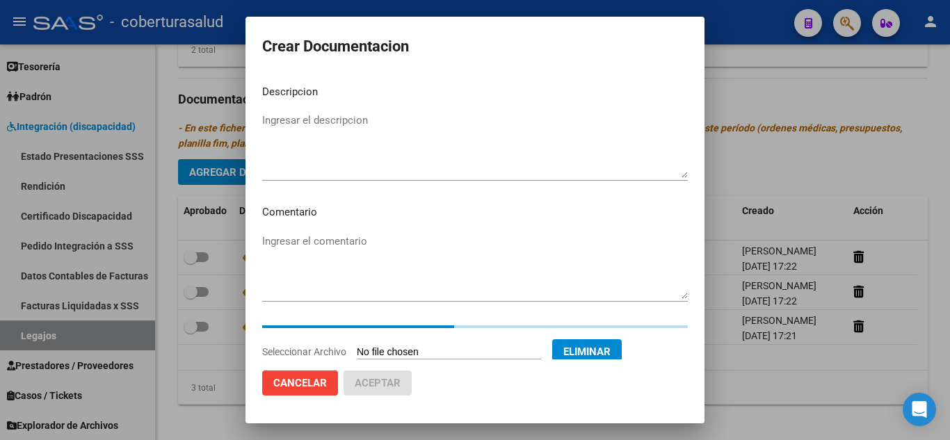
click at [358, 134] on textarea "Ingresar el descripcion" at bounding box center [475, 145] width 426 height 65
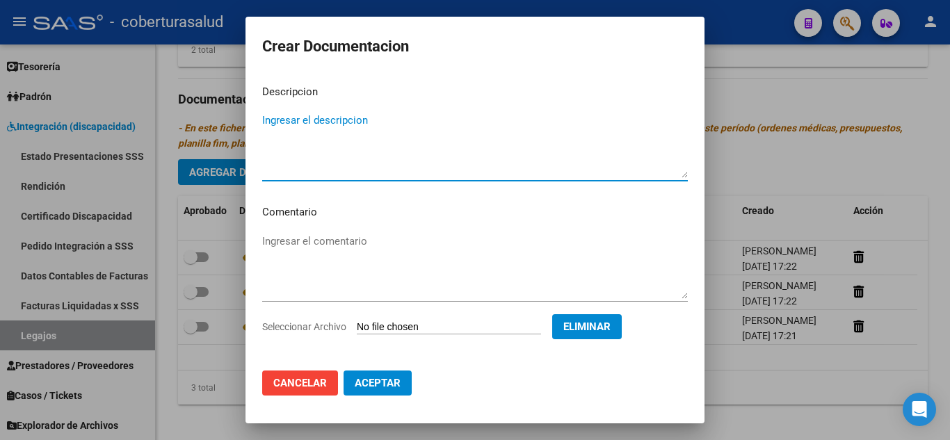
paste textarea "4-TRANSPORTE CON DEPENDENCIA"
click at [272, 119] on textarea "4-TRANSPORTE CON DEPENDENCIA" at bounding box center [475, 145] width 426 height 65
type textarea "4- TRANSPORTE CON DEPENDENCIA"
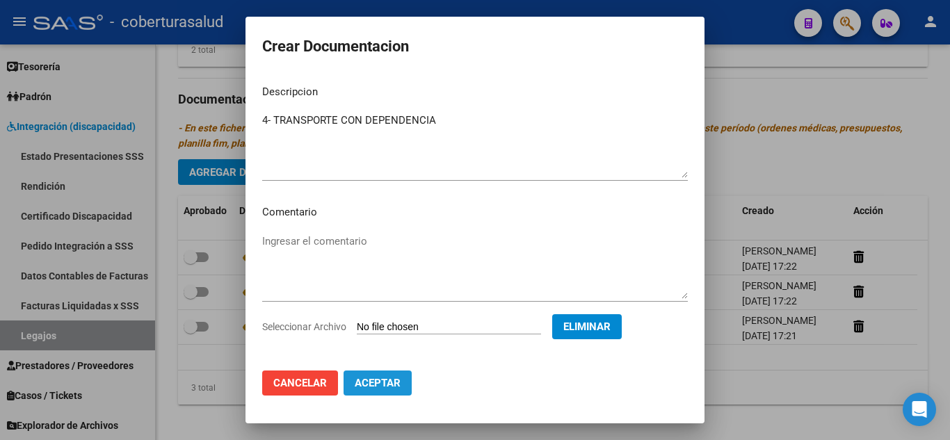
click at [391, 380] on span "Aceptar" at bounding box center [378, 383] width 46 height 13
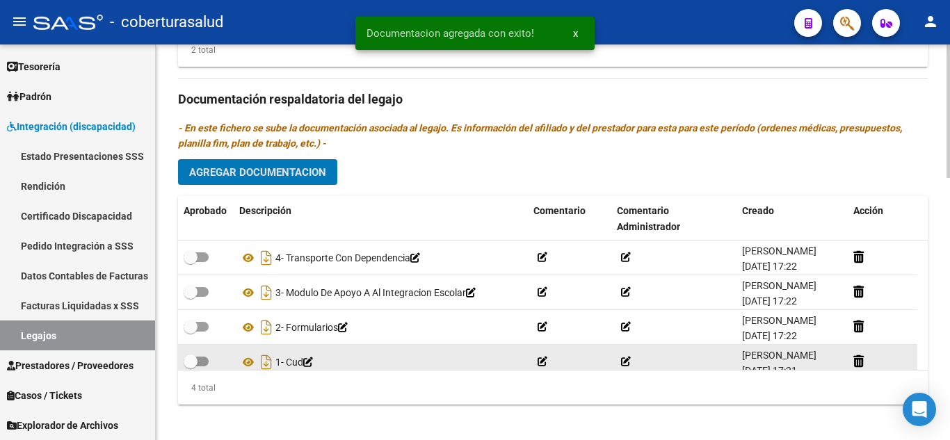
click at [198, 362] on span at bounding box center [196, 362] width 25 height 10
click at [191, 367] on input "checkbox" at bounding box center [190, 367] width 1 height 1
checkbox input "true"
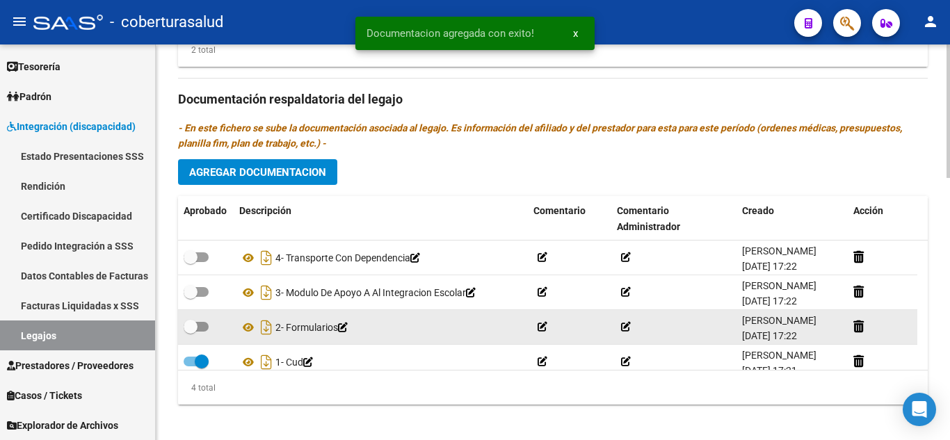
click at [208, 329] on span at bounding box center [196, 327] width 25 height 10
click at [191, 332] on input "checkbox" at bounding box center [190, 332] width 1 height 1
checkbox input "true"
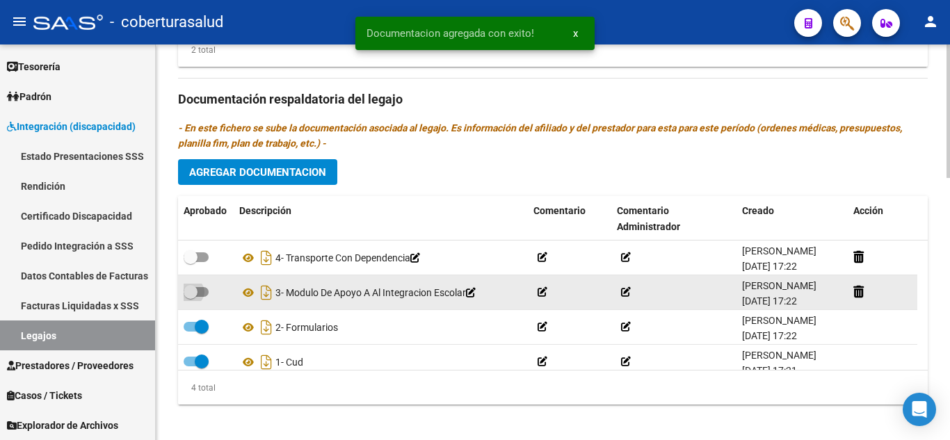
click at [200, 292] on span at bounding box center [196, 292] width 25 height 10
click at [191, 297] on input "checkbox" at bounding box center [190, 297] width 1 height 1
checkbox input "true"
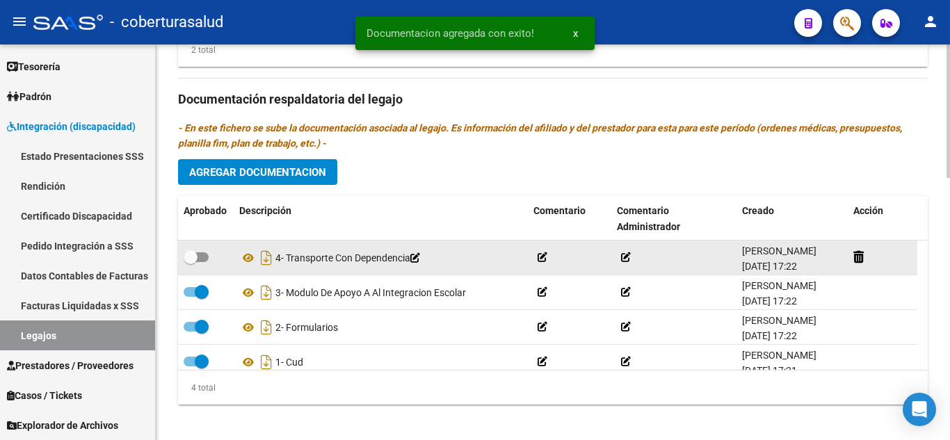
click at [200, 262] on span at bounding box center [196, 257] width 25 height 10
click at [191, 263] on input "checkbox" at bounding box center [190, 262] width 1 height 1
checkbox input "true"
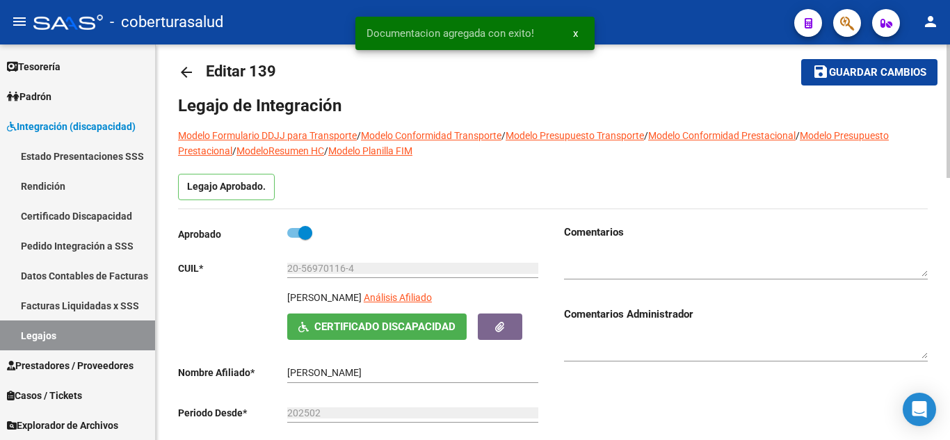
scroll to position [0, 0]
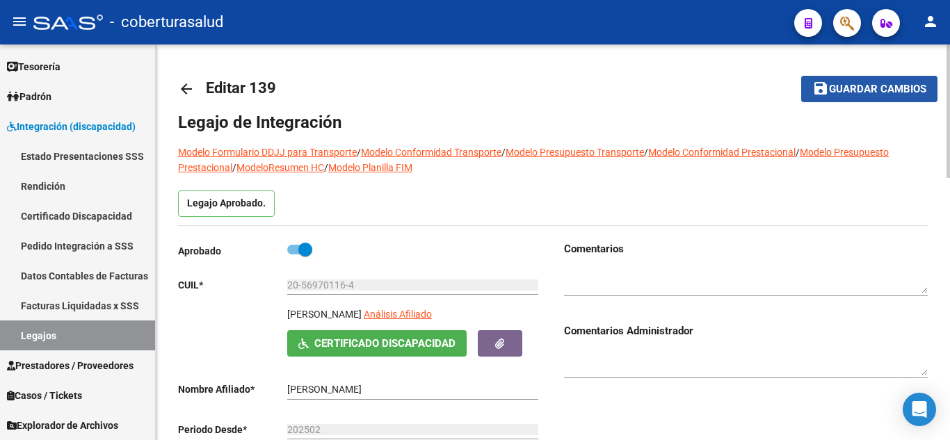
click at [871, 87] on span "Guardar cambios" at bounding box center [877, 89] width 97 height 13
click at [890, 88] on span "Guardar cambios" at bounding box center [877, 89] width 97 height 13
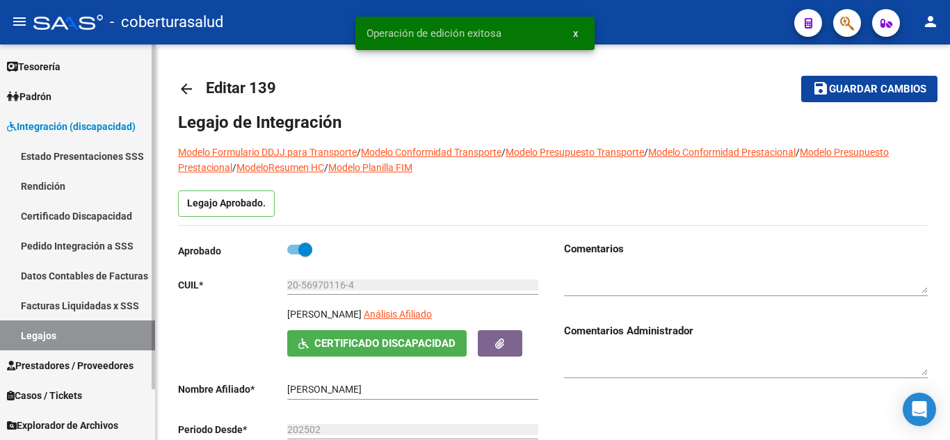
click at [62, 336] on link "Legajos" at bounding box center [77, 336] width 155 height 30
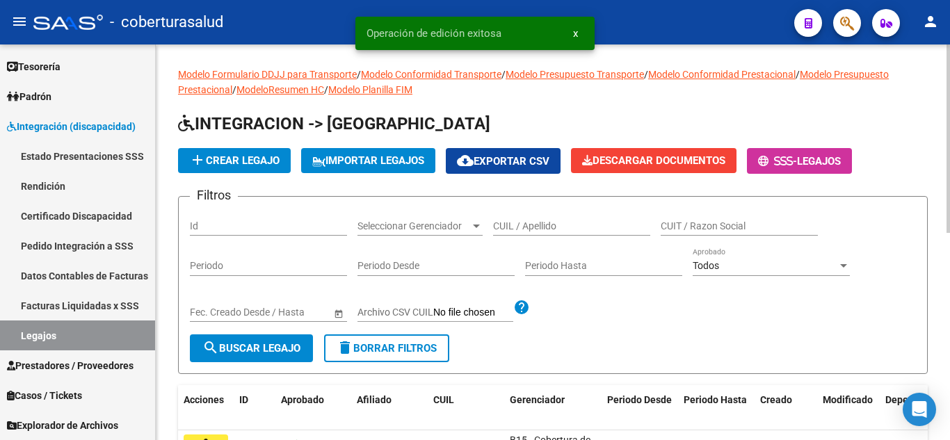
click at [525, 219] on div "CUIL / Apellido" at bounding box center [571, 222] width 157 height 28
paste input "23523835769"
type input "23523835769"
click at [252, 353] on span "search Buscar Legajo" at bounding box center [251, 348] width 98 height 13
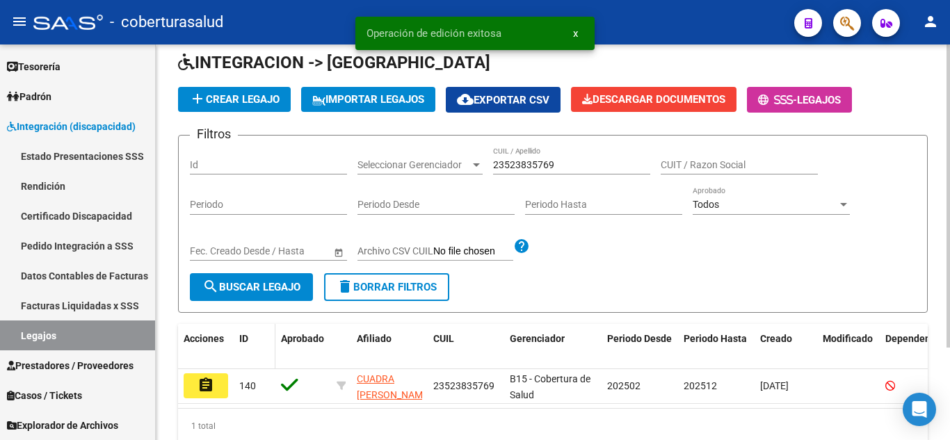
scroll to position [121, 0]
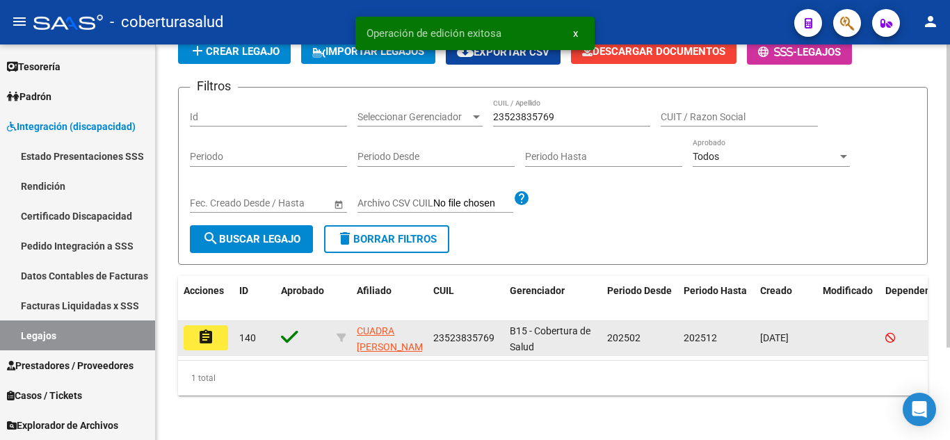
click at [212, 329] on mat-icon "assignment" at bounding box center [206, 337] width 17 height 17
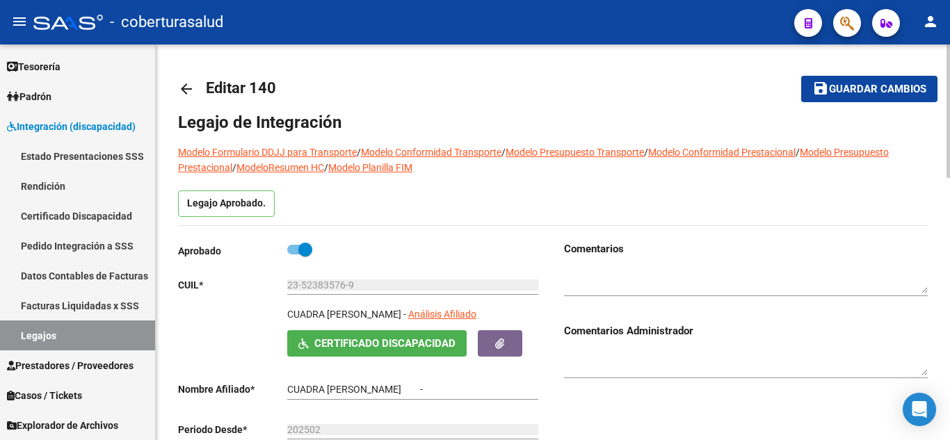
type input "CUADRA SANTIAGO JAVIER"
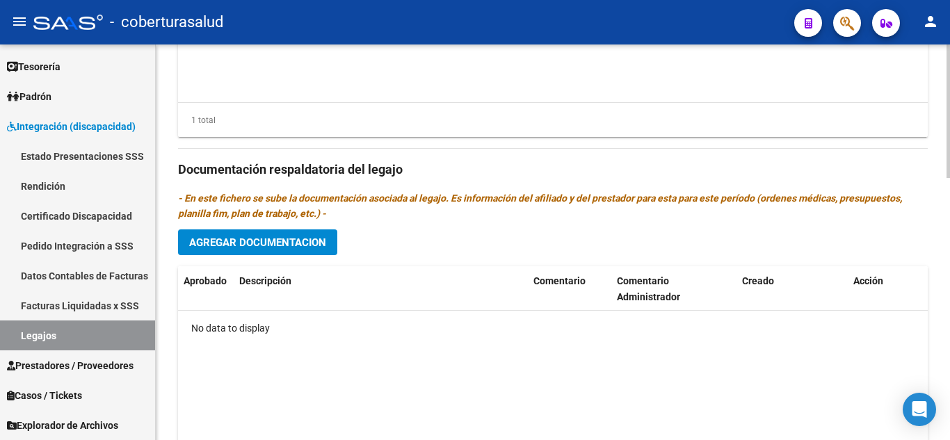
scroll to position [696, 0]
click at [281, 231] on button "Agregar Documentacion" at bounding box center [257, 242] width 159 height 26
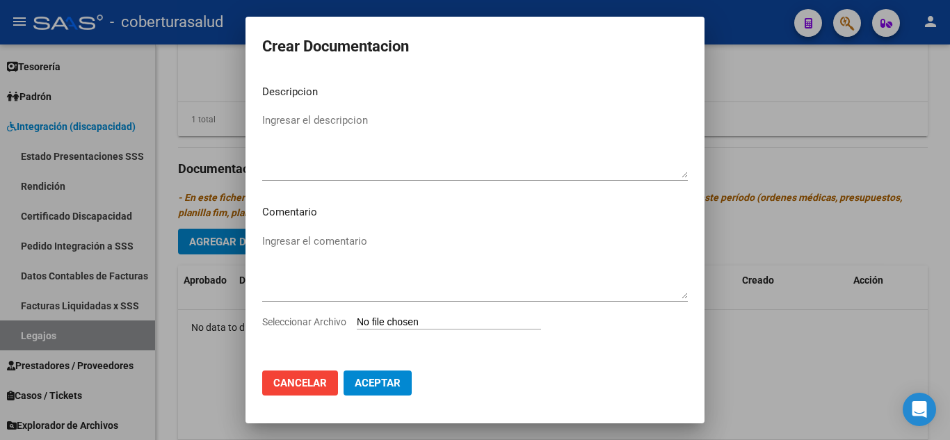
click at [386, 327] on input "Seleccionar Archivo" at bounding box center [449, 322] width 184 height 13
type input "C:\fakepath\1-CUD.pdf"
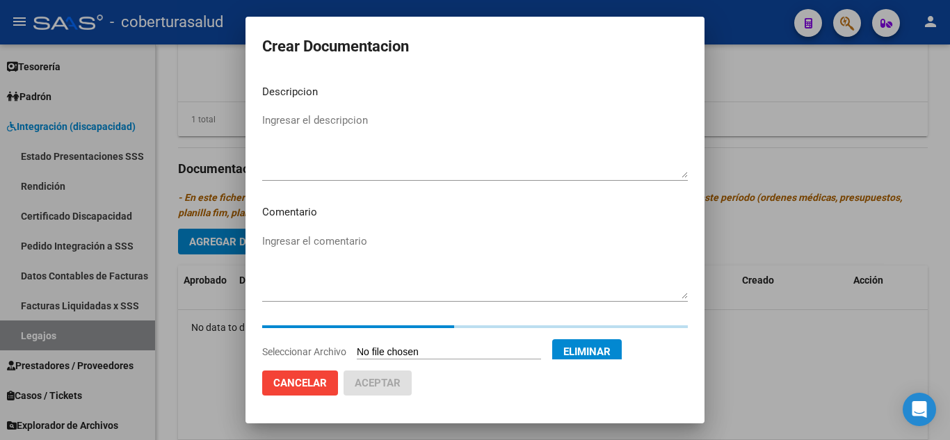
click at [339, 135] on textarea "Ingresar el descripcion" at bounding box center [475, 145] width 426 height 65
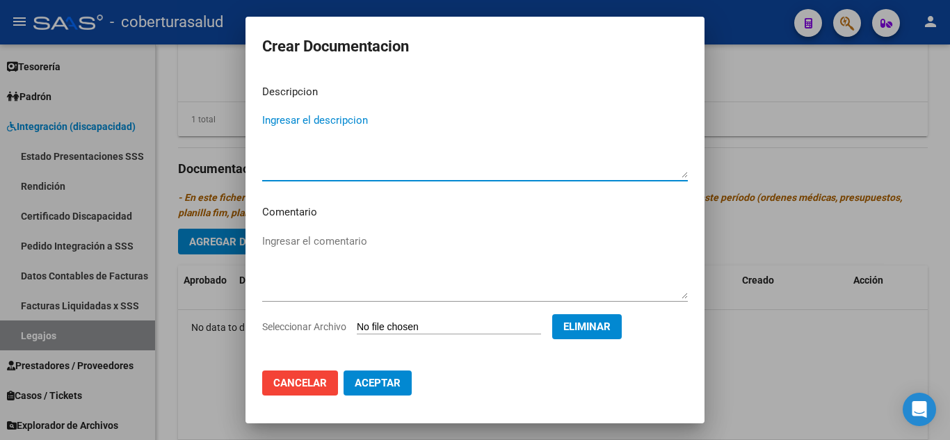
paste textarea "1-CUD"
click at [270, 117] on textarea "1-CUD" at bounding box center [475, 145] width 426 height 65
type textarea "1- CUD"
click at [369, 383] on span "Aceptar" at bounding box center [378, 383] width 46 height 13
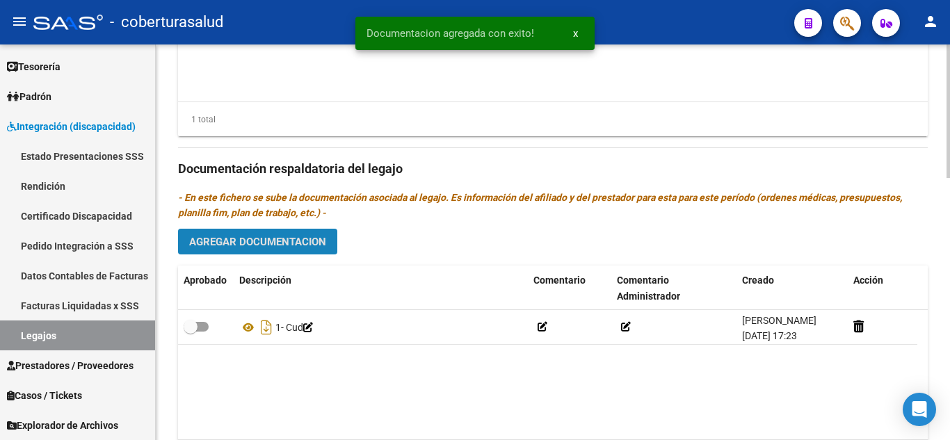
click at [301, 238] on span "Agregar Documentacion" at bounding box center [257, 242] width 137 height 13
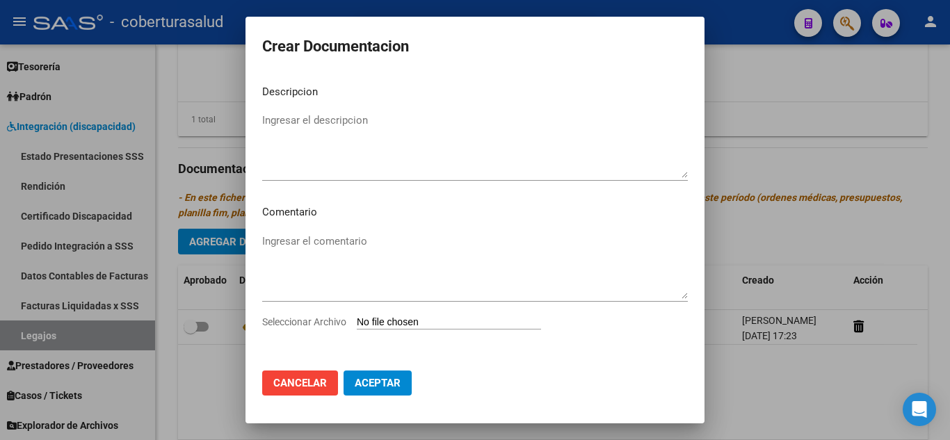
click at [422, 323] on input "Seleccionar Archivo" at bounding box center [449, 322] width 184 height 13
type input "C:\fakepath\2-FORMULARIOS.pdf"
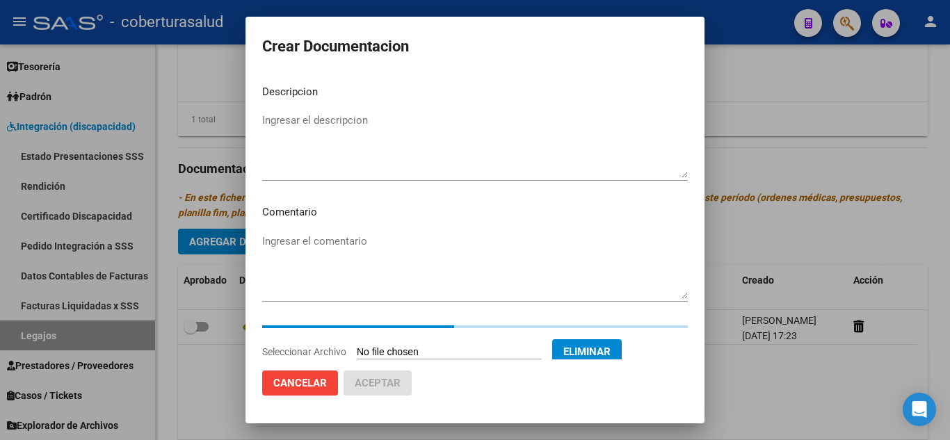
click at [319, 150] on textarea "Ingresar el descripcion" at bounding box center [475, 145] width 426 height 65
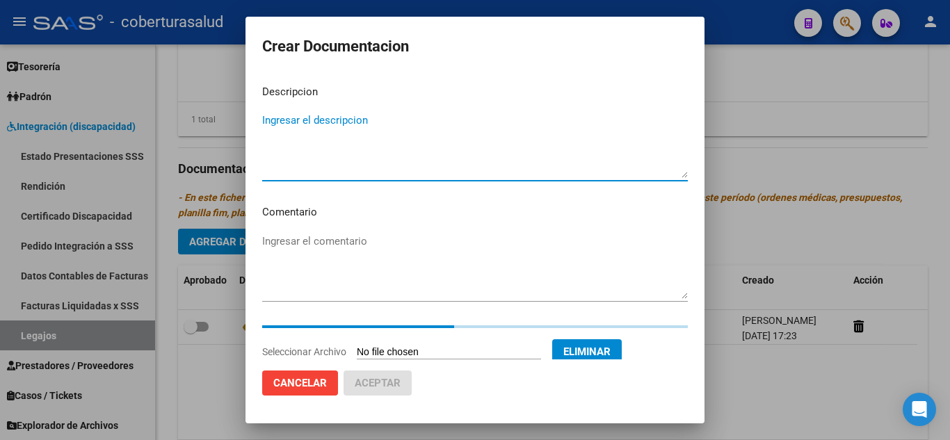
paste textarea "2-FORMULARIOS"
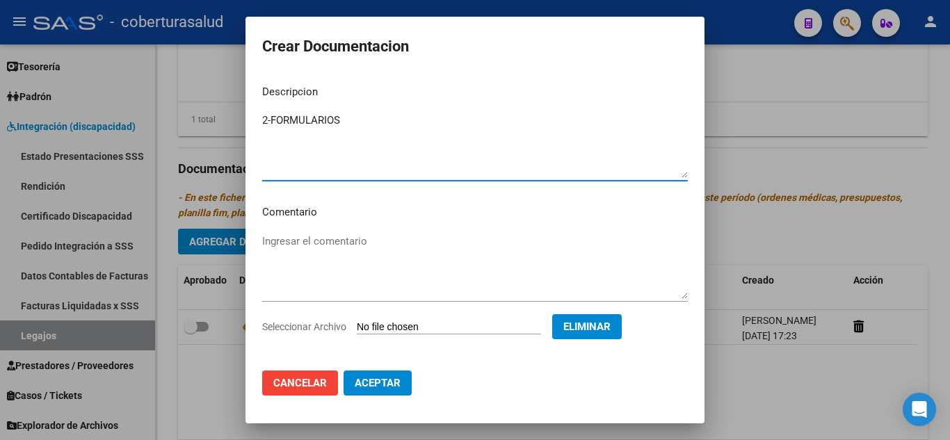
click at [271, 117] on textarea "2-FORMULARIOS" at bounding box center [475, 145] width 426 height 65
type textarea "2- FORMULARIOS"
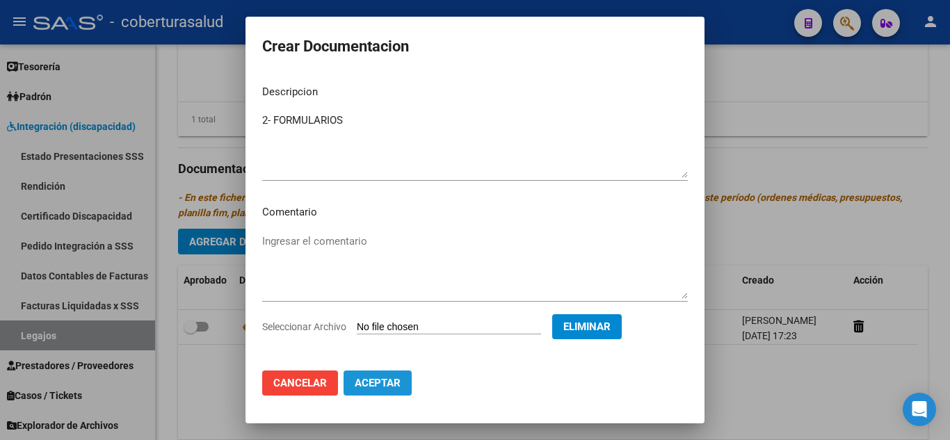
click at [375, 389] on span "Aceptar" at bounding box center [378, 383] width 46 height 13
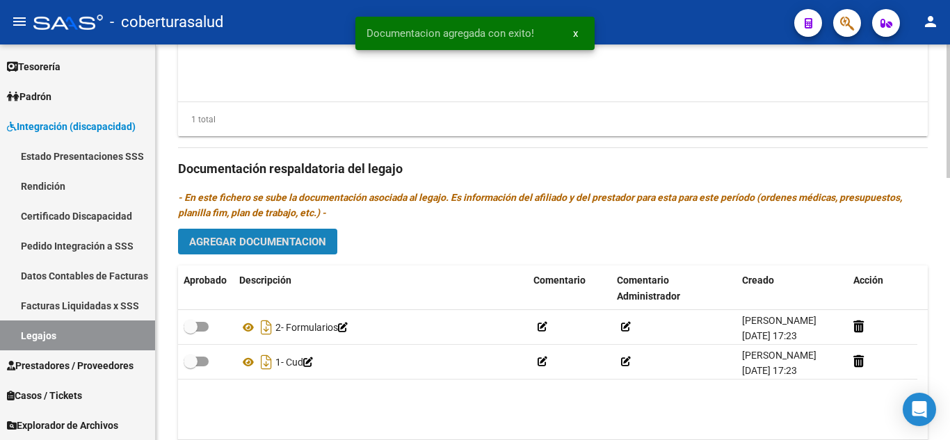
click at [317, 242] on span "Agregar Documentacion" at bounding box center [257, 242] width 137 height 13
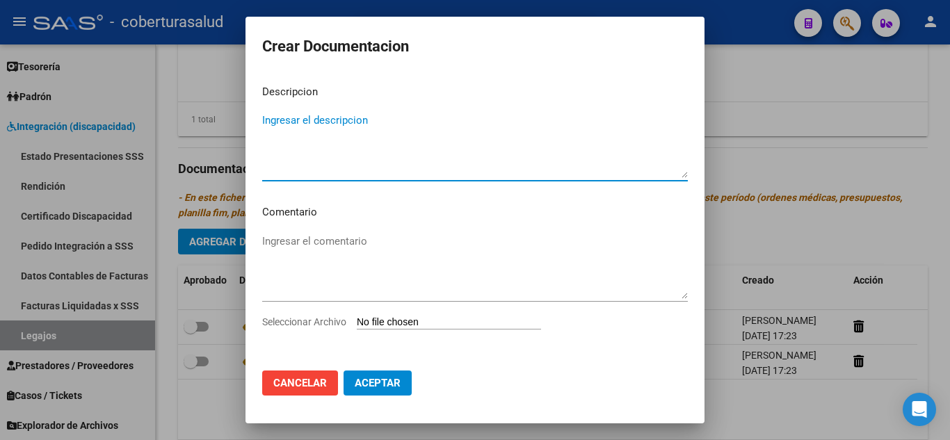
click at [414, 325] on input "Seleccionar Archivo" at bounding box center [449, 322] width 184 height 13
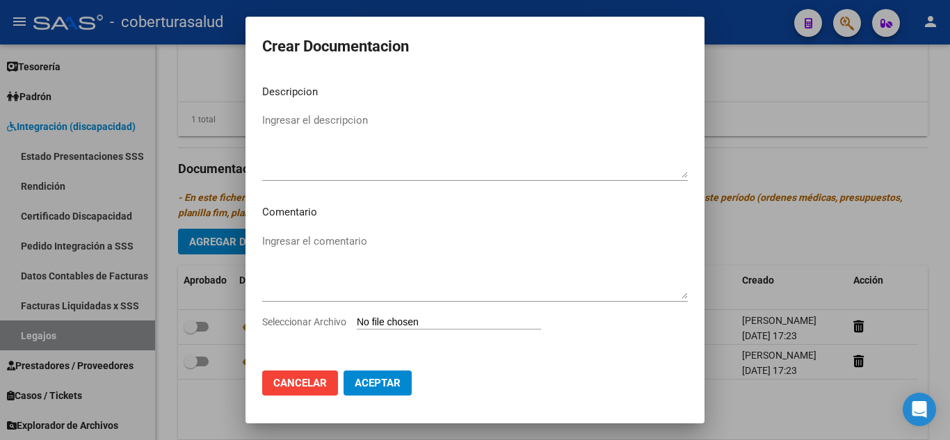
type input "C:\fakepath\3-MODULO DE APOYO A LA INTEGRACION ESCOLAR.pdf"
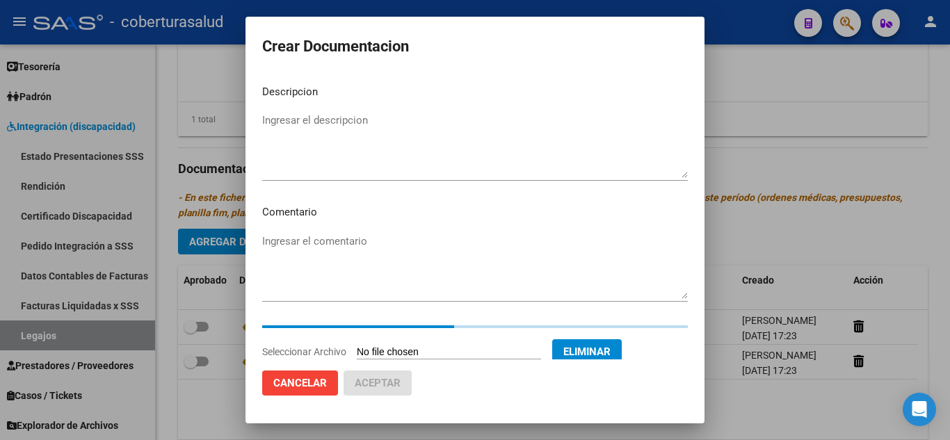
click at [379, 134] on textarea "Ingresar el descripcion" at bounding box center [475, 145] width 426 height 65
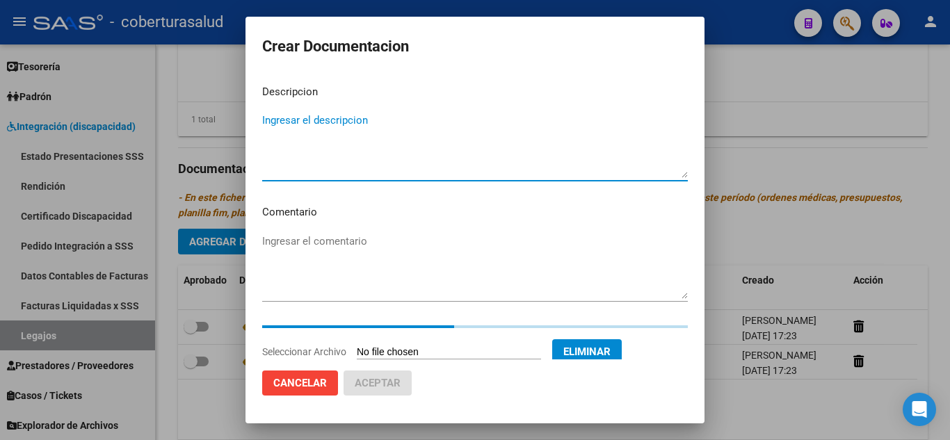
paste textarea "3-MODULO DE APOYO A LA INTEGRACION ESCOLAR"
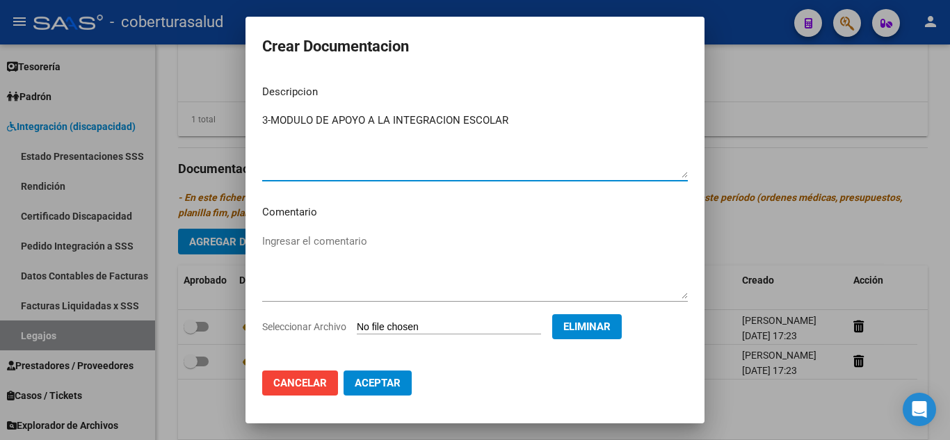
click at [272, 118] on textarea "3-MODULO DE APOYO A LA INTEGRACION ESCOLAR" at bounding box center [475, 145] width 426 height 65
type textarea "3- MODULO DE APOYO A LA INTEGRACION ESCOLAR"
click at [375, 390] on button "Aceptar" at bounding box center [378, 383] width 68 height 25
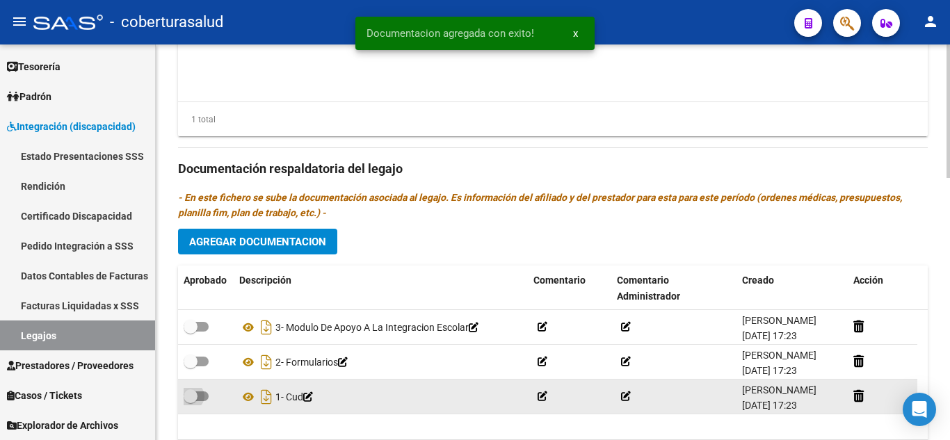
click at [200, 395] on span at bounding box center [196, 397] width 25 height 10
click at [191, 401] on input "checkbox" at bounding box center [190, 401] width 1 height 1
checkbox input "true"
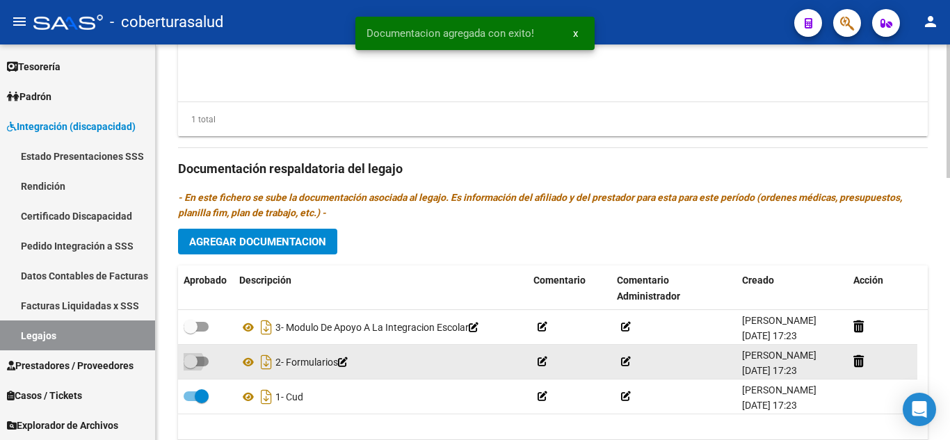
click at [198, 360] on span at bounding box center [196, 362] width 25 height 10
click at [191, 367] on input "checkbox" at bounding box center [190, 367] width 1 height 1
checkbox input "true"
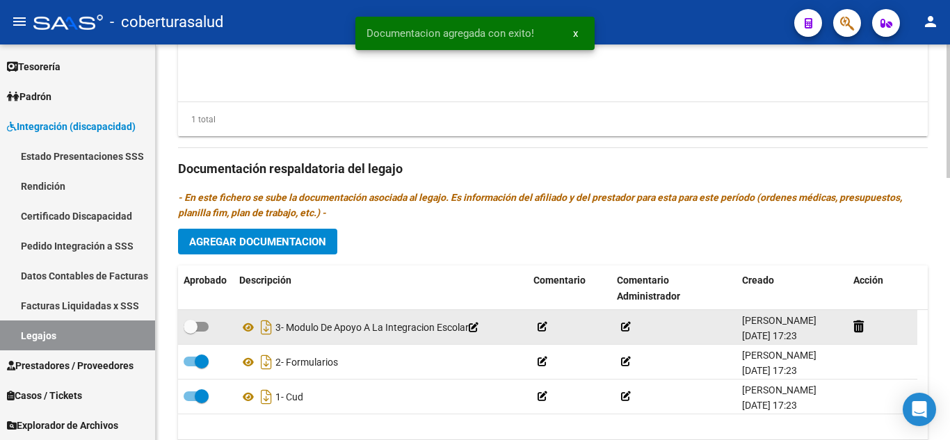
click at [201, 321] on label at bounding box center [196, 327] width 25 height 17
click at [191, 332] on input "checkbox" at bounding box center [190, 332] width 1 height 1
checkbox input "true"
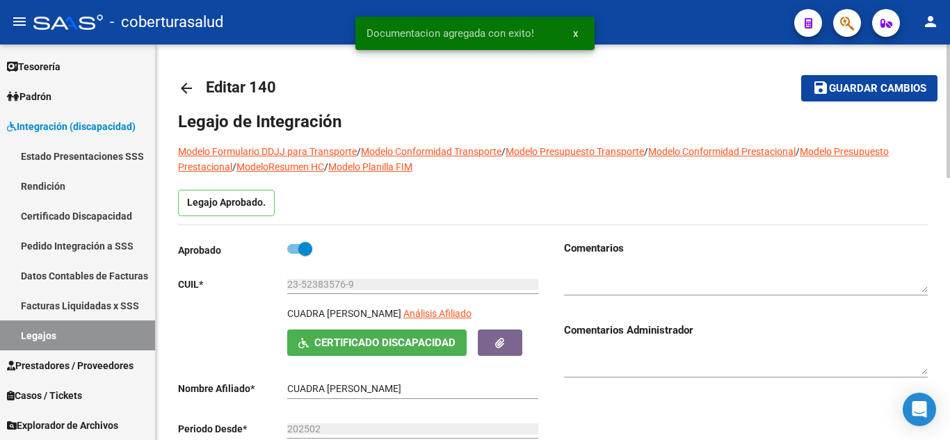
scroll to position [0, 0]
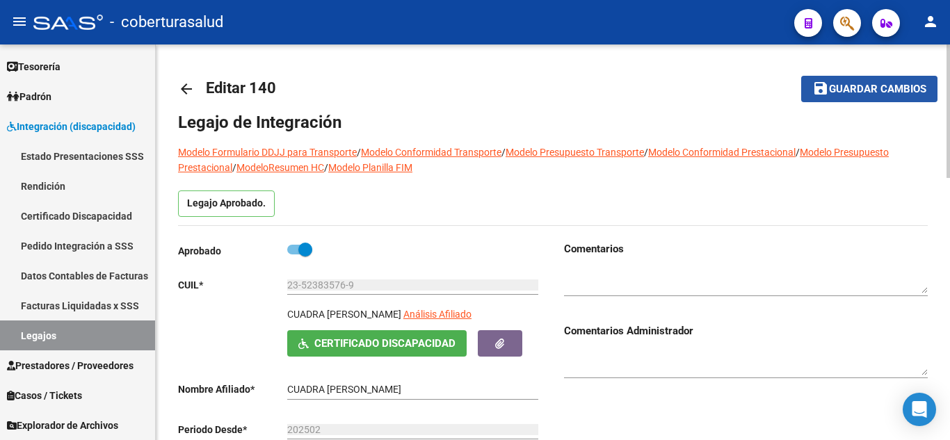
click at [867, 93] on span "Guardar cambios" at bounding box center [877, 89] width 97 height 13
drag, startPoint x: 871, startPoint y: 83, endPoint x: 859, endPoint y: 90, distance: 13.7
click at [871, 83] on span "Guardar cambios" at bounding box center [877, 89] width 97 height 13
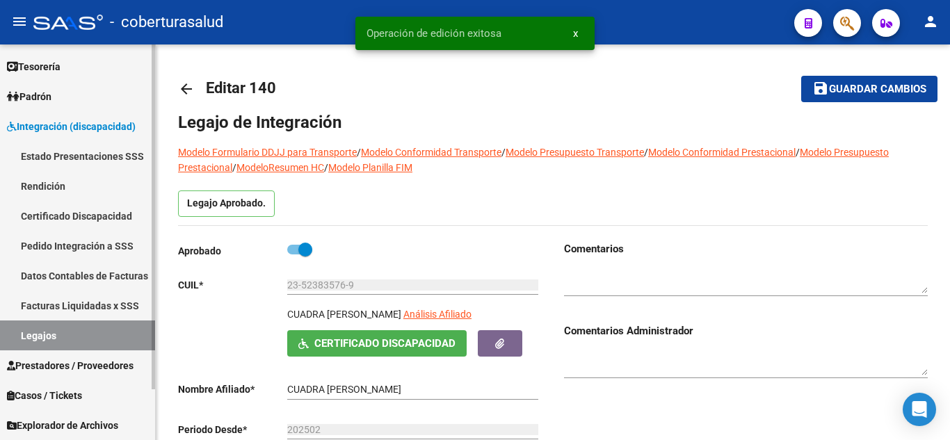
click at [116, 333] on link "Legajos" at bounding box center [77, 336] width 155 height 30
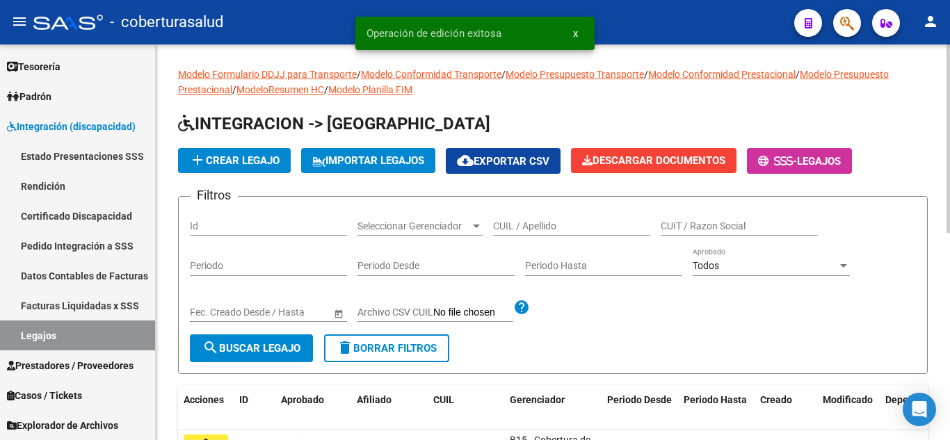
click at [547, 224] on input "CUIL / Apellido" at bounding box center [571, 226] width 157 height 12
paste input "20550870003"
type input "20550870003"
click at [266, 350] on span "search Buscar Legajo" at bounding box center [251, 348] width 98 height 13
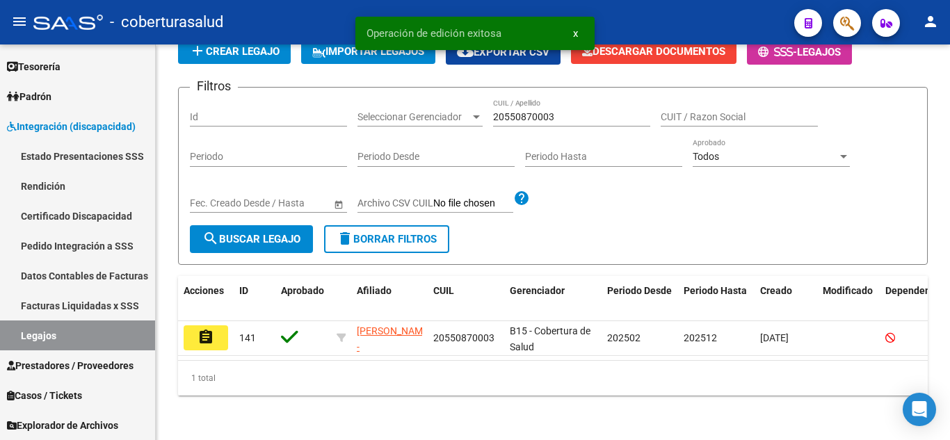
click at [204, 337] on button "assignment" at bounding box center [206, 337] width 45 height 25
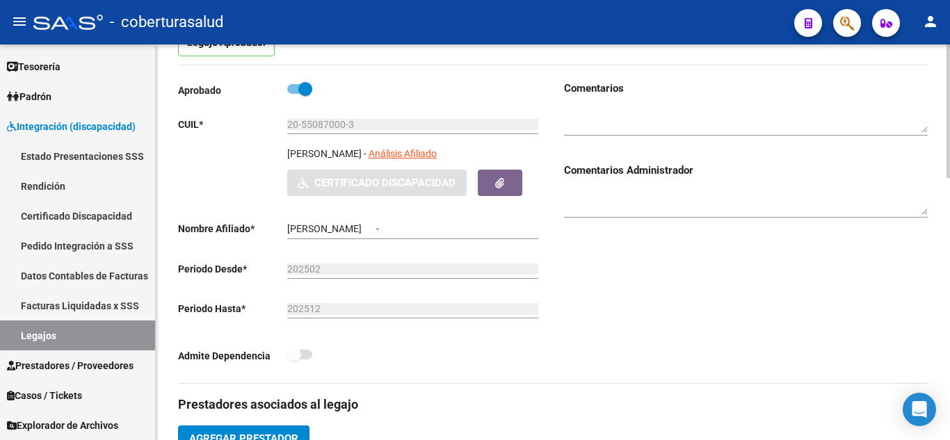
type input "AGUILAR TIZIANO BENJAMIN"
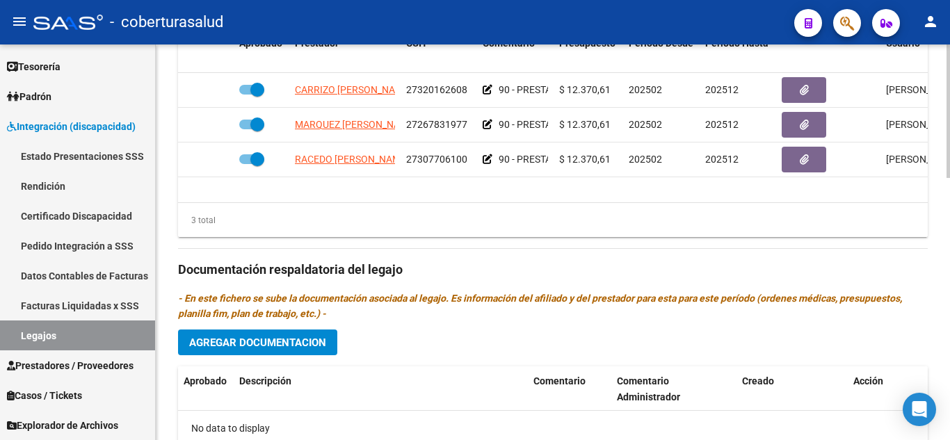
scroll to position [626, 0]
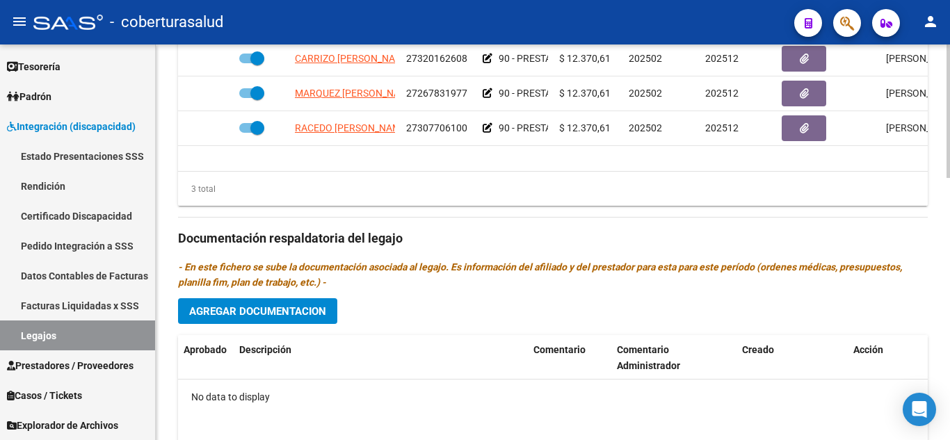
click at [265, 329] on div "Prestadores asociados al legajo Agregar Prestador Aprobado Prestador CUIT Comen…" at bounding box center [553, 237] width 750 height 636
click at [278, 314] on span "Agregar Documentacion" at bounding box center [257, 311] width 137 height 13
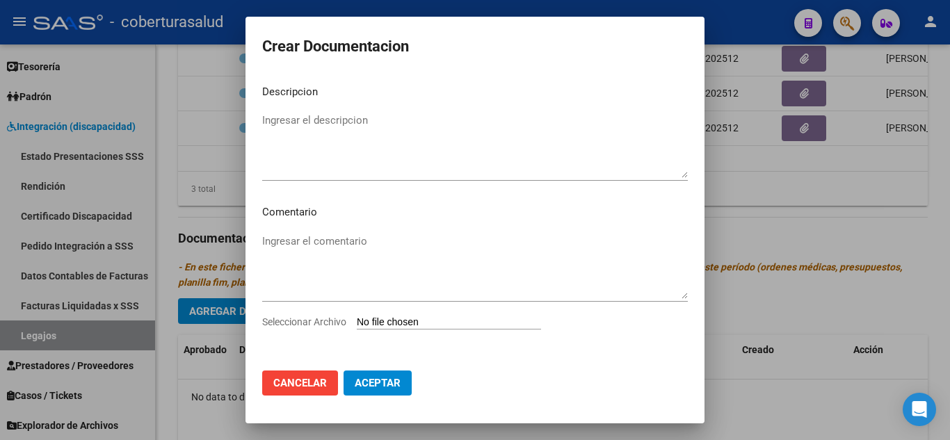
click at [399, 325] on input "Seleccionar Archivo" at bounding box center [449, 322] width 184 height 13
type input "C:\fakepath\1-CUD.pdf"
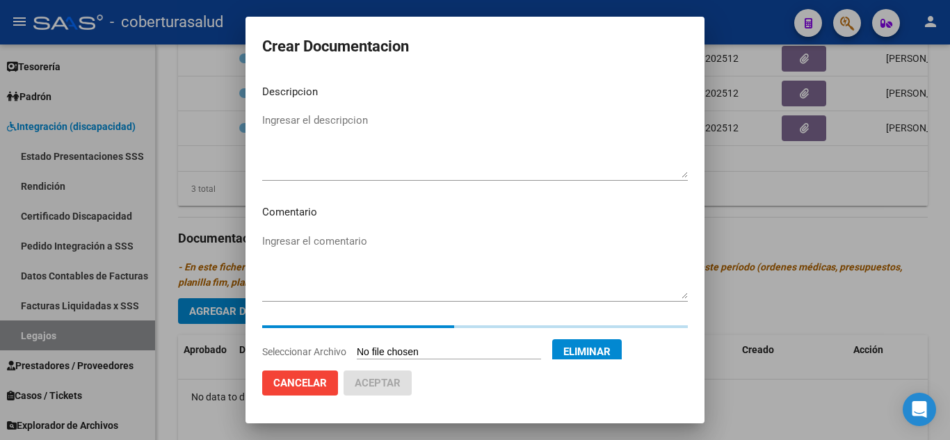
click at [337, 113] on textarea "Ingresar el descripcion" at bounding box center [475, 145] width 426 height 65
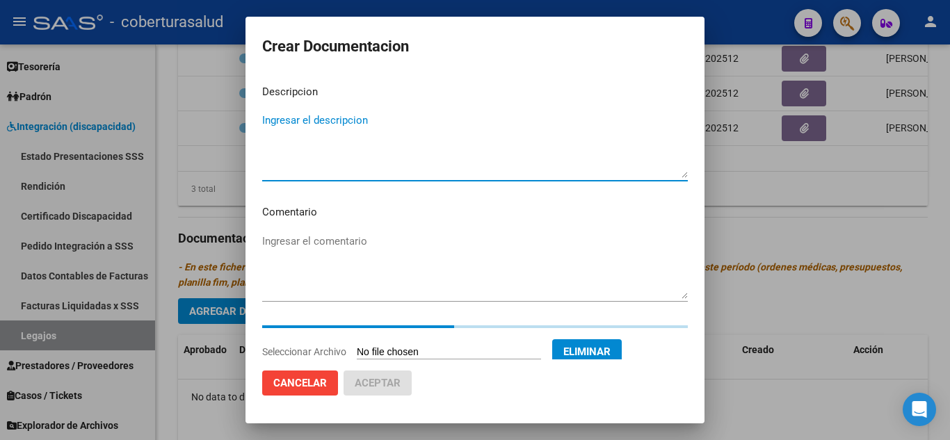
paste textarea "1-CUD"
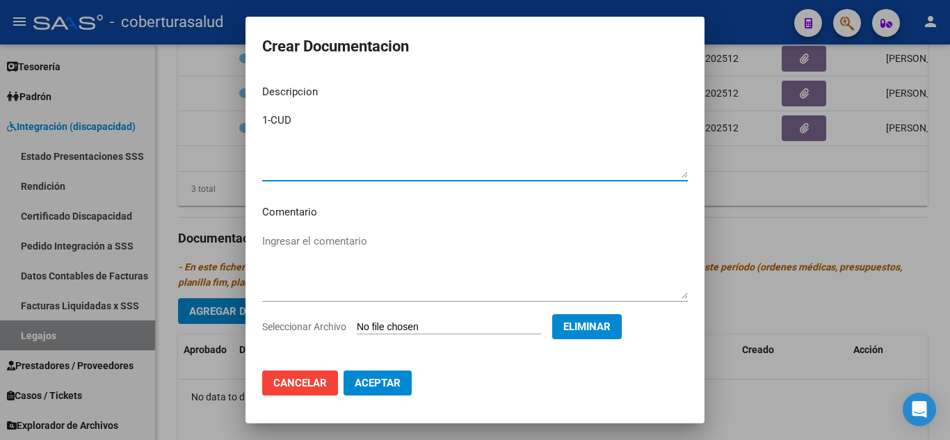
click at [272, 122] on textarea "1-CUD" at bounding box center [475, 145] width 426 height 65
type textarea "1- CUD"
click at [388, 382] on span "Aceptar" at bounding box center [378, 383] width 46 height 13
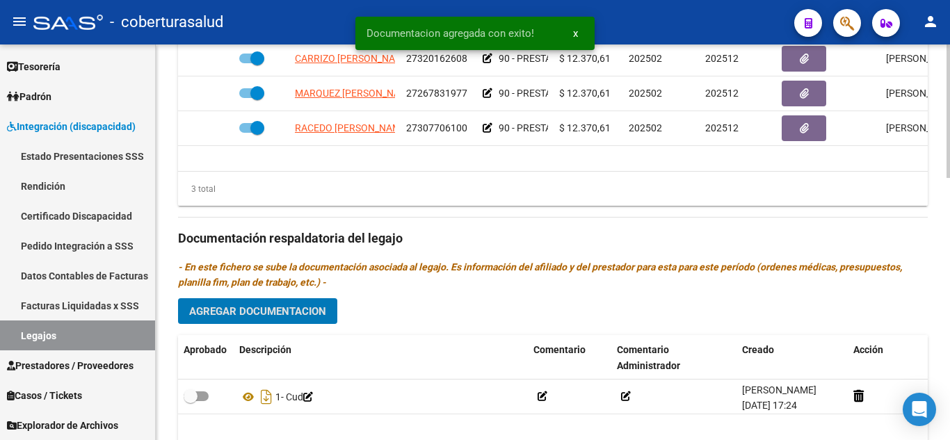
click at [298, 305] on button "Agregar Documentacion" at bounding box center [257, 311] width 159 height 26
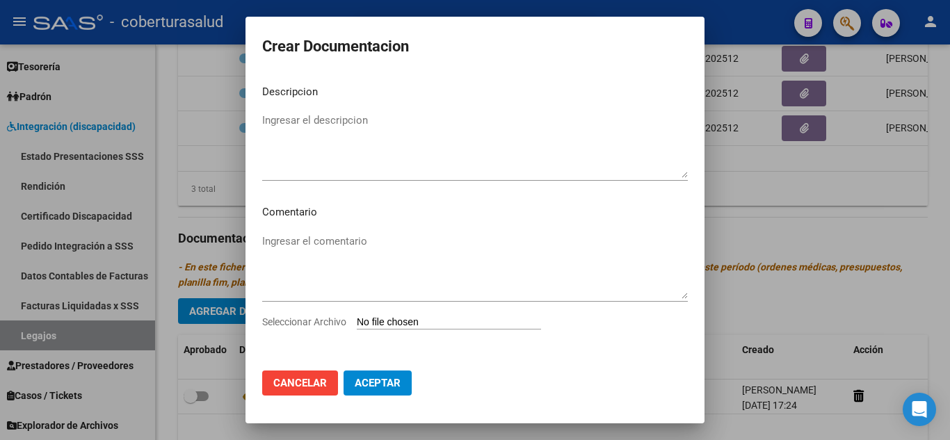
click at [387, 325] on input "Seleccionar Archivo" at bounding box center [449, 322] width 184 height 13
type input "C:\fakepath\2-FORMULARIOS.pdf"
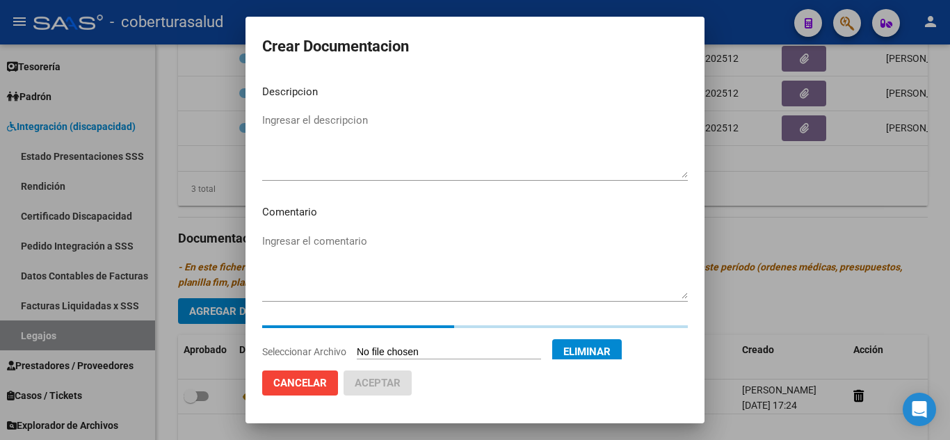
click at [426, 130] on textarea "Ingresar el descripcion" at bounding box center [475, 145] width 426 height 65
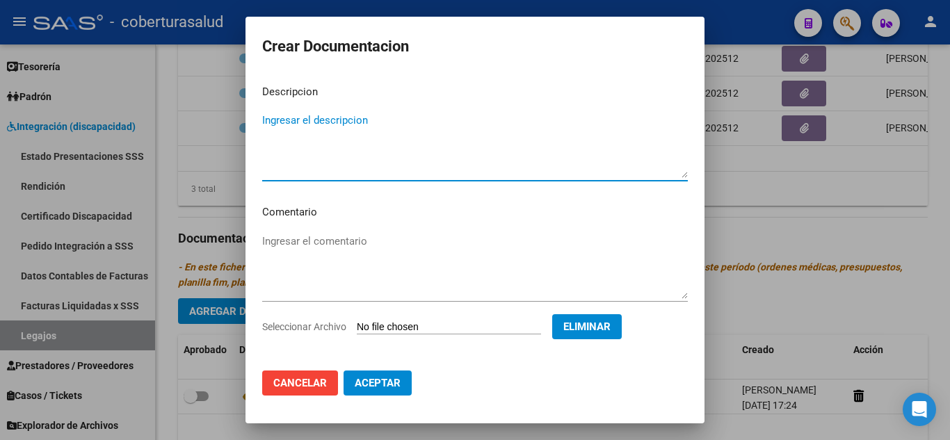
paste textarea "2-FORMULARIOS"
click at [271, 117] on textarea "2-FORMULARIOS" at bounding box center [475, 145] width 426 height 65
type textarea "2- FORMULARIOS"
click at [368, 391] on button "Aceptar" at bounding box center [378, 383] width 68 height 25
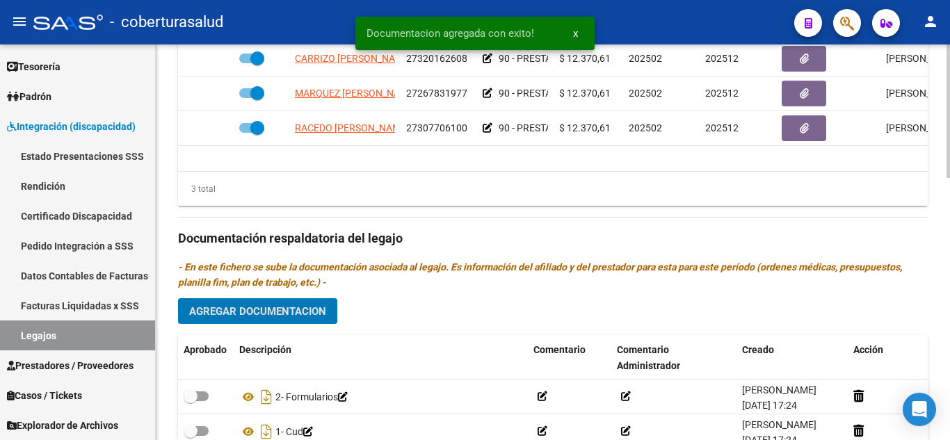
click at [296, 315] on span "Agregar Documentacion" at bounding box center [257, 311] width 137 height 13
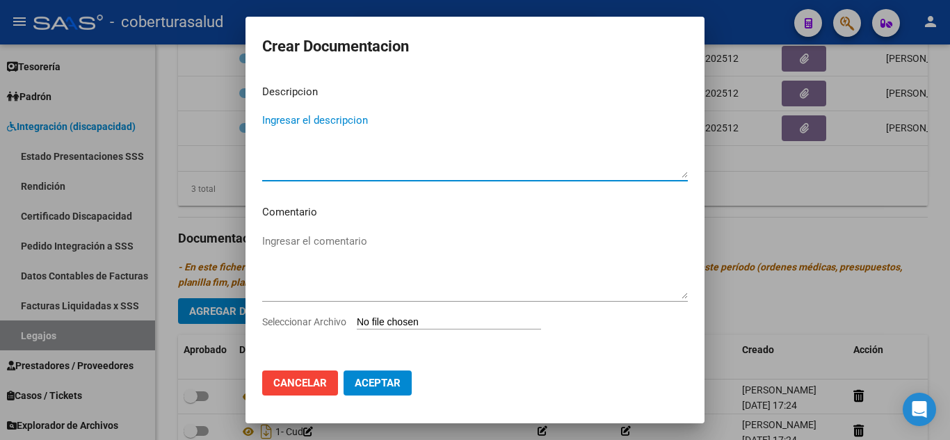
click at [459, 322] on input "Seleccionar Archivo" at bounding box center [449, 322] width 184 height 13
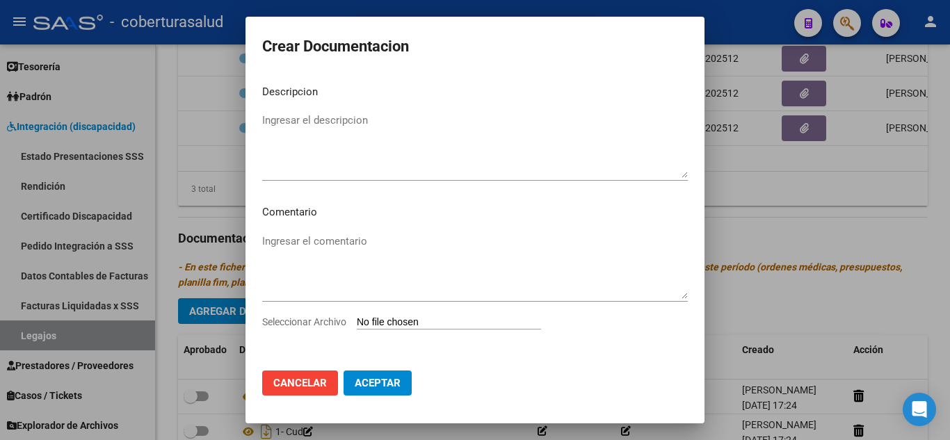
type input "C:\fakepath\3-PRESTACION DE APOYO EN FONOAUDIOLOGIA.pdf"
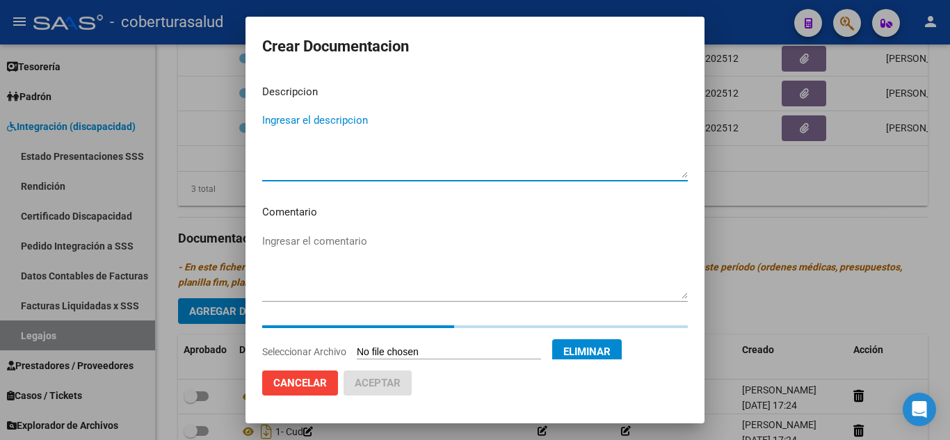
click at [394, 134] on textarea "Ingresar el descripcion" at bounding box center [475, 145] width 426 height 65
paste textarea "3-PRESTACION DE APOYO EN FONOAUDIOLOGIA"
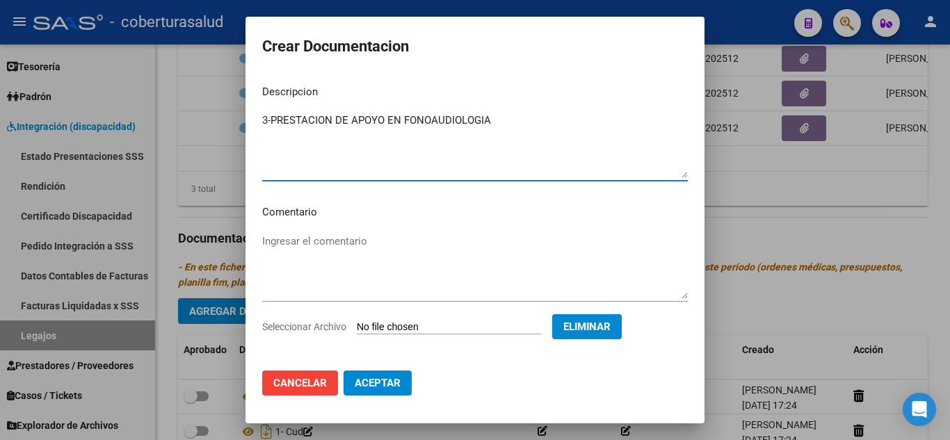
click at [269, 122] on textarea "3-PRESTACION DE APOYO EN FONOAUDIOLOGIA" at bounding box center [475, 145] width 426 height 65
type textarea "3- PRESTACION DE APOYO EN FONOAUDIOLOGIA"
click at [397, 381] on span "Aceptar" at bounding box center [378, 383] width 46 height 13
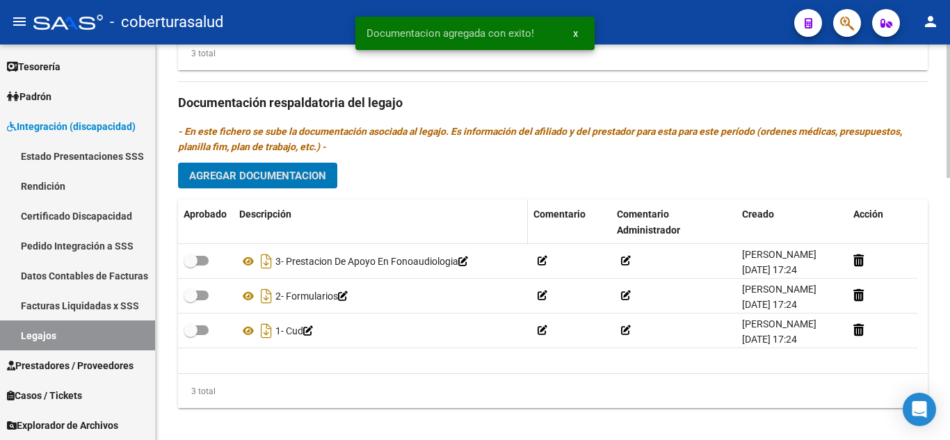
scroll to position [765, 0]
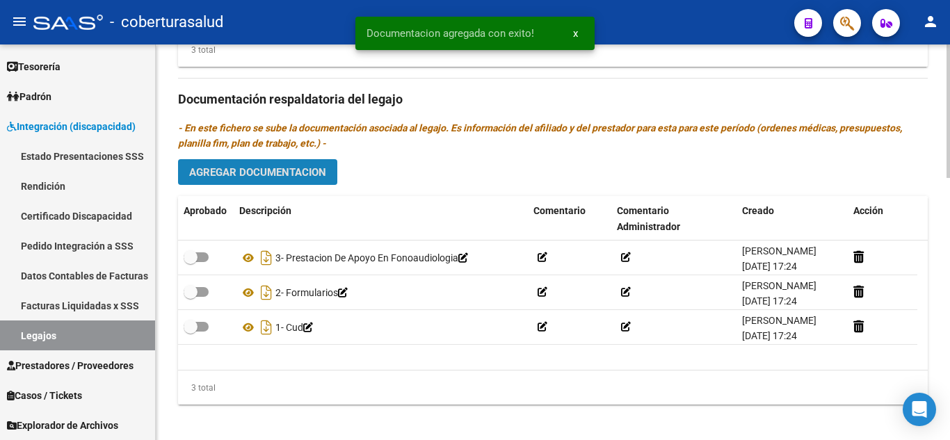
click at [278, 168] on span "Agregar Documentacion" at bounding box center [257, 172] width 137 height 13
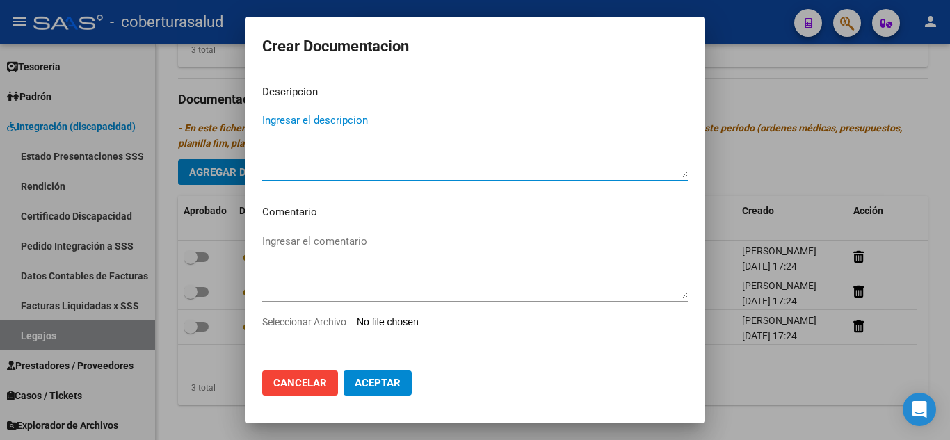
click at [447, 327] on input "Seleccionar Archivo" at bounding box center [449, 322] width 184 height 13
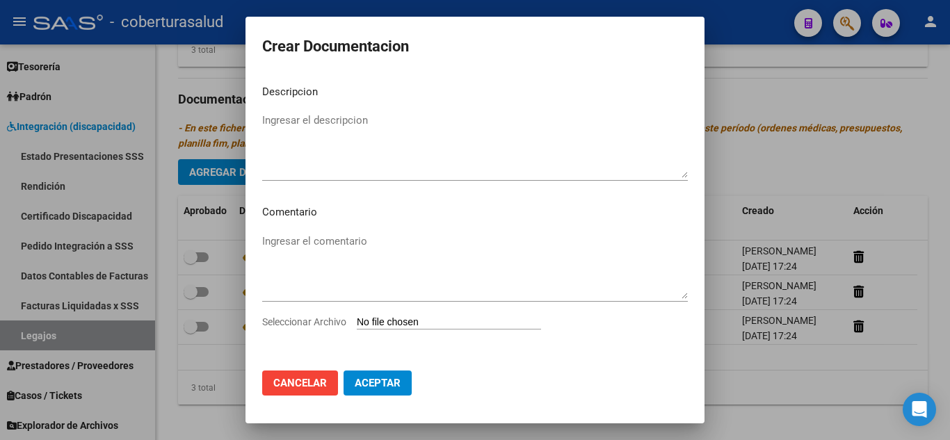
type input "C:\fakepath\4-PRESTACION DE APOYO EN PSICOLOGIA.pdf"
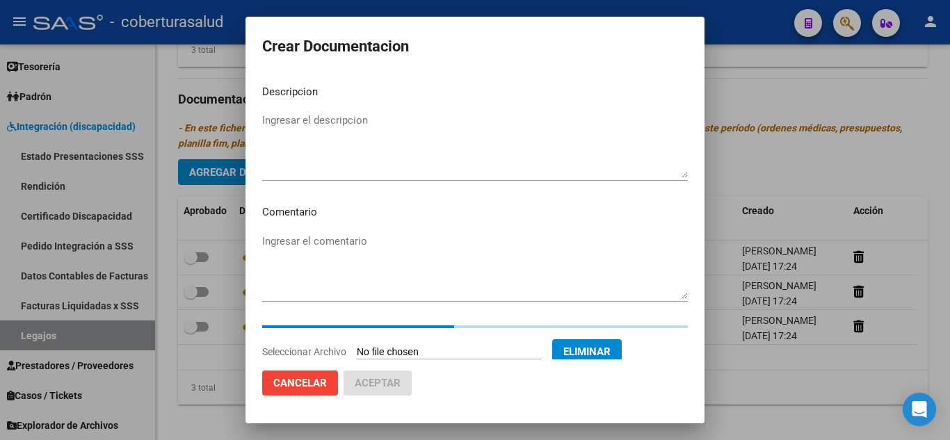
click at [327, 116] on textarea "Ingresar el descripcion" at bounding box center [475, 145] width 426 height 65
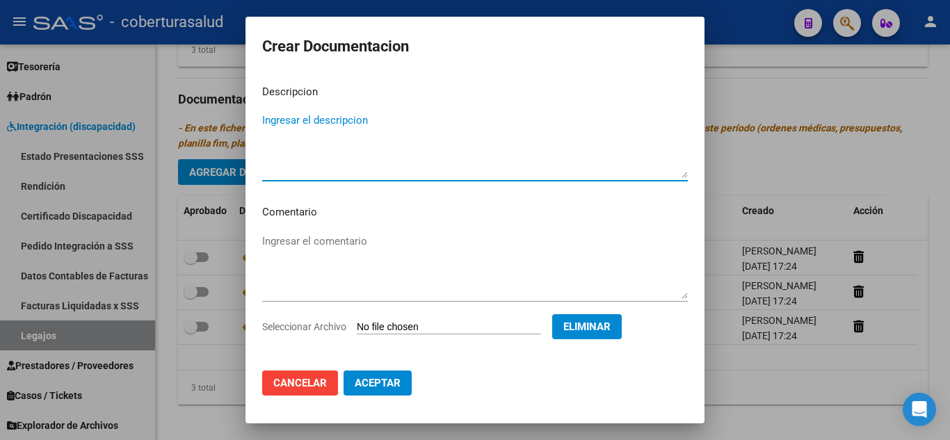
paste textarea "4-PRESTACION DE APOYO EN PSICOLOGIA"
click at [272, 118] on textarea "4-PRESTACION DE APOYO EN PSICOLOGIA" at bounding box center [475, 145] width 426 height 65
type textarea "4- PRESTACION DE APOYO EN PSICOLOGIA"
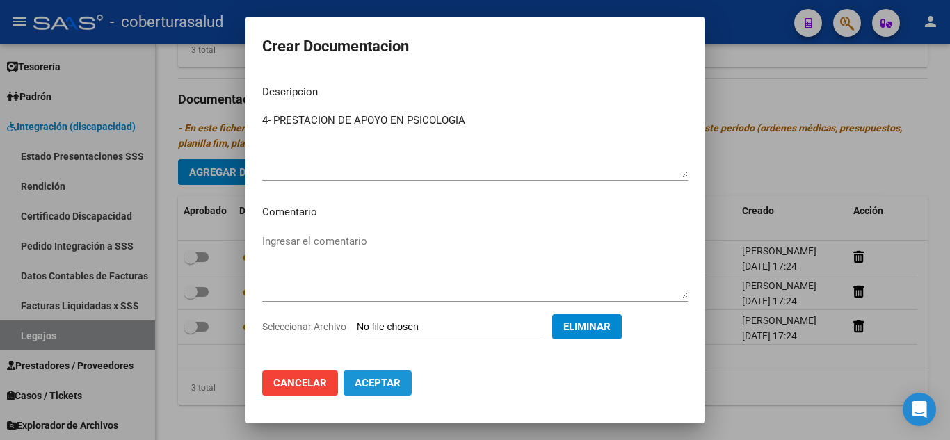
click at [376, 385] on span "Aceptar" at bounding box center [378, 383] width 46 height 13
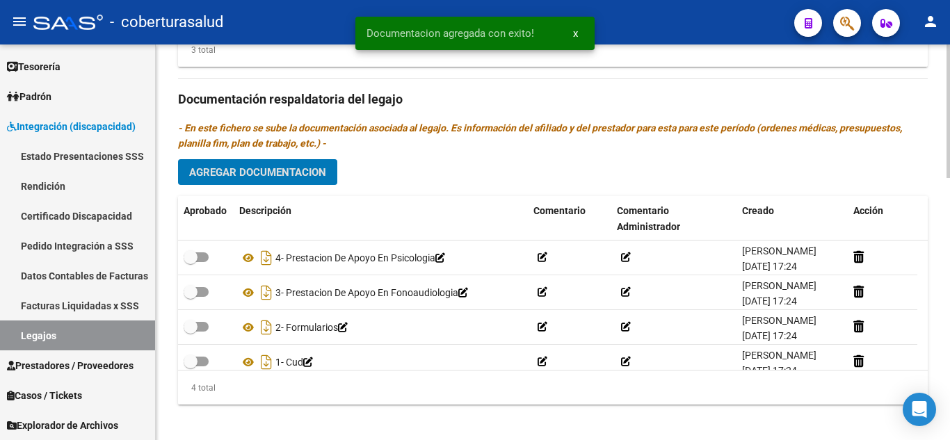
click at [280, 158] on div "Prestadores asociados al legajo Agregar Prestador Aprobado Prestador CUIT Comen…" at bounding box center [553, 98] width 750 height 636
click at [282, 173] on span "Agregar Documentacion" at bounding box center [257, 172] width 137 height 13
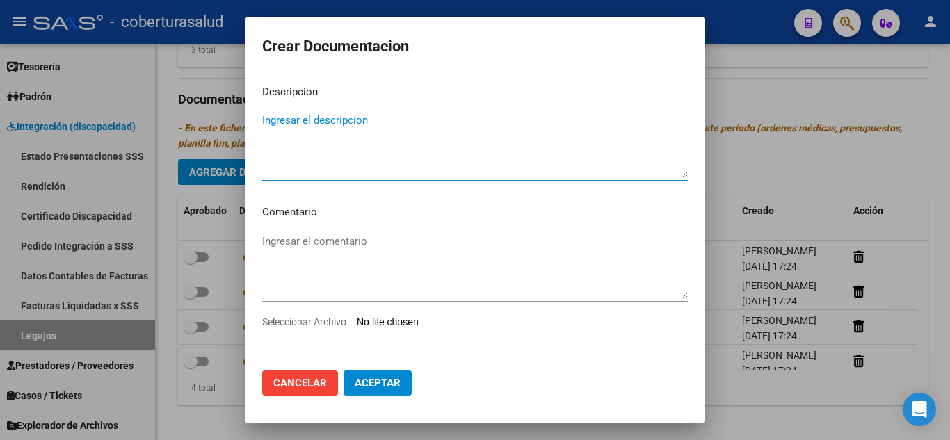
click at [389, 319] on input "Seleccionar Archivo" at bounding box center [449, 322] width 184 height 13
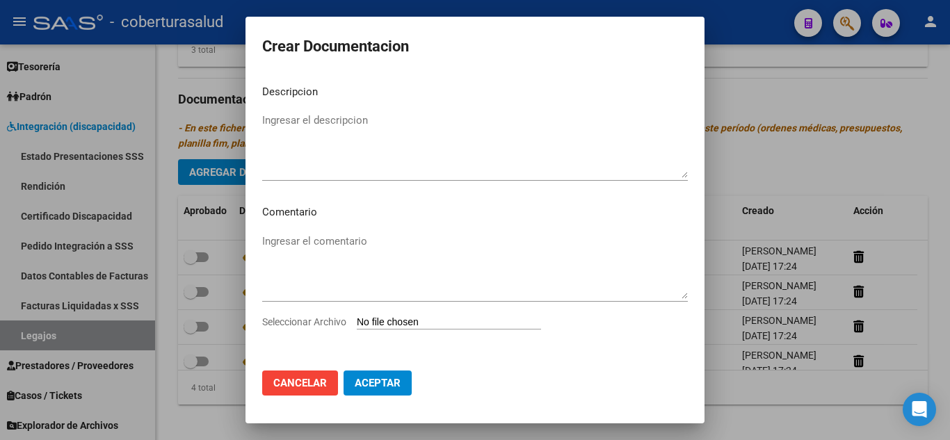
type input "C:\fakepath\5-PRESTACION DE APOYO EN PSICOPEDAGOGIA.pdf"
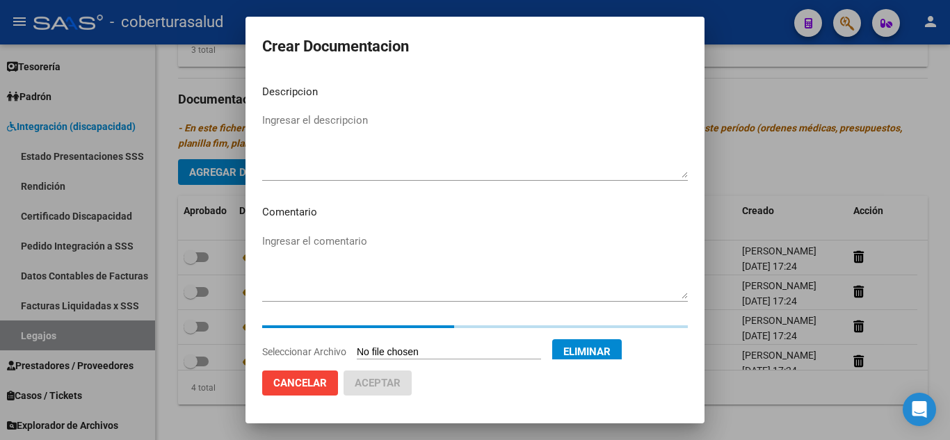
click at [335, 125] on textarea "Ingresar el descripcion" at bounding box center [475, 145] width 426 height 65
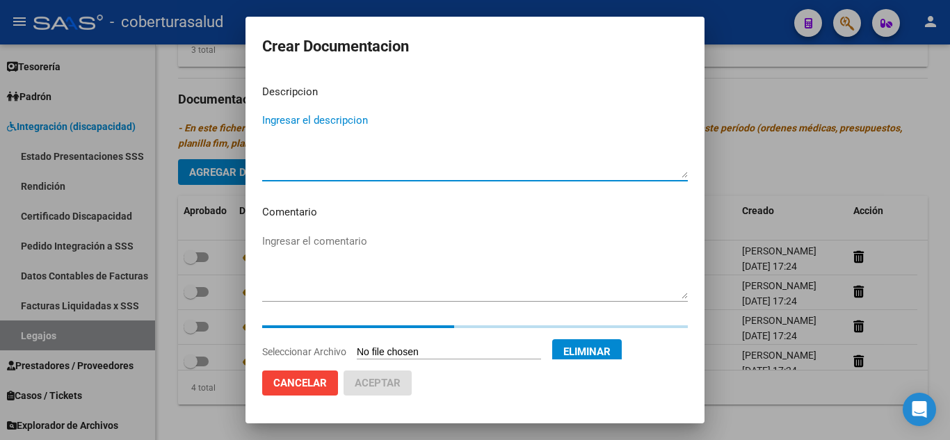
paste textarea "5-PRESTACION DE APOYO EN PSICOPEDAGOGIA"
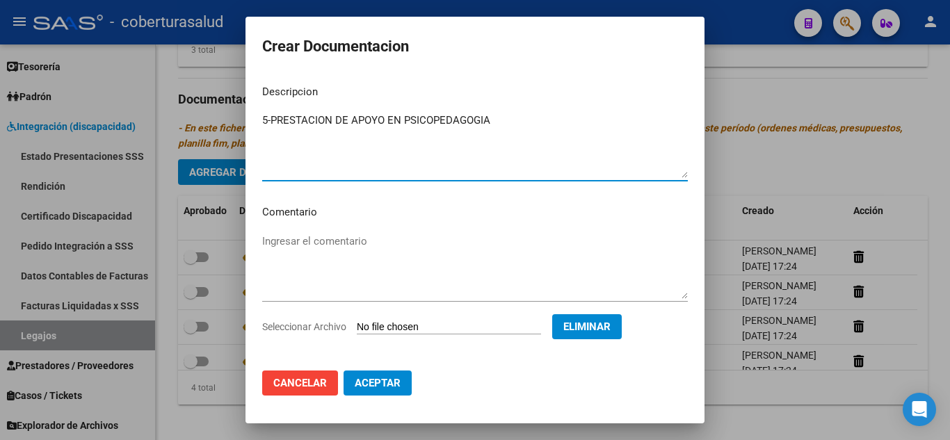
click at [275, 118] on textarea "5-PRESTACION DE APOYO EN PSICOPEDAGOGIA" at bounding box center [475, 145] width 426 height 65
type textarea "5- PRESTACION DE APOYO EN PSICOPEDAGOGIA"
click at [395, 383] on span "Aceptar" at bounding box center [378, 383] width 46 height 13
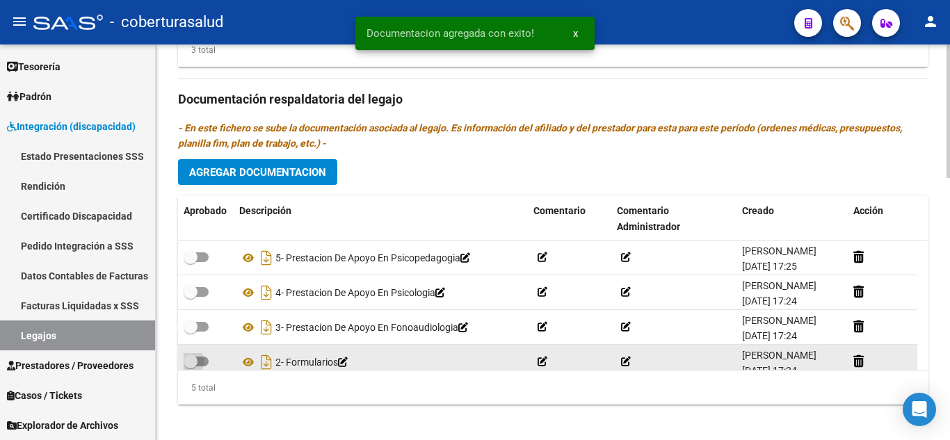
click at [196, 365] on span at bounding box center [191, 362] width 14 height 14
click at [191, 367] on input "checkbox" at bounding box center [190, 367] width 1 height 1
checkbox input "true"
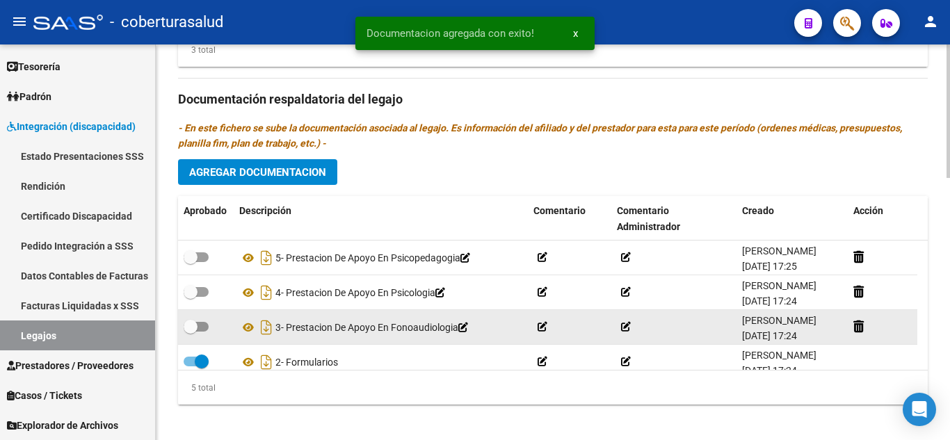
click at [202, 329] on span at bounding box center [196, 327] width 25 height 10
click at [191, 332] on input "checkbox" at bounding box center [190, 332] width 1 height 1
checkbox input "true"
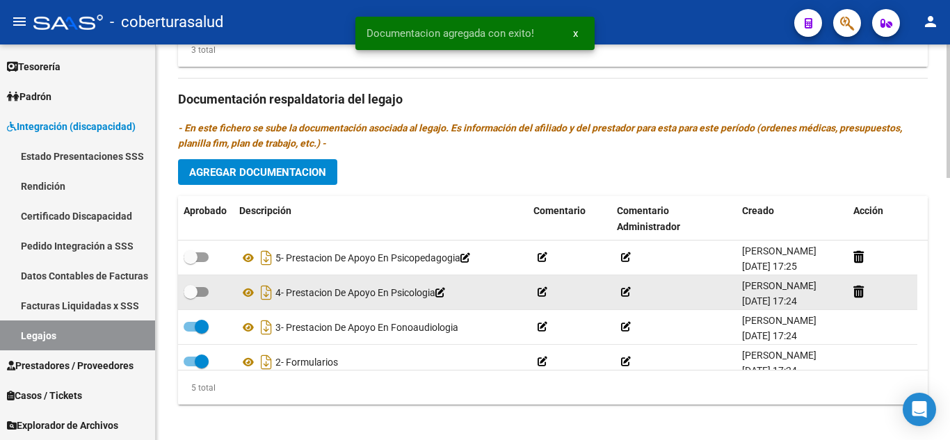
click at [200, 291] on span at bounding box center [196, 292] width 25 height 10
click at [191, 297] on input "checkbox" at bounding box center [190, 297] width 1 height 1
checkbox input "true"
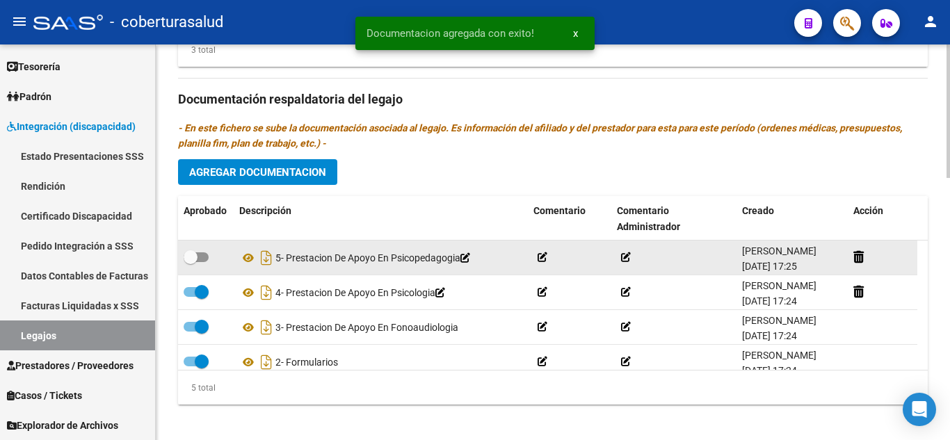
click at [195, 257] on span at bounding box center [191, 257] width 14 height 14
click at [191, 262] on input "checkbox" at bounding box center [190, 262] width 1 height 1
checkbox input "true"
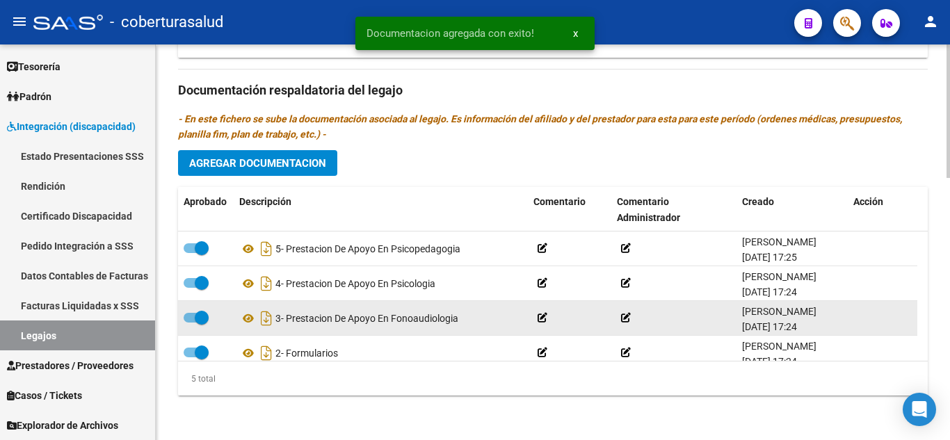
scroll to position [49, 0]
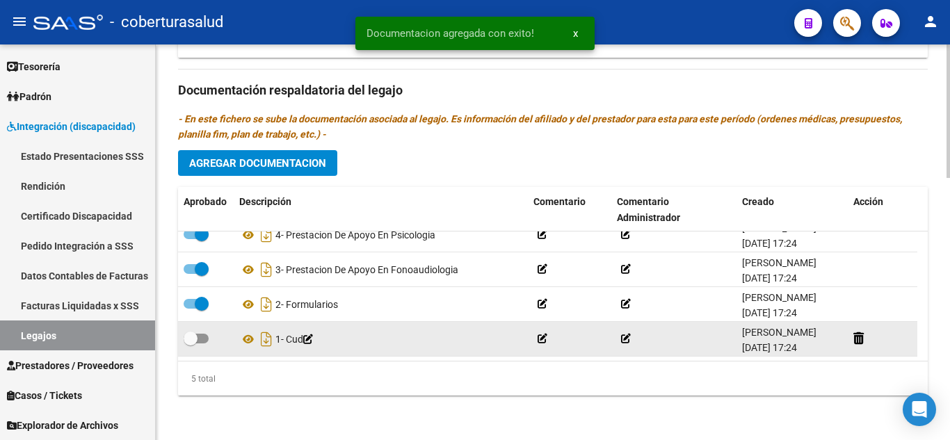
click at [195, 335] on span at bounding box center [191, 339] width 14 height 14
click at [191, 344] on input "checkbox" at bounding box center [190, 344] width 1 height 1
checkbox input "true"
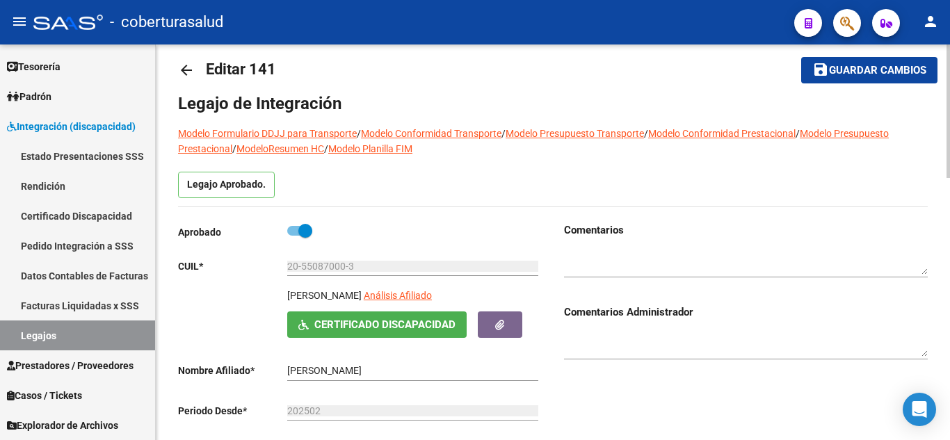
scroll to position [0, 0]
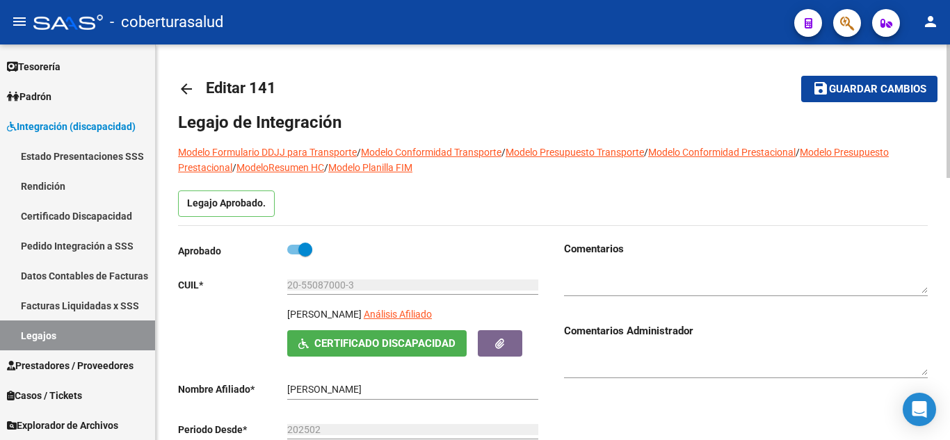
click at [887, 93] on span "Guardar cambios" at bounding box center [877, 89] width 97 height 13
